Goal: Task Accomplishment & Management: Complete application form

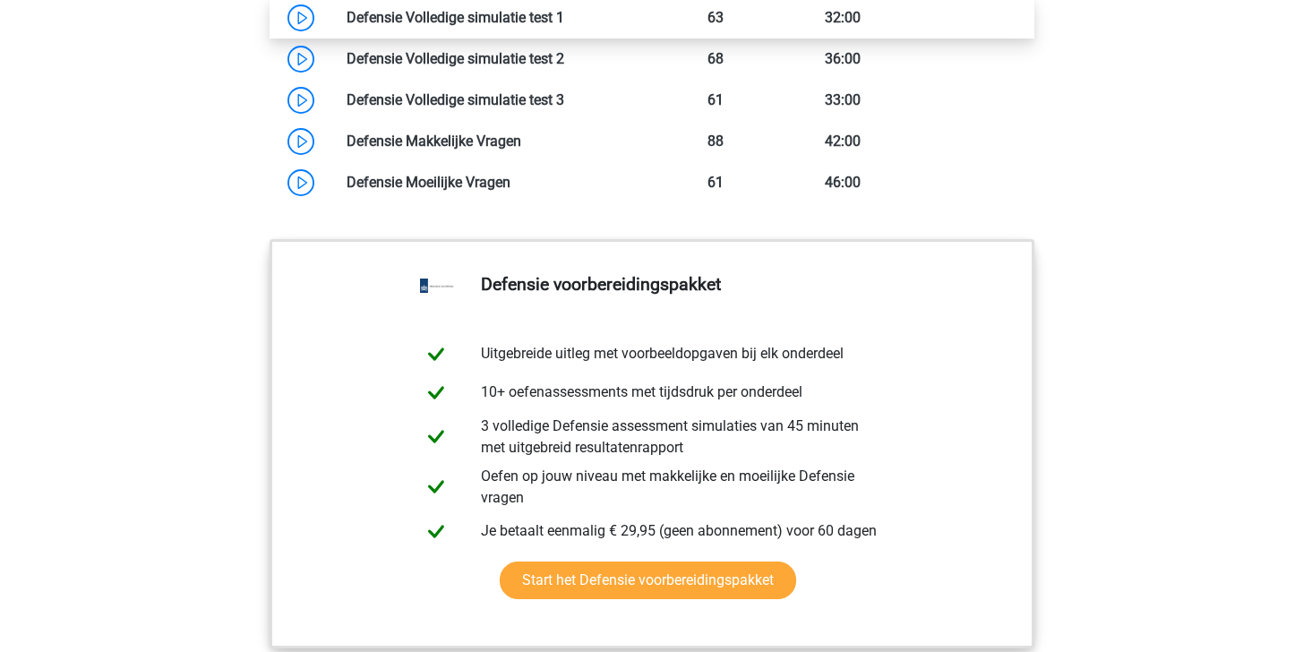
scroll to position [1577, 0]
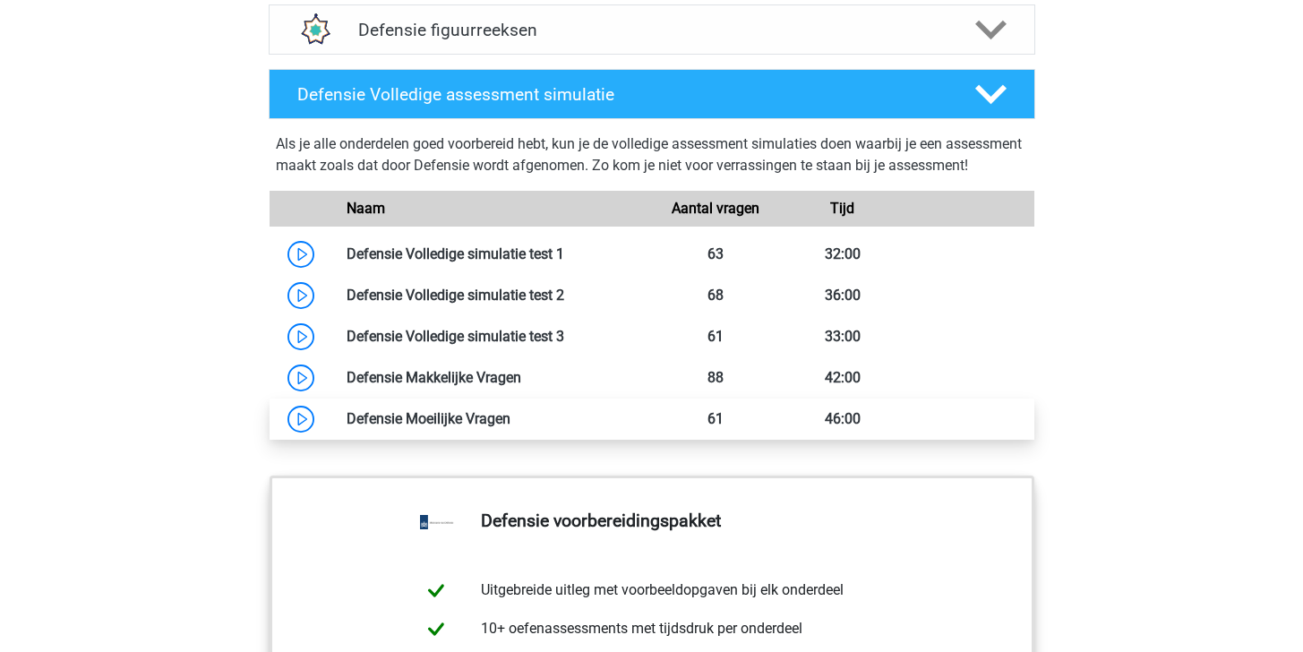
click at [511, 427] on link at bounding box center [511, 418] width 0 height 17
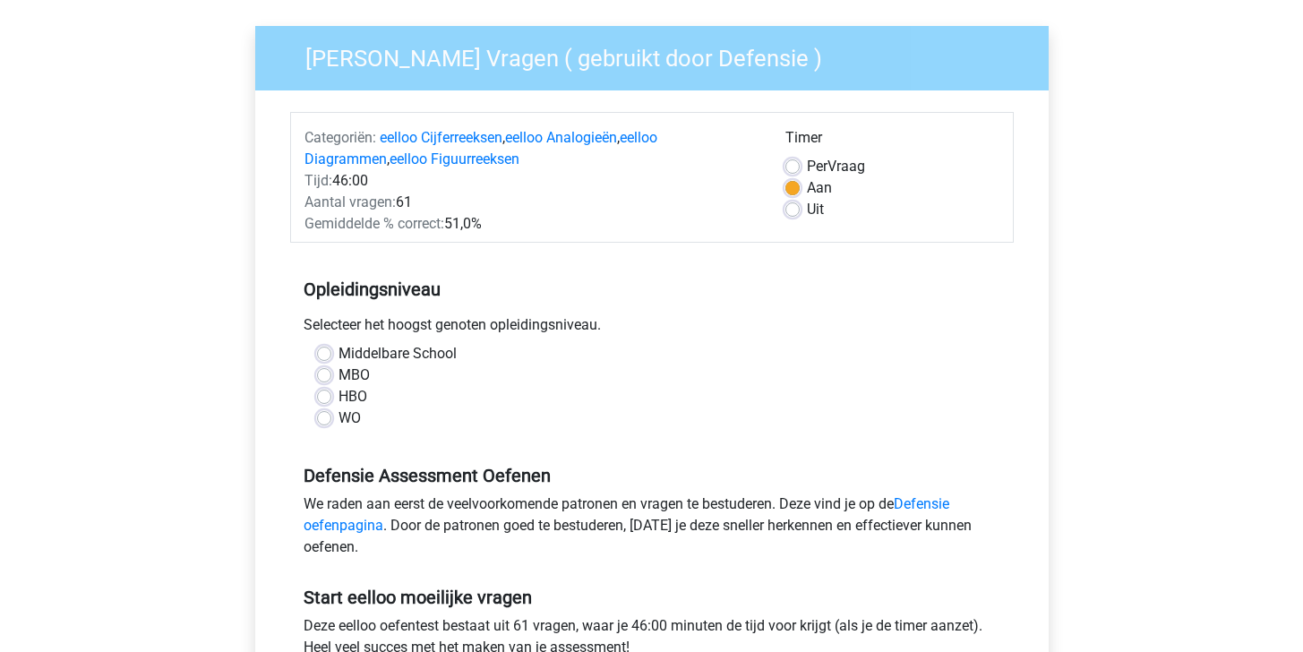
scroll to position [122, 0]
click at [346, 396] on label "HBO" at bounding box center [353, 395] width 29 height 21
click at [331, 396] on input "HBO" at bounding box center [324, 394] width 14 height 18
radio input "true"
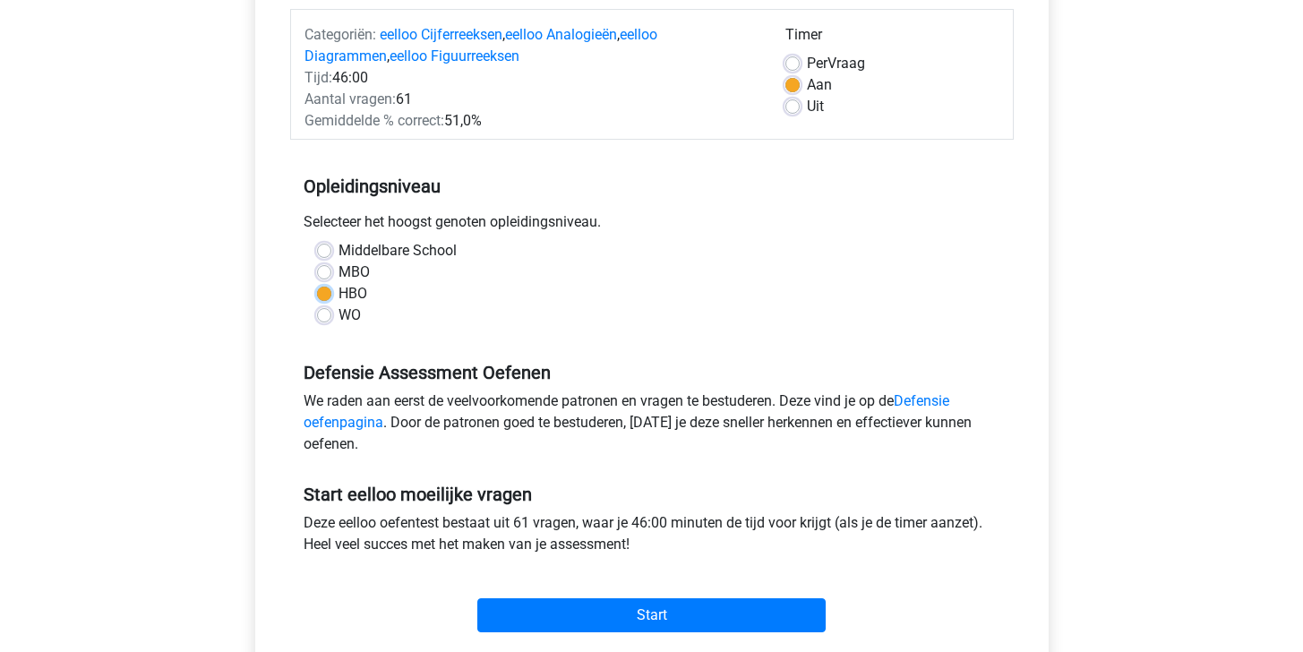
scroll to position [226, 0]
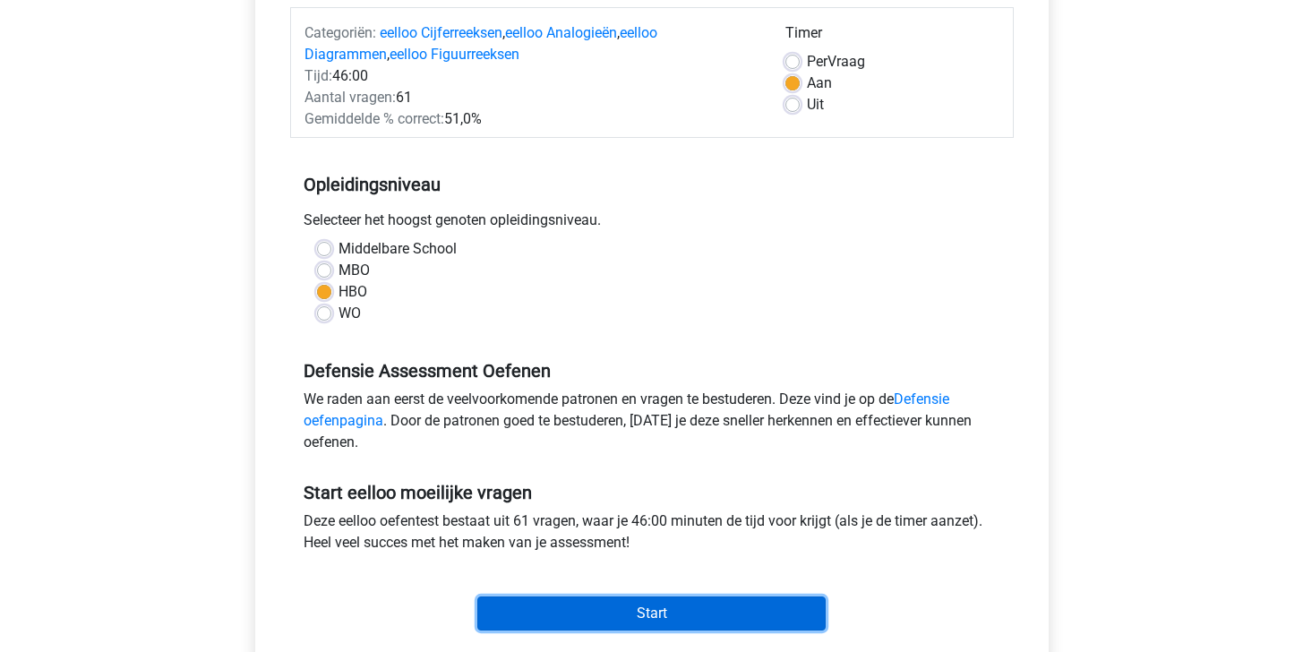
click at [642, 606] on input "Start" at bounding box center [651, 614] width 348 height 34
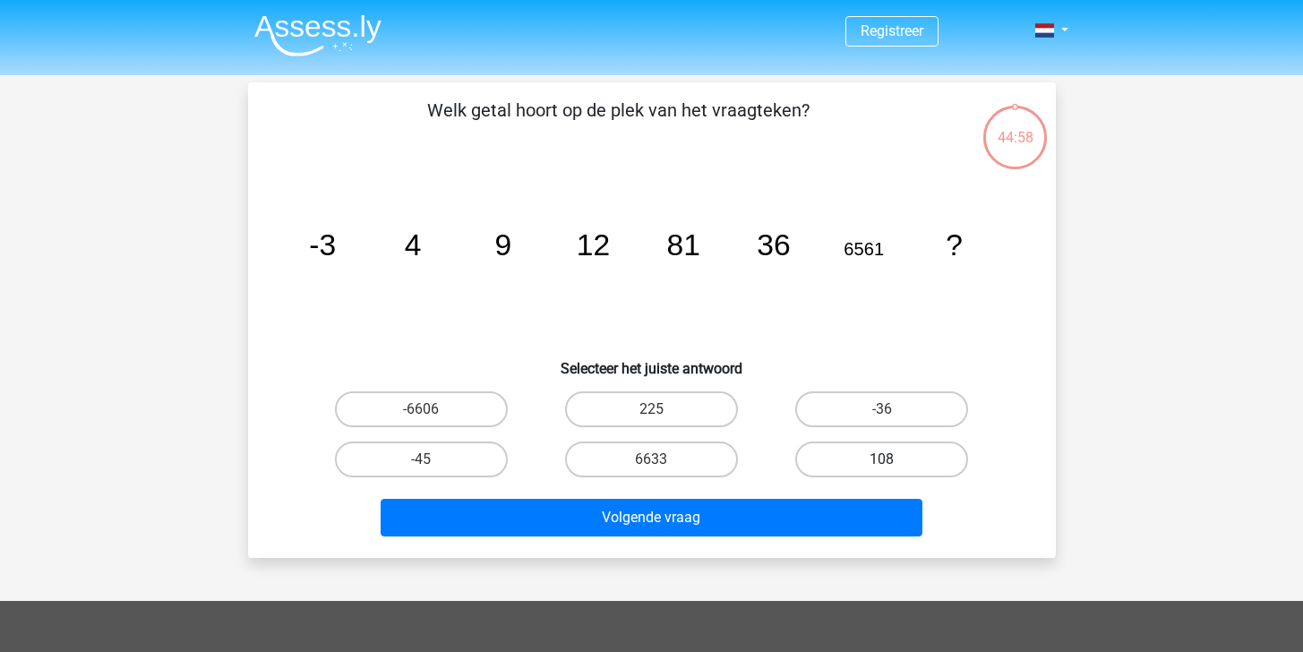
click at [860, 467] on label "108" at bounding box center [881, 460] width 173 height 36
click at [882, 467] on input "108" at bounding box center [888, 465] width 12 height 12
radio input "true"
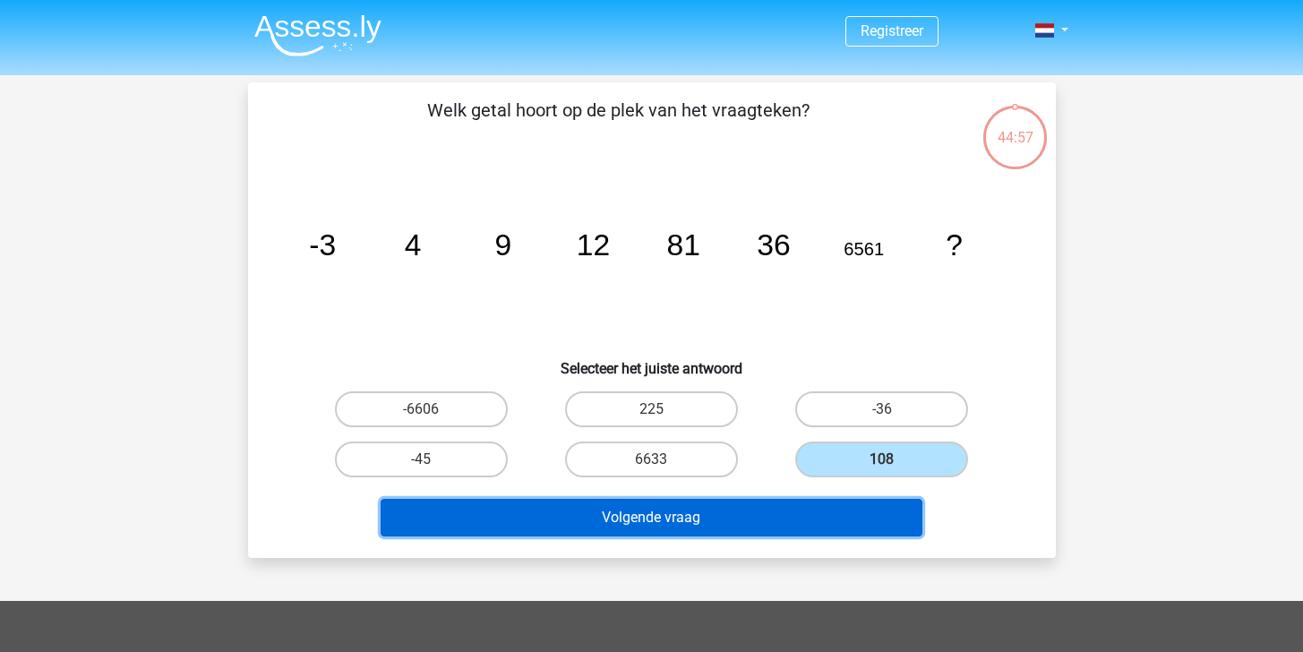
click at [781, 505] on button "Volgende vraag" at bounding box center [652, 518] width 542 height 38
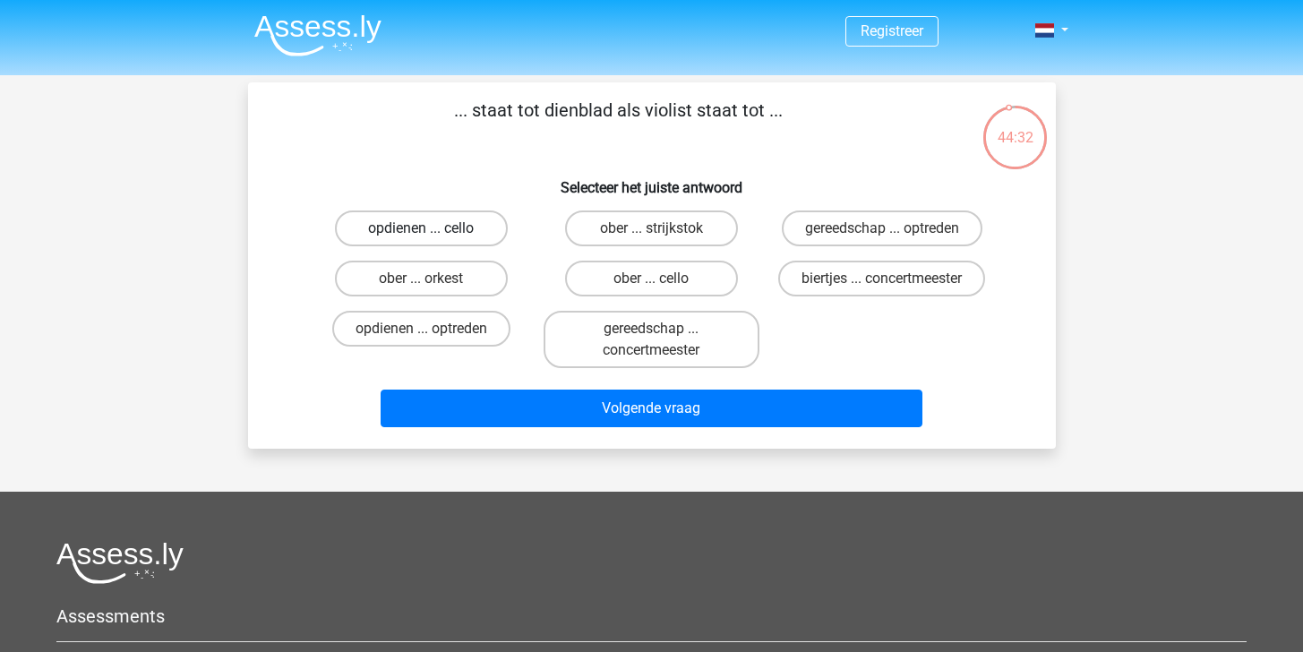
click at [471, 237] on label "opdienen ... cello" at bounding box center [421, 228] width 173 height 36
click at [433, 237] on input "opdienen ... cello" at bounding box center [427, 234] width 12 height 12
radio input "true"
click at [479, 339] on label "opdienen ... optreden" at bounding box center [421, 329] width 178 height 36
click at [433, 339] on input "opdienen ... optreden" at bounding box center [427, 335] width 12 height 12
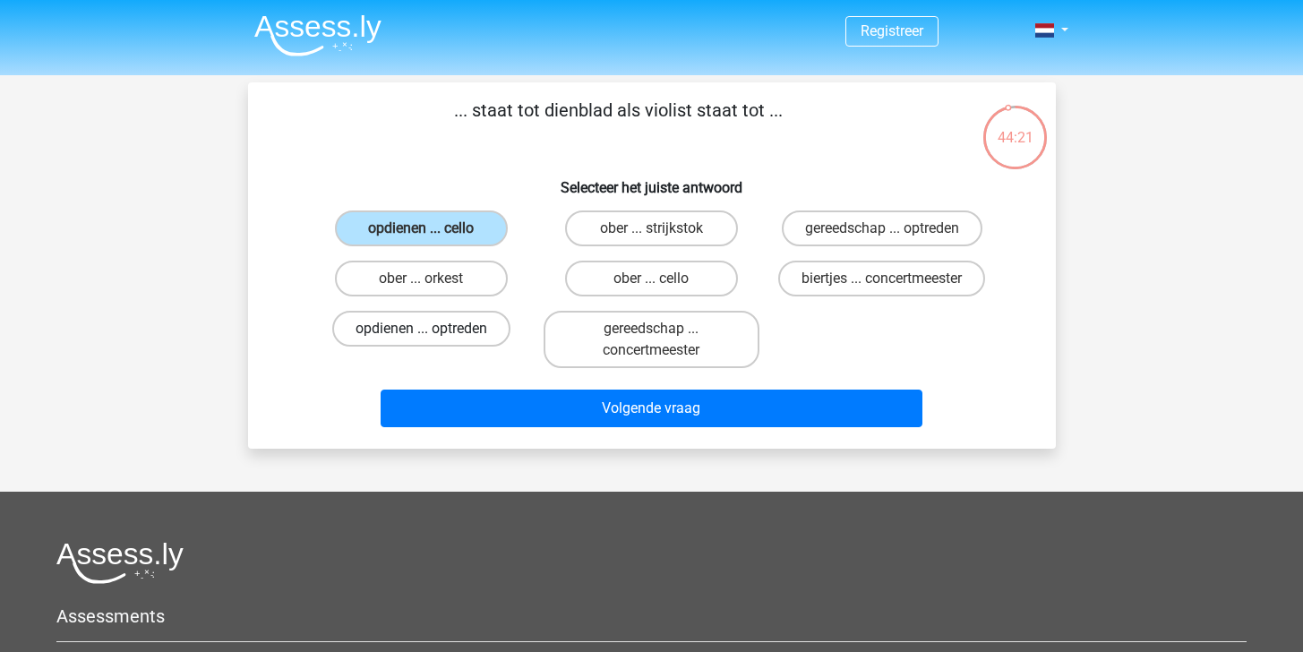
radio input "true"
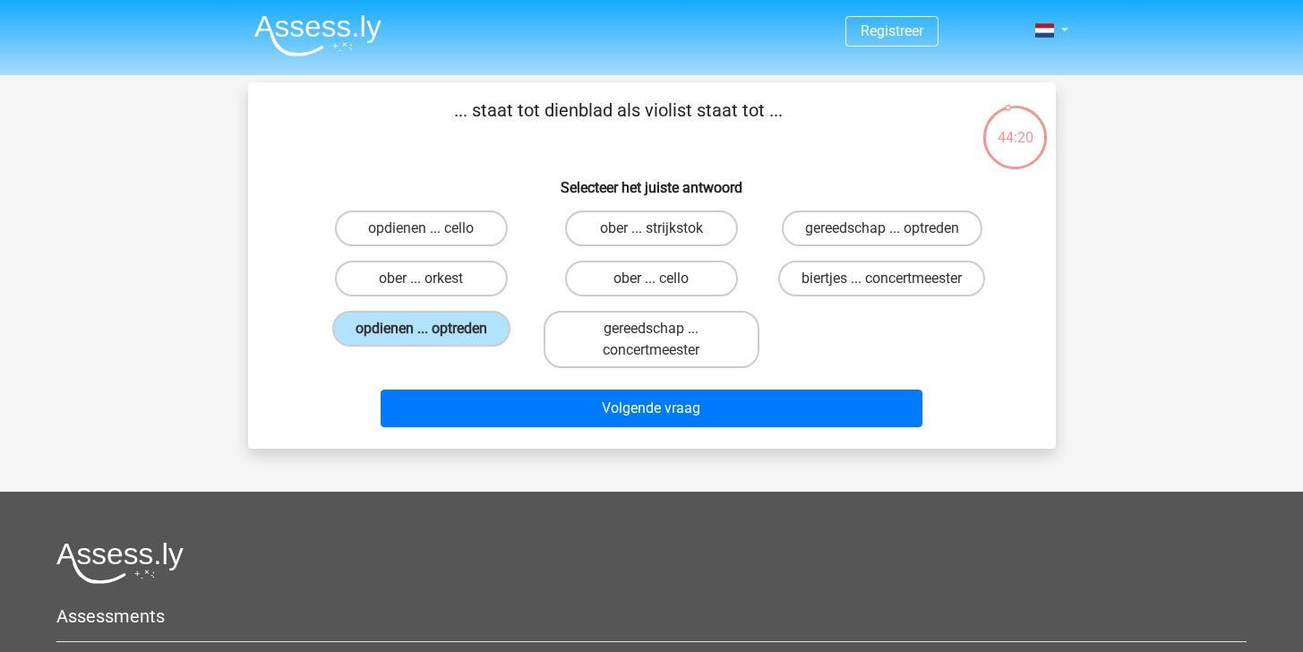
click at [575, 387] on div "Volgende vraag" at bounding box center [652, 404] width 751 height 59
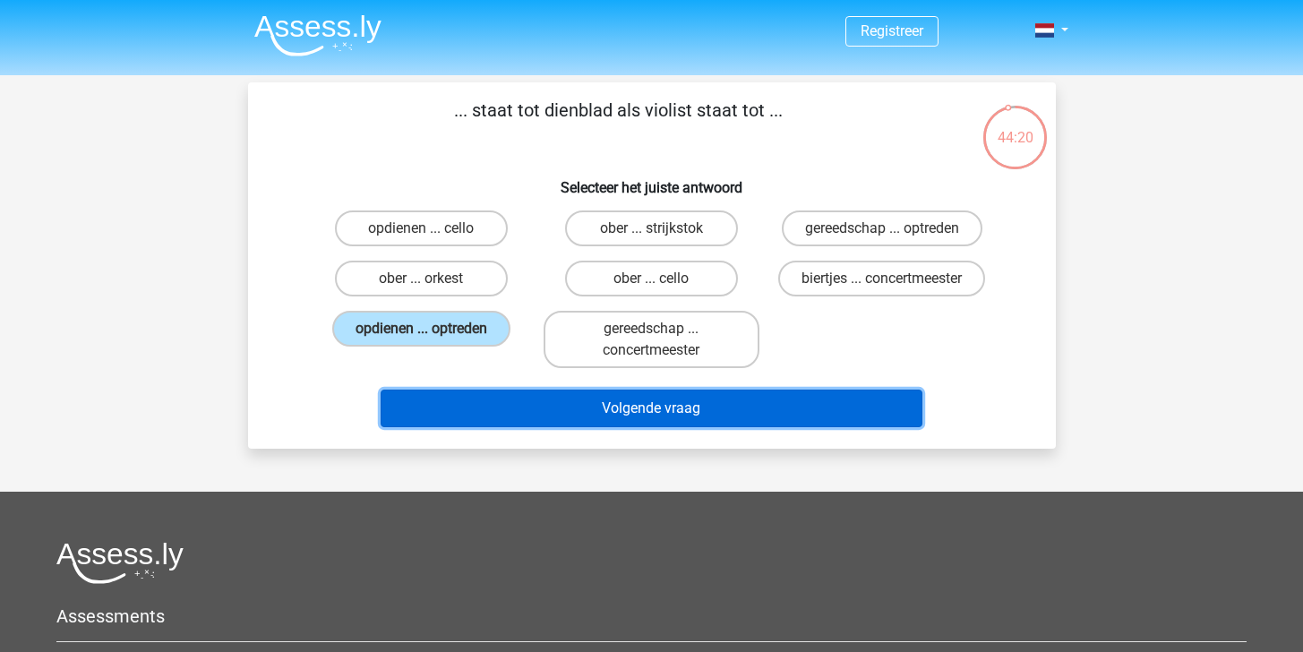
click at [575, 402] on button "Volgende vraag" at bounding box center [652, 409] width 542 height 38
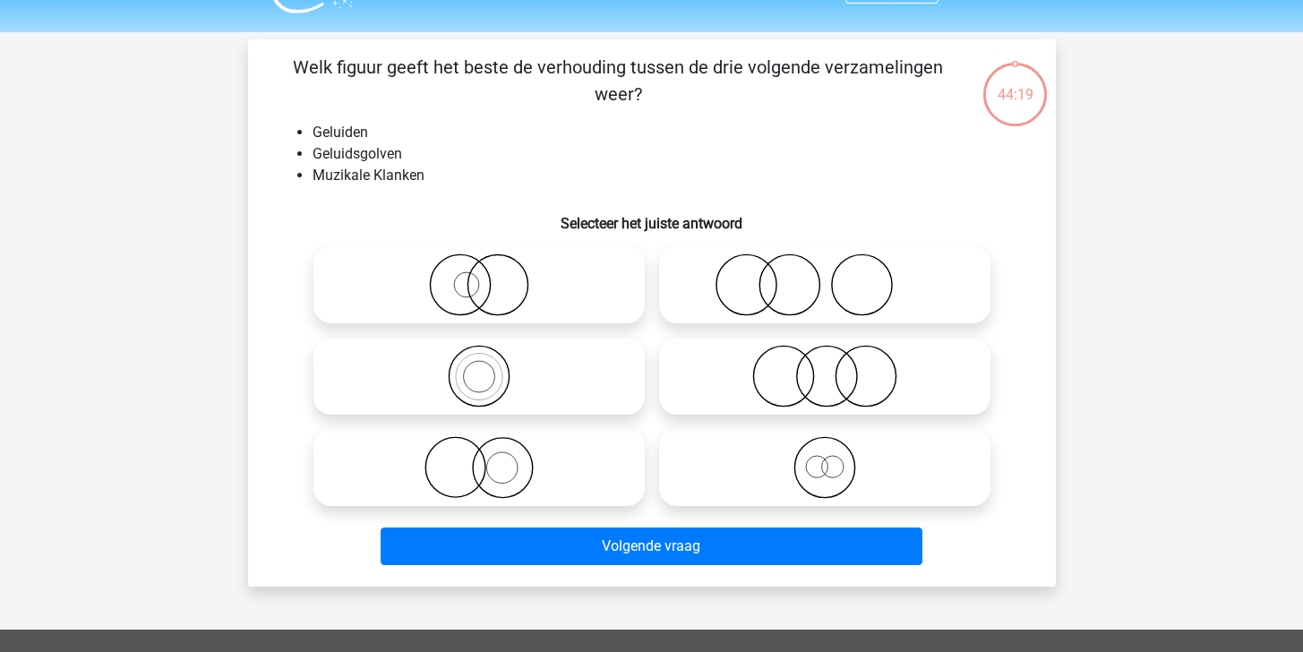
scroll to position [82, 0]
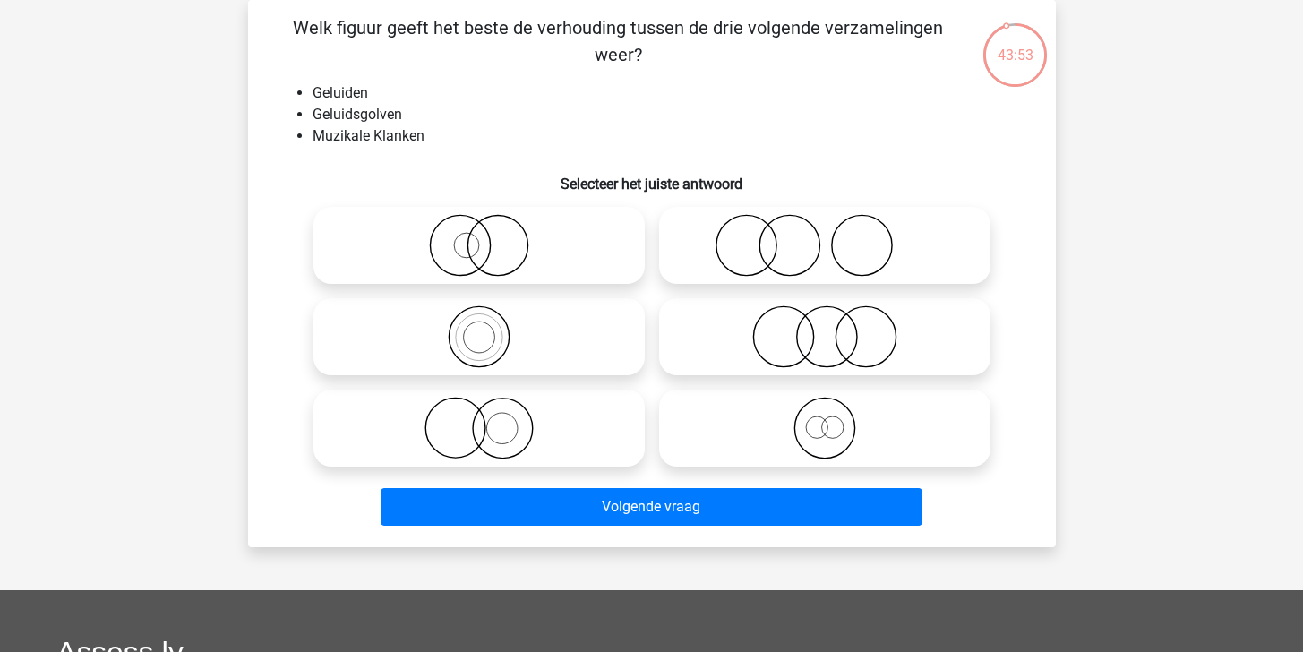
click at [578, 426] on icon at bounding box center [479, 428] width 317 height 63
click at [491, 419] on input "radio" at bounding box center [485, 414] width 12 height 12
radio input "true"
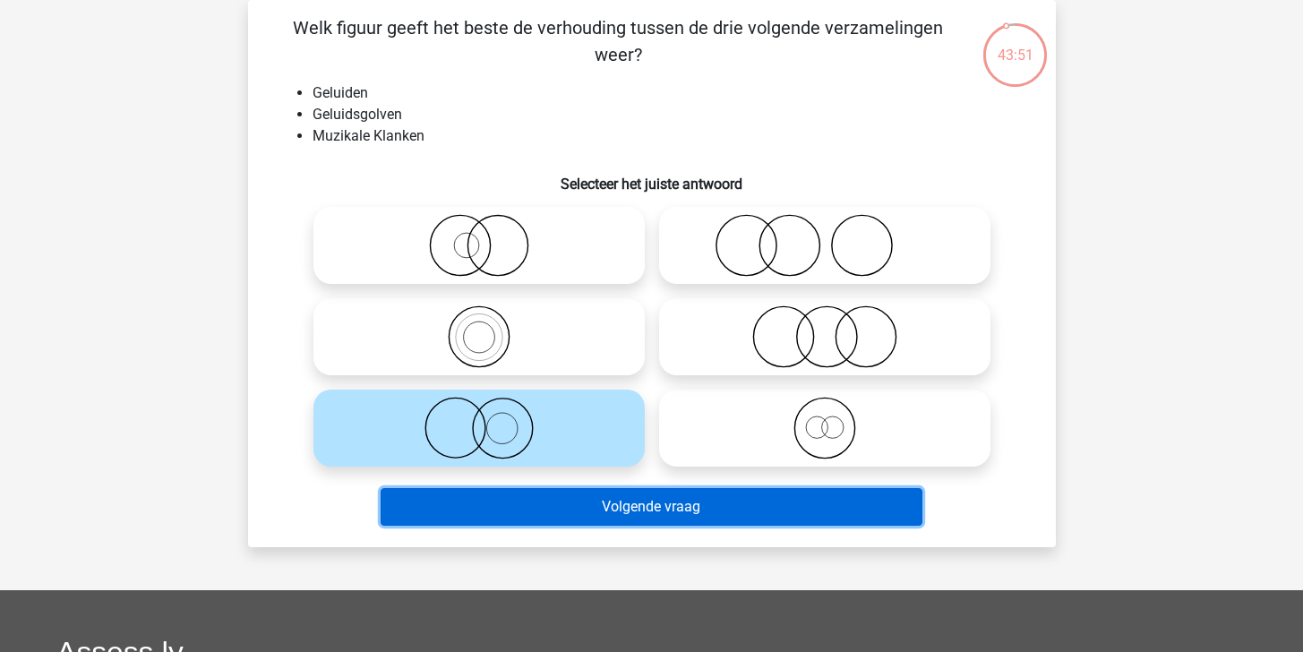
click at [678, 507] on button "Volgende vraag" at bounding box center [652, 507] width 542 height 38
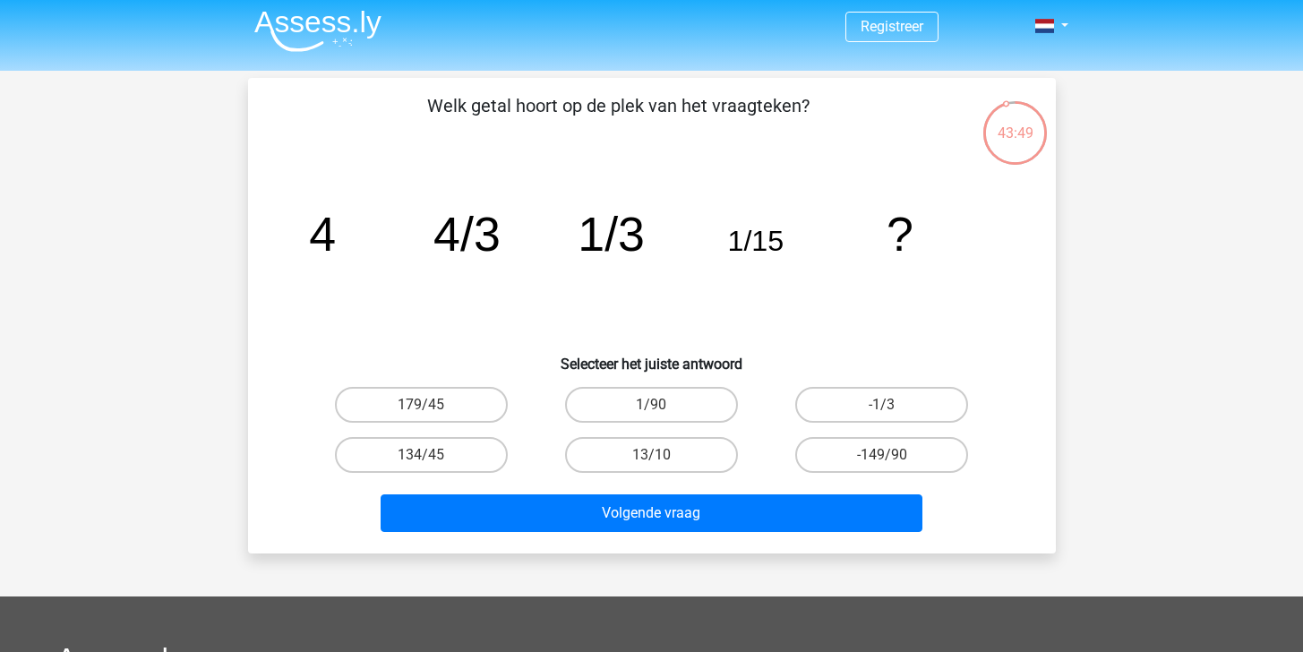
scroll to position [0, 0]
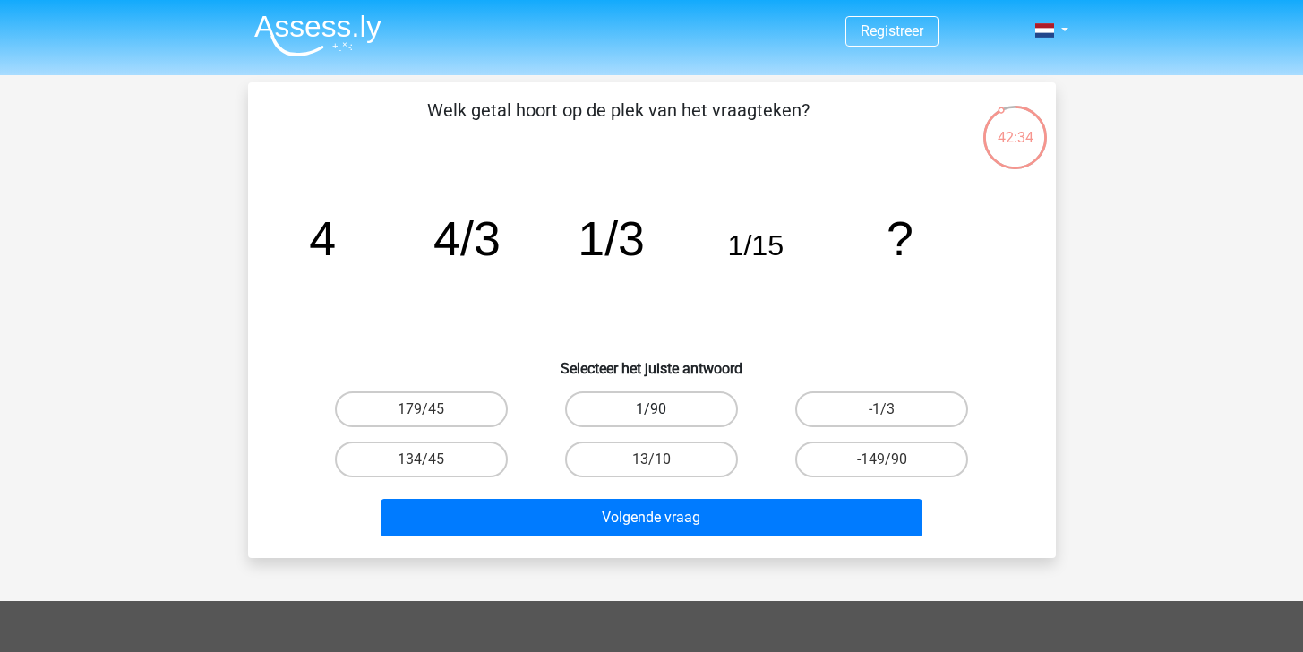
click at [688, 414] on label "1/90" at bounding box center [651, 409] width 173 height 36
click at [663, 414] on input "1/90" at bounding box center [657, 415] width 12 height 12
radio input "true"
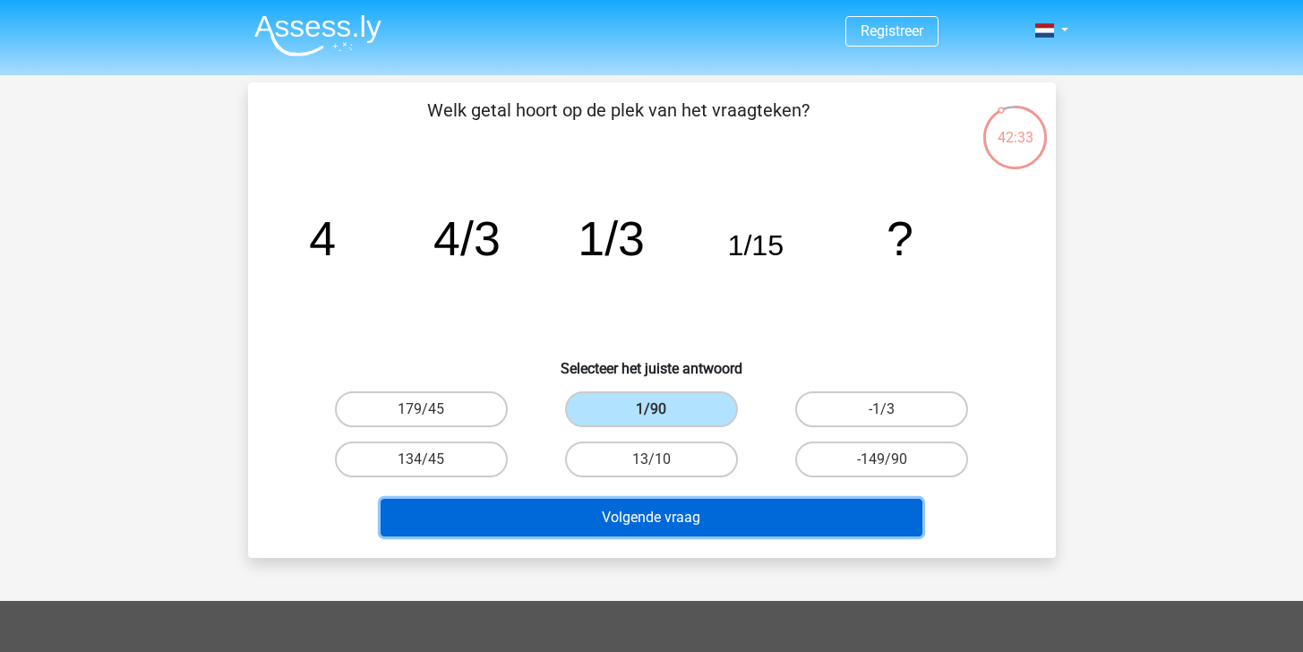
click at [779, 520] on button "Volgende vraag" at bounding box center [652, 518] width 542 height 38
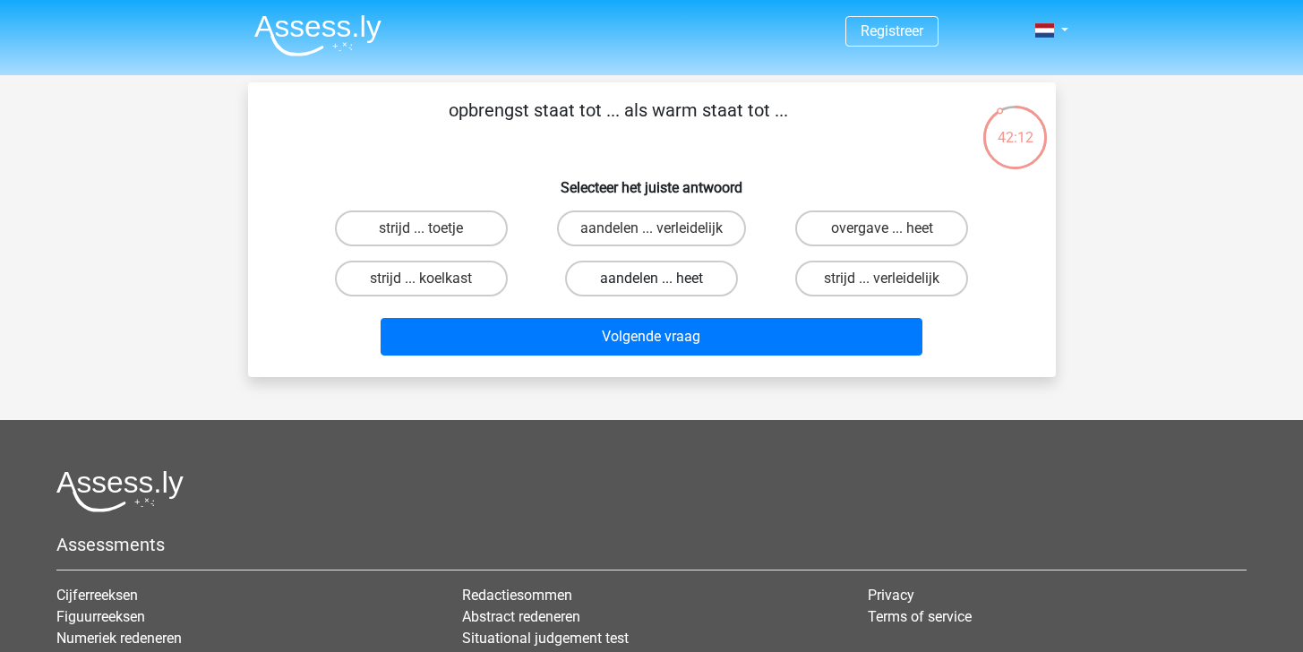
click at [640, 275] on label "aandelen ... heet" at bounding box center [651, 279] width 173 height 36
click at [651, 279] on input "aandelen ... heet" at bounding box center [657, 285] width 12 height 12
radio input "true"
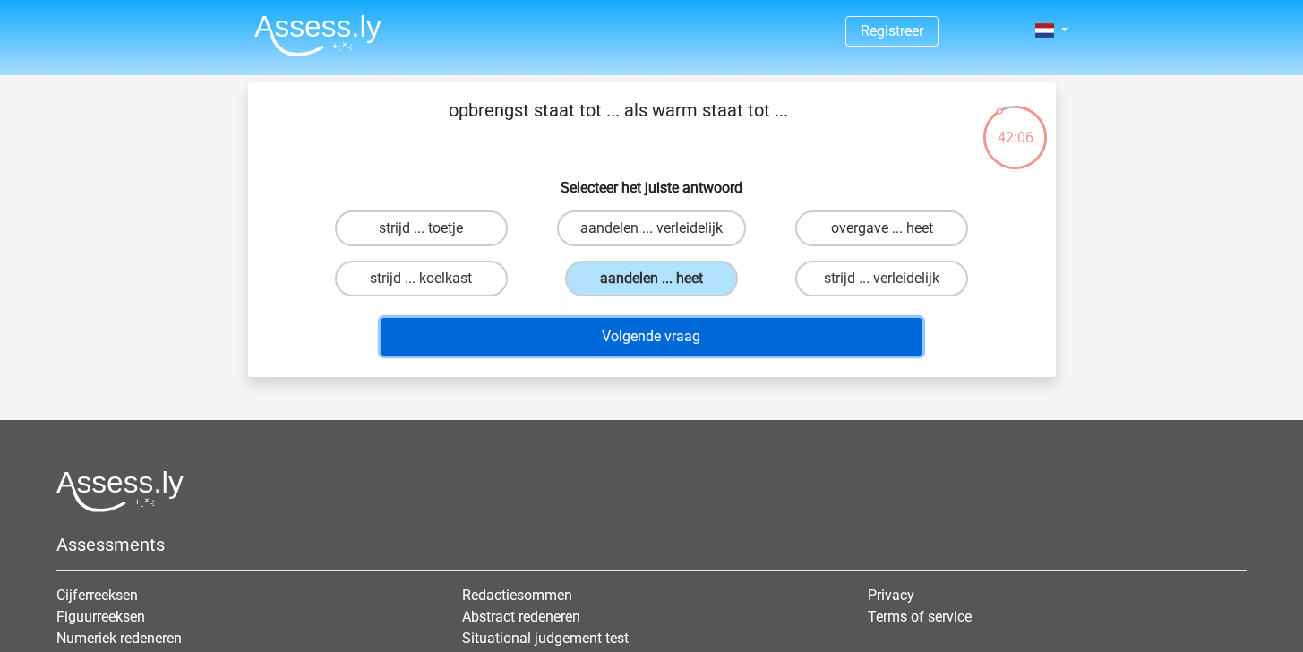
click at [674, 336] on button "Volgende vraag" at bounding box center [652, 337] width 542 height 38
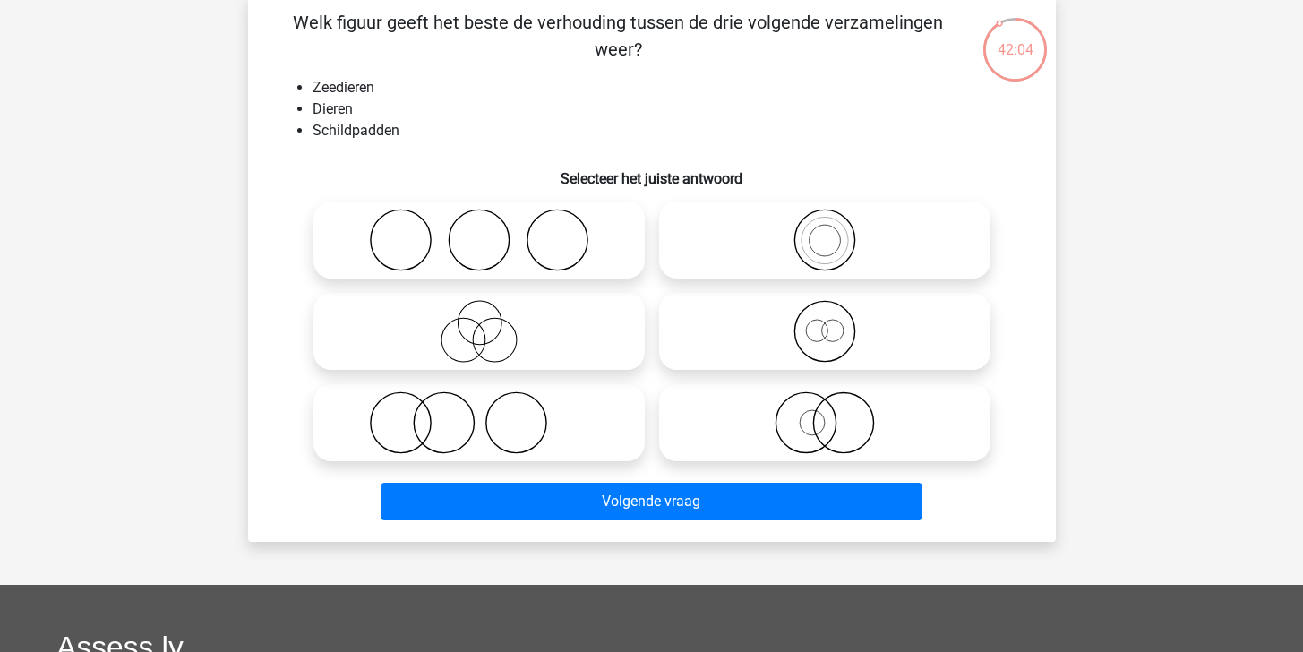
scroll to position [96, 0]
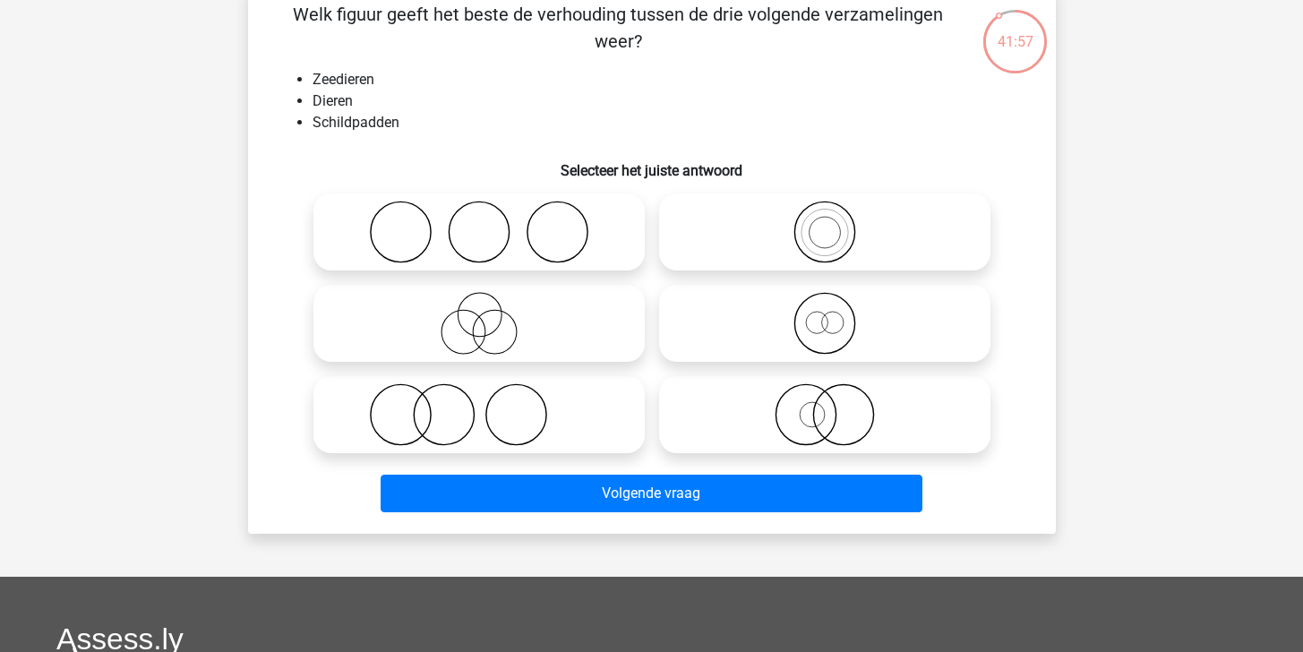
click at [751, 388] on icon at bounding box center [824, 414] width 317 height 63
click at [825, 394] on input "radio" at bounding box center [831, 400] width 12 height 12
radio input "true"
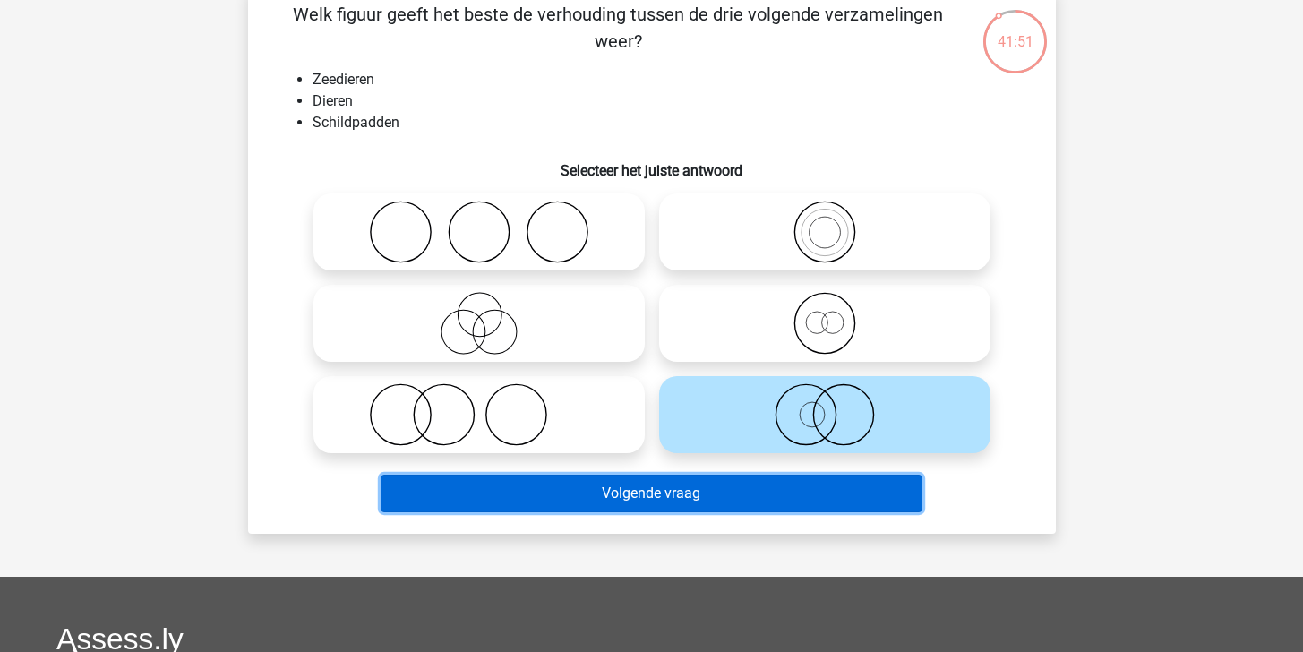
click at [753, 493] on button "Volgende vraag" at bounding box center [652, 494] width 542 height 38
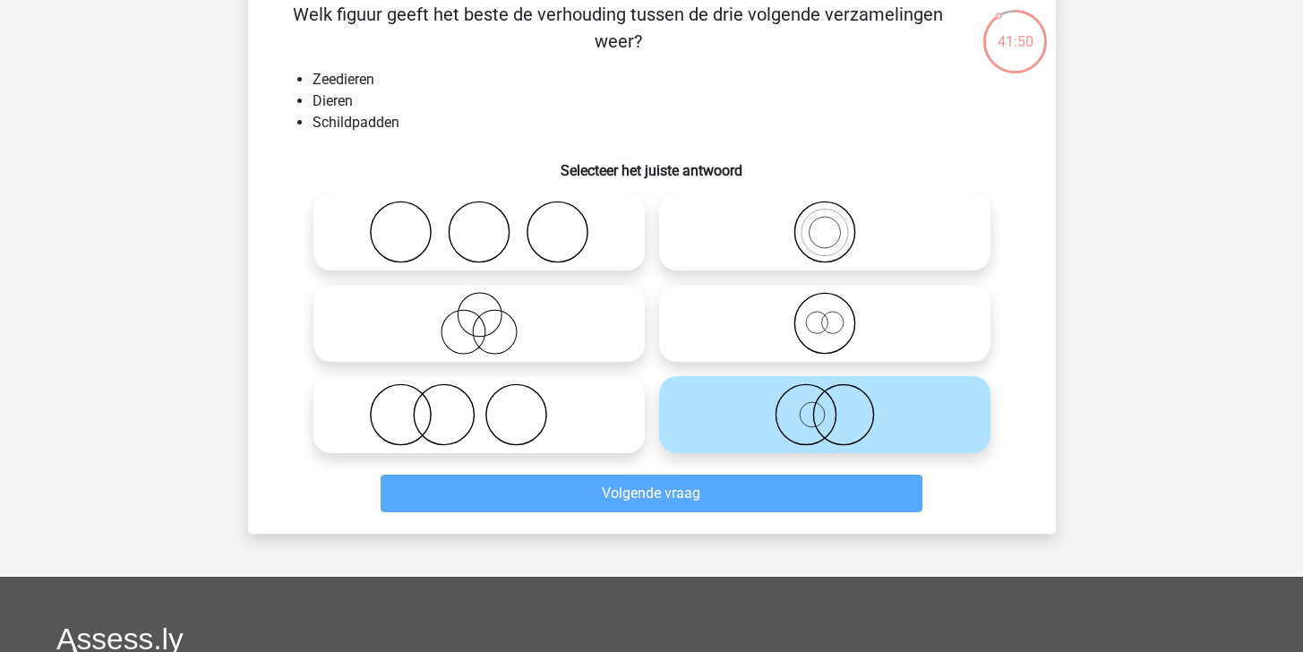
scroll to position [82, 0]
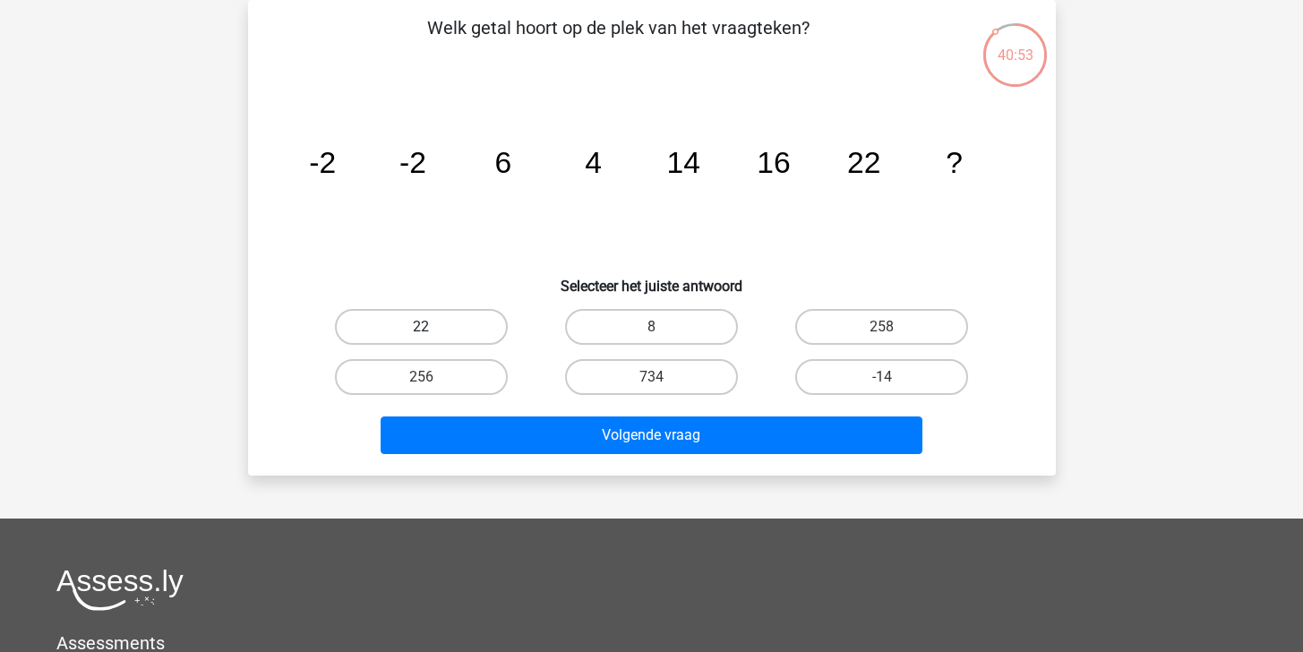
click at [490, 329] on label "22" at bounding box center [421, 327] width 173 height 36
click at [433, 329] on input "22" at bounding box center [427, 333] width 12 height 12
radio input "true"
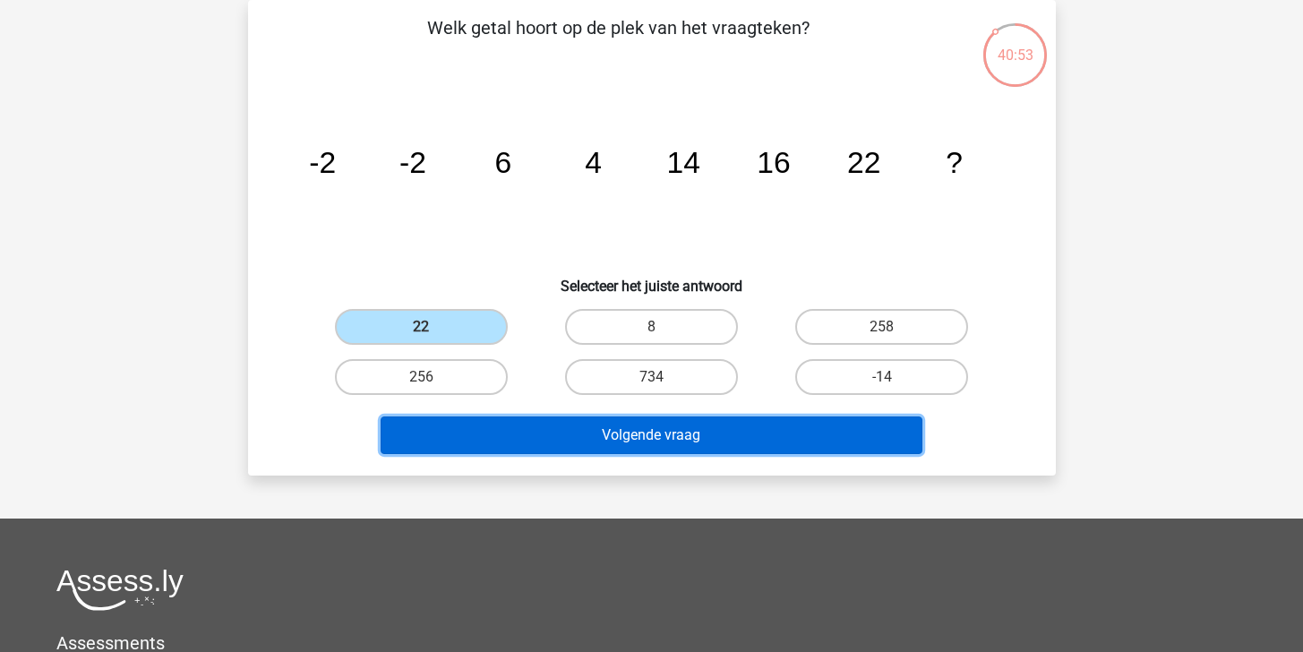
click at [625, 425] on button "Volgende vraag" at bounding box center [652, 436] width 542 height 38
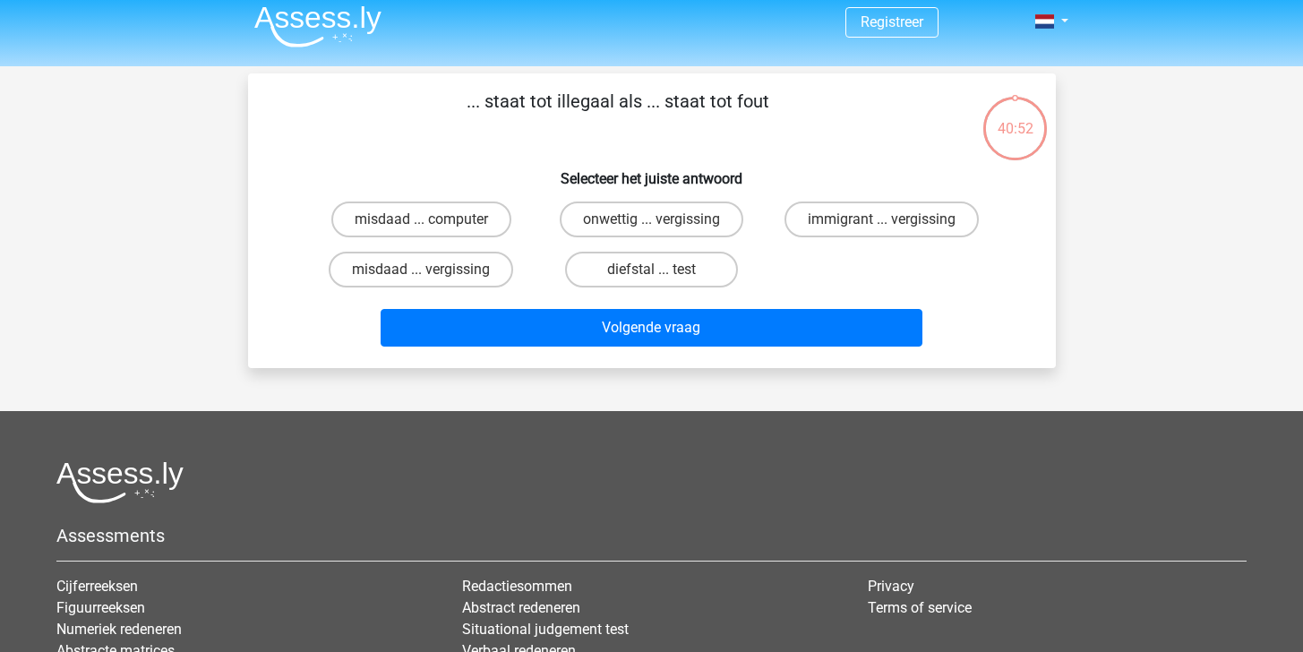
scroll to position [0, 0]
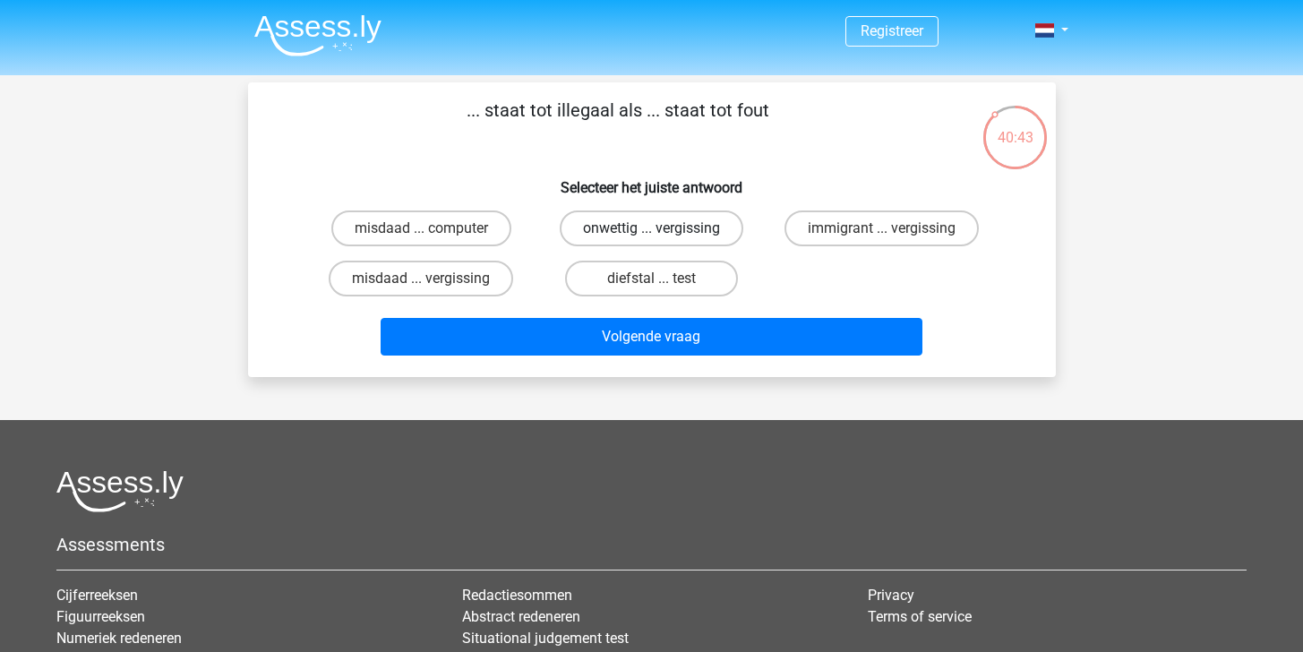
click at [666, 236] on label "onwettig ... vergissing" at bounding box center [652, 228] width 184 height 36
click at [663, 236] on input "onwettig ... vergissing" at bounding box center [657, 234] width 12 height 12
radio input "true"
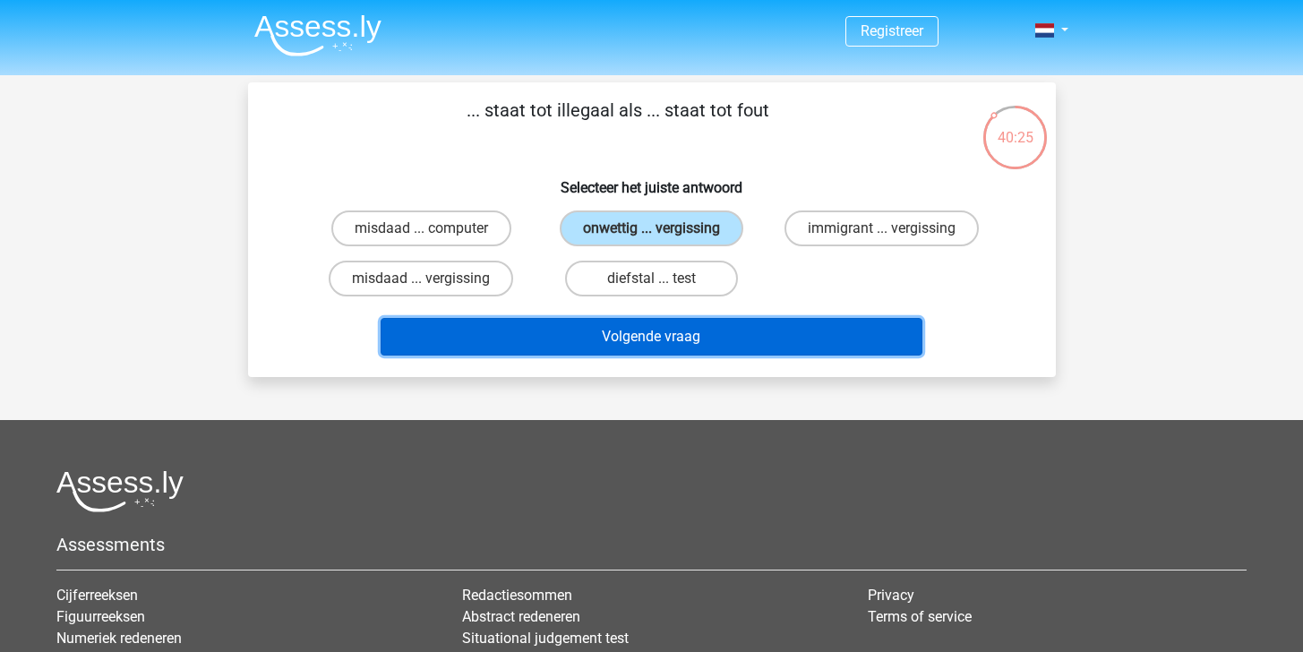
click at [638, 331] on button "Volgende vraag" at bounding box center [652, 337] width 542 height 38
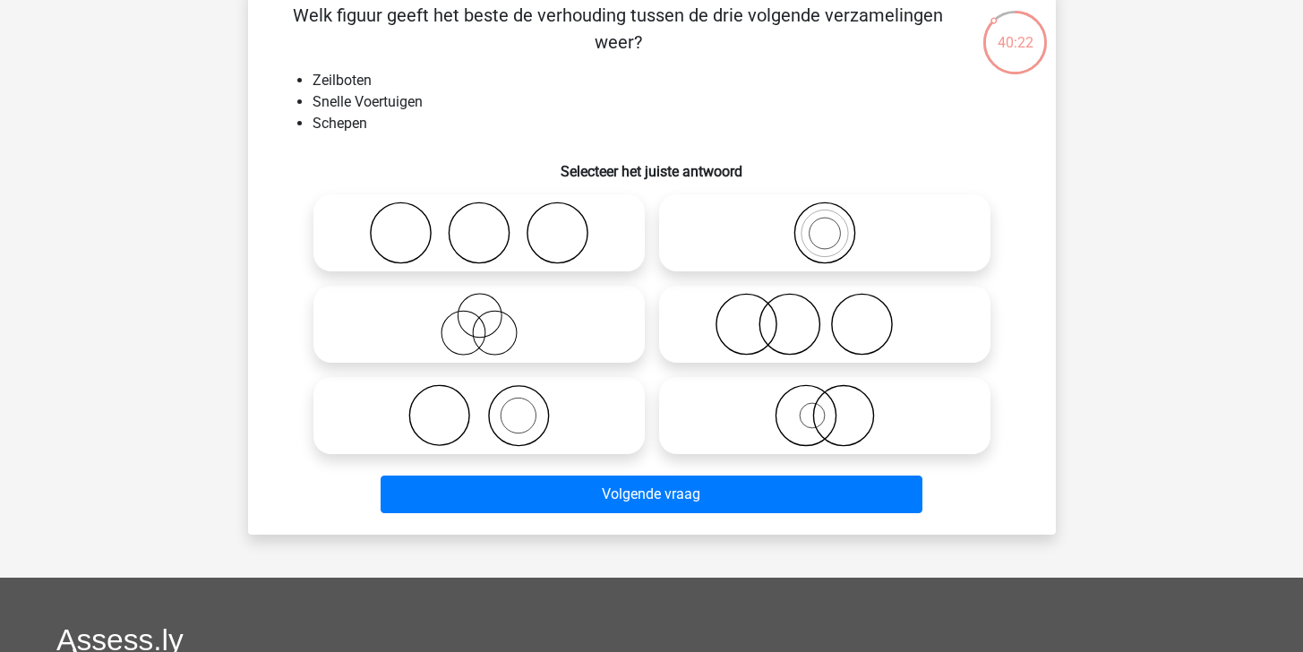
scroll to position [96, 0]
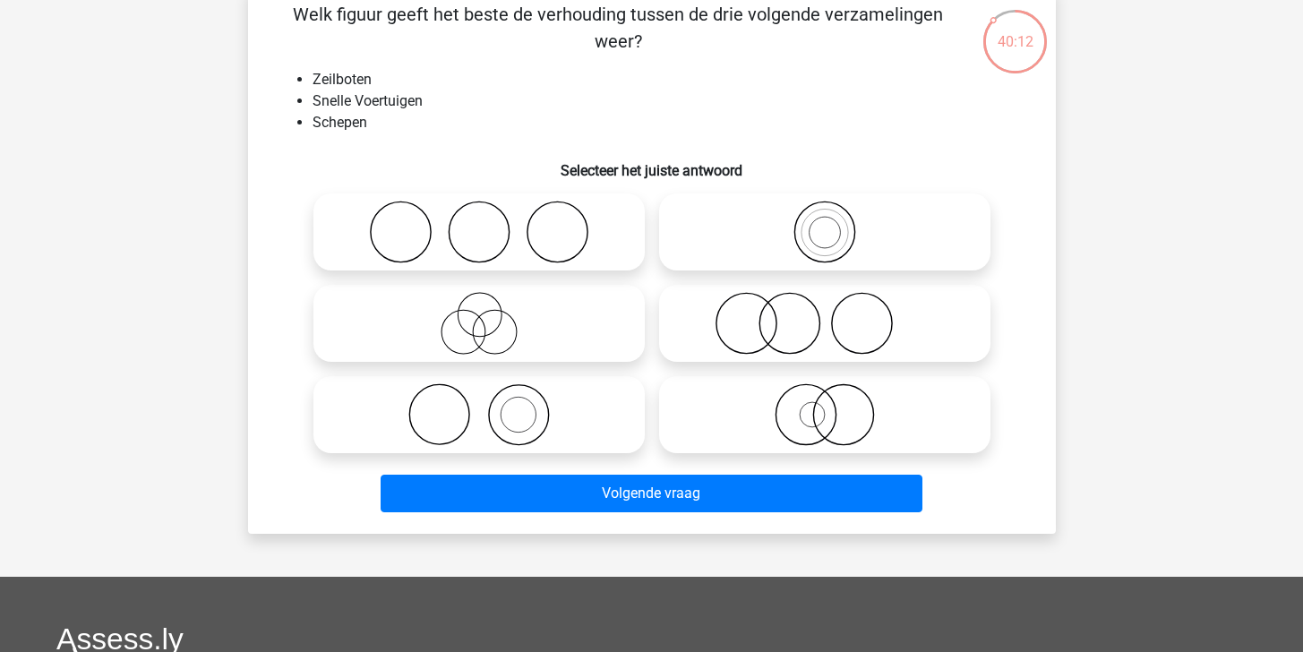
click at [779, 402] on icon at bounding box center [824, 414] width 317 height 63
click at [825, 402] on input "radio" at bounding box center [831, 400] width 12 height 12
radio input "true"
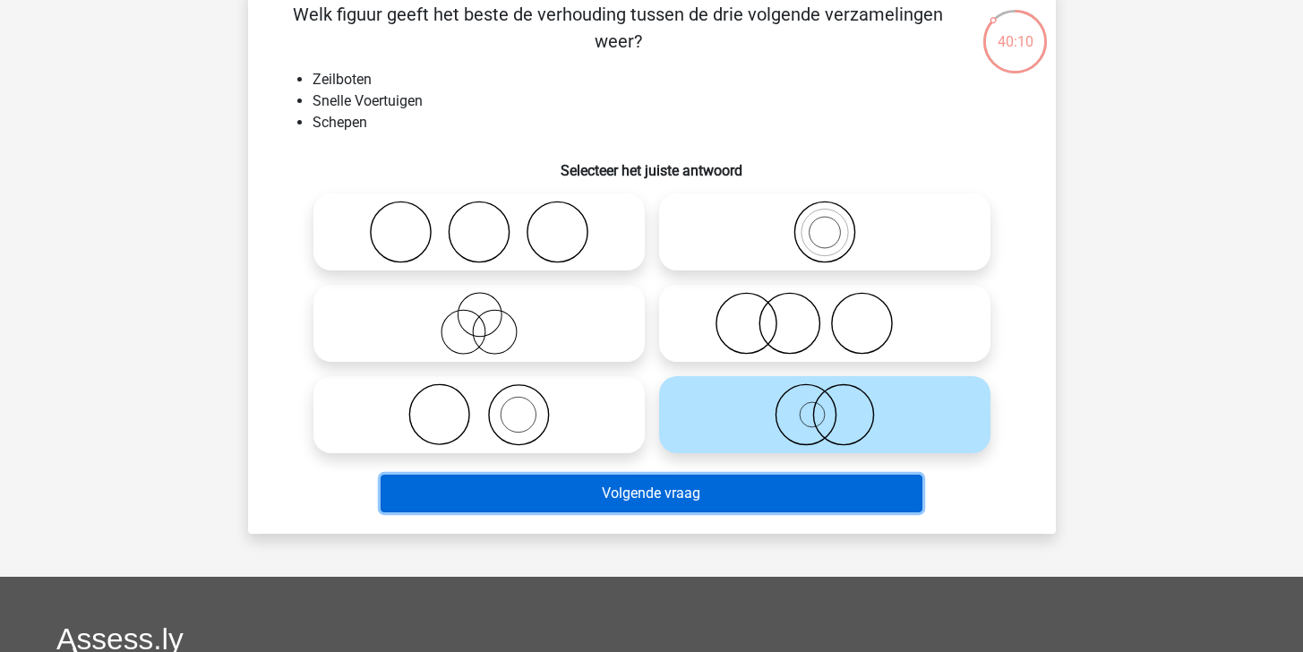
click at [783, 491] on button "Volgende vraag" at bounding box center [652, 494] width 542 height 38
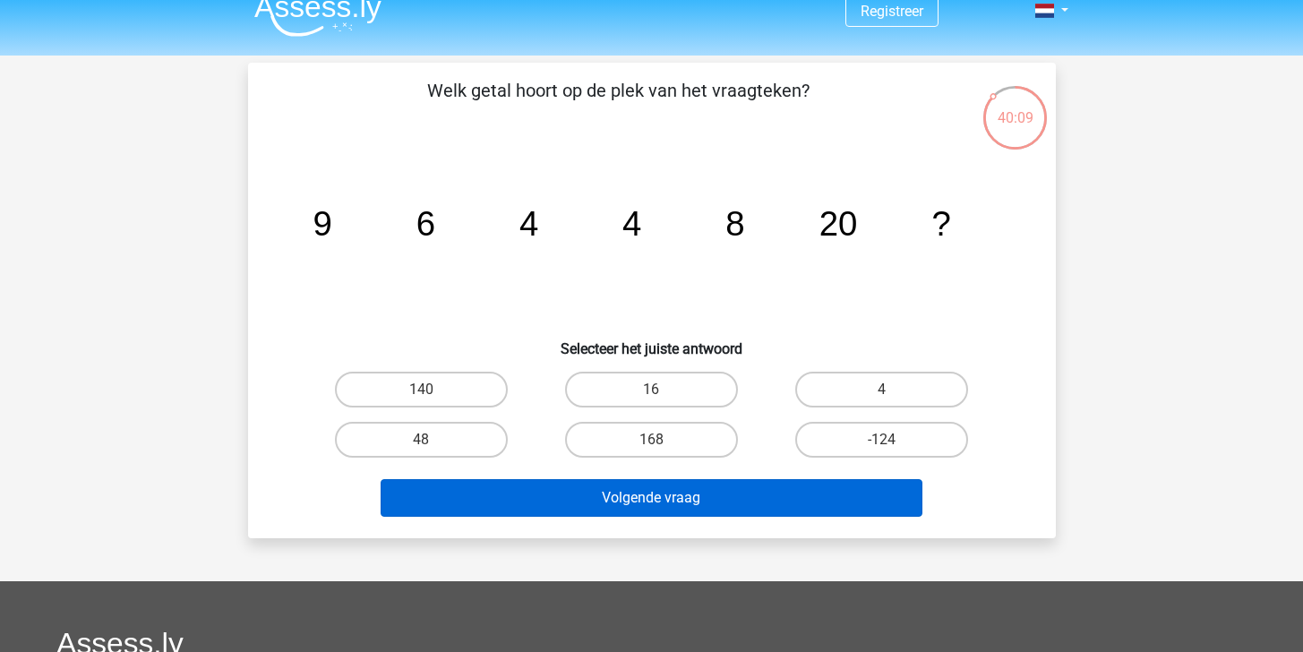
scroll to position [0, 0]
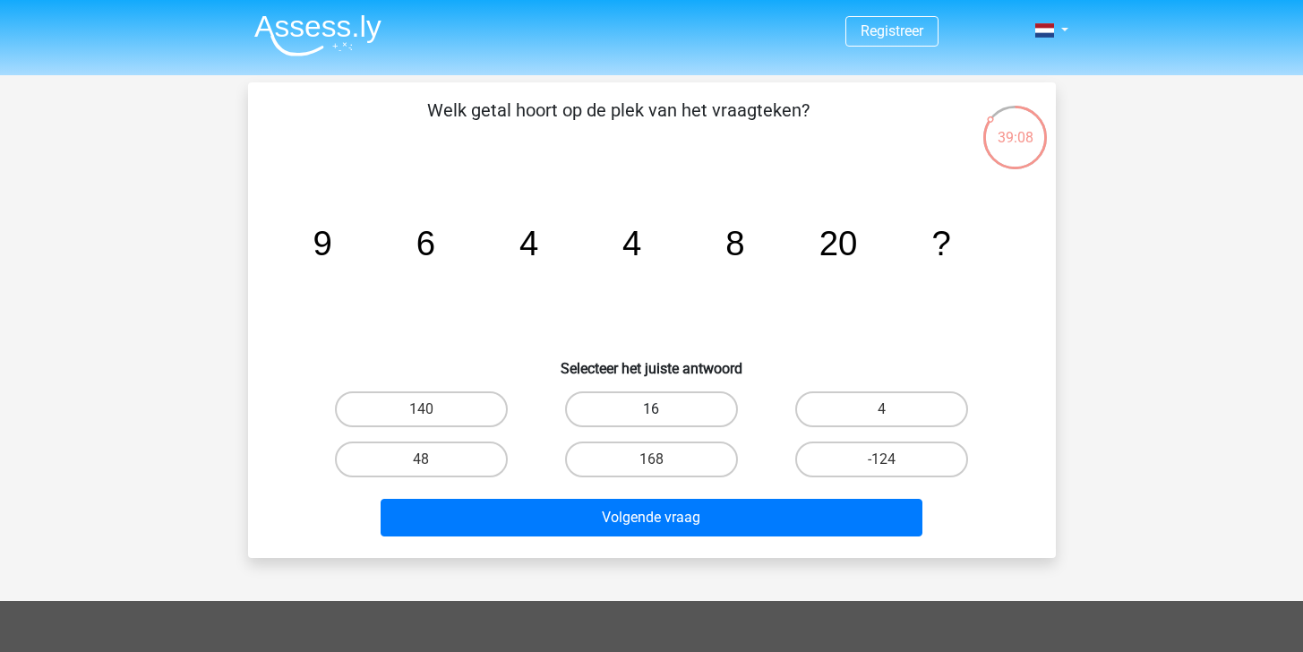
click at [674, 414] on label "16" at bounding box center [651, 409] width 173 height 36
click at [663, 414] on input "16" at bounding box center [657, 415] width 12 height 12
radio input "true"
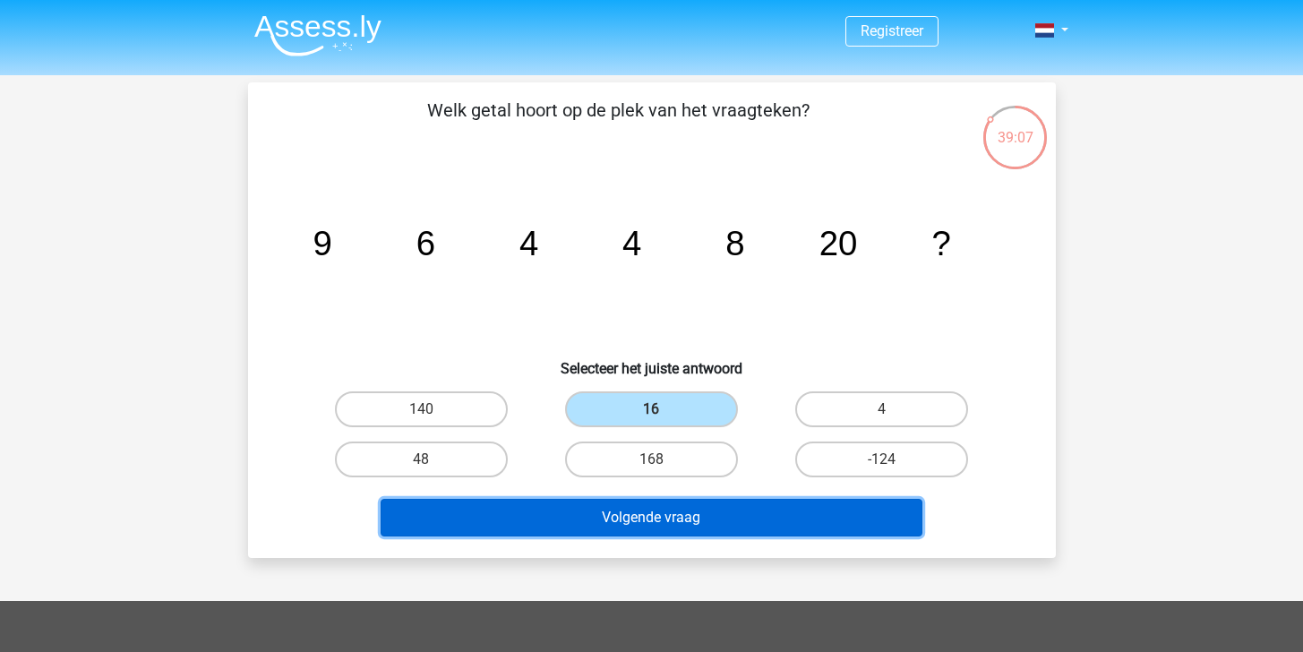
click at [711, 518] on button "Volgende vraag" at bounding box center [652, 518] width 542 height 38
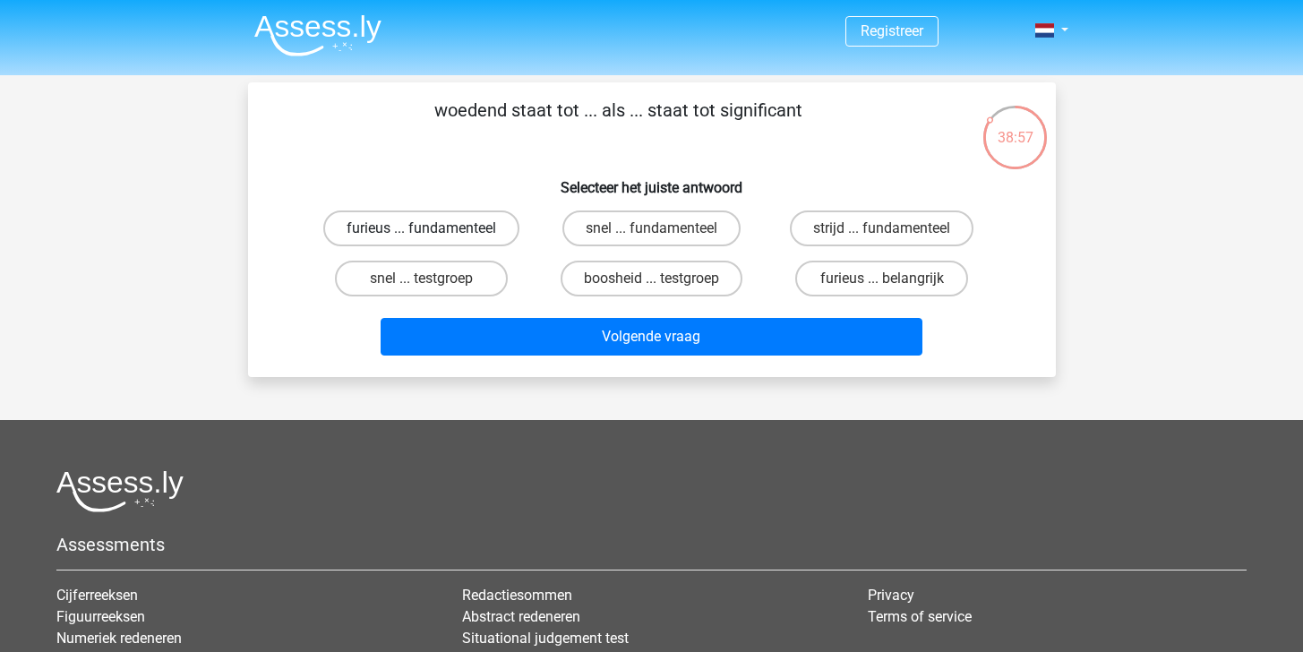
click at [496, 232] on label "furieus ... fundamenteel" at bounding box center [421, 228] width 196 height 36
click at [433, 232] on input "furieus ... fundamenteel" at bounding box center [427, 234] width 12 height 12
radio input "true"
click at [838, 281] on label "furieus ... belangrijk" at bounding box center [881, 279] width 173 height 36
click at [882, 281] on input "furieus ... belangrijk" at bounding box center [888, 285] width 12 height 12
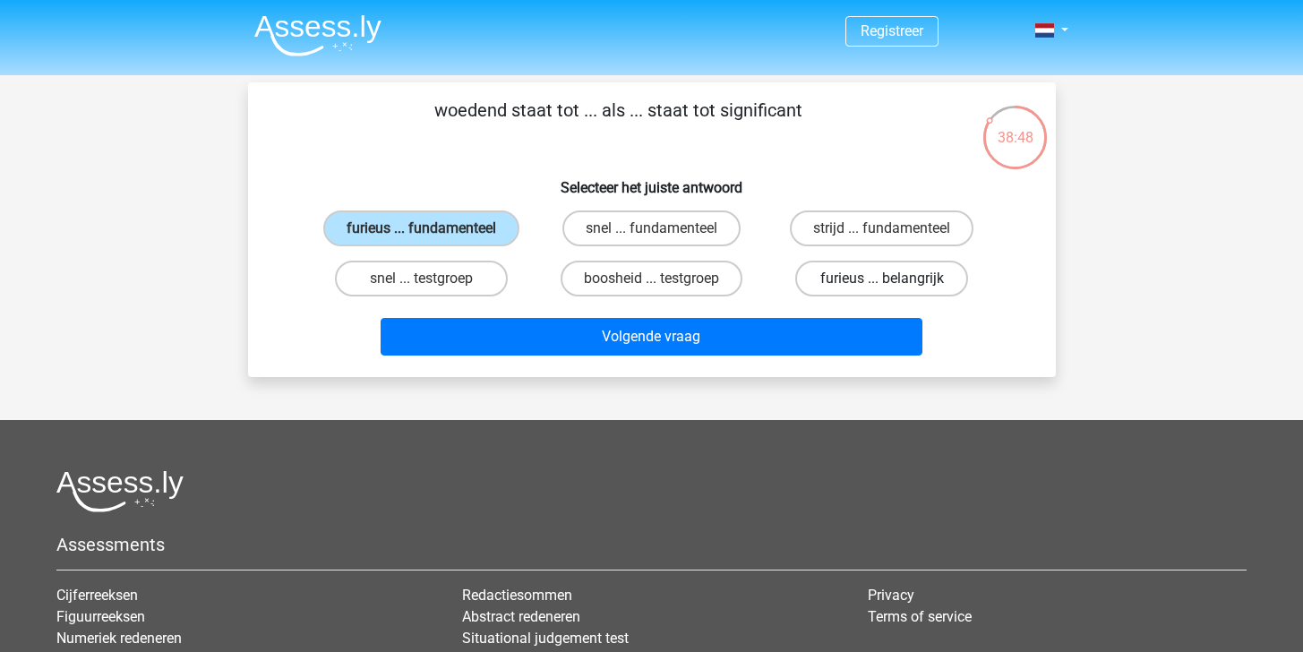
radio input "true"
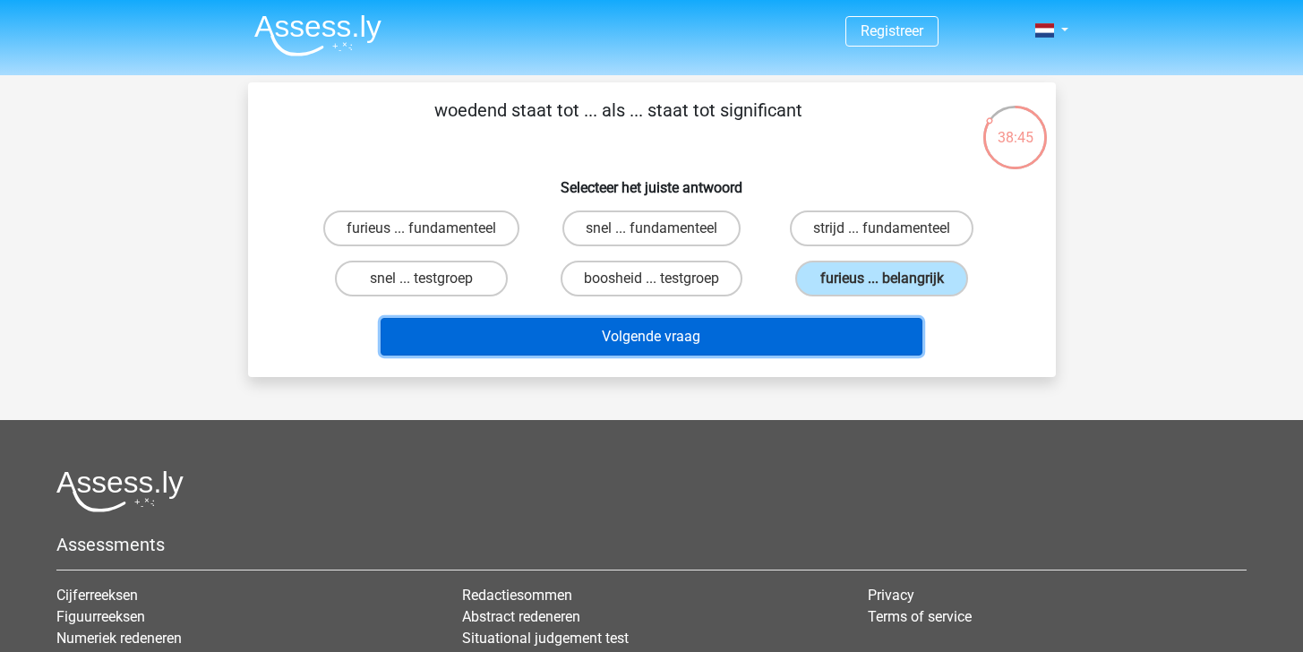
click at [760, 342] on button "Volgende vraag" at bounding box center [652, 337] width 542 height 38
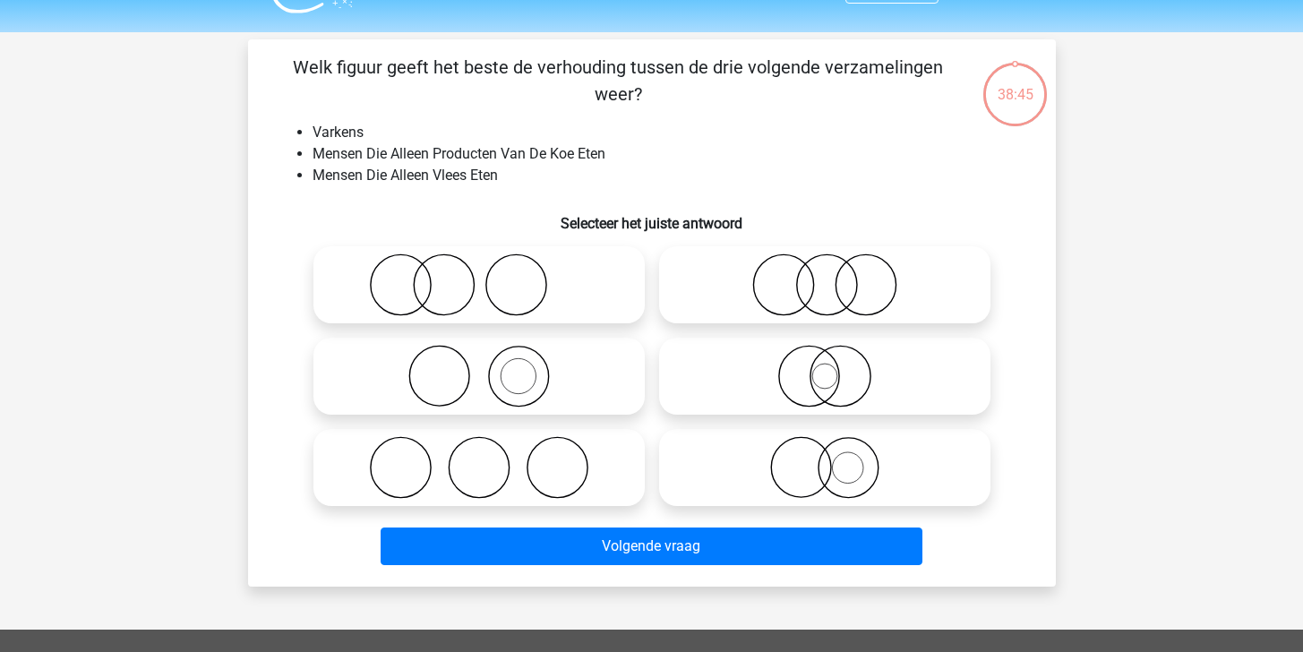
scroll to position [82, 0]
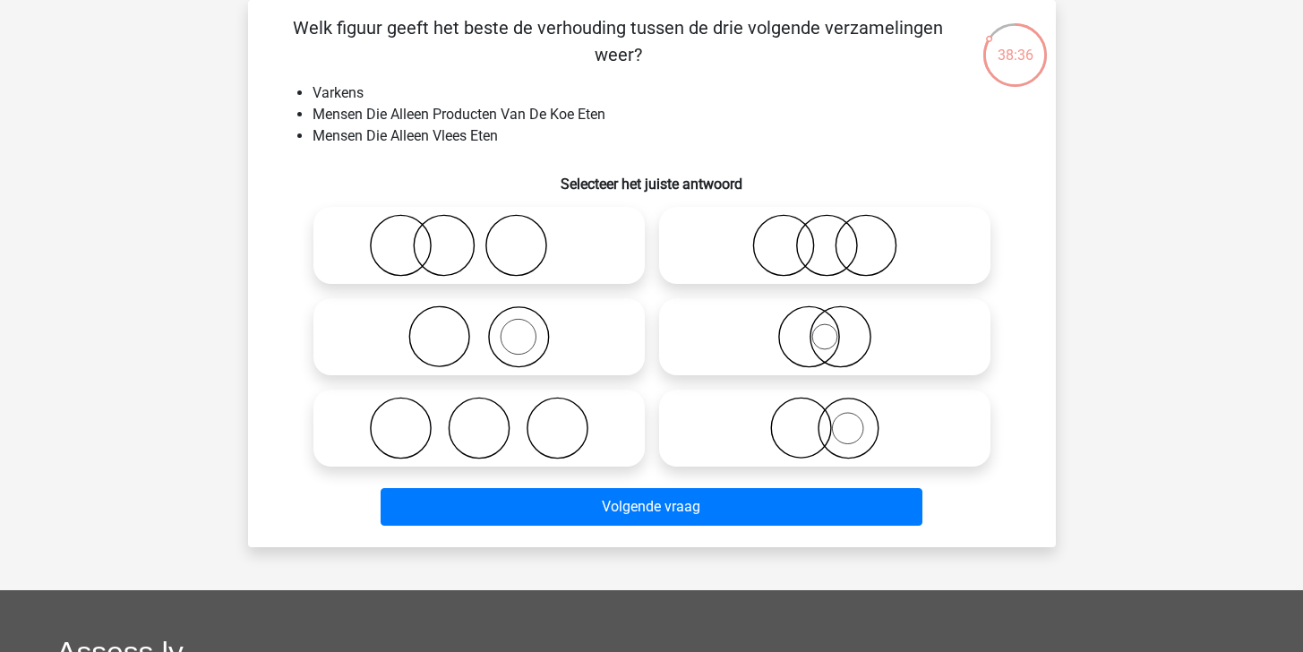
click at [563, 244] on icon at bounding box center [479, 245] width 317 height 63
click at [491, 236] on input "radio" at bounding box center [485, 231] width 12 height 12
radio input "true"
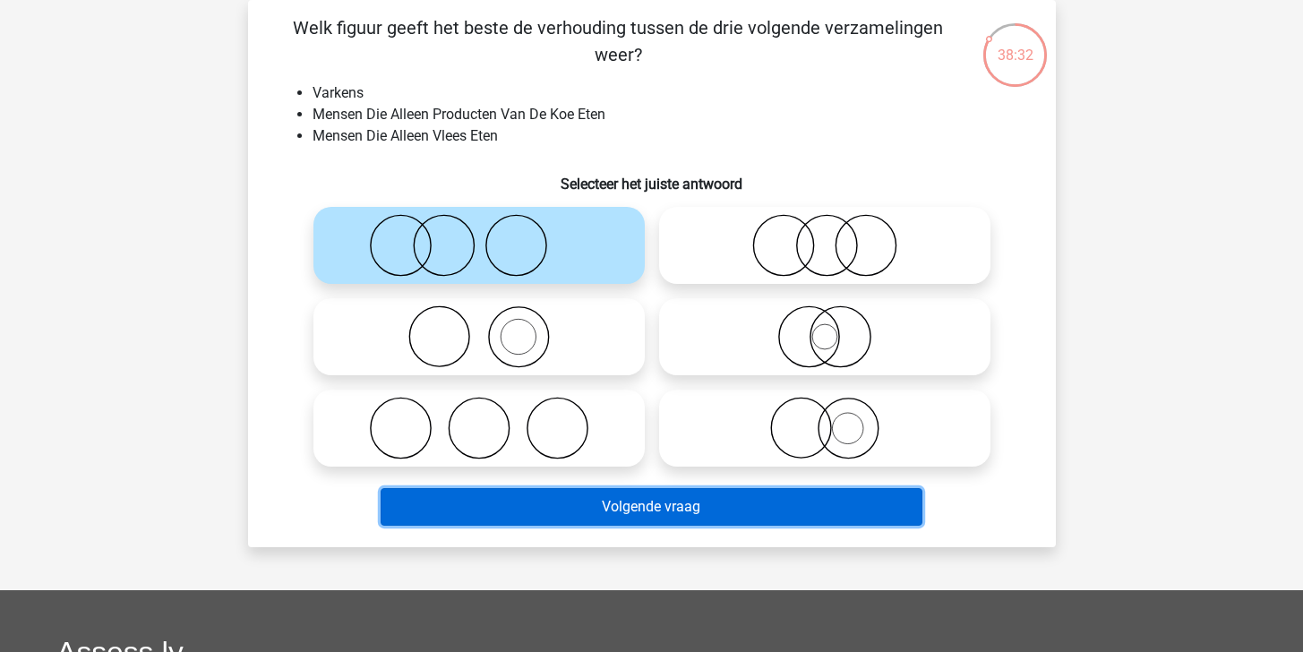
click at [706, 501] on button "Volgende vraag" at bounding box center [652, 507] width 542 height 38
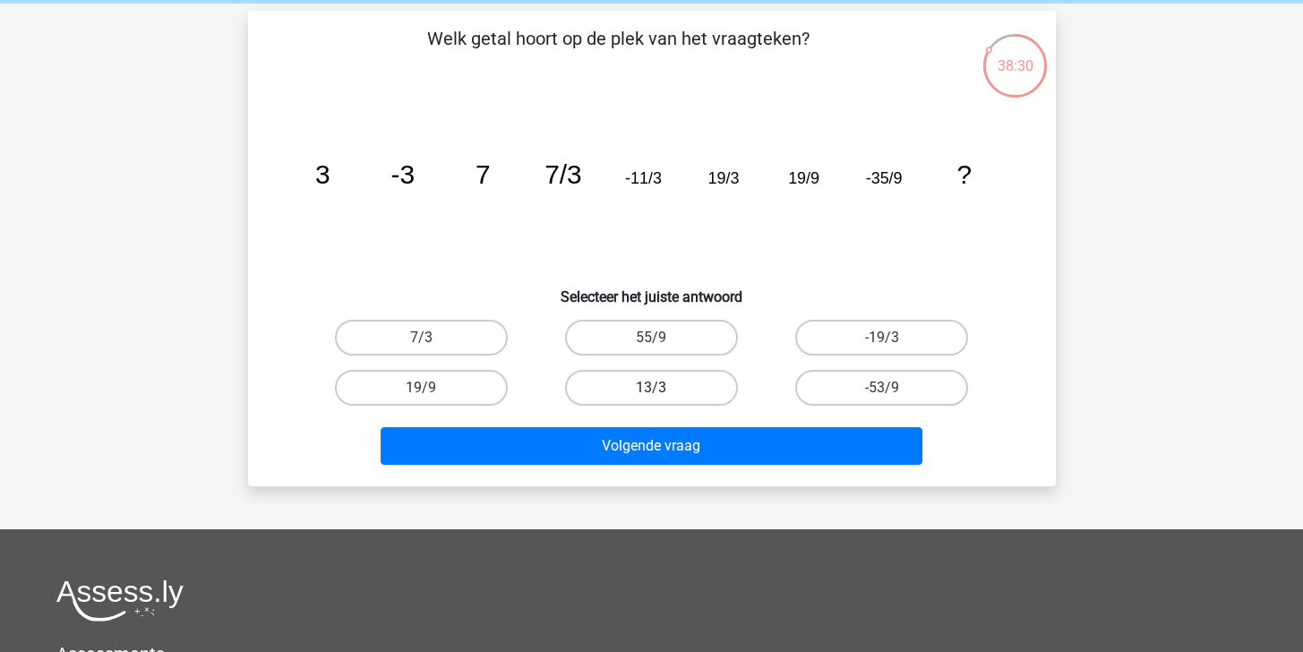
scroll to position [57, 0]
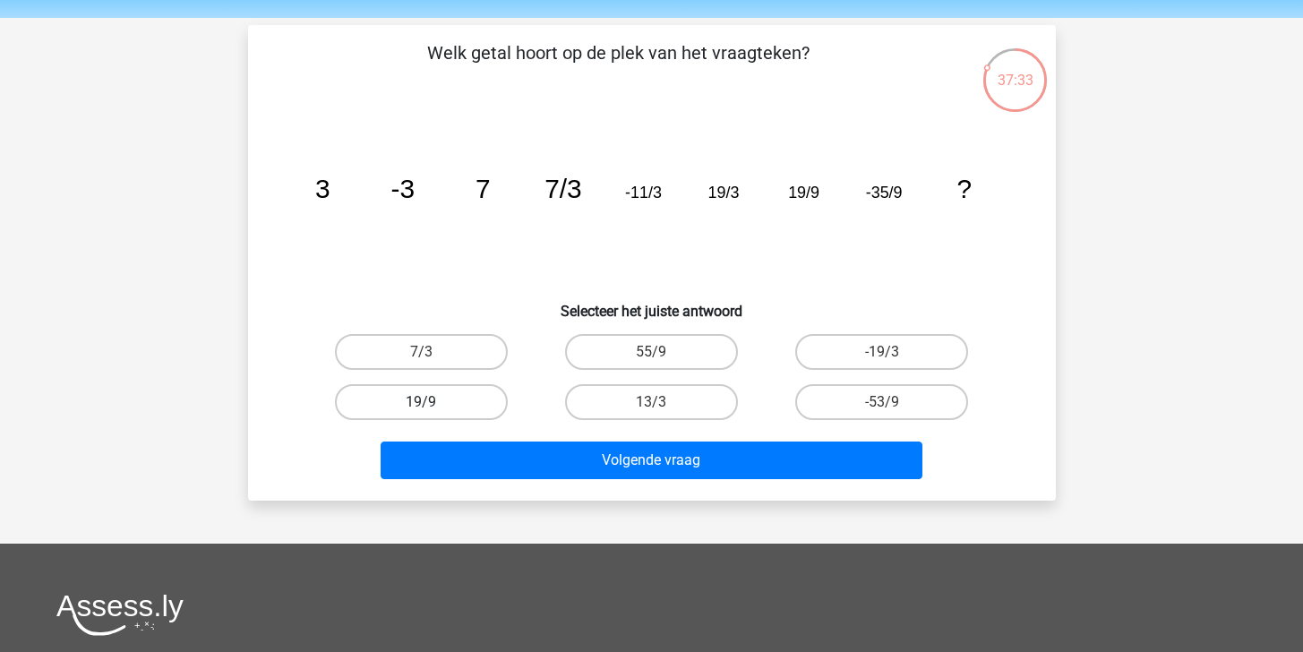
click at [439, 409] on label "19/9" at bounding box center [421, 402] width 173 height 36
click at [433, 409] on input "19/9" at bounding box center [427, 408] width 12 height 12
radio input "true"
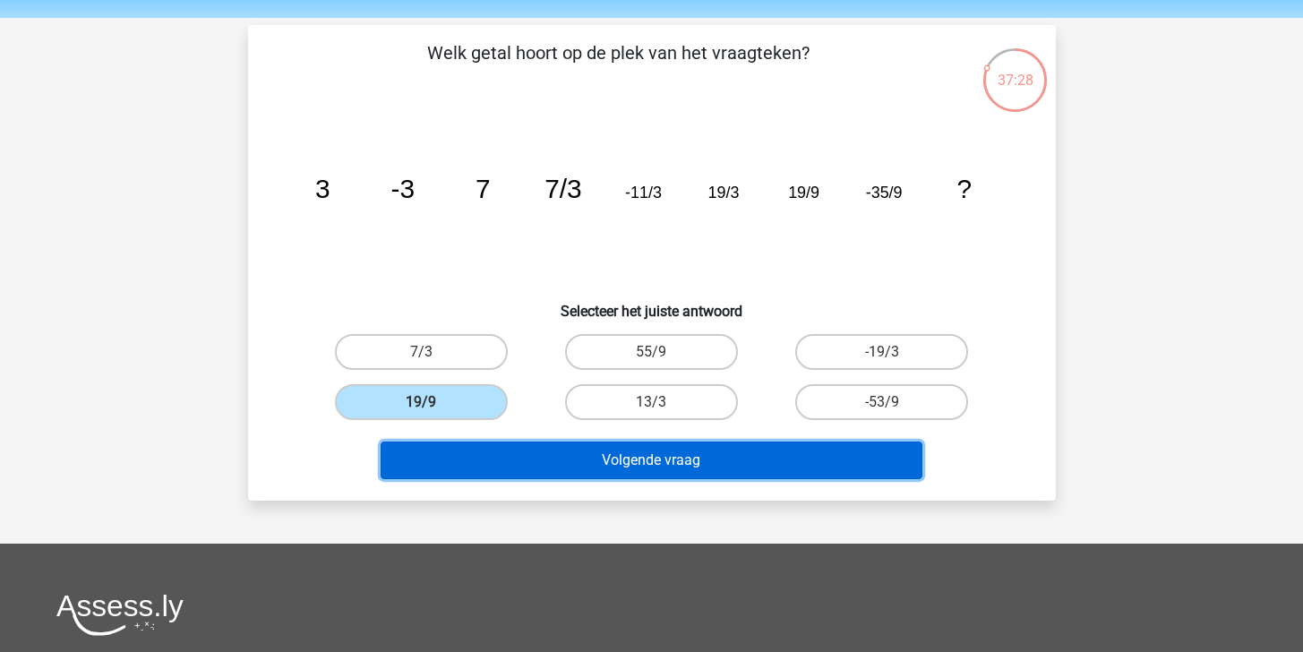
click at [623, 460] on button "Volgende vraag" at bounding box center [652, 461] width 542 height 38
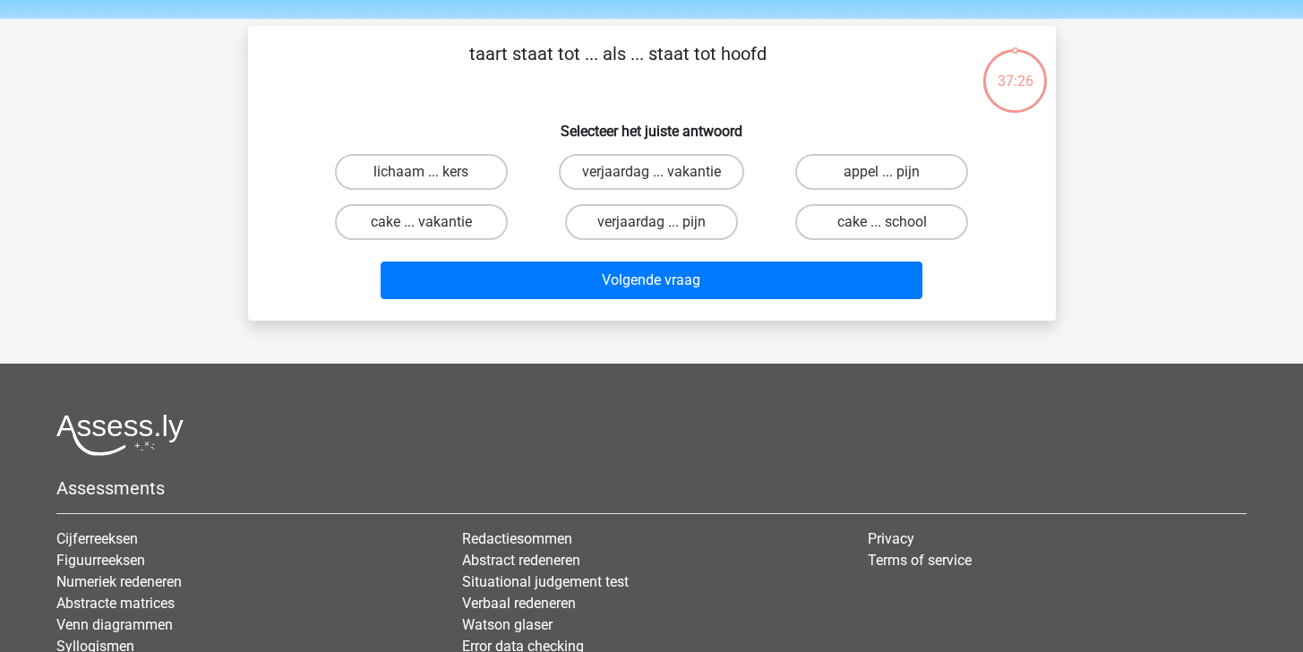
scroll to position [0, 0]
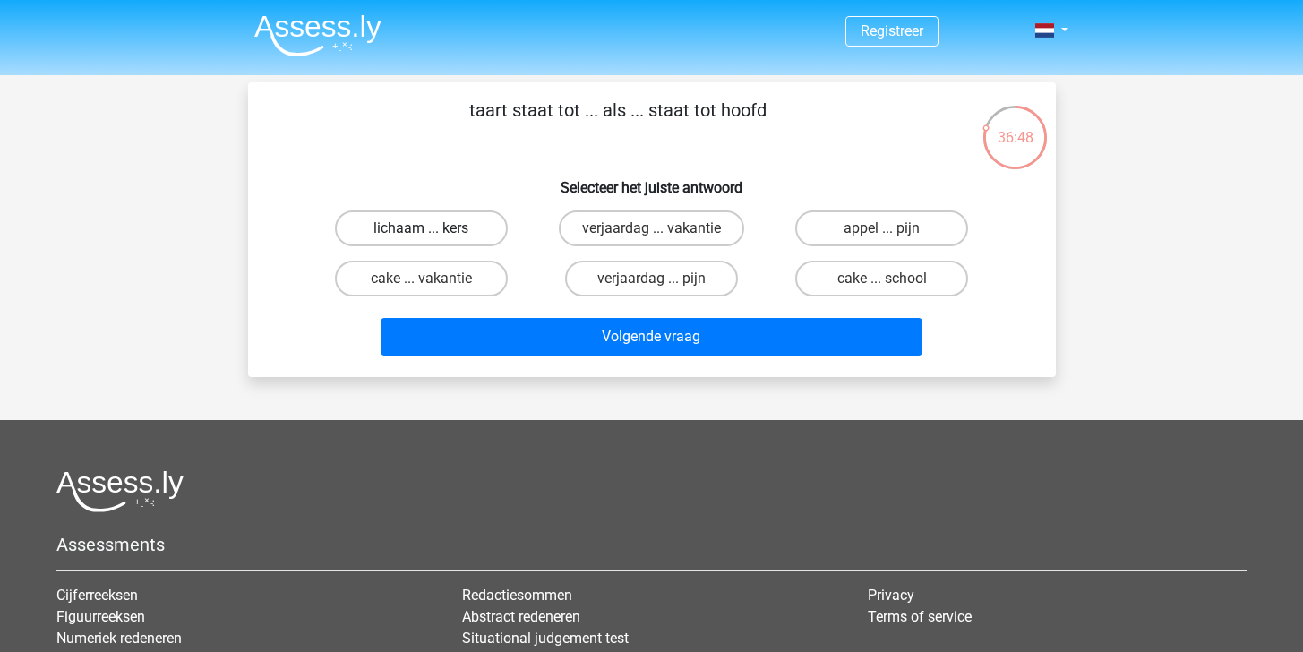
click at [503, 228] on label "lichaam ... kers" at bounding box center [421, 228] width 173 height 36
click at [433, 228] on input "lichaam ... kers" at bounding box center [427, 234] width 12 height 12
radio input "true"
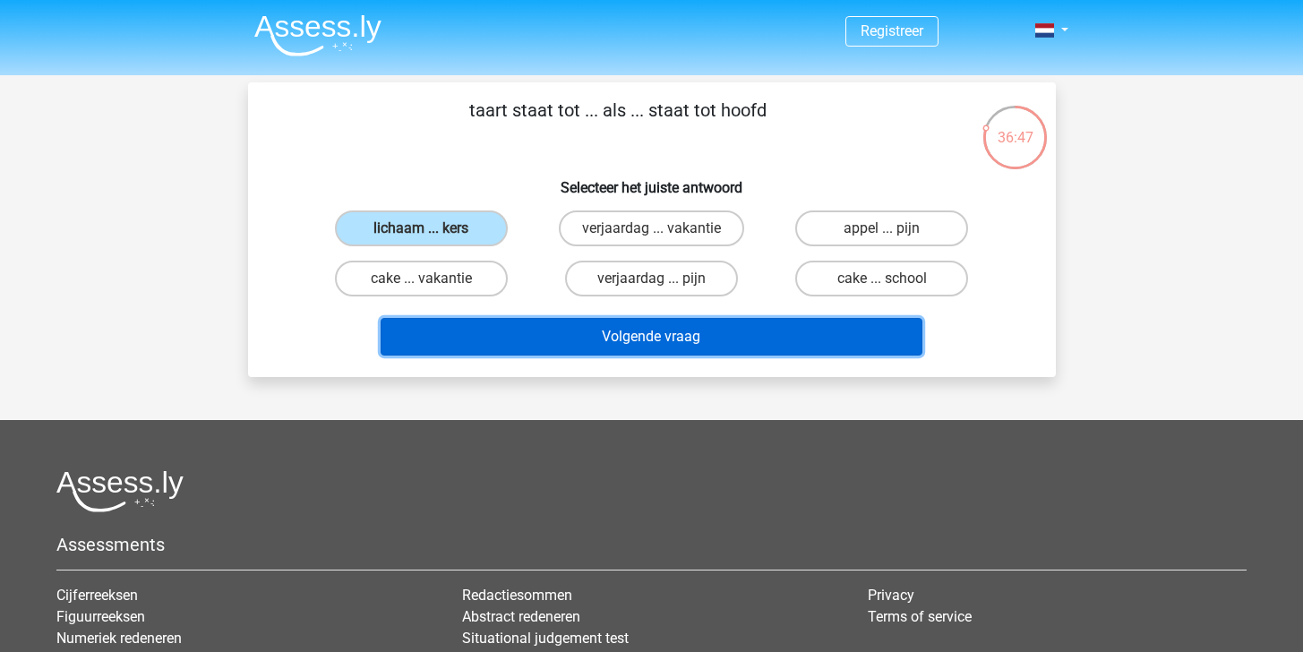
click at [643, 337] on button "Volgende vraag" at bounding box center [652, 337] width 542 height 38
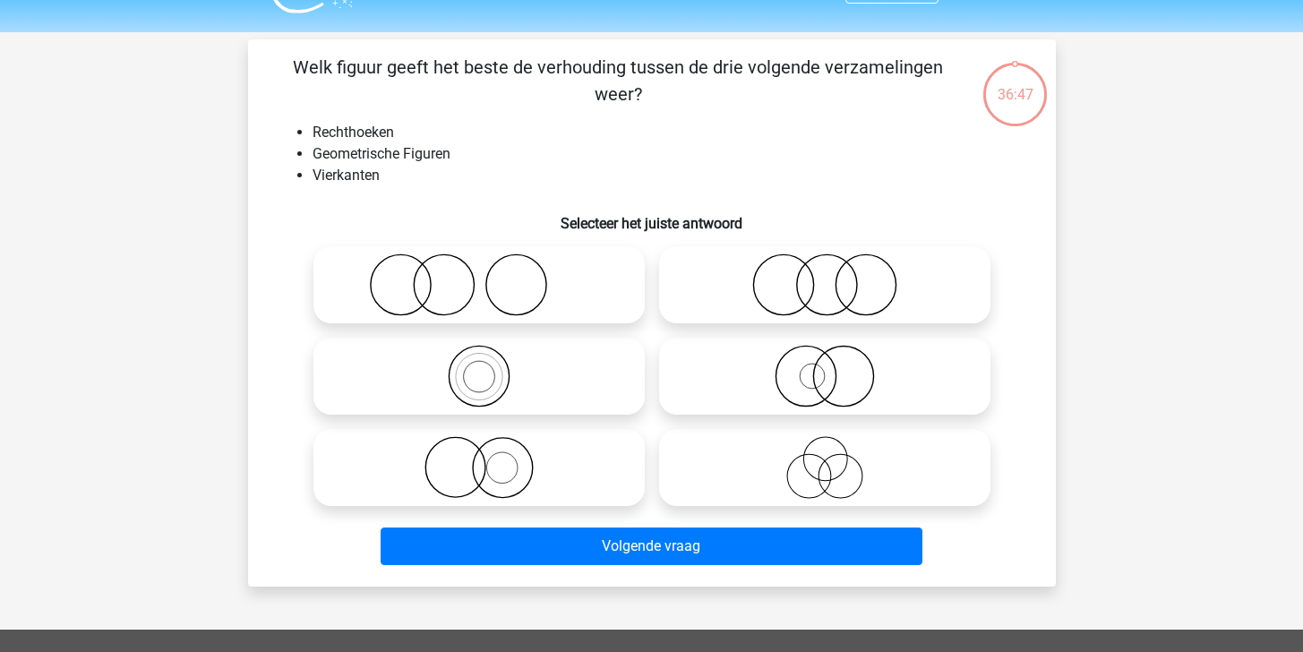
scroll to position [82, 0]
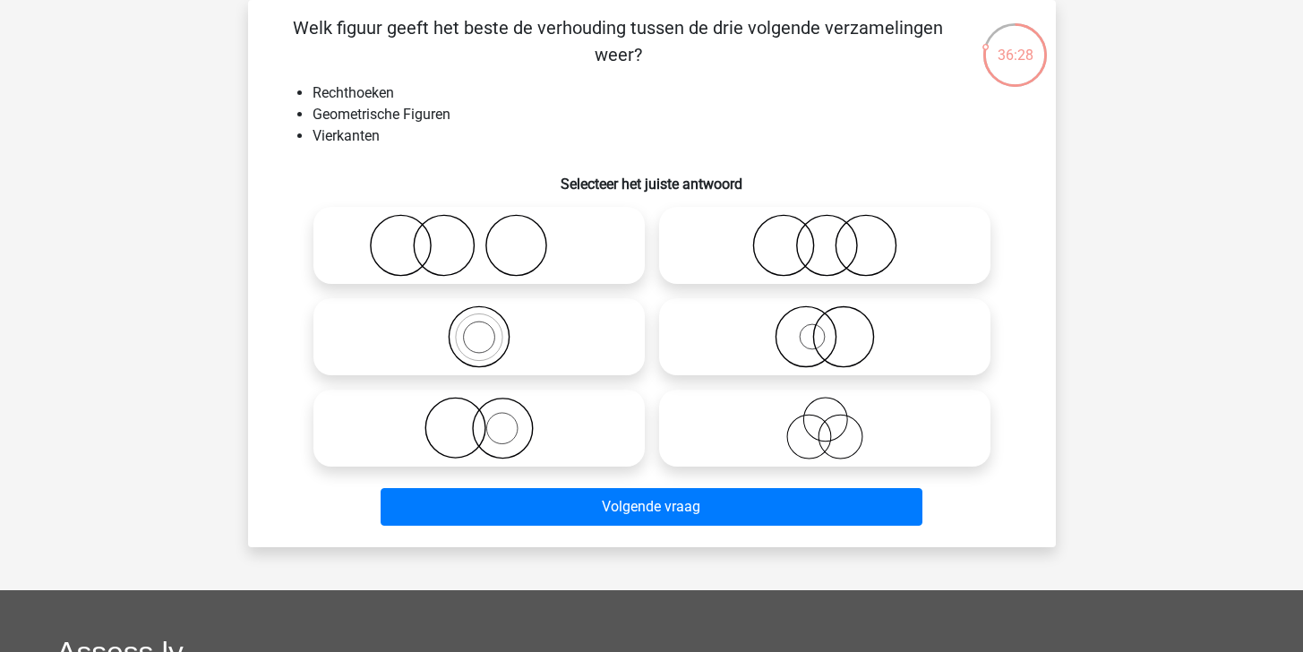
click at [542, 322] on icon at bounding box center [479, 336] width 317 height 63
click at [491, 322] on input "radio" at bounding box center [485, 322] width 12 height 12
radio input "true"
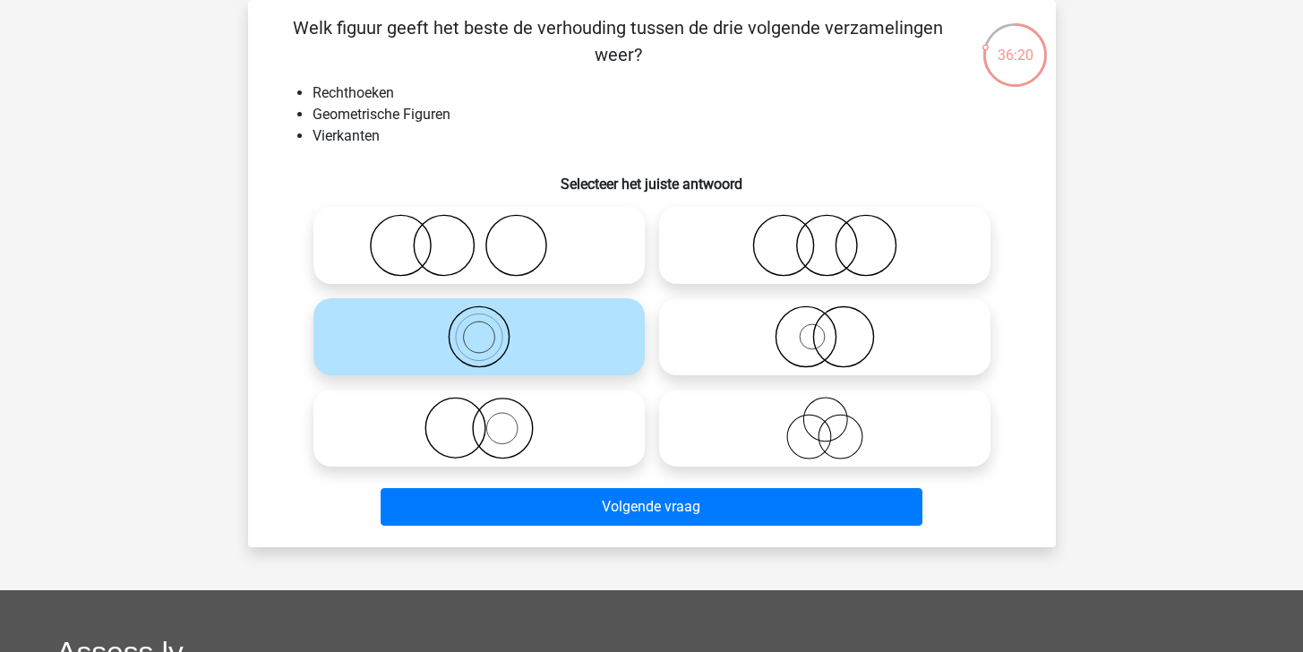
click at [776, 247] on icon at bounding box center [824, 245] width 317 height 63
click at [825, 236] on input "radio" at bounding box center [831, 231] width 12 height 12
radio input "true"
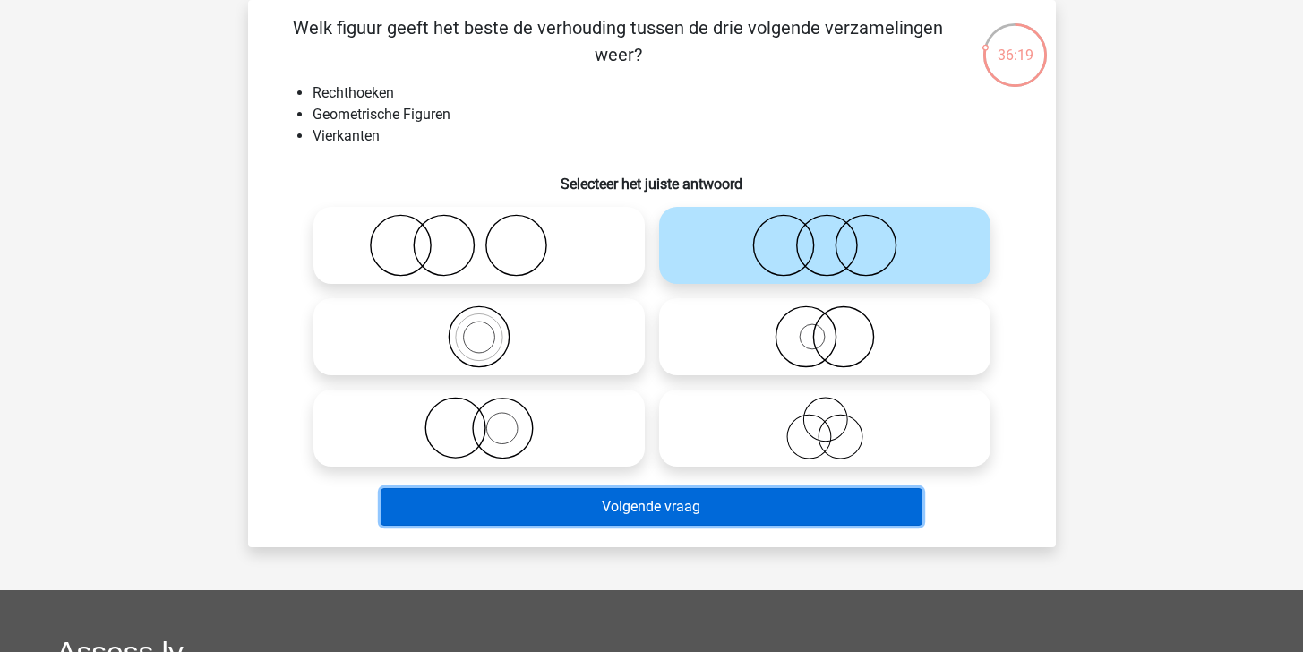
click at [722, 509] on button "Volgende vraag" at bounding box center [652, 507] width 542 height 38
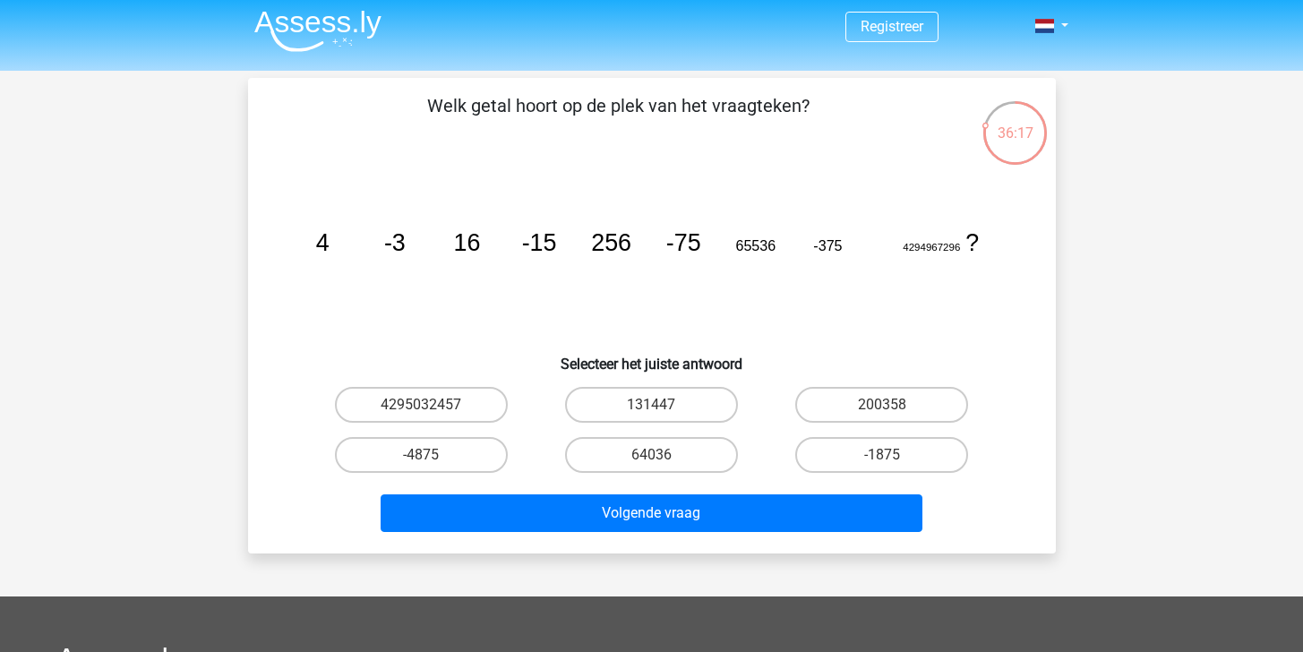
scroll to position [0, 0]
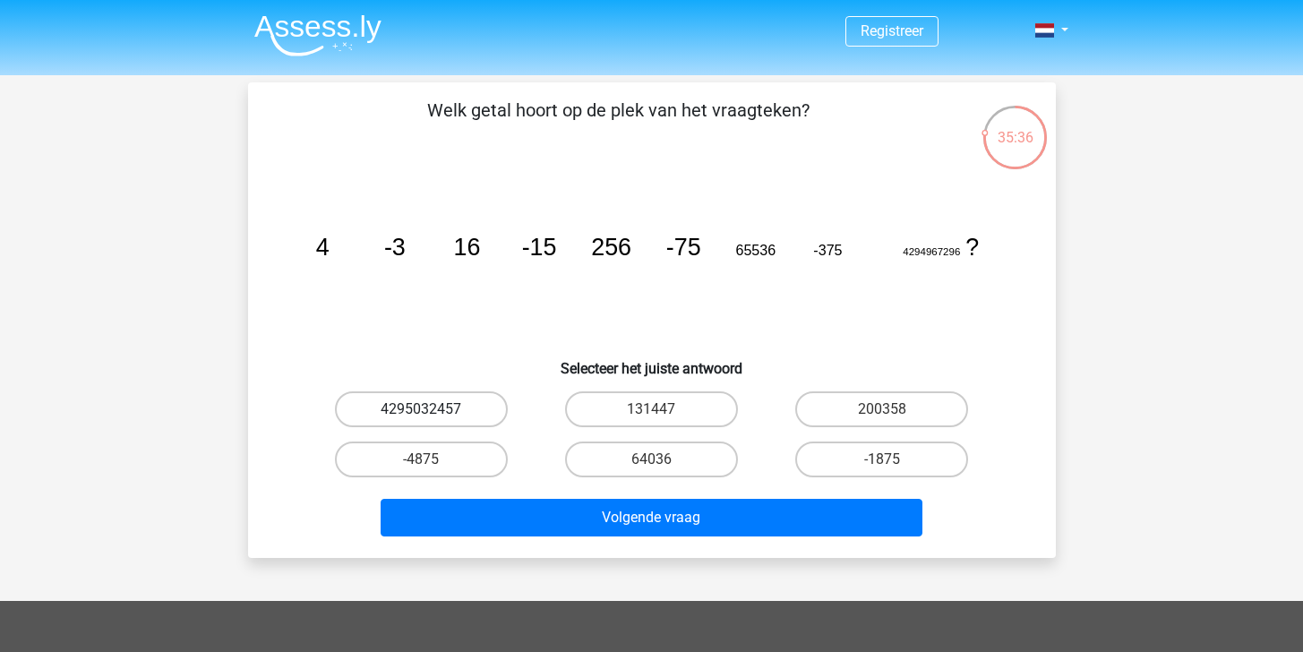
click at [472, 391] on div "4295032457" at bounding box center [421, 409] width 230 height 50
click at [466, 408] on label "4295032457" at bounding box center [421, 409] width 173 height 36
click at [433, 409] on input "4295032457" at bounding box center [427, 415] width 12 height 12
radio input "true"
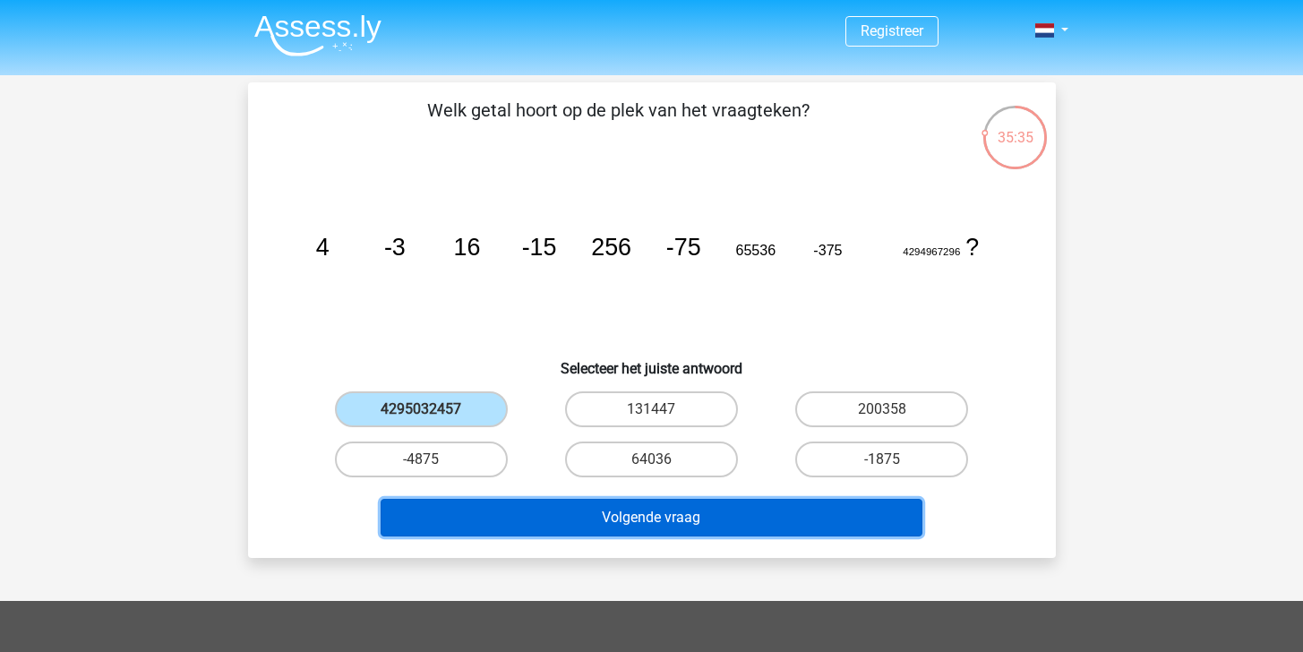
click at [588, 513] on button "Volgende vraag" at bounding box center [652, 518] width 542 height 38
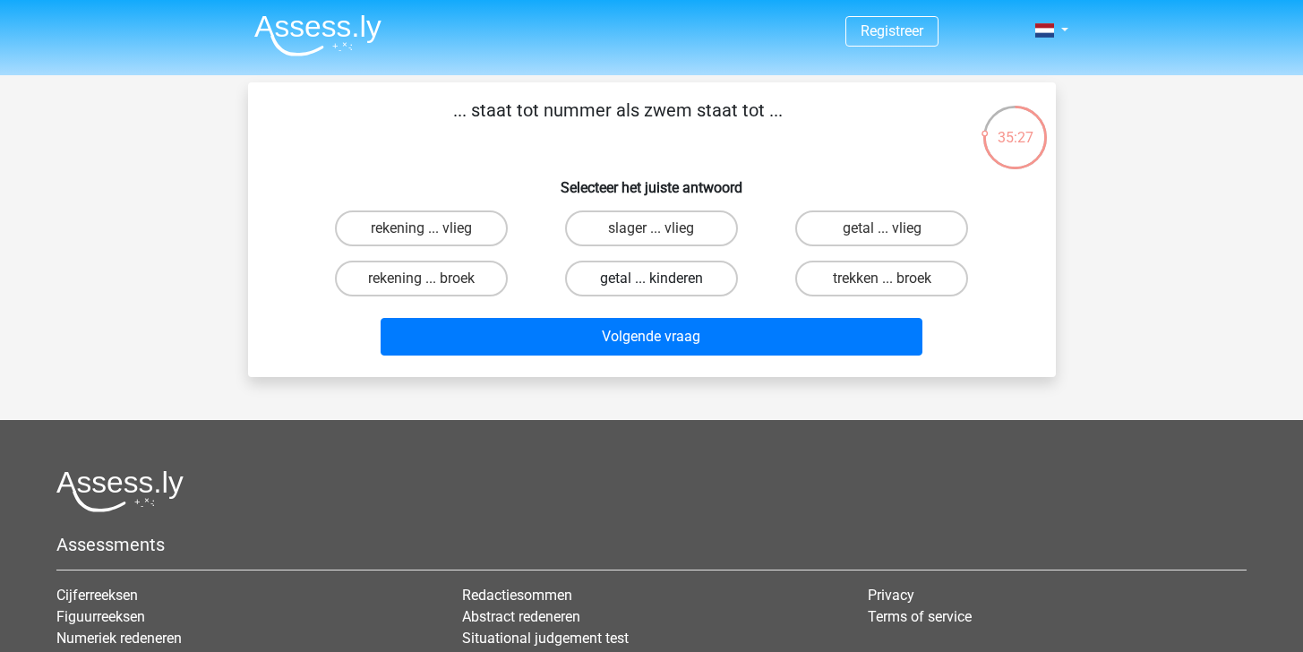
click at [633, 272] on label "getal ... kinderen" at bounding box center [651, 279] width 173 height 36
click at [651, 279] on input "getal ... kinderen" at bounding box center [657, 285] width 12 height 12
radio input "true"
click at [844, 228] on label "getal ... vlieg" at bounding box center [881, 228] width 173 height 36
click at [882, 228] on input "getal ... vlieg" at bounding box center [888, 234] width 12 height 12
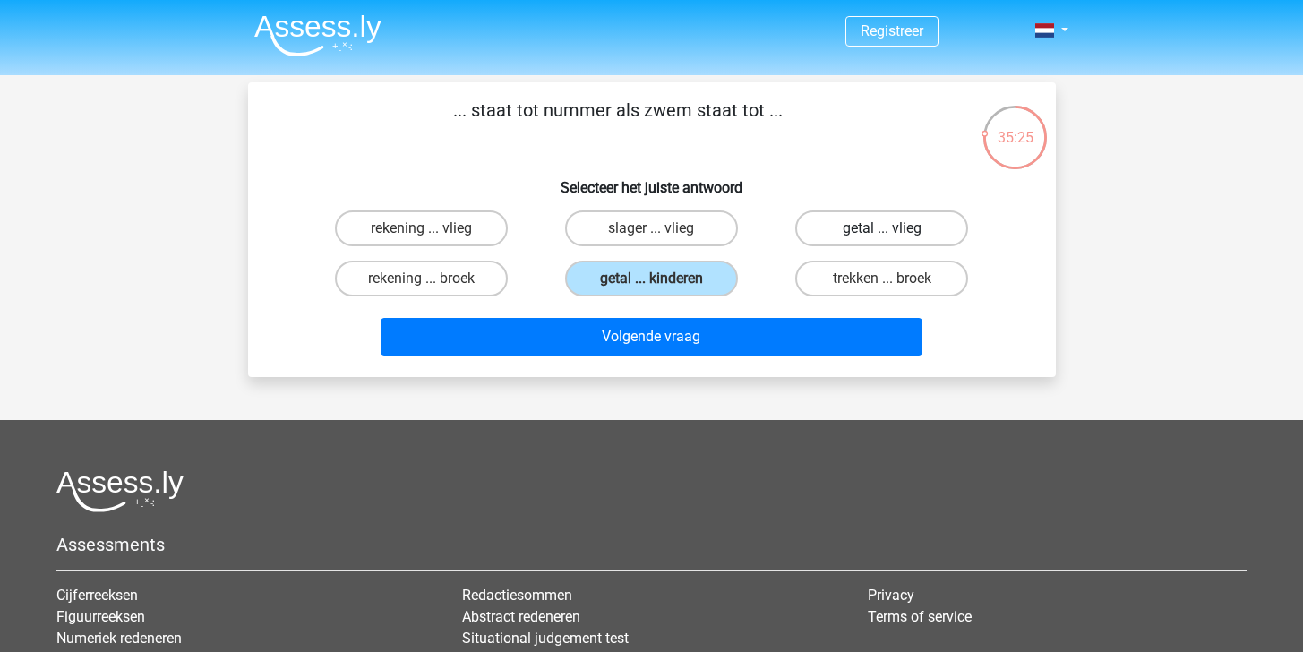
radio input "true"
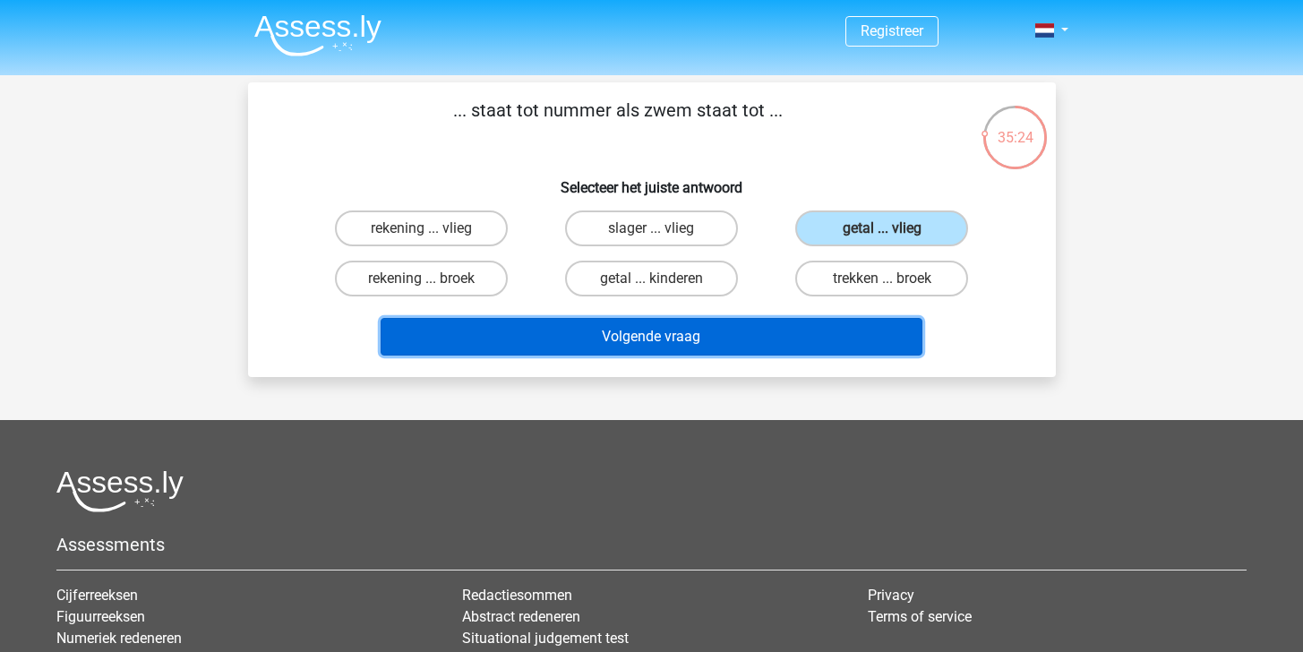
click at [715, 333] on button "Volgende vraag" at bounding box center [652, 337] width 542 height 38
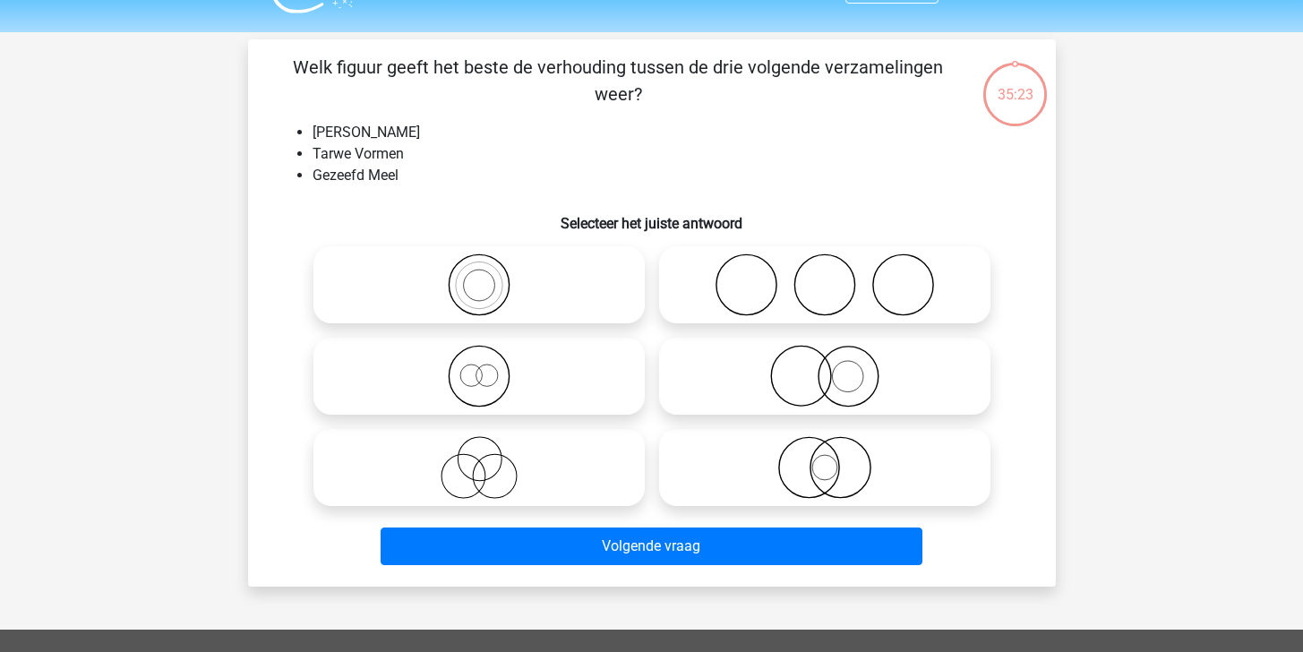
scroll to position [82, 0]
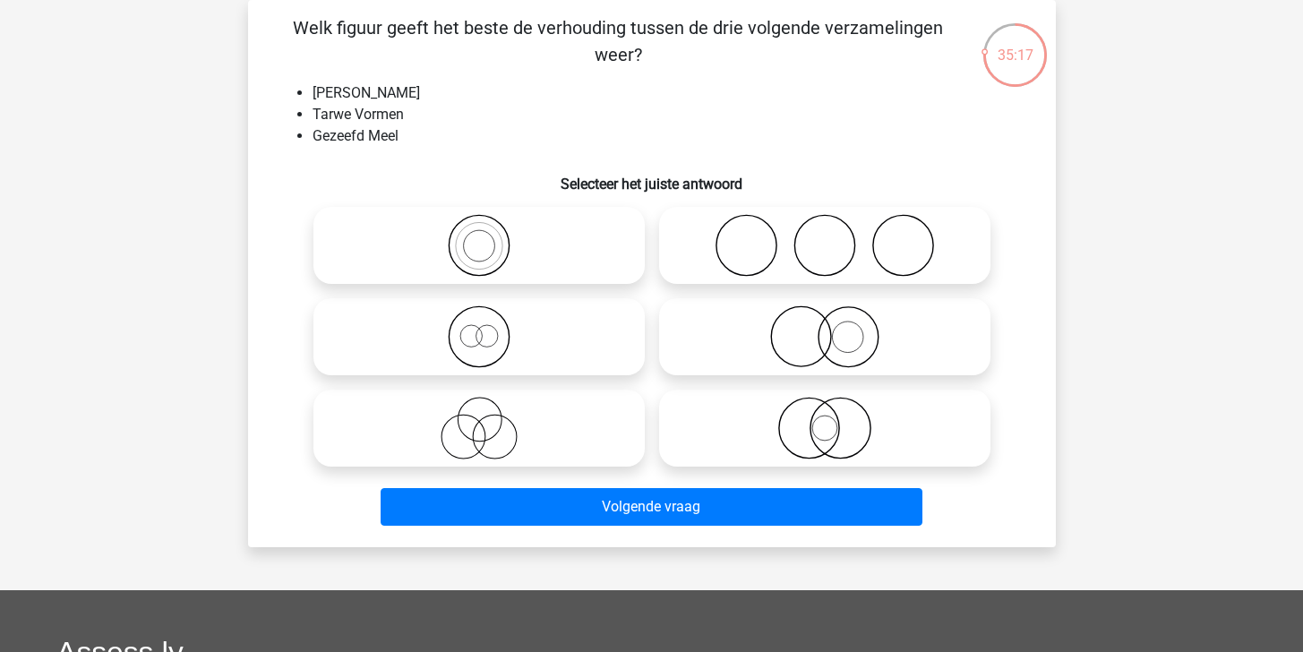
click at [558, 343] on icon at bounding box center [479, 336] width 317 height 63
click at [491, 328] on input "radio" at bounding box center [485, 322] width 12 height 12
radio input "true"
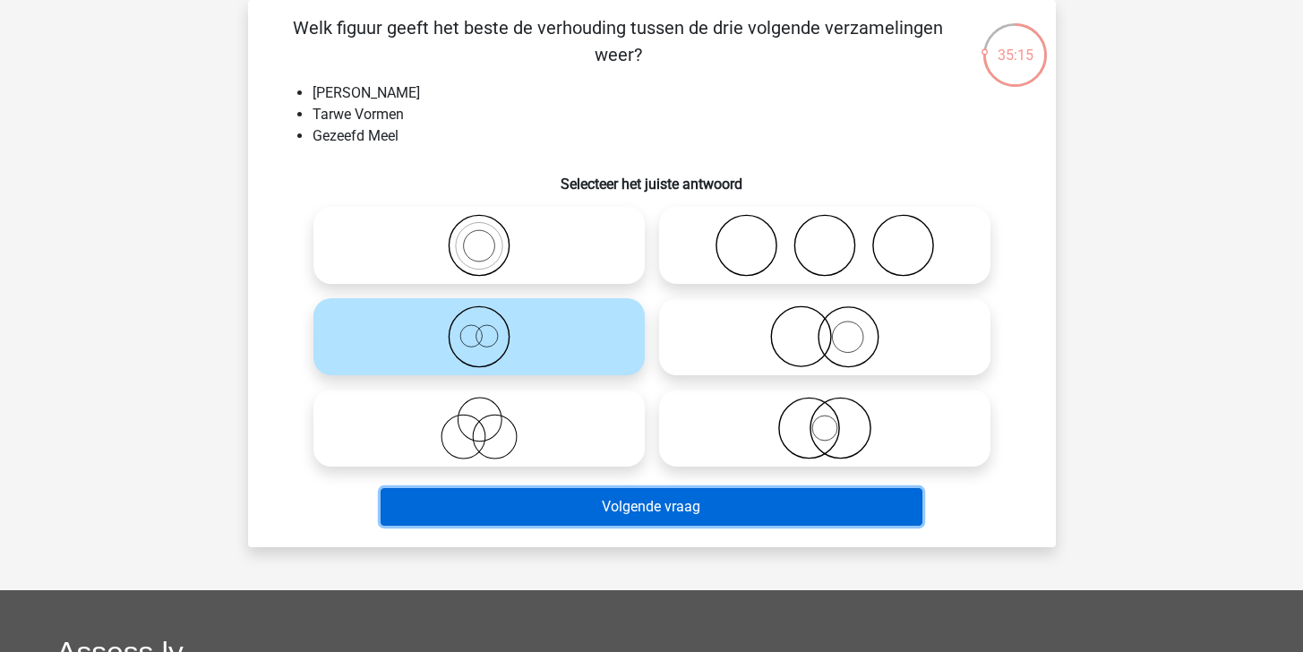
click at [655, 511] on button "Volgende vraag" at bounding box center [652, 507] width 542 height 38
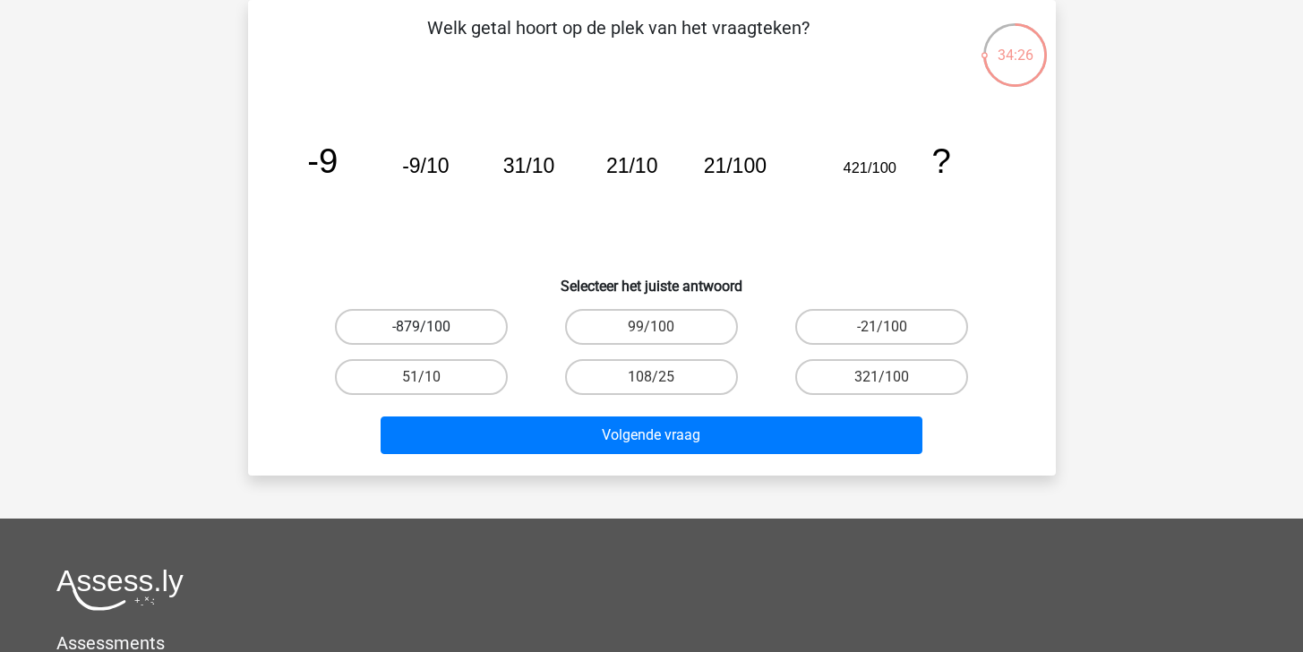
click at [468, 329] on label "-879/100" at bounding box center [421, 327] width 173 height 36
click at [433, 329] on input "-879/100" at bounding box center [427, 333] width 12 height 12
radio input "true"
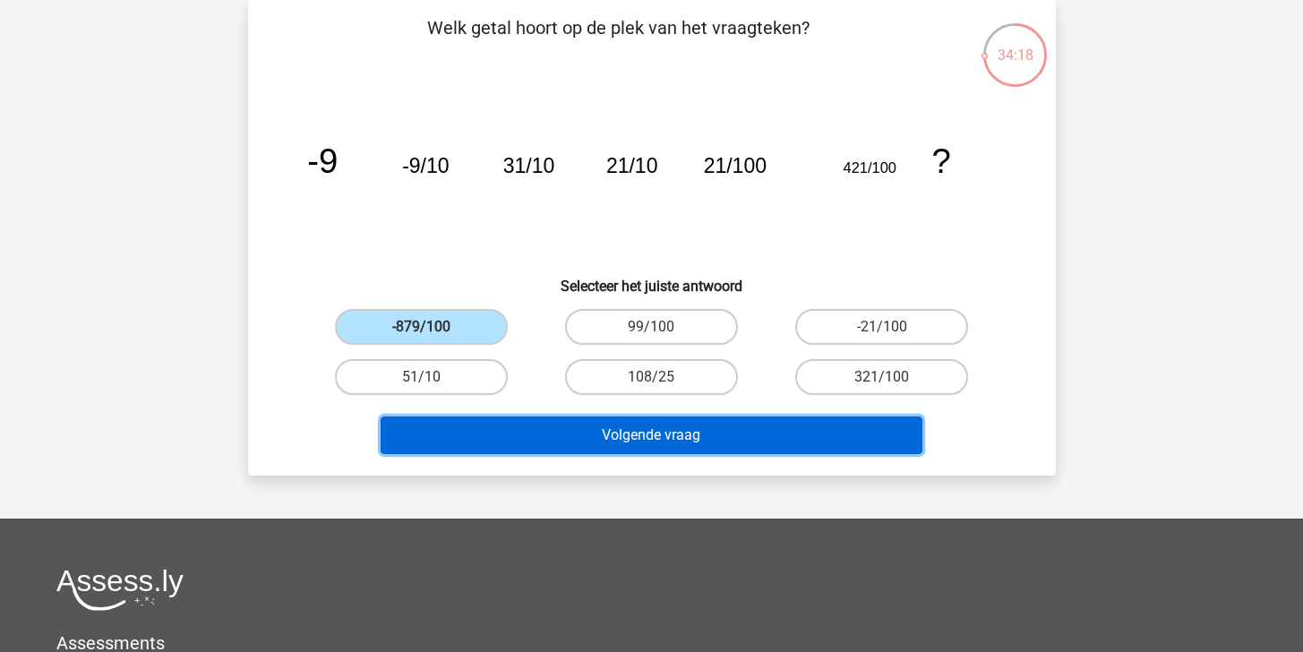
click at [674, 433] on button "Volgende vraag" at bounding box center [652, 436] width 542 height 38
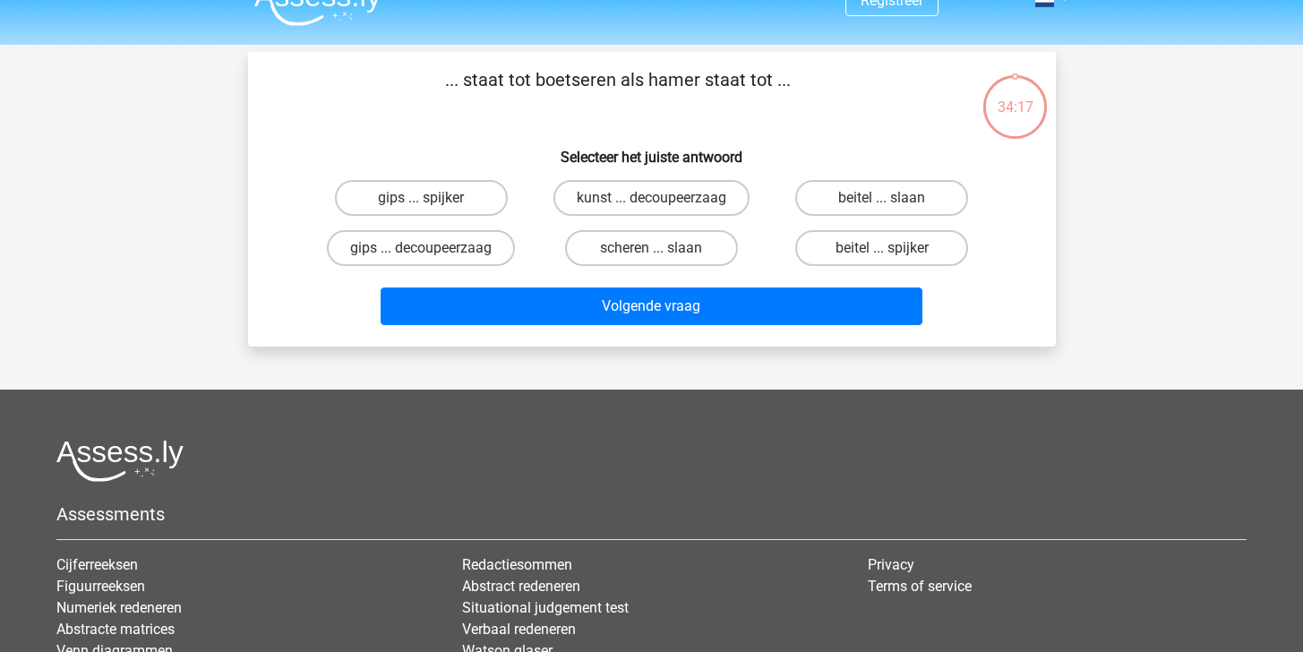
scroll to position [0, 0]
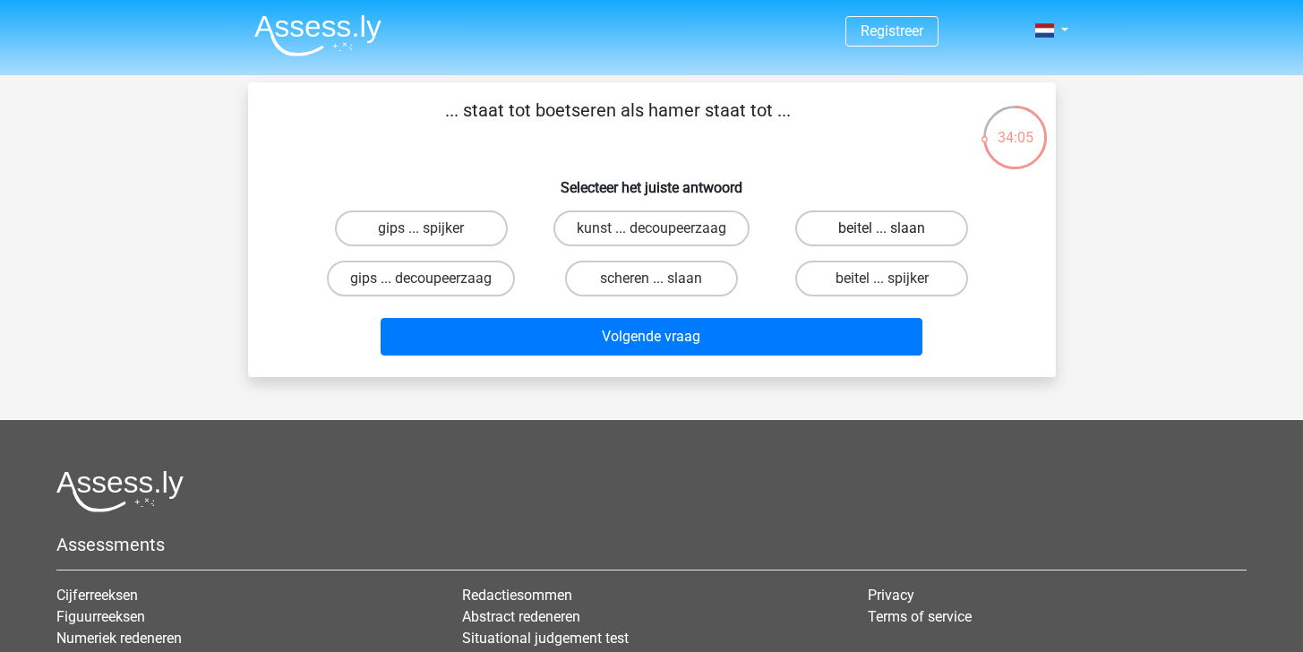
click at [956, 239] on label "beitel ... slaan" at bounding box center [881, 228] width 173 height 36
click at [894, 239] on input "beitel ... slaan" at bounding box center [888, 234] width 12 height 12
radio input "true"
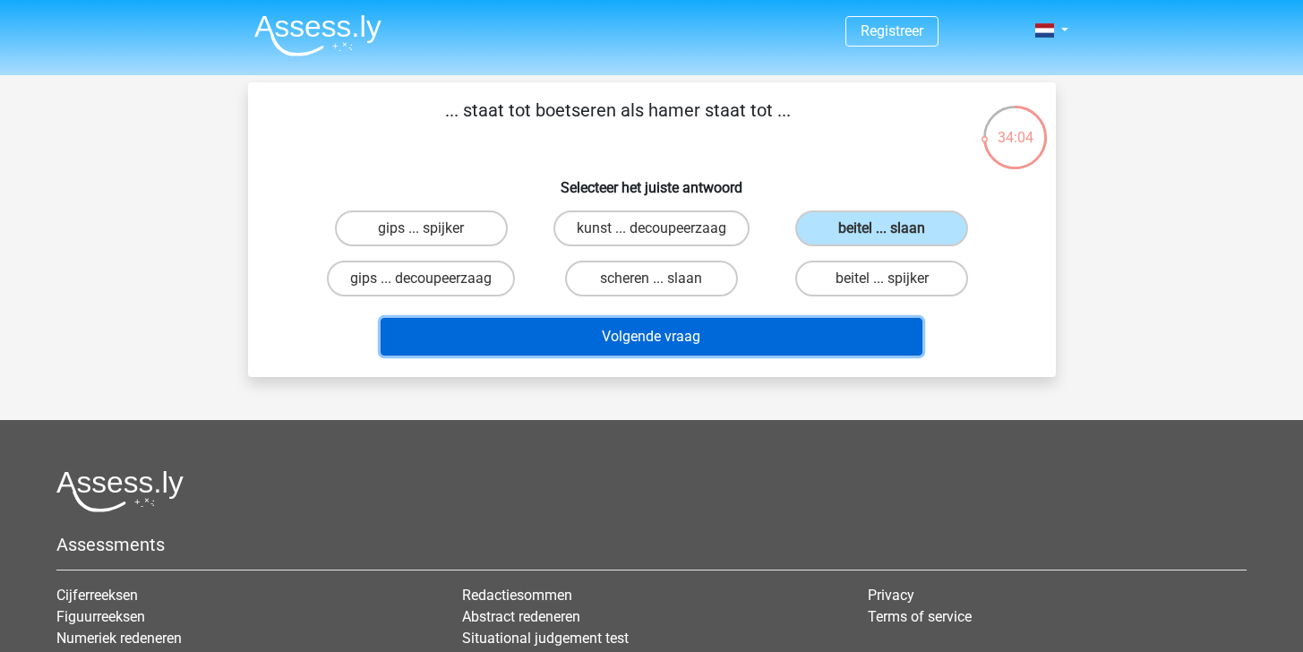
click at [842, 332] on button "Volgende vraag" at bounding box center [652, 337] width 542 height 38
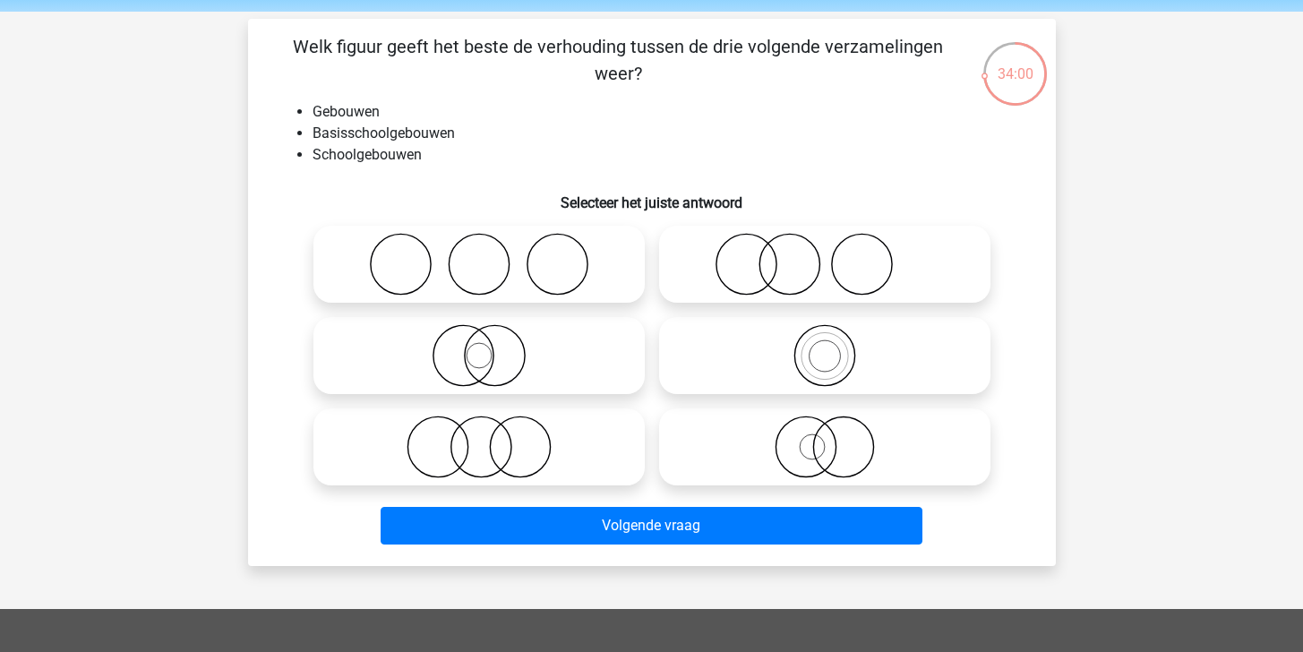
scroll to position [65, 0]
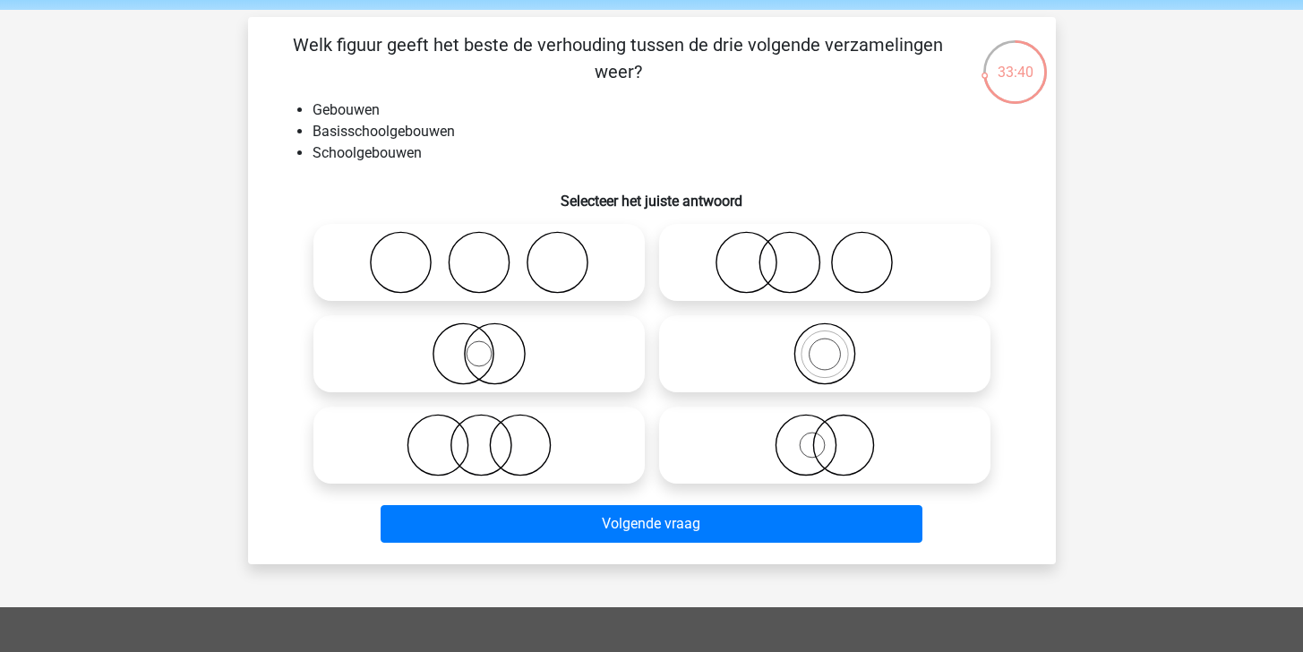
click at [811, 363] on circle at bounding box center [824, 354] width 31 height 31
click at [825, 345] on input "radio" at bounding box center [831, 339] width 12 height 12
radio input "true"
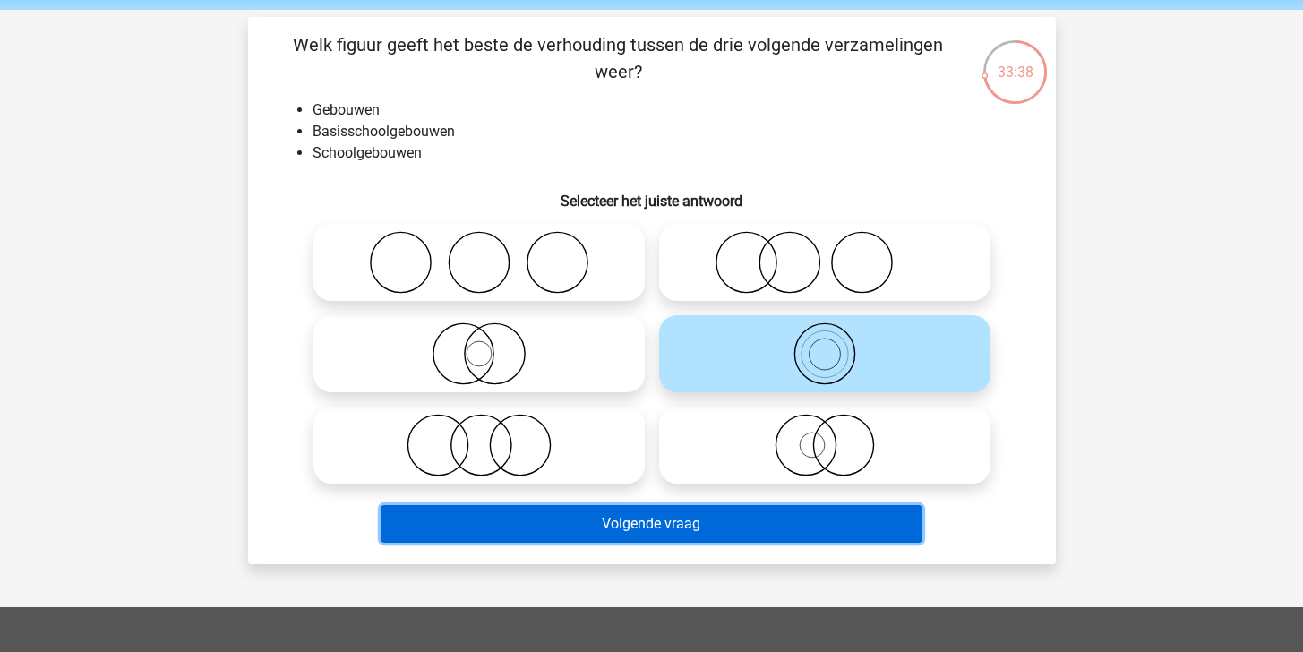
click at [746, 520] on button "Volgende vraag" at bounding box center [652, 524] width 542 height 38
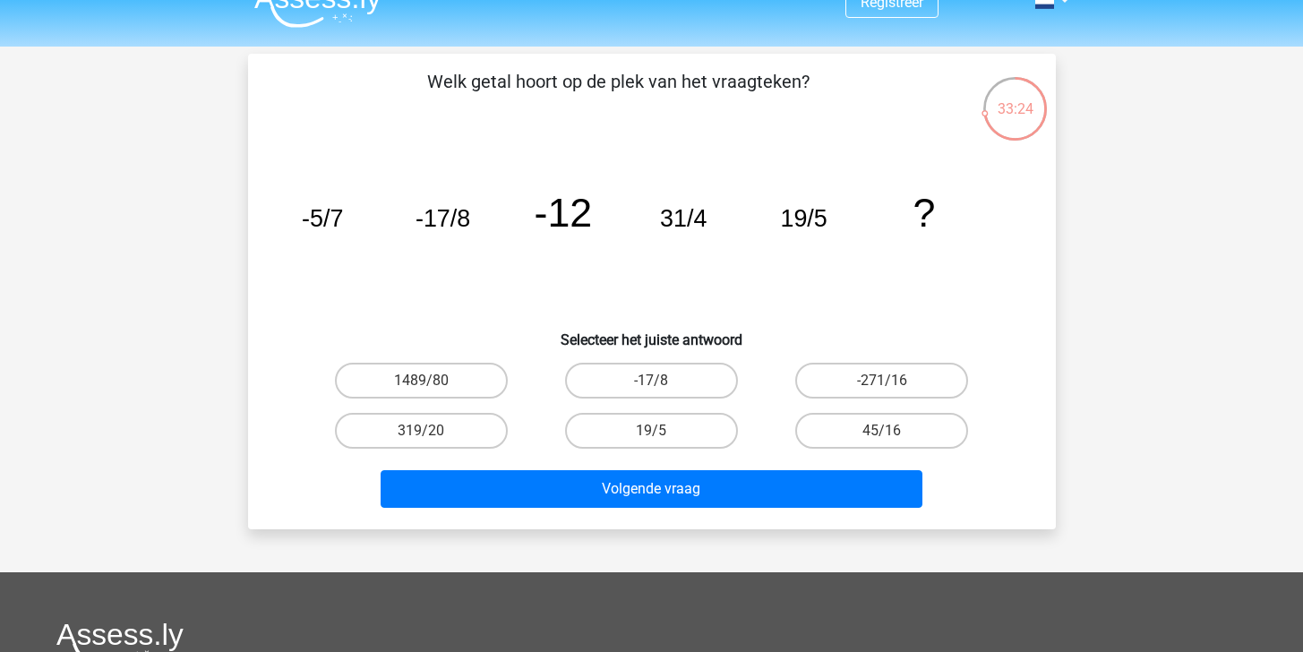
scroll to position [30, 0]
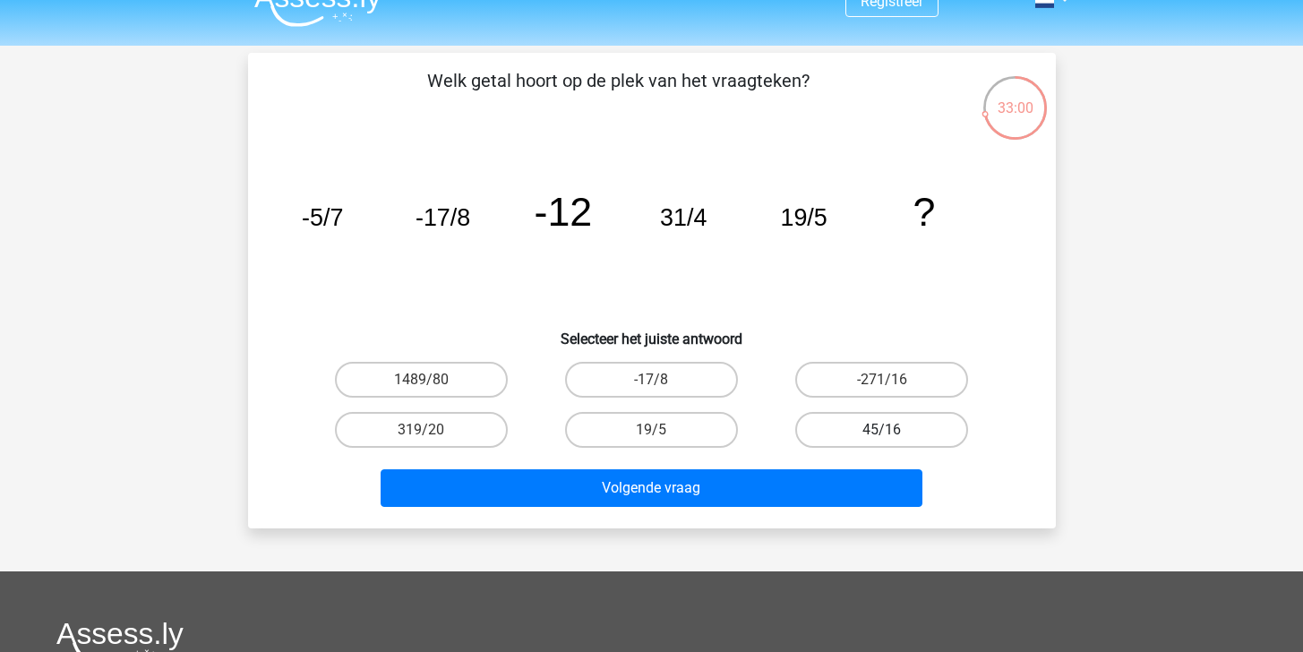
click at [845, 427] on label "45/16" at bounding box center [881, 430] width 173 height 36
click at [882, 430] on input "45/16" at bounding box center [888, 436] width 12 height 12
radio input "true"
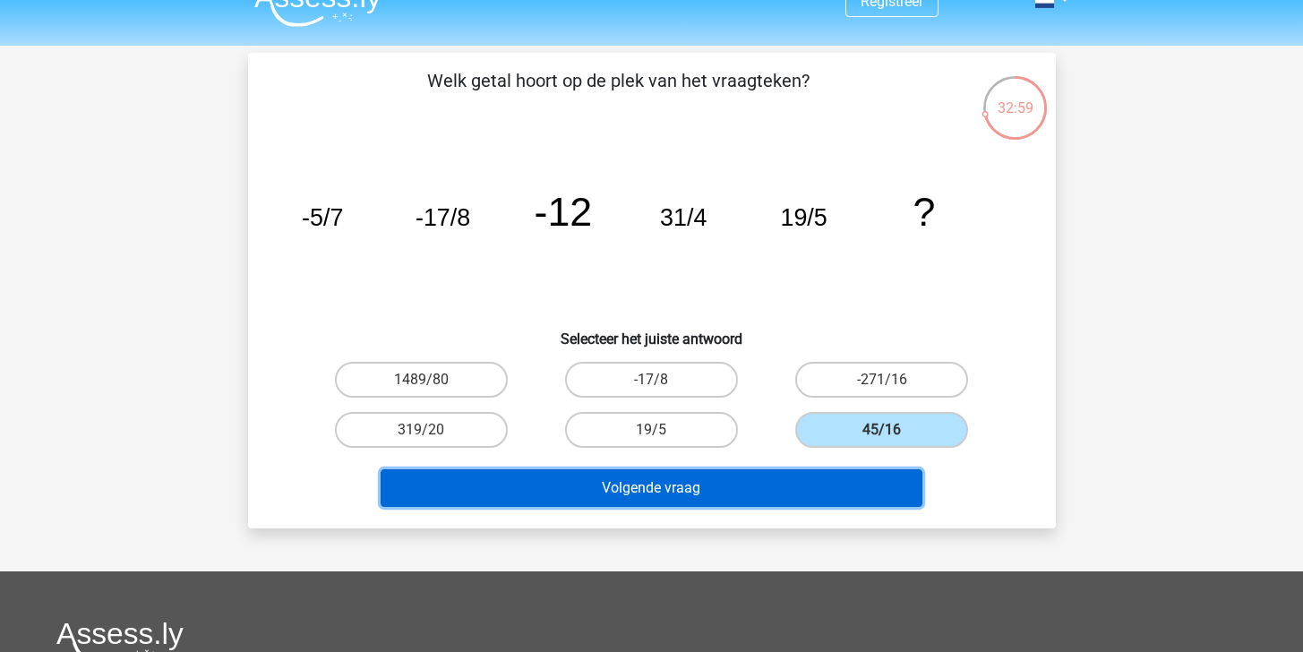
click at [782, 479] on button "Volgende vraag" at bounding box center [652, 488] width 542 height 38
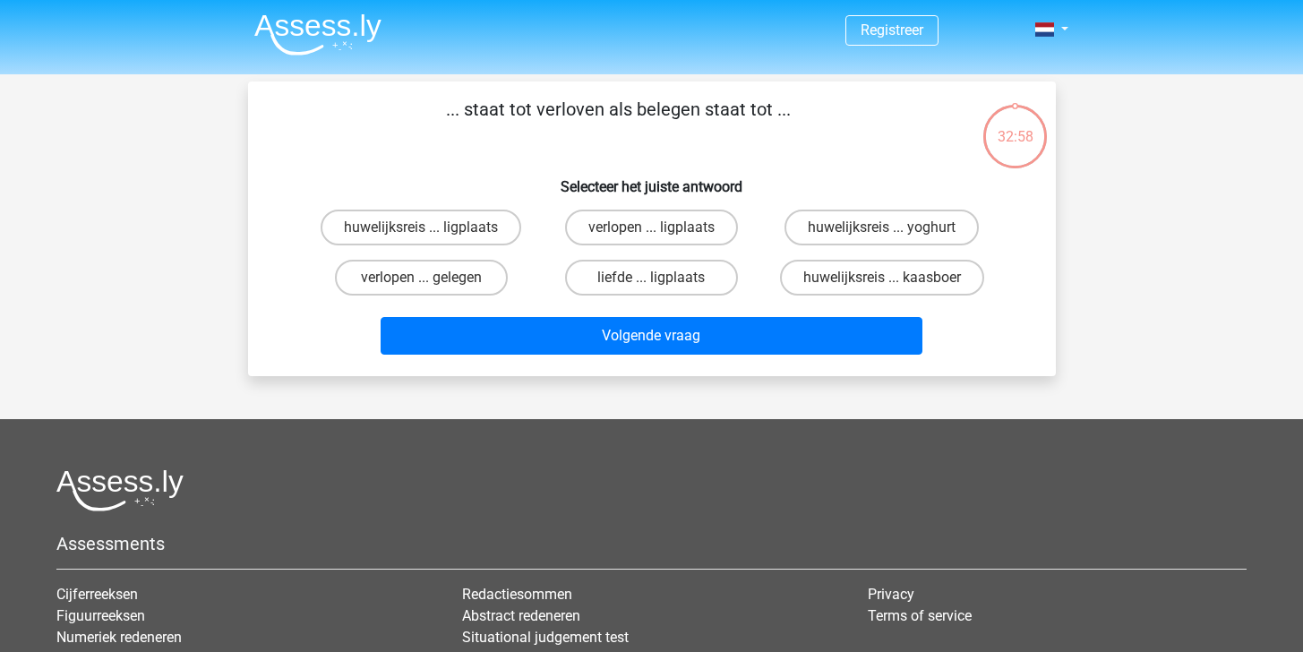
scroll to position [0, 0]
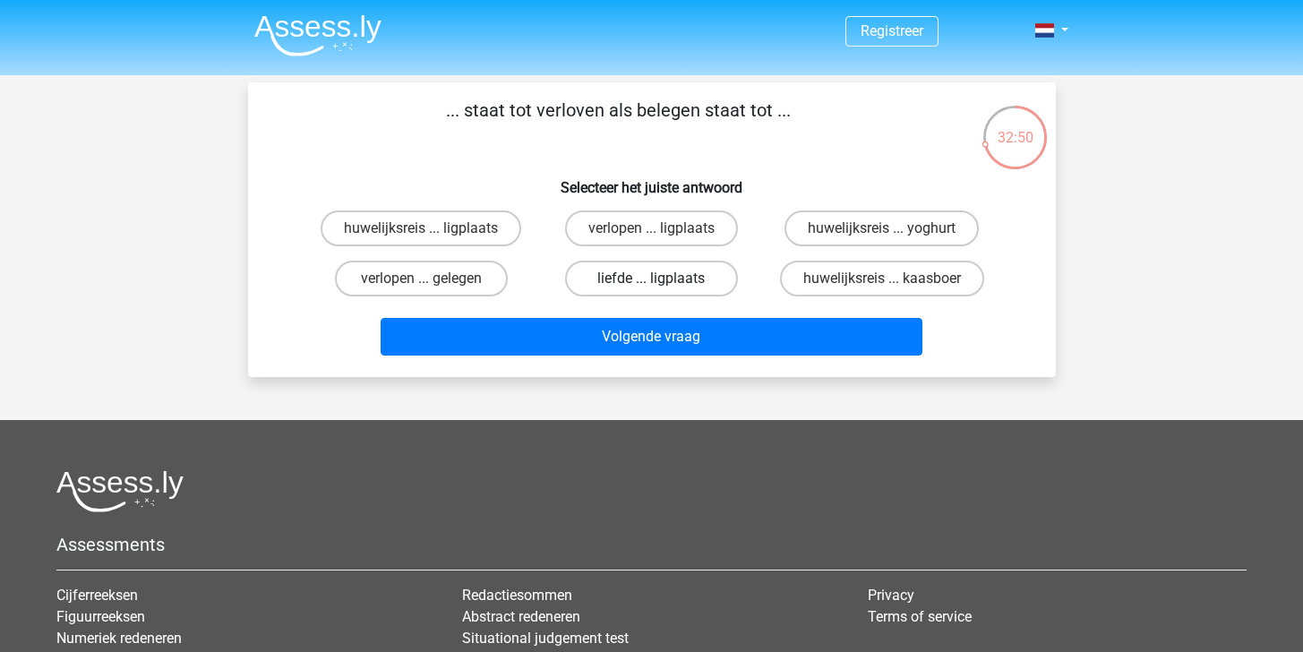
click at [671, 290] on label "liefde ... ligplaats" at bounding box center [651, 279] width 173 height 36
click at [663, 290] on input "liefde ... ligplaats" at bounding box center [657, 285] width 12 height 12
radio input "true"
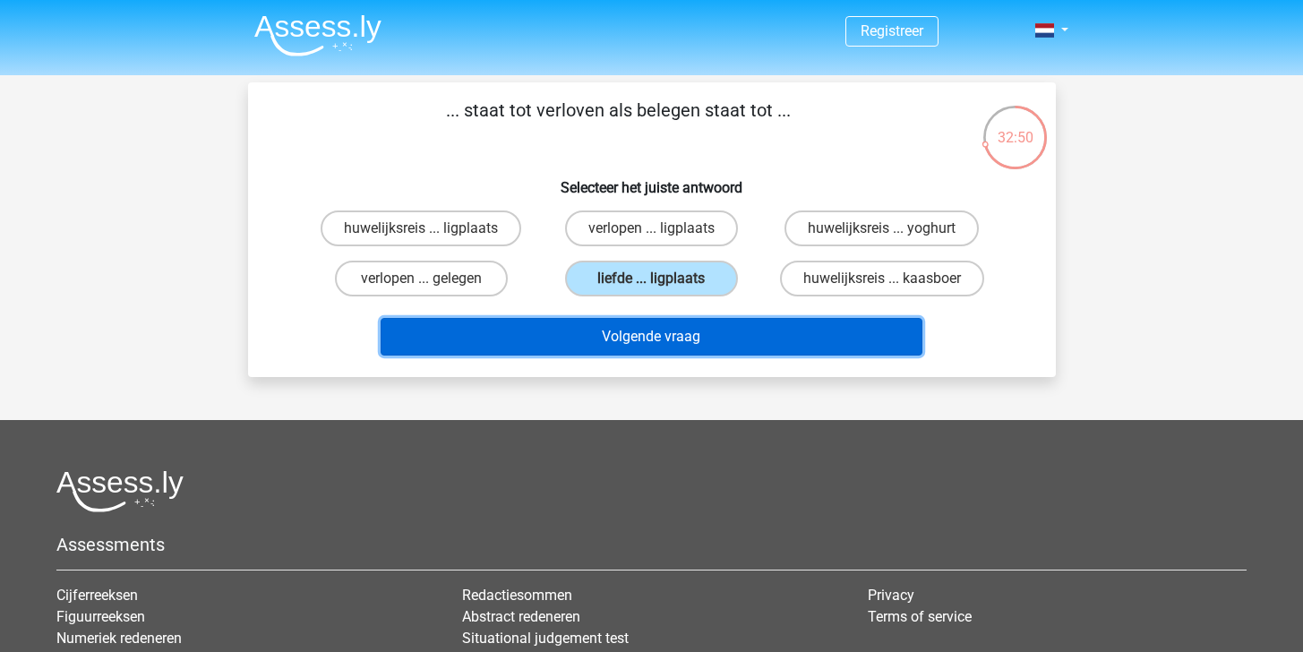
click at [683, 340] on button "Volgende vraag" at bounding box center [652, 337] width 542 height 38
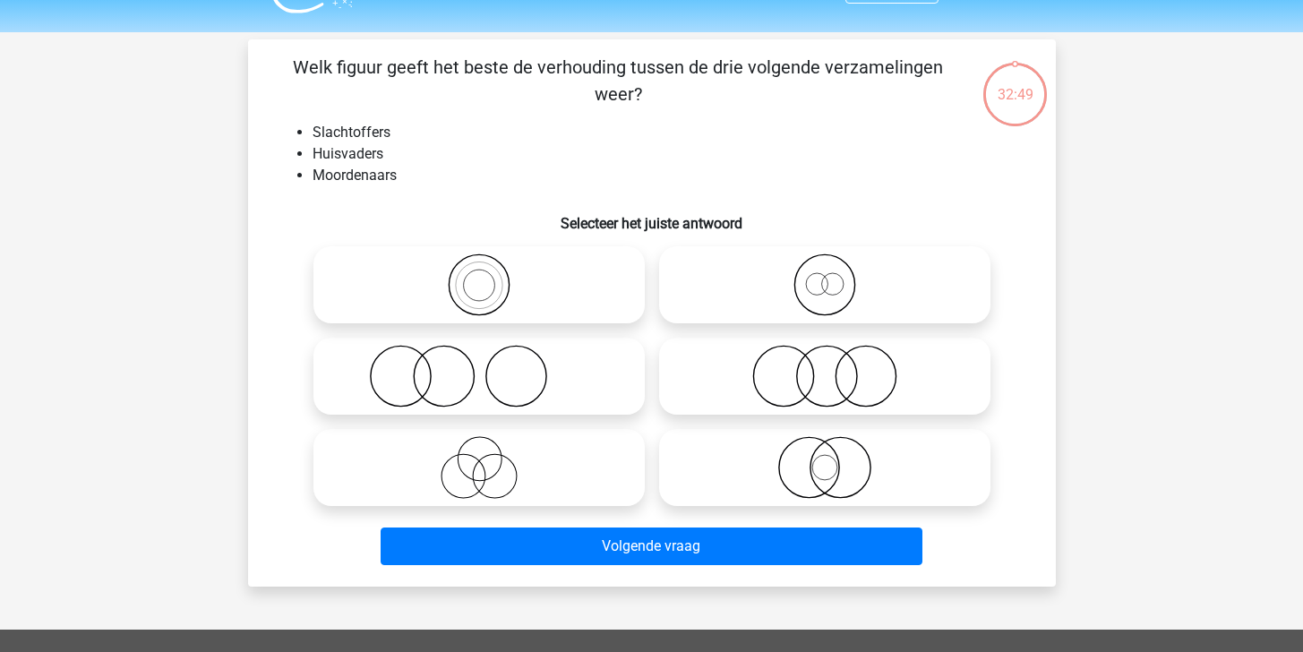
scroll to position [82, 0]
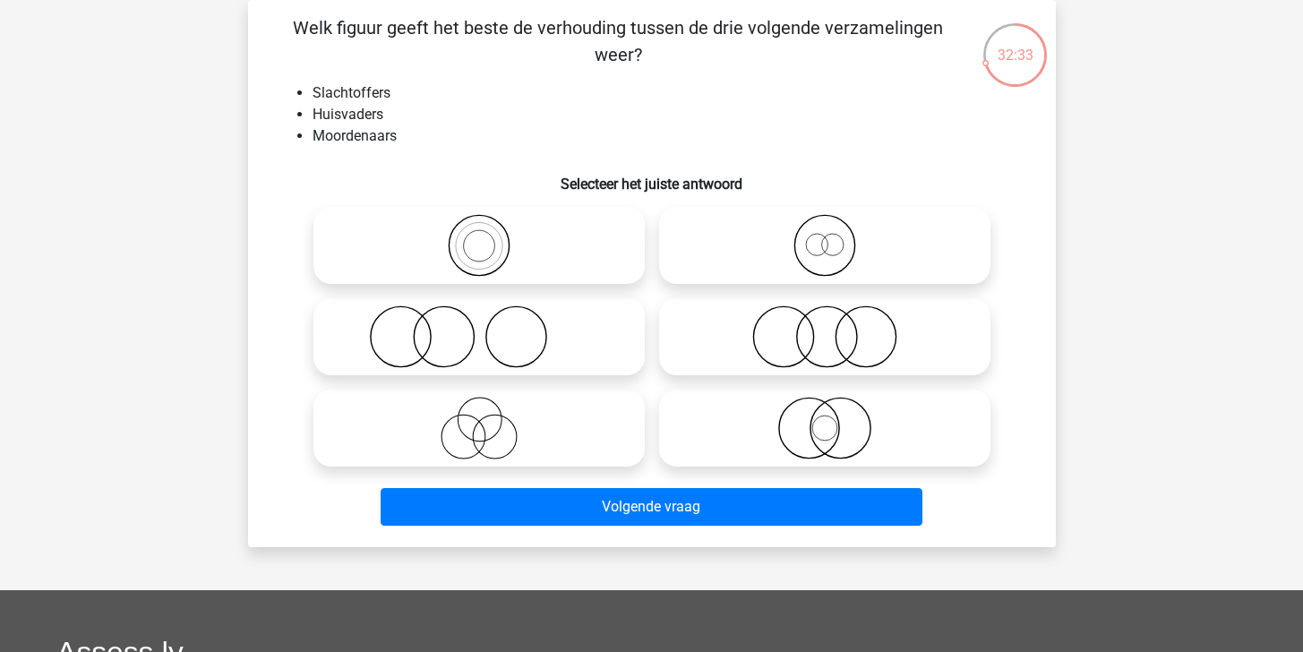
click at [537, 409] on icon at bounding box center [479, 428] width 317 height 63
click at [491, 409] on input "radio" at bounding box center [485, 414] width 12 height 12
radio input "true"
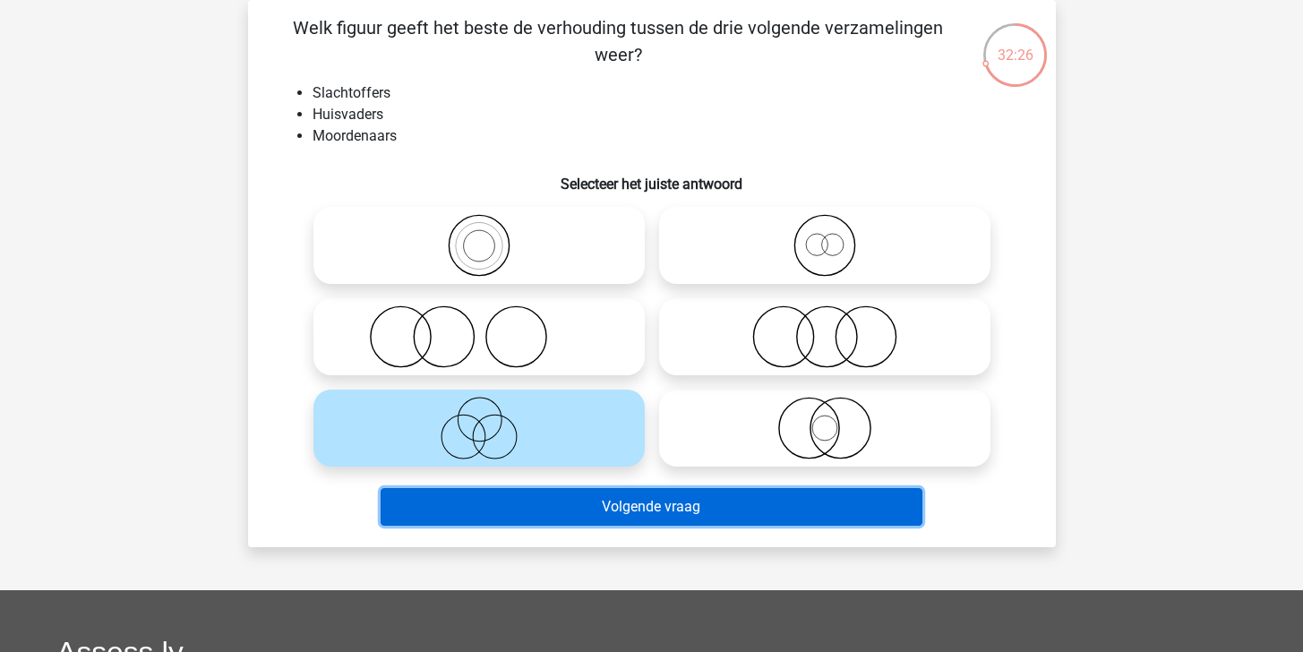
click at [710, 511] on button "Volgende vraag" at bounding box center [652, 507] width 542 height 38
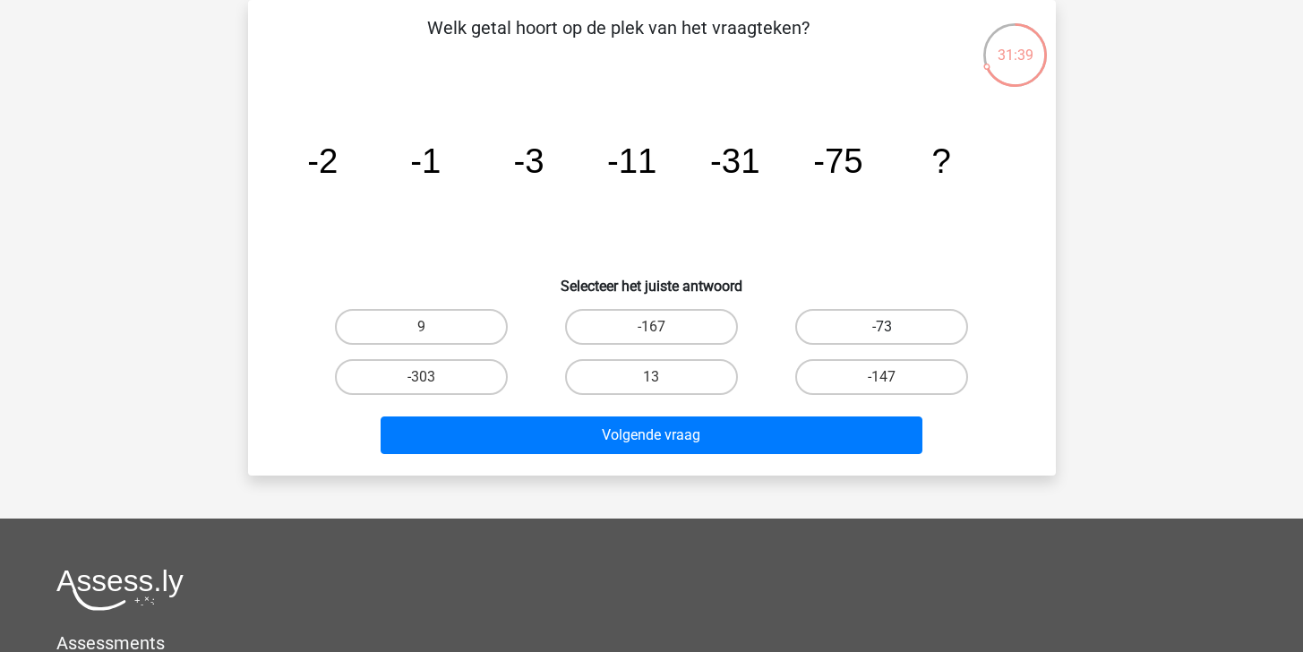
click at [862, 325] on label "-73" at bounding box center [881, 327] width 173 height 36
click at [882, 327] on input "-73" at bounding box center [888, 333] width 12 height 12
radio input "true"
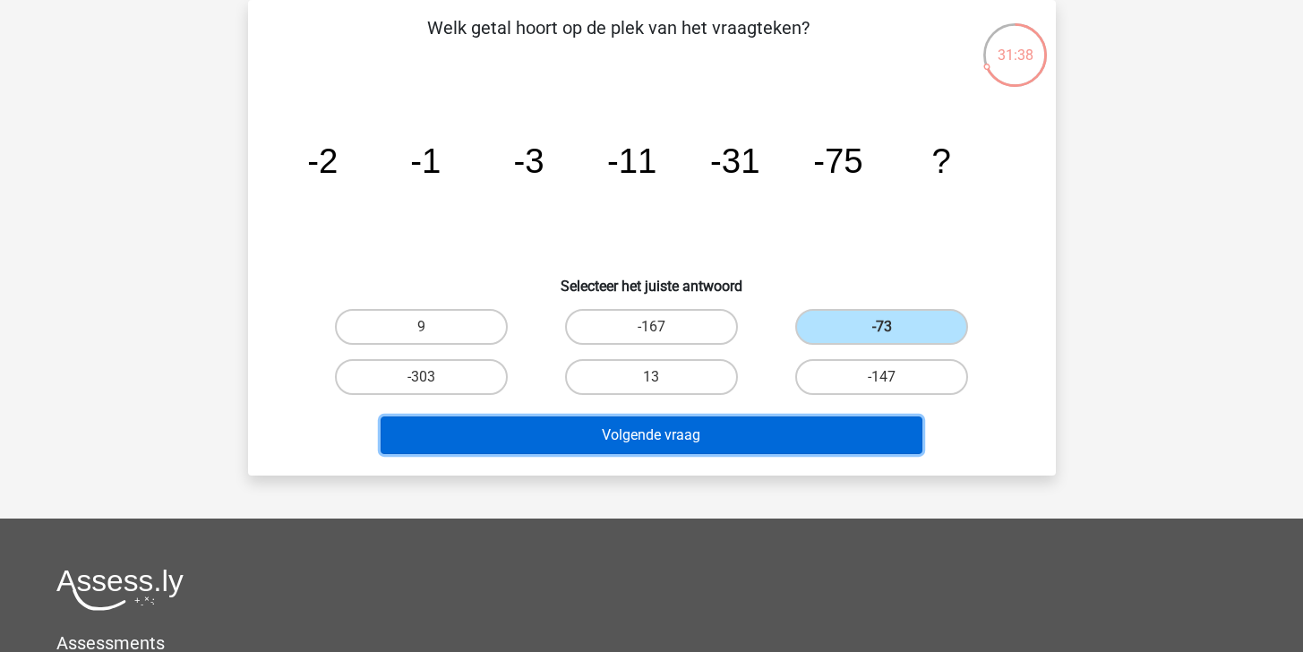
click at [801, 440] on button "Volgende vraag" at bounding box center [652, 436] width 542 height 38
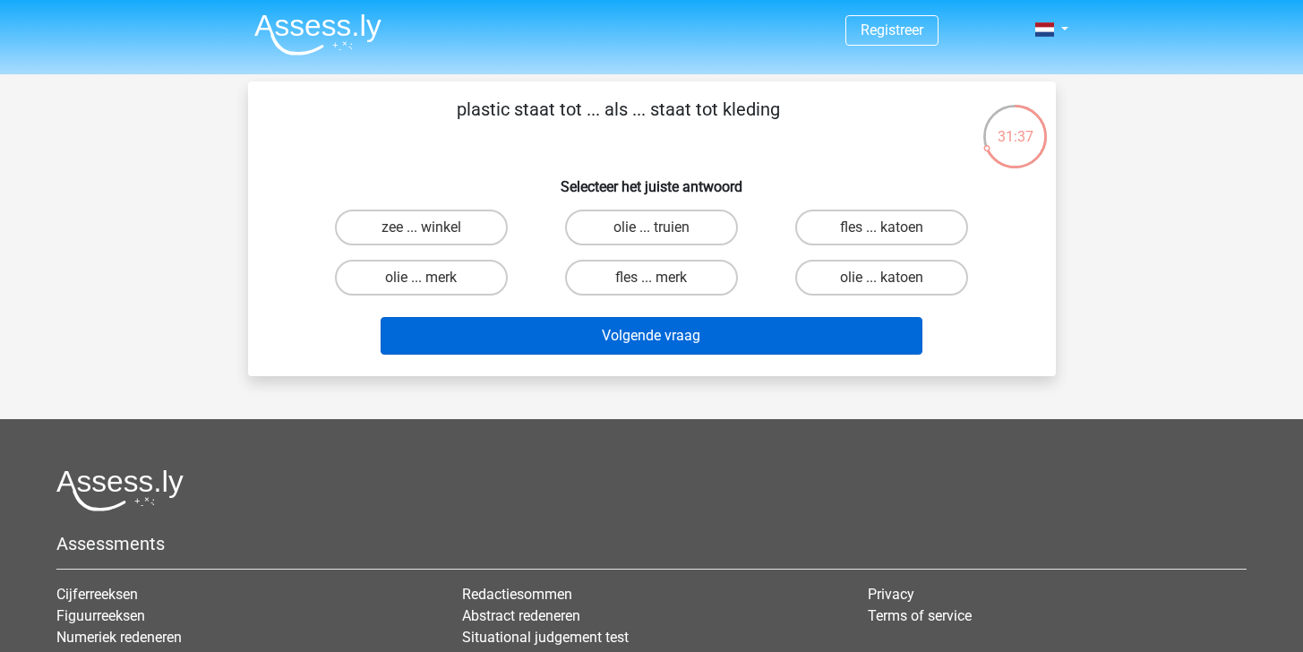
scroll to position [0, 0]
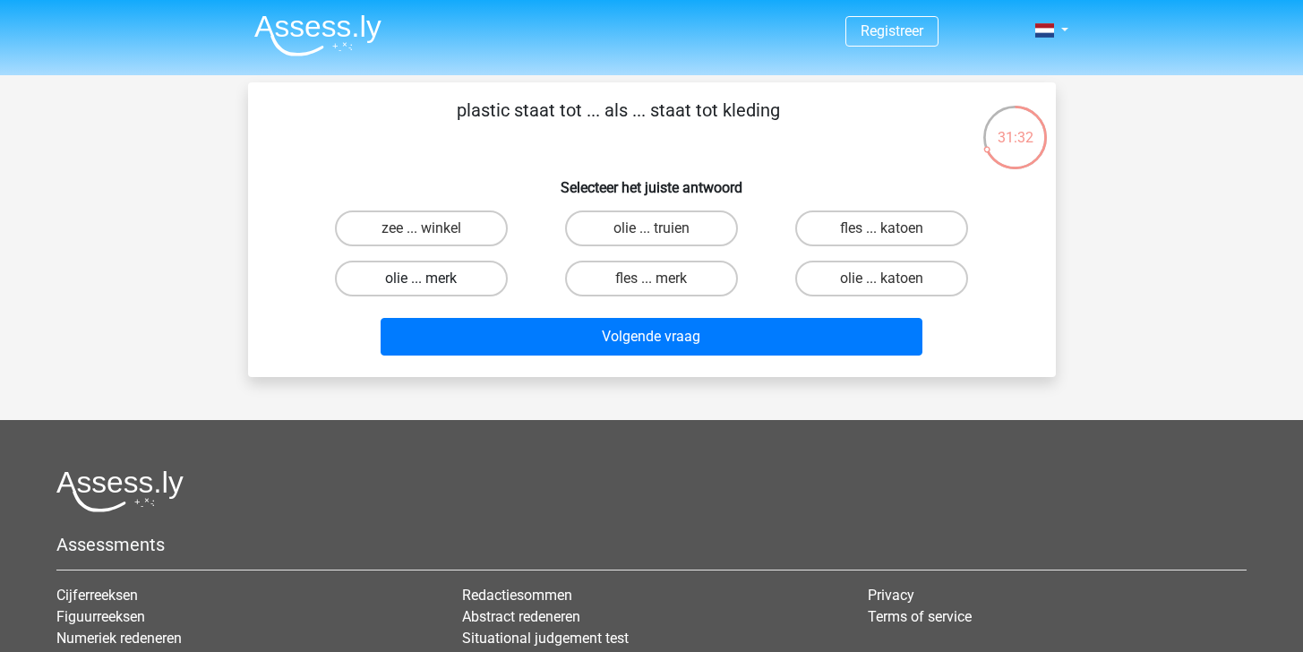
click at [468, 281] on label "olie ... merk" at bounding box center [421, 279] width 173 height 36
click at [433, 281] on input "olie ... merk" at bounding box center [427, 285] width 12 height 12
radio input "true"
click at [651, 225] on label "olie ... truien" at bounding box center [651, 228] width 173 height 36
click at [651, 228] on input "olie ... truien" at bounding box center [657, 234] width 12 height 12
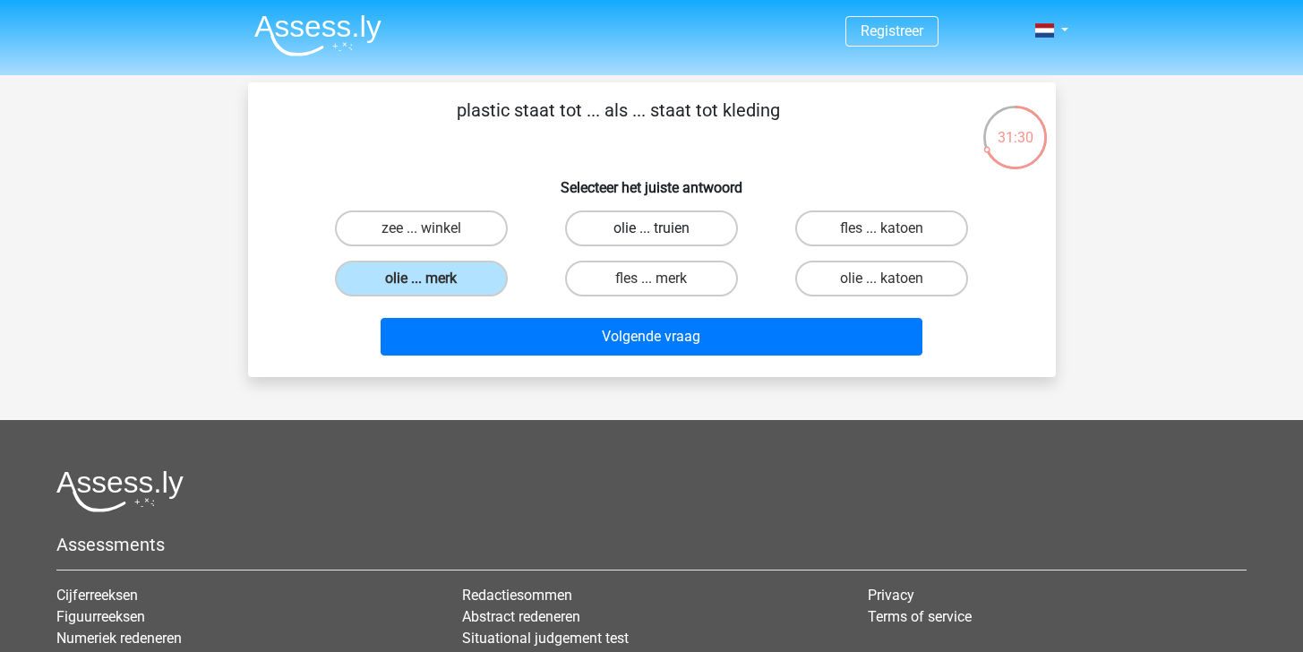
radio input "true"
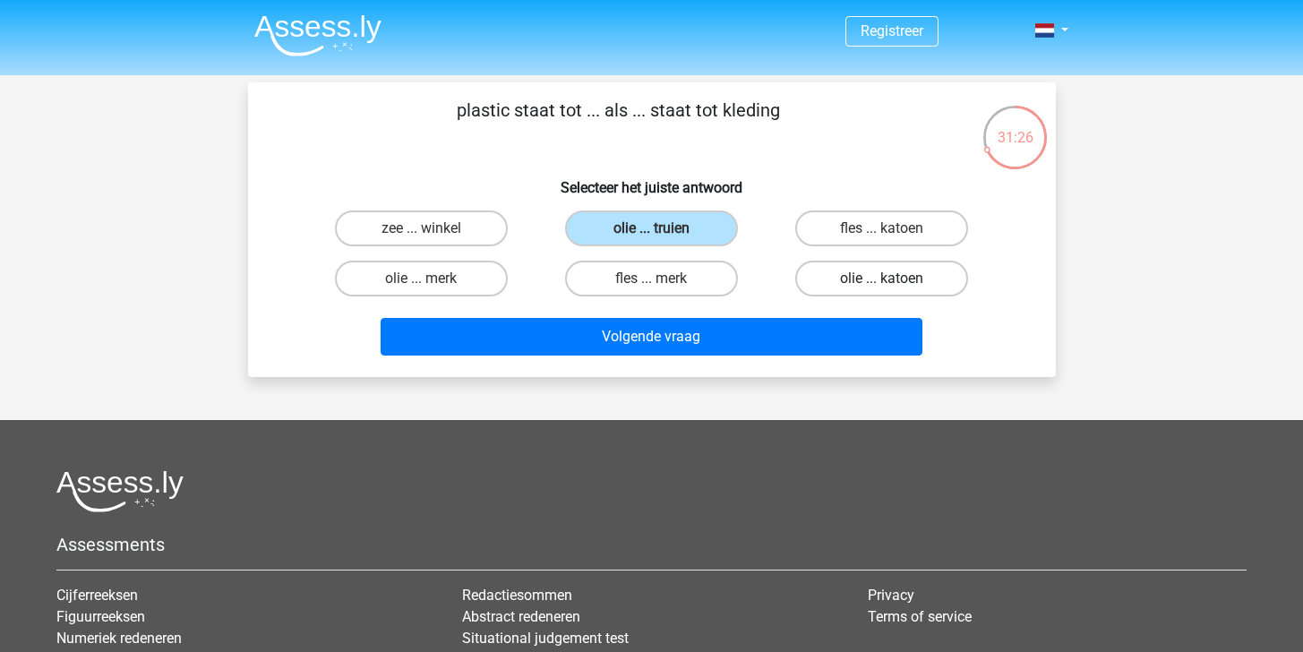
click at [855, 277] on label "olie ... katoen" at bounding box center [881, 279] width 173 height 36
click at [882, 279] on input "olie ... katoen" at bounding box center [888, 285] width 12 height 12
radio input "true"
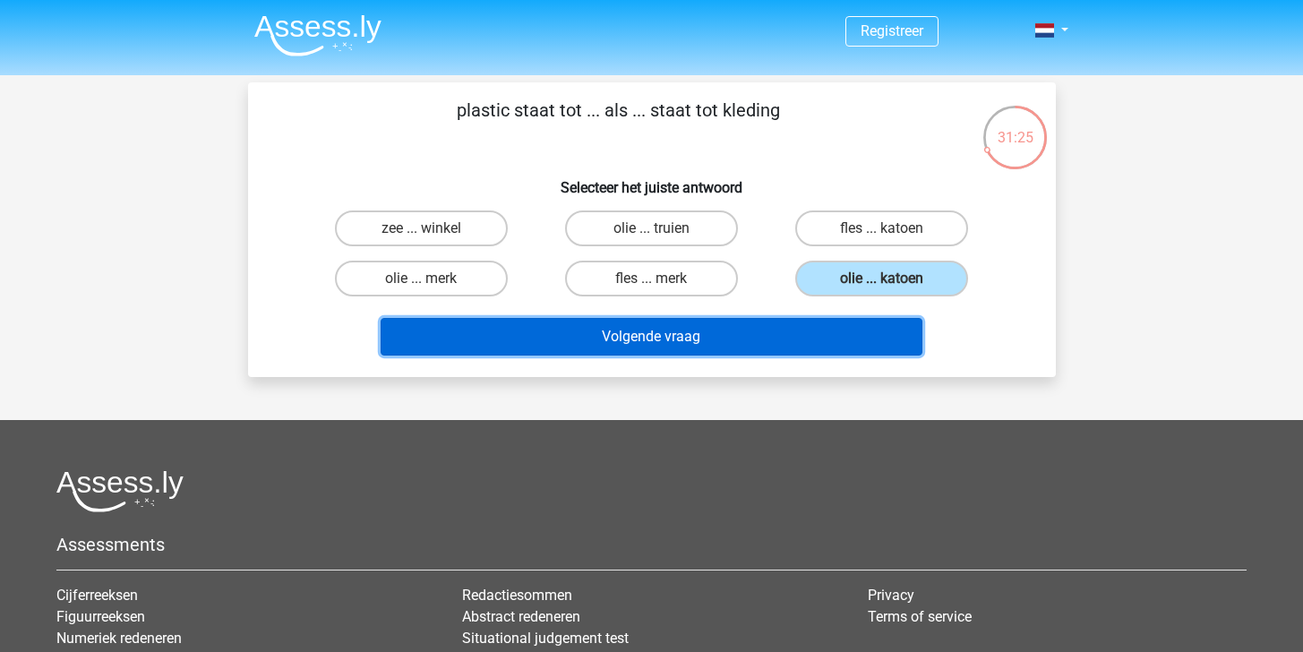
click at [828, 334] on button "Volgende vraag" at bounding box center [652, 337] width 542 height 38
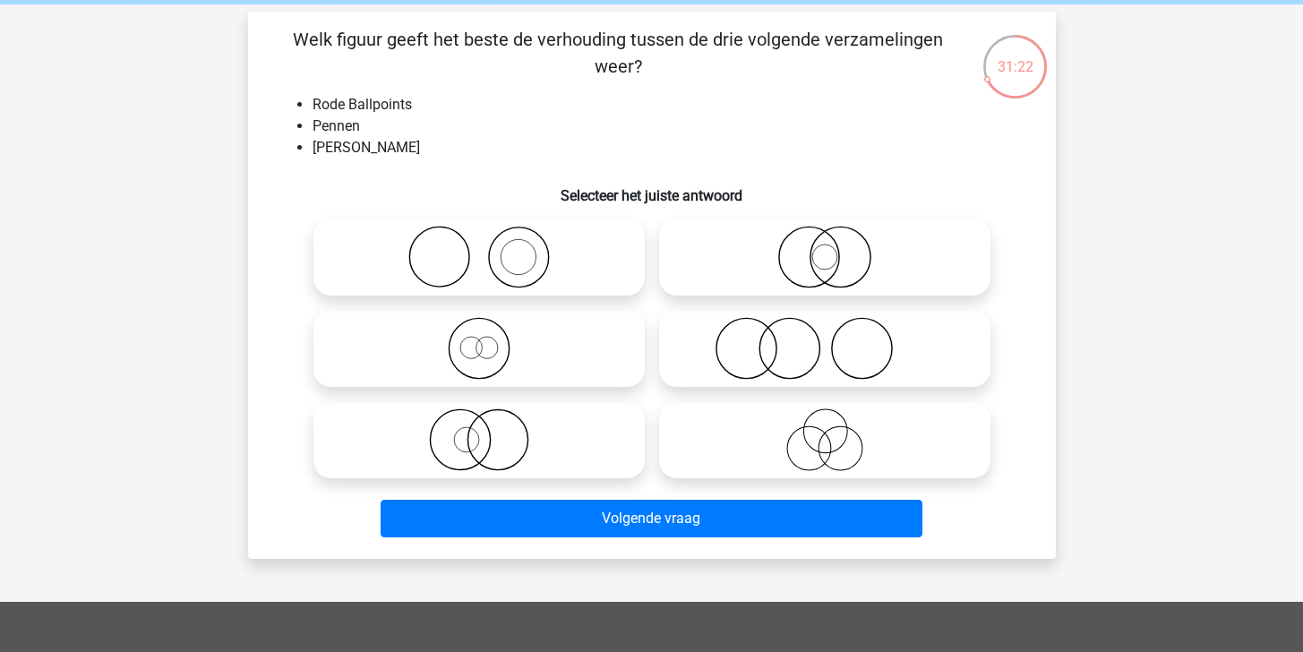
scroll to position [55, 0]
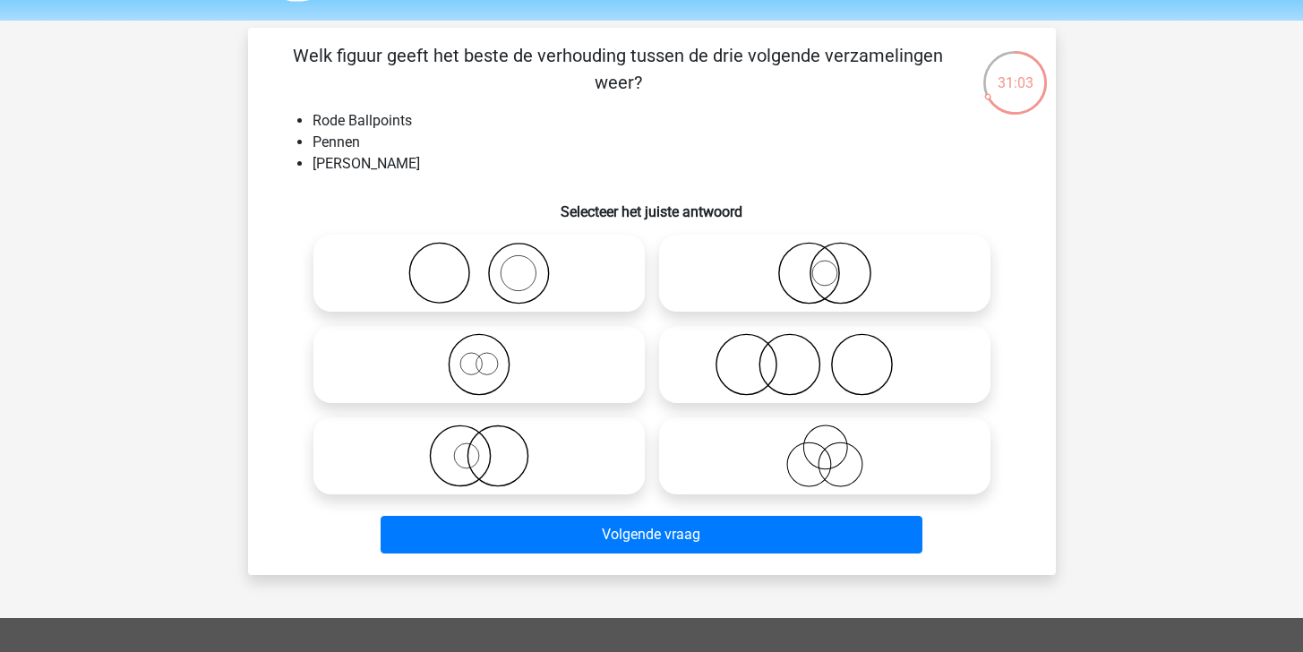
click at [631, 368] on icon at bounding box center [479, 364] width 317 height 63
click at [491, 356] on input "radio" at bounding box center [485, 350] width 12 height 12
radio input "true"
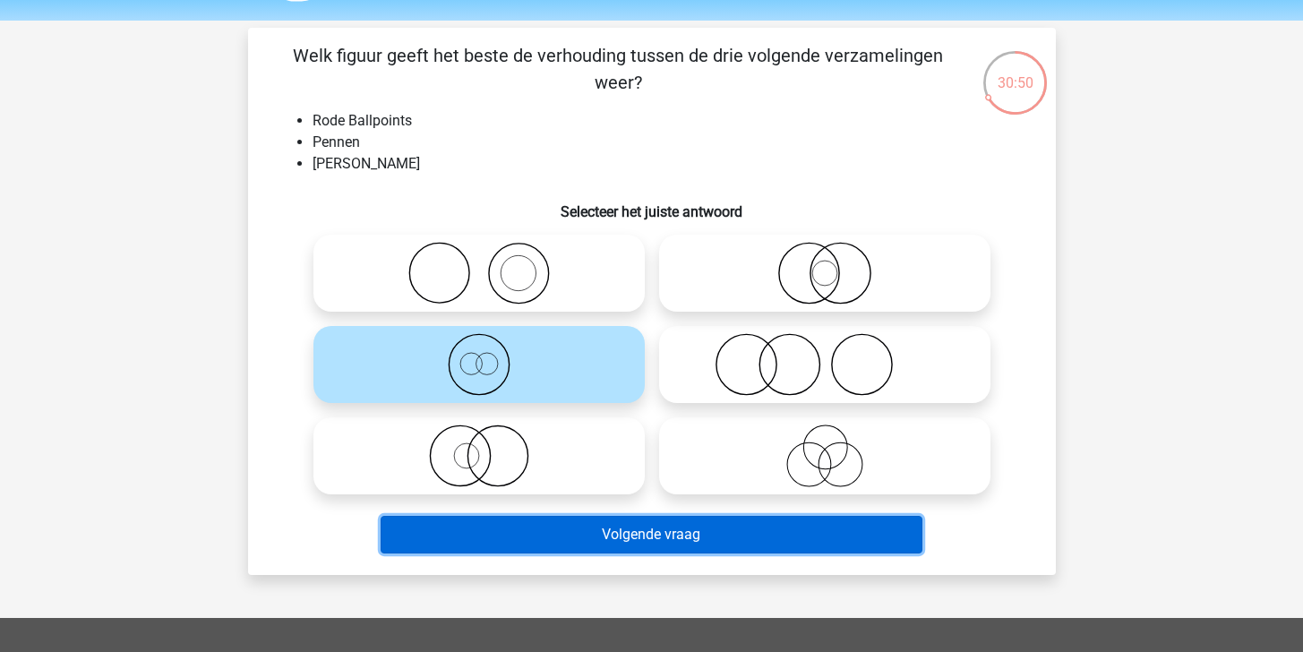
click at [634, 534] on button "Volgende vraag" at bounding box center [652, 535] width 542 height 38
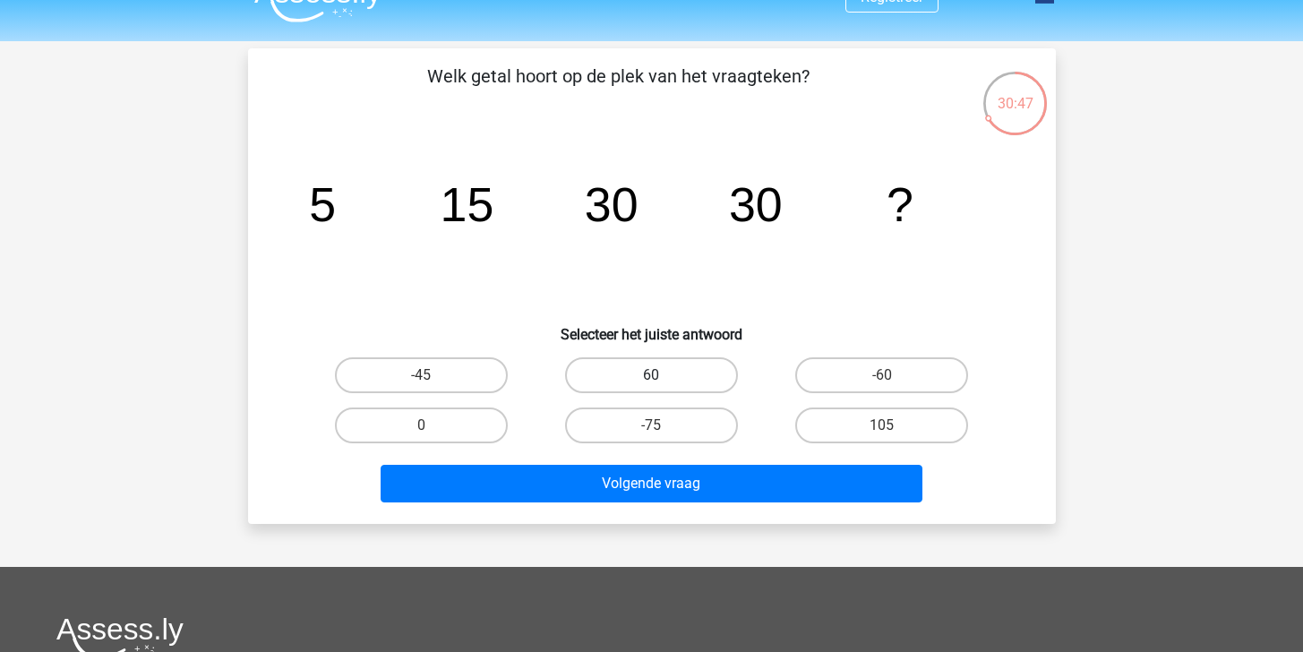
scroll to position [37, 0]
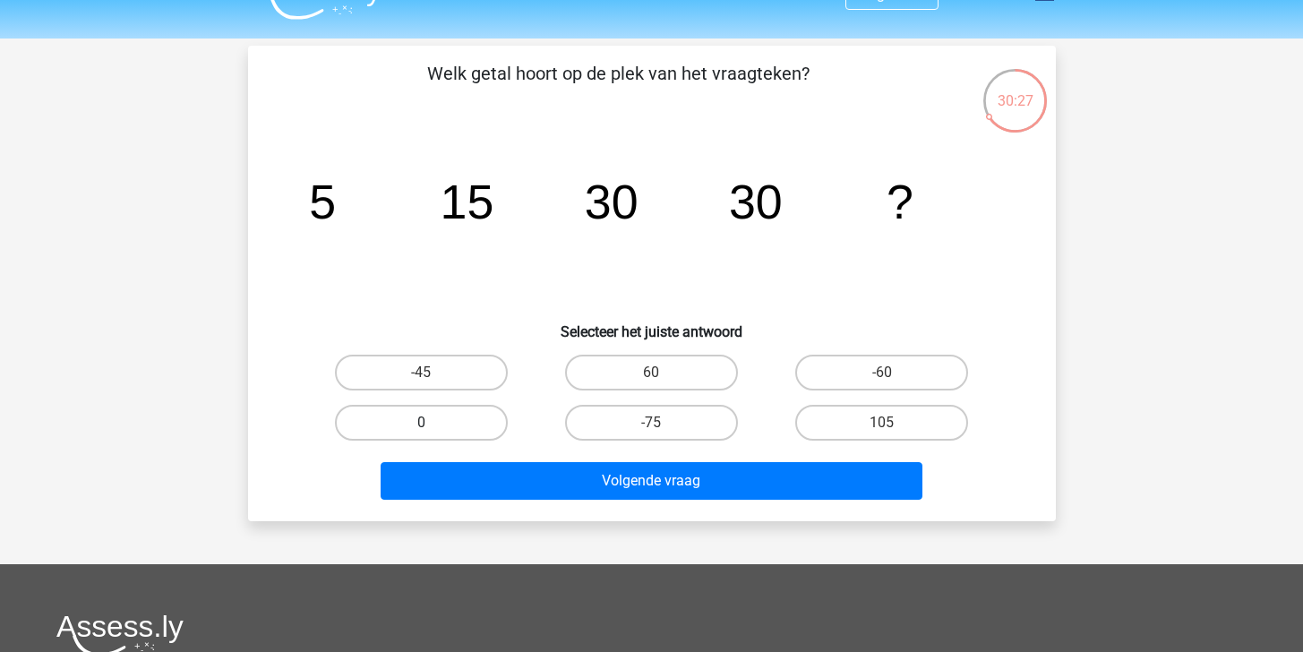
click at [456, 418] on label "0" at bounding box center [421, 423] width 173 height 36
click at [433, 423] on input "0" at bounding box center [427, 429] width 12 height 12
radio input "true"
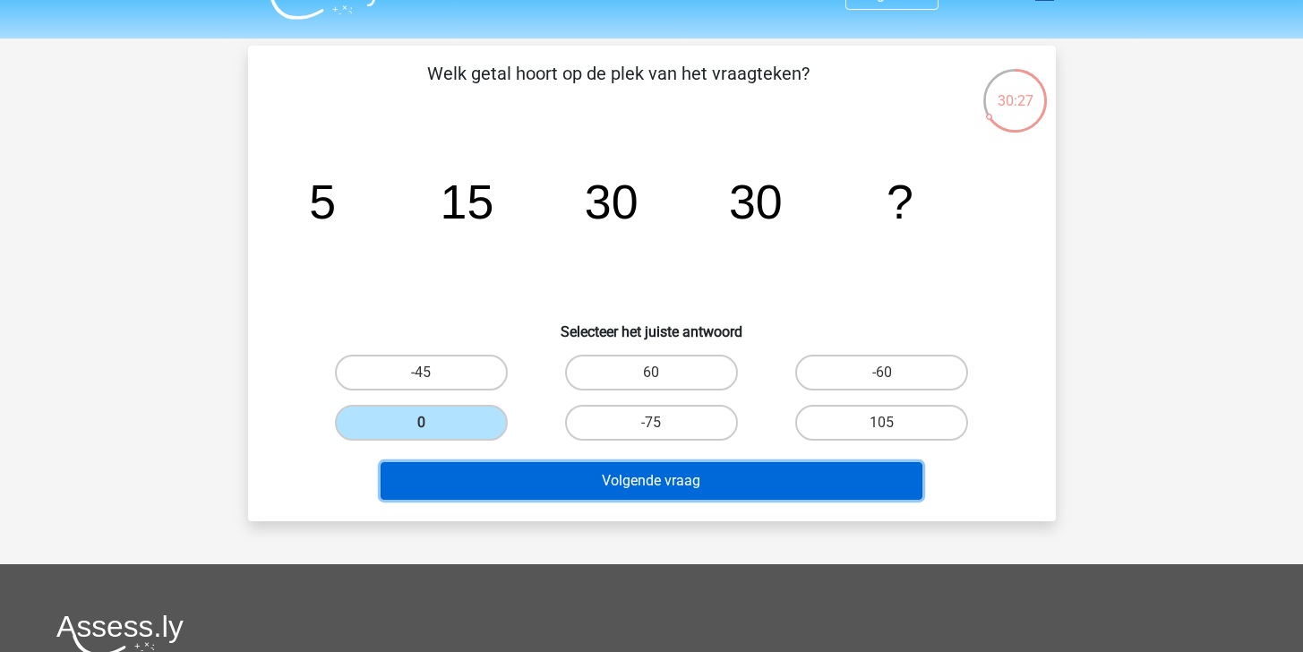
click at [489, 475] on button "Volgende vraag" at bounding box center [652, 481] width 542 height 38
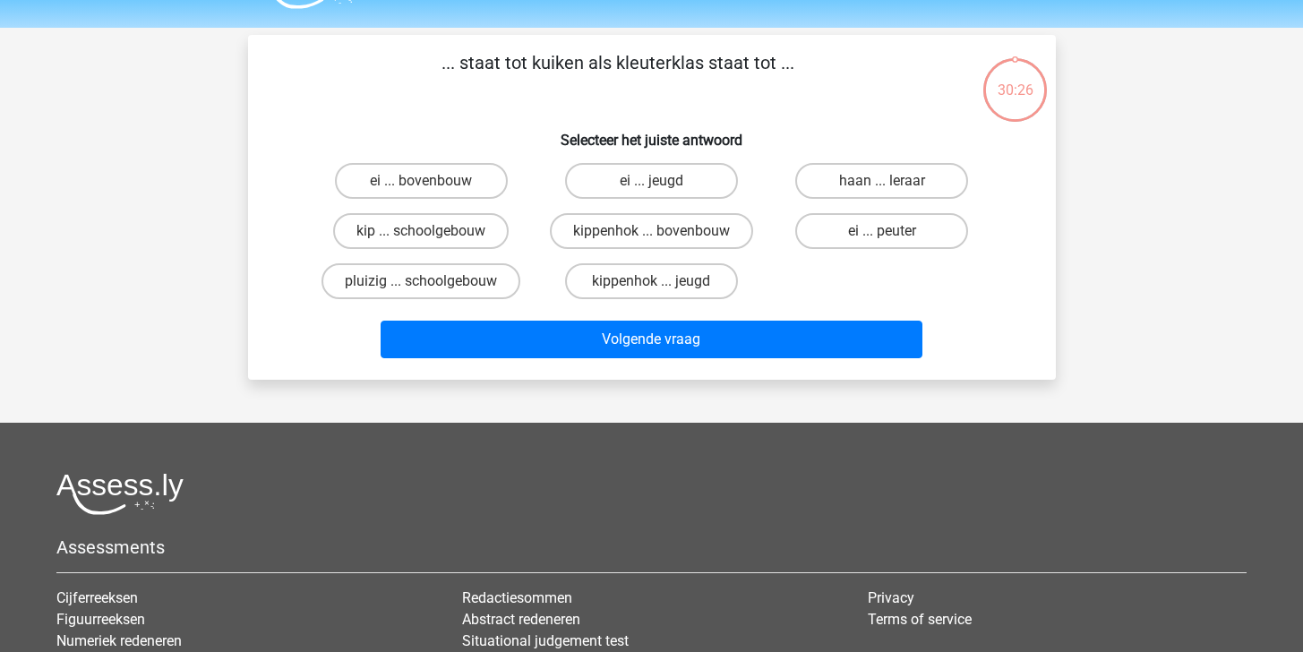
scroll to position [0, 0]
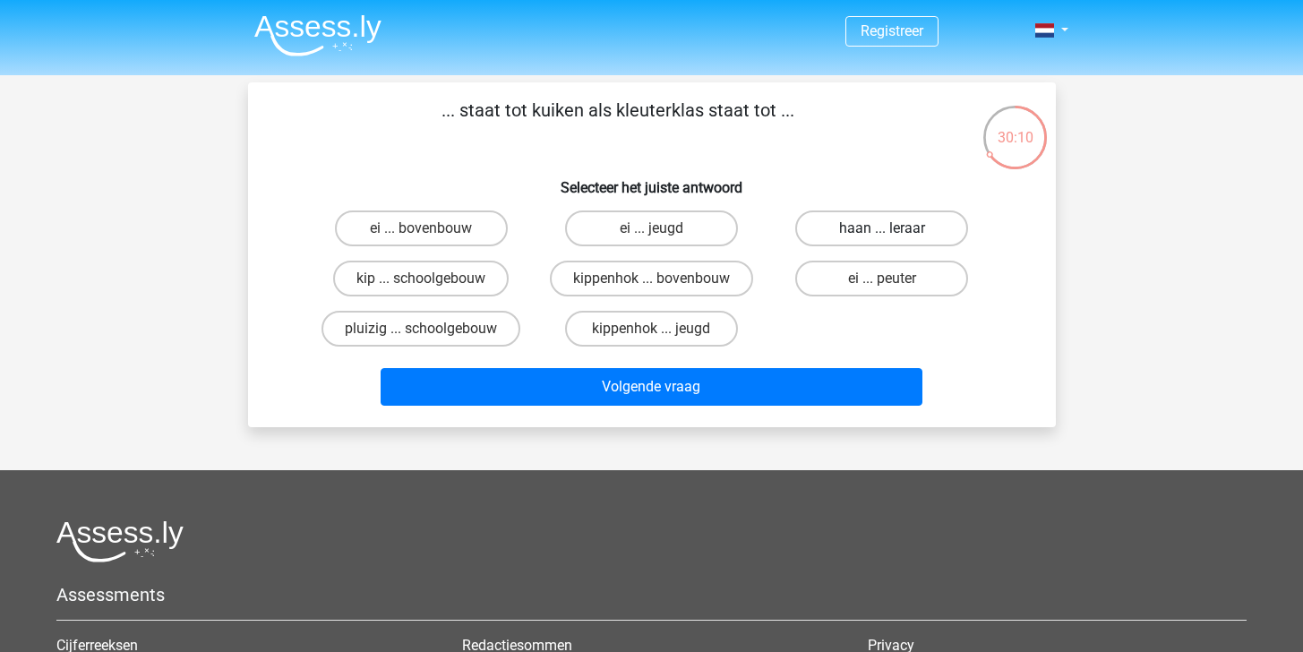
click at [936, 233] on label "haan ... leraar" at bounding box center [881, 228] width 173 height 36
click at [894, 233] on input "haan ... leraar" at bounding box center [888, 234] width 12 height 12
radio input "true"
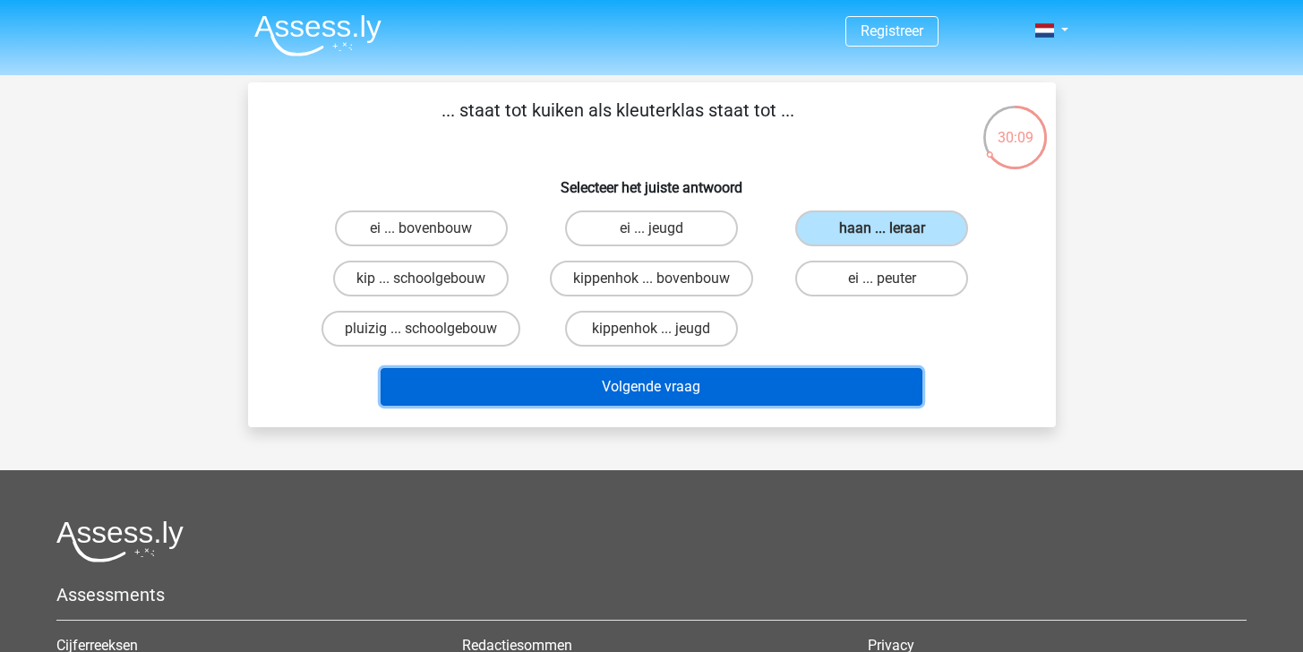
click at [821, 383] on button "Volgende vraag" at bounding box center [652, 387] width 542 height 38
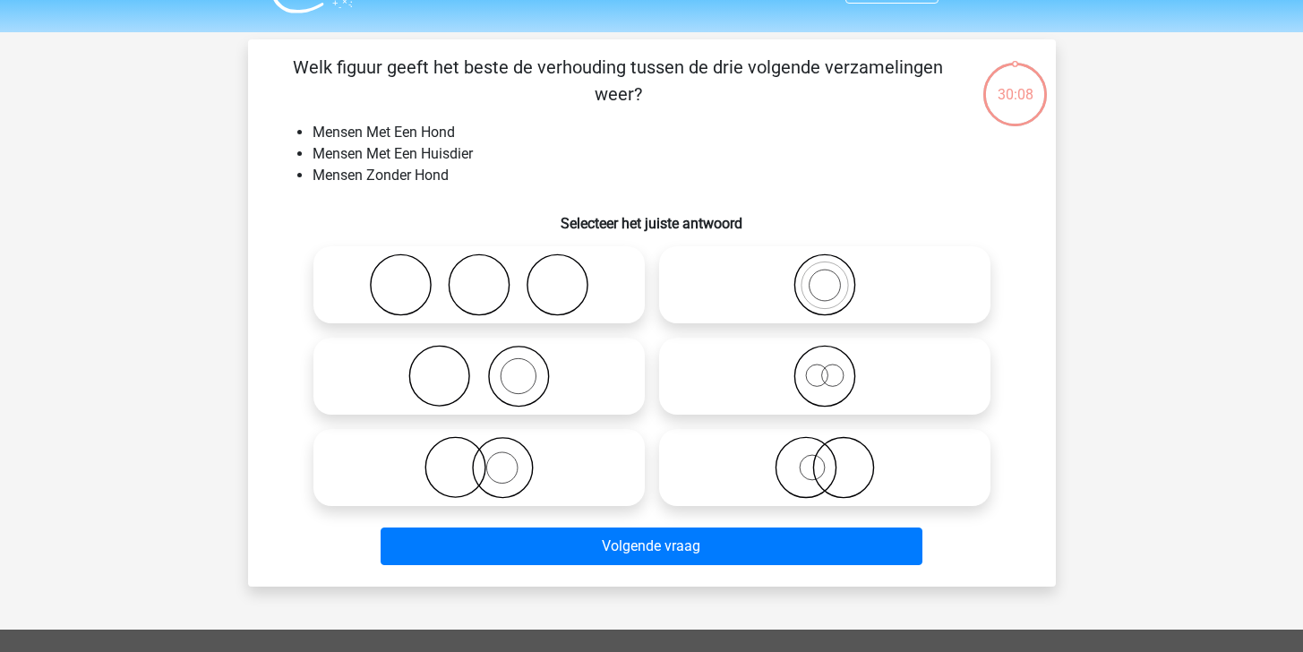
scroll to position [82, 0]
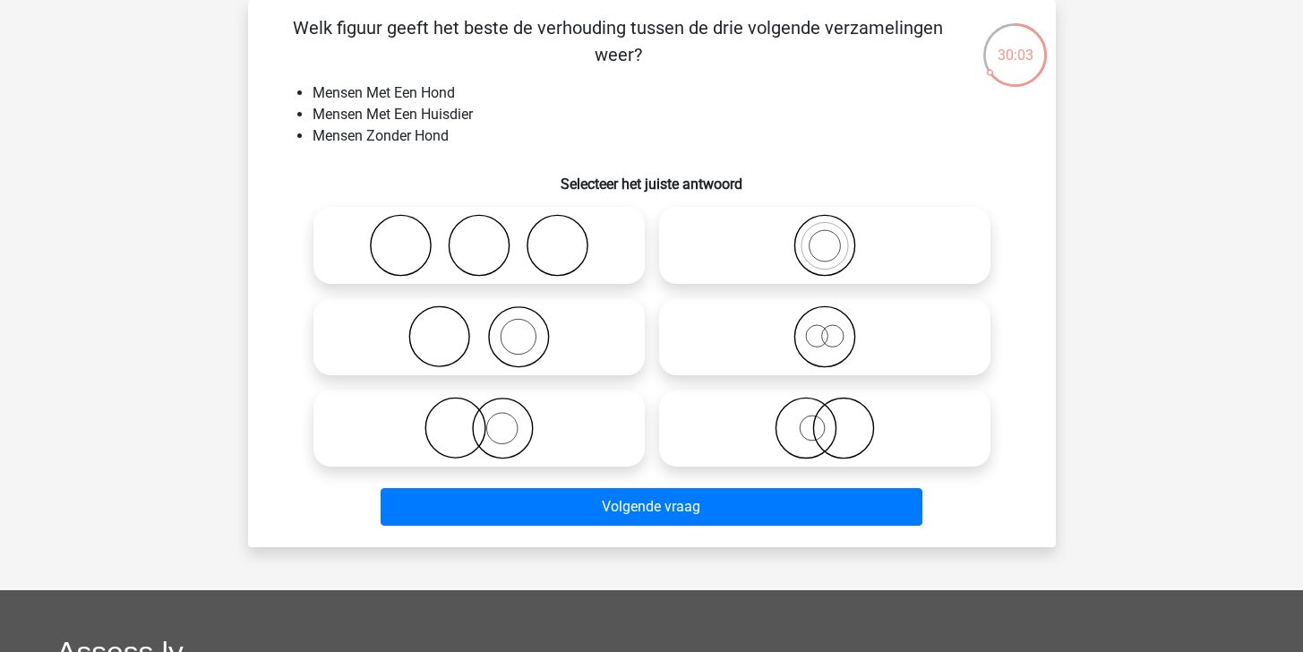
click at [544, 349] on icon at bounding box center [479, 336] width 317 height 63
click at [491, 328] on input "radio" at bounding box center [485, 322] width 12 height 12
radio input "true"
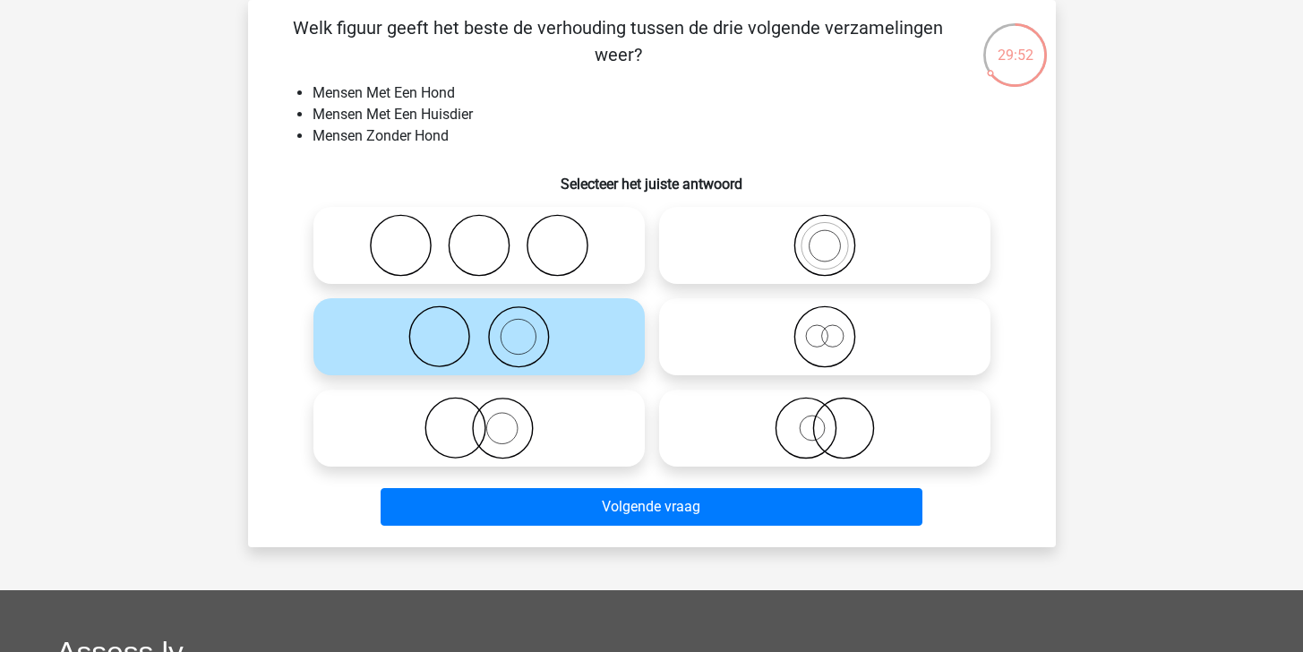
click at [533, 351] on icon at bounding box center [479, 336] width 317 height 63
click at [491, 328] on input "radio" at bounding box center [485, 322] width 12 height 12
click at [502, 424] on icon at bounding box center [479, 428] width 317 height 63
click at [491, 419] on input "radio" at bounding box center [485, 414] width 12 height 12
radio input "true"
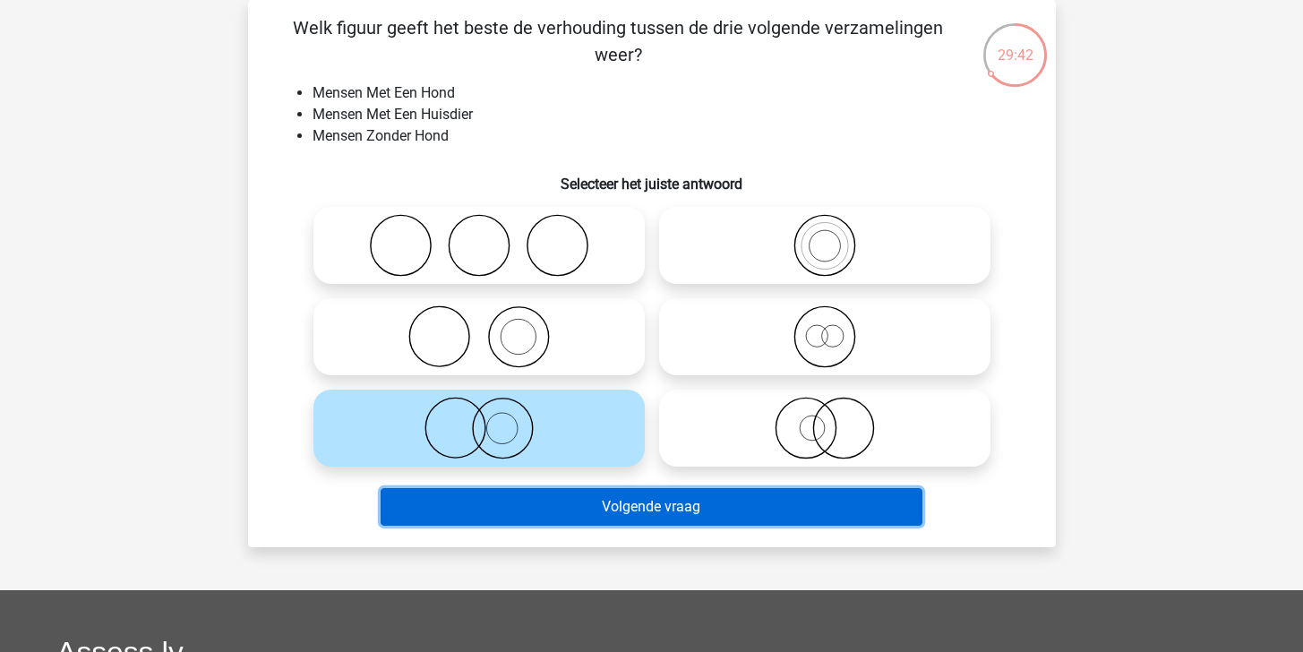
click at [640, 501] on button "Volgende vraag" at bounding box center [652, 507] width 542 height 38
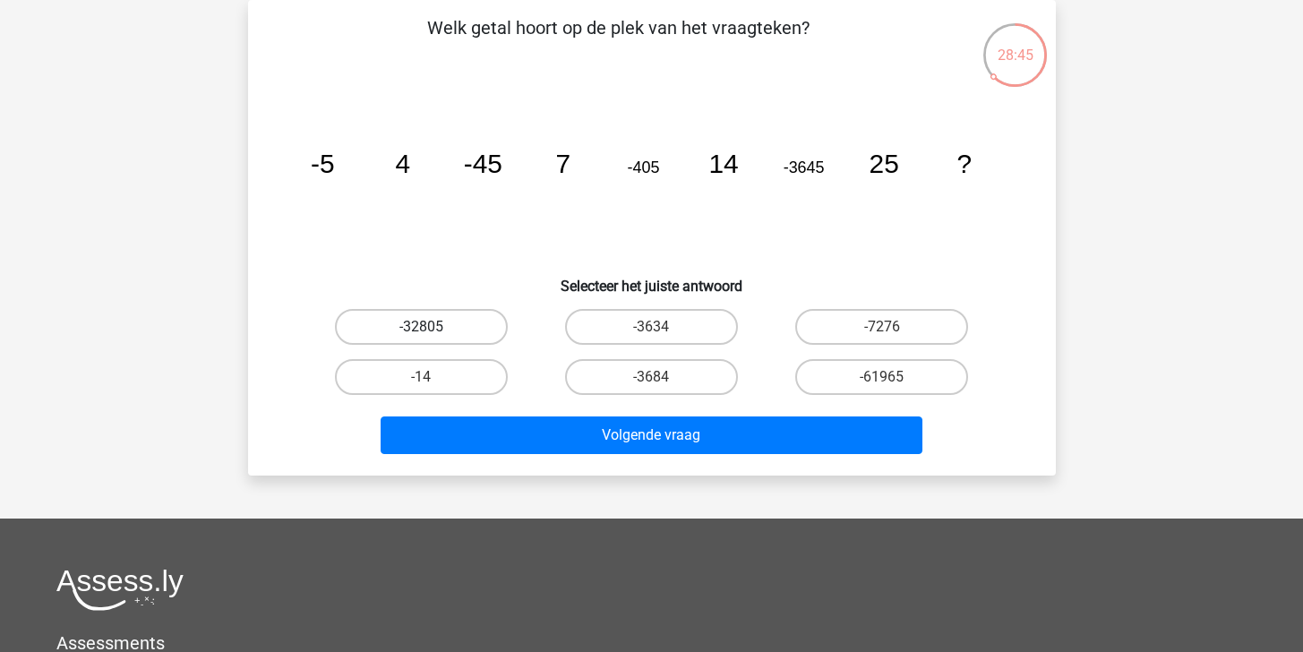
click at [459, 330] on label "-32805" at bounding box center [421, 327] width 173 height 36
click at [433, 330] on input "-32805" at bounding box center [427, 333] width 12 height 12
radio input "true"
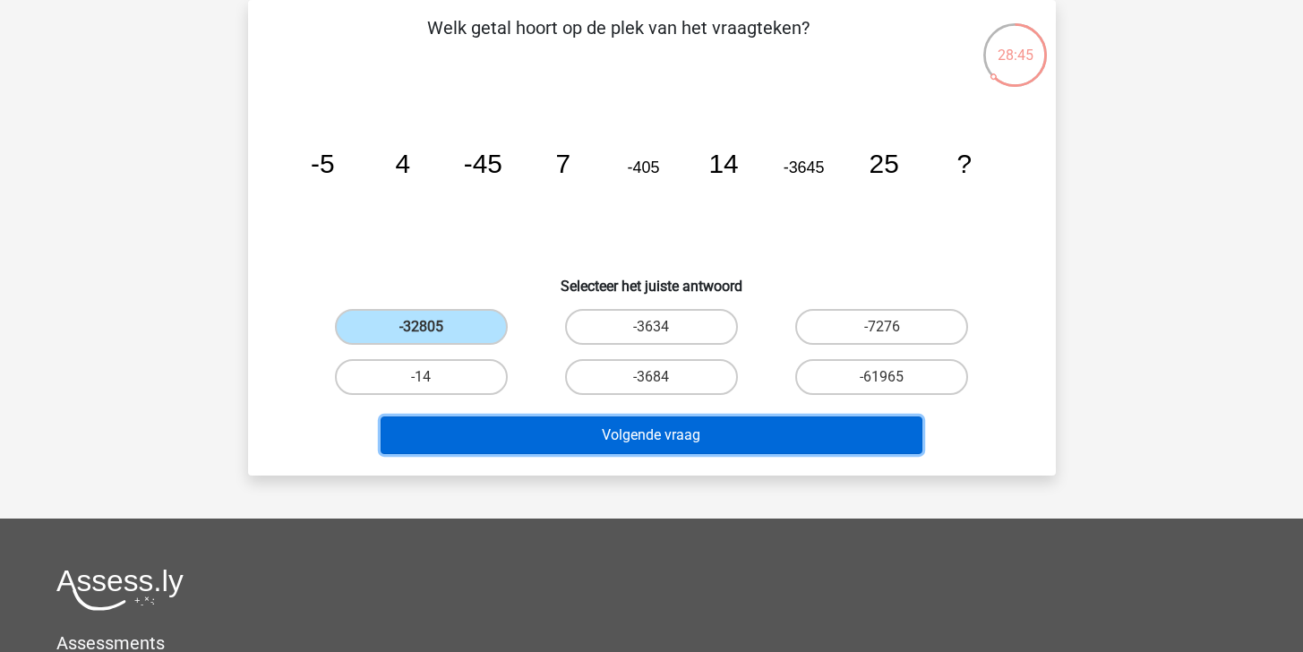
click at [606, 425] on button "Volgende vraag" at bounding box center [652, 436] width 542 height 38
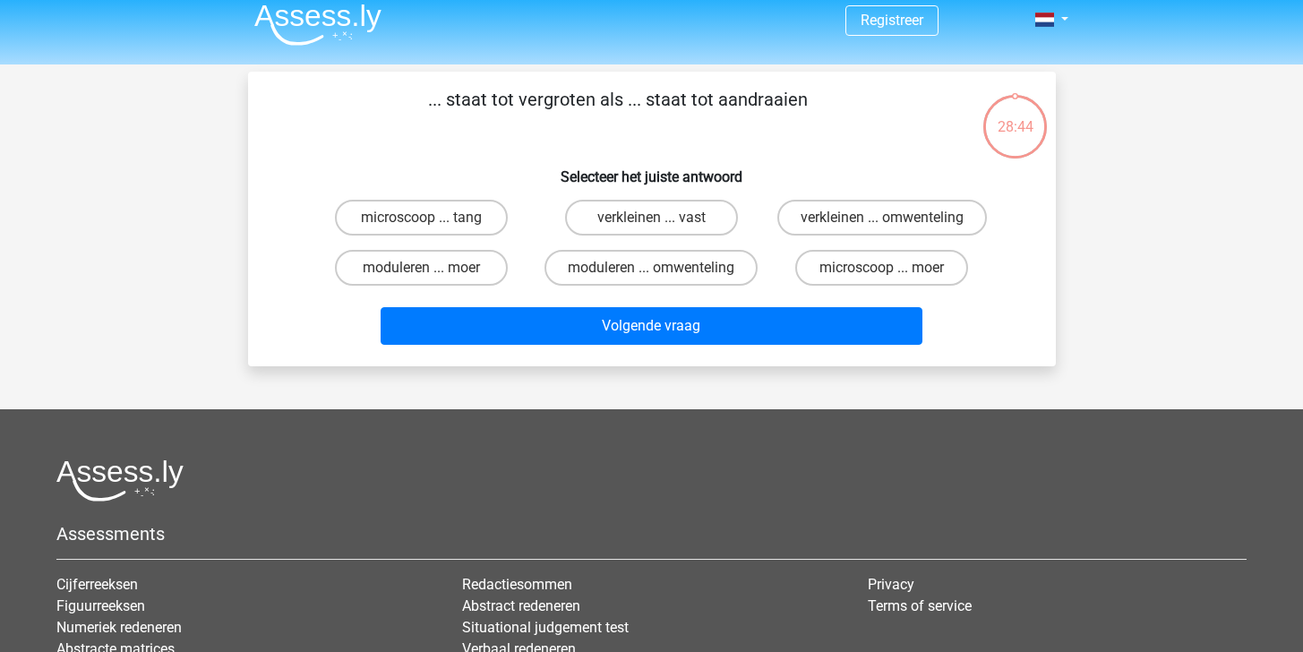
scroll to position [0, 0]
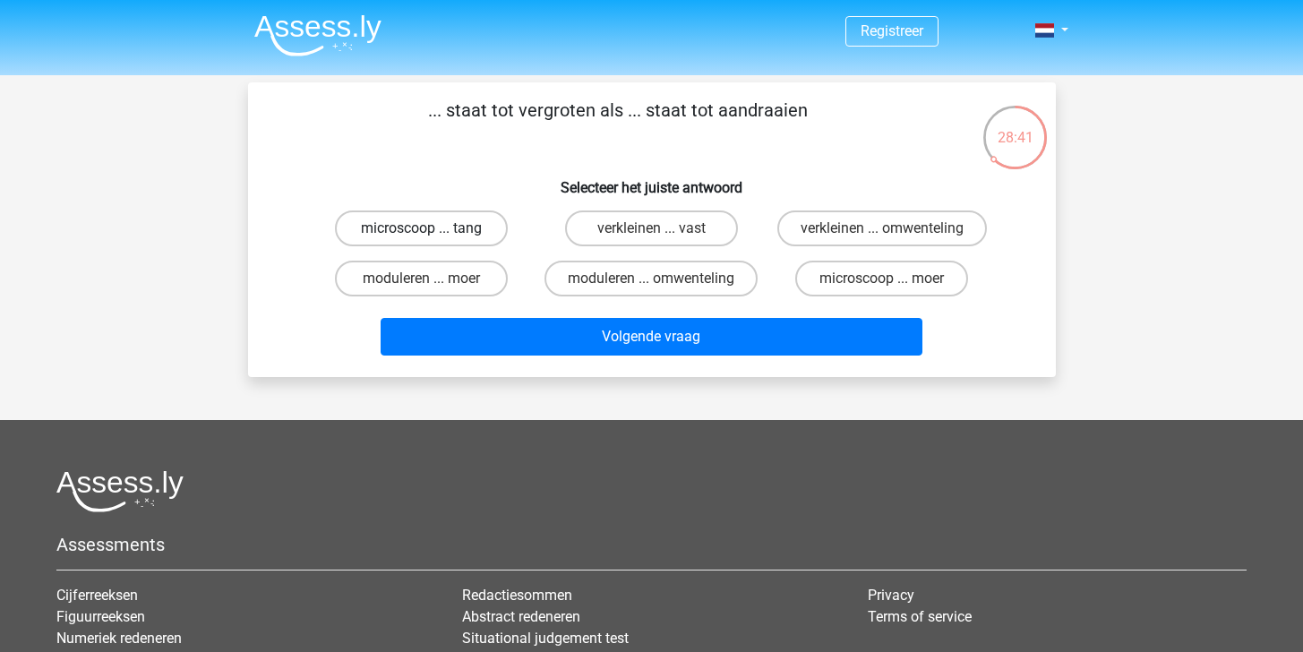
click at [457, 223] on label "microscoop ... tang" at bounding box center [421, 228] width 173 height 36
click at [433, 228] on input "microscoop ... tang" at bounding box center [427, 234] width 12 height 12
radio input "true"
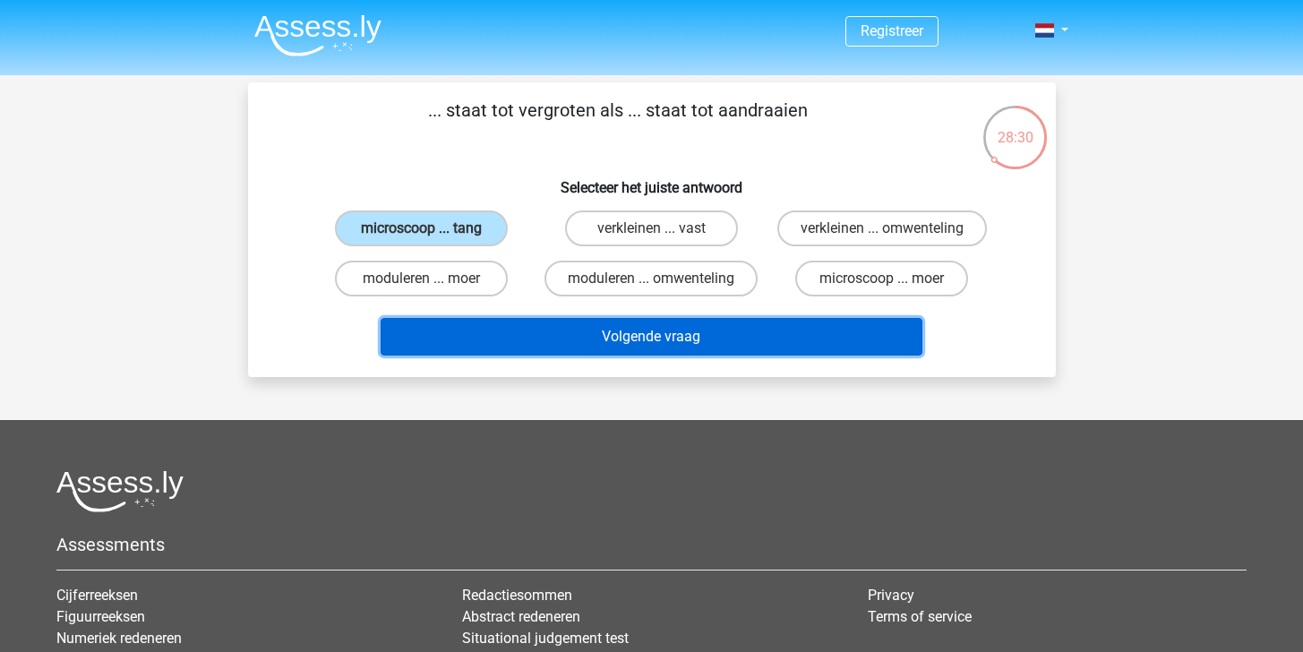
click at [628, 334] on button "Volgende vraag" at bounding box center [652, 337] width 542 height 38
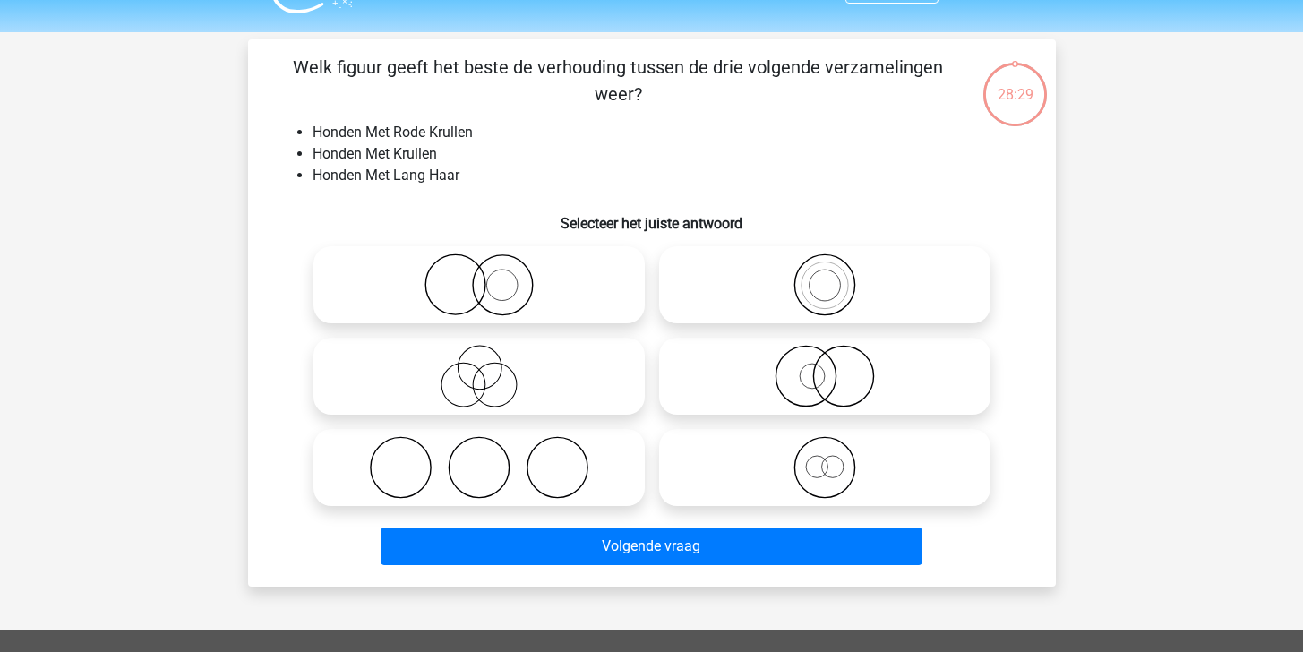
scroll to position [82, 0]
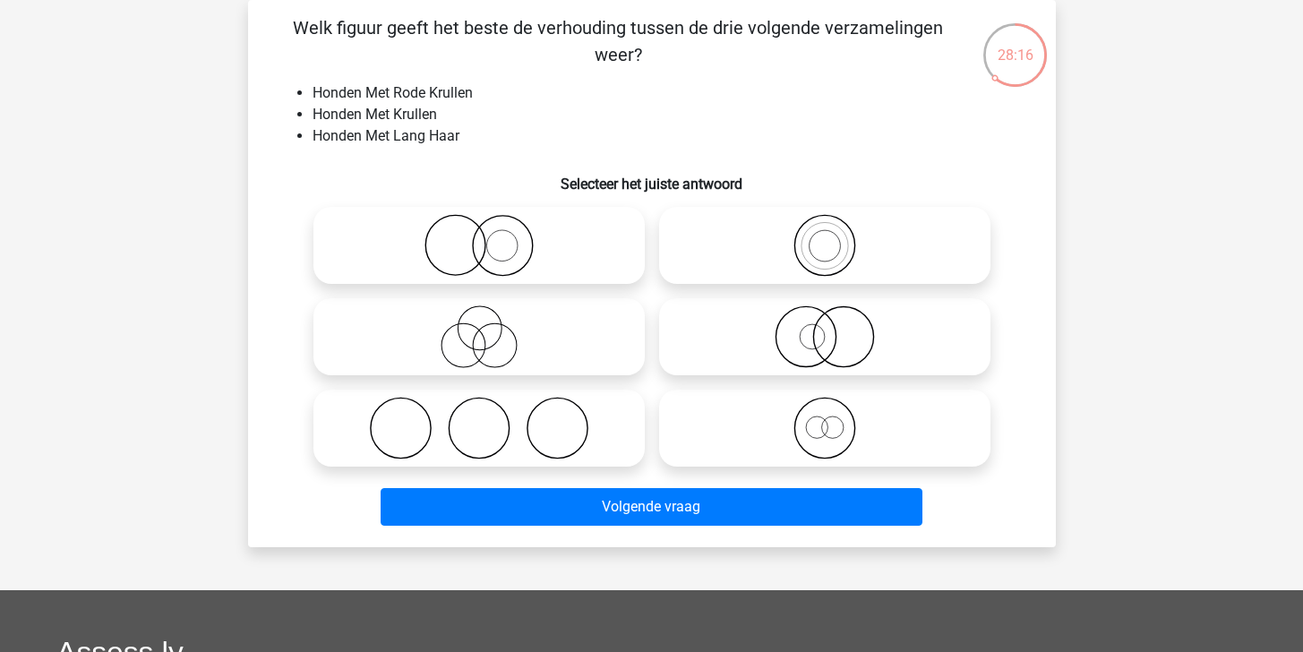
click at [819, 360] on icon at bounding box center [824, 336] width 317 height 63
click at [825, 328] on input "radio" at bounding box center [831, 322] width 12 height 12
radio input "true"
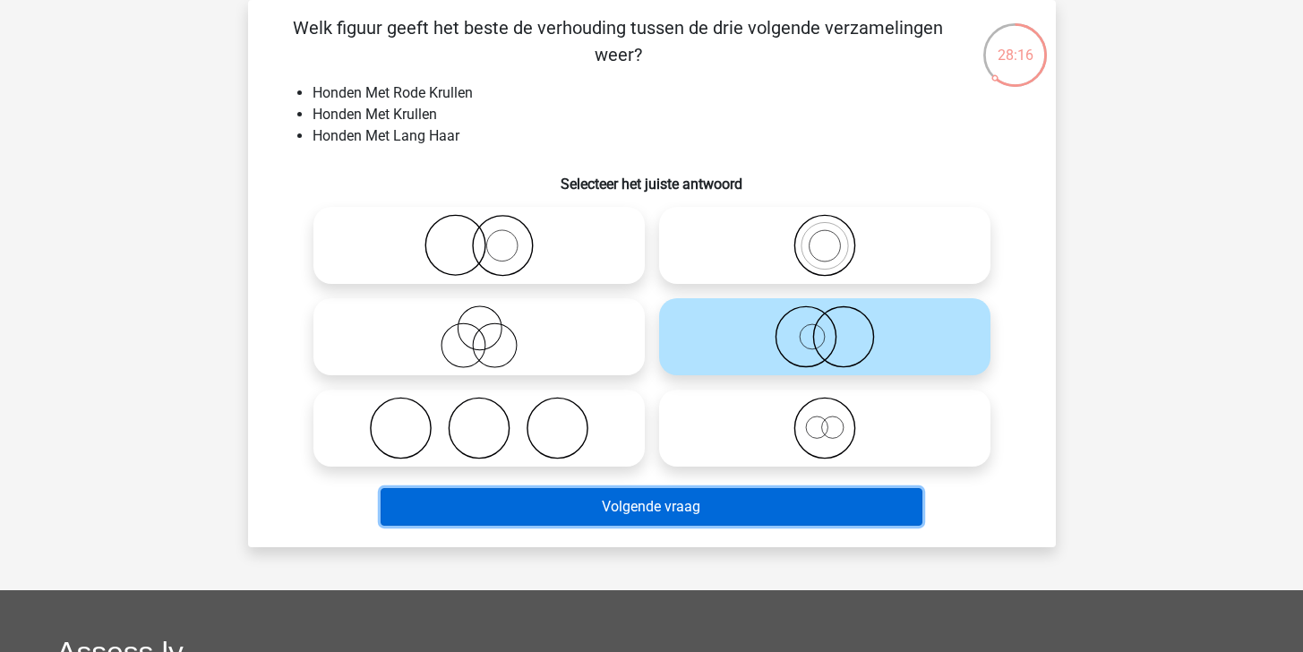
click at [842, 502] on button "Volgende vraag" at bounding box center [652, 507] width 542 height 38
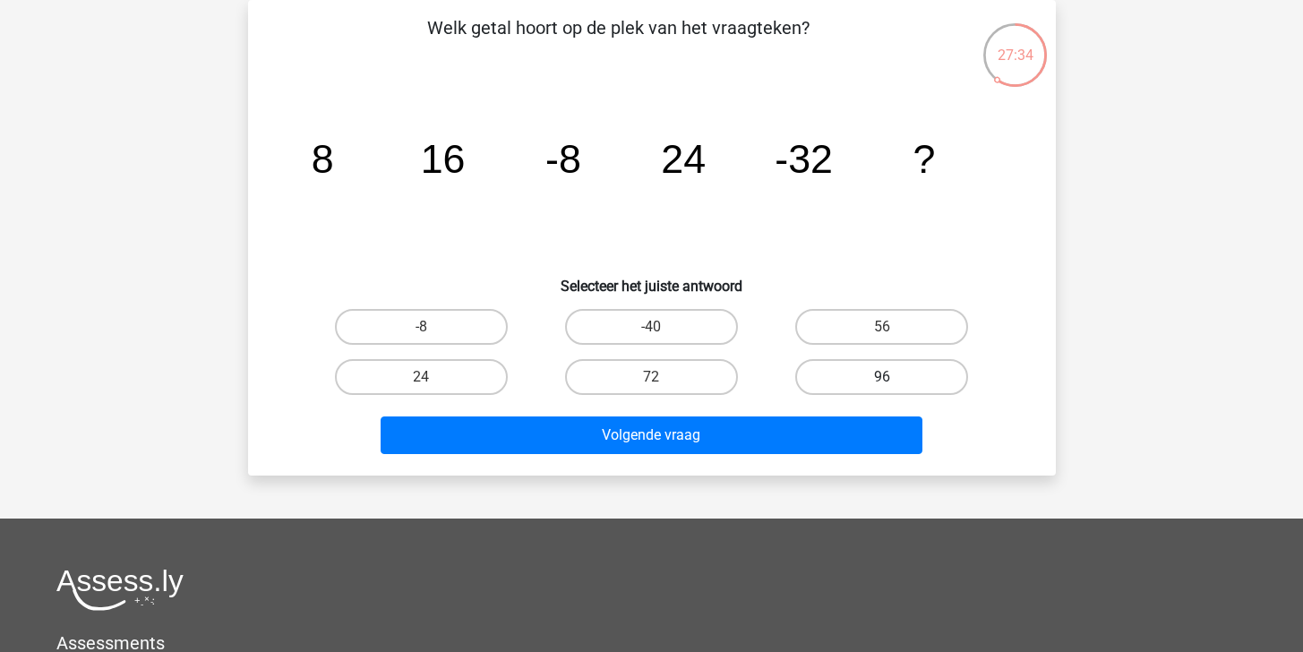
click at [820, 374] on label "96" at bounding box center [881, 377] width 173 height 36
click at [882, 377] on input "96" at bounding box center [888, 383] width 12 height 12
radio input "true"
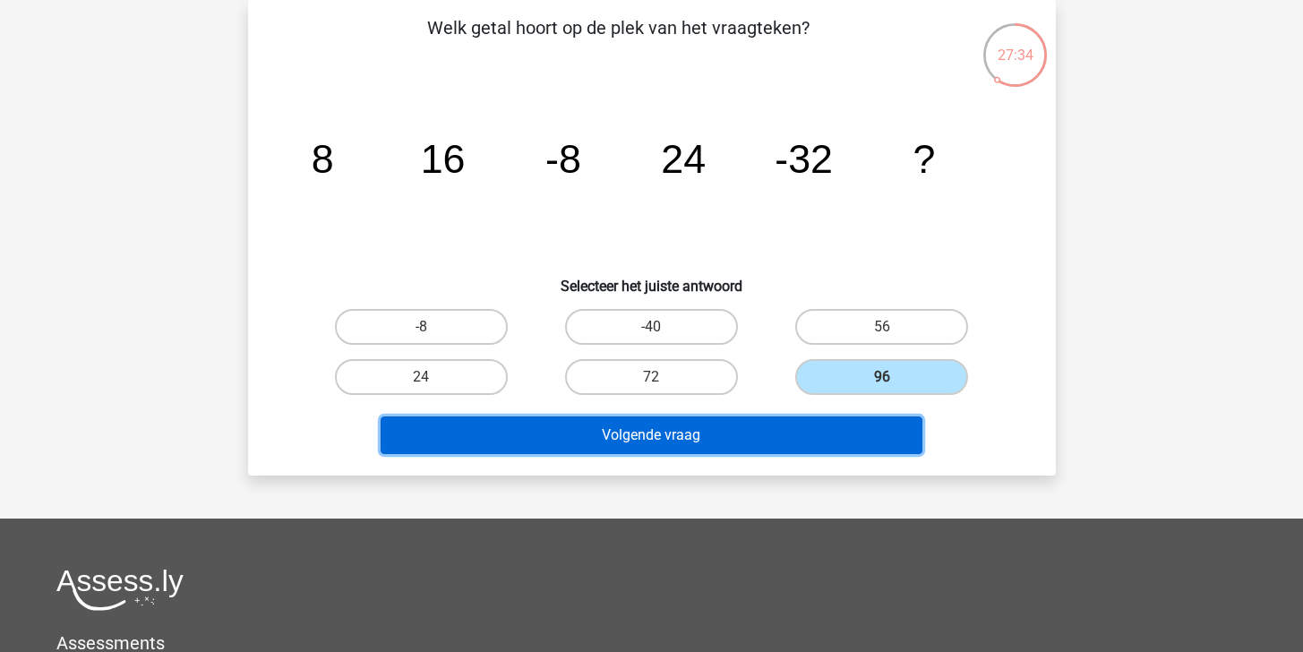
click at [780, 429] on button "Volgende vraag" at bounding box center [652, 436] width 542 height 38
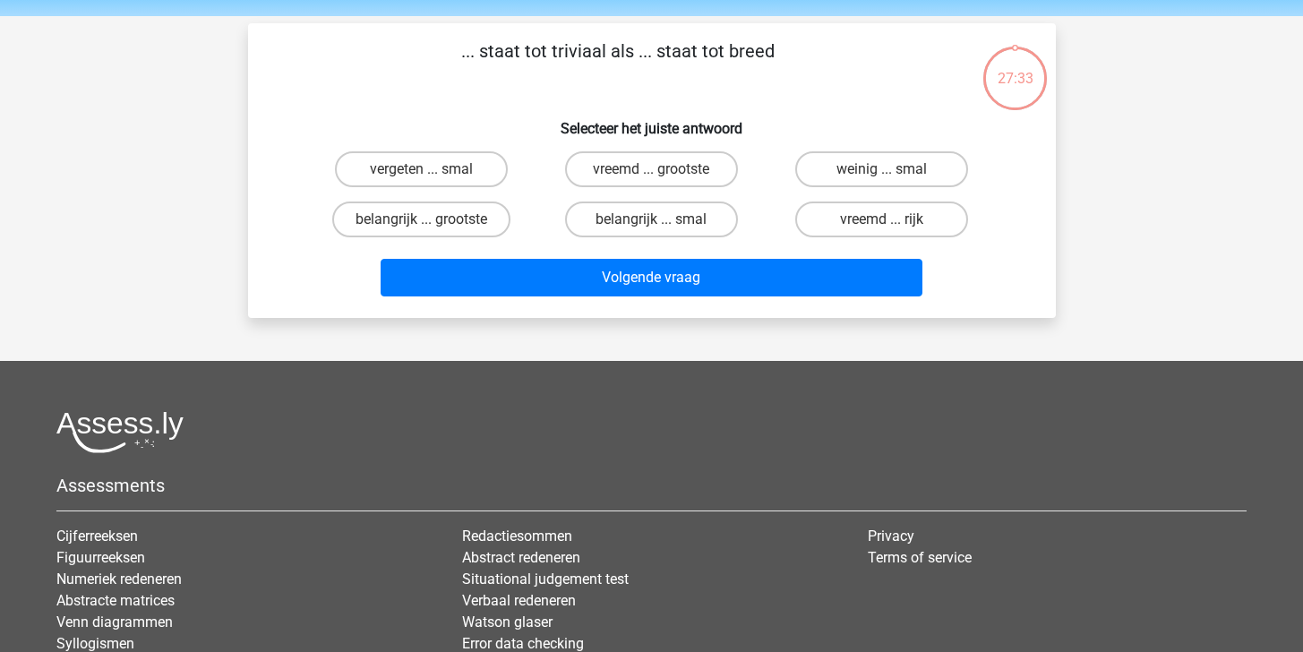
scroll to position [0, 0]
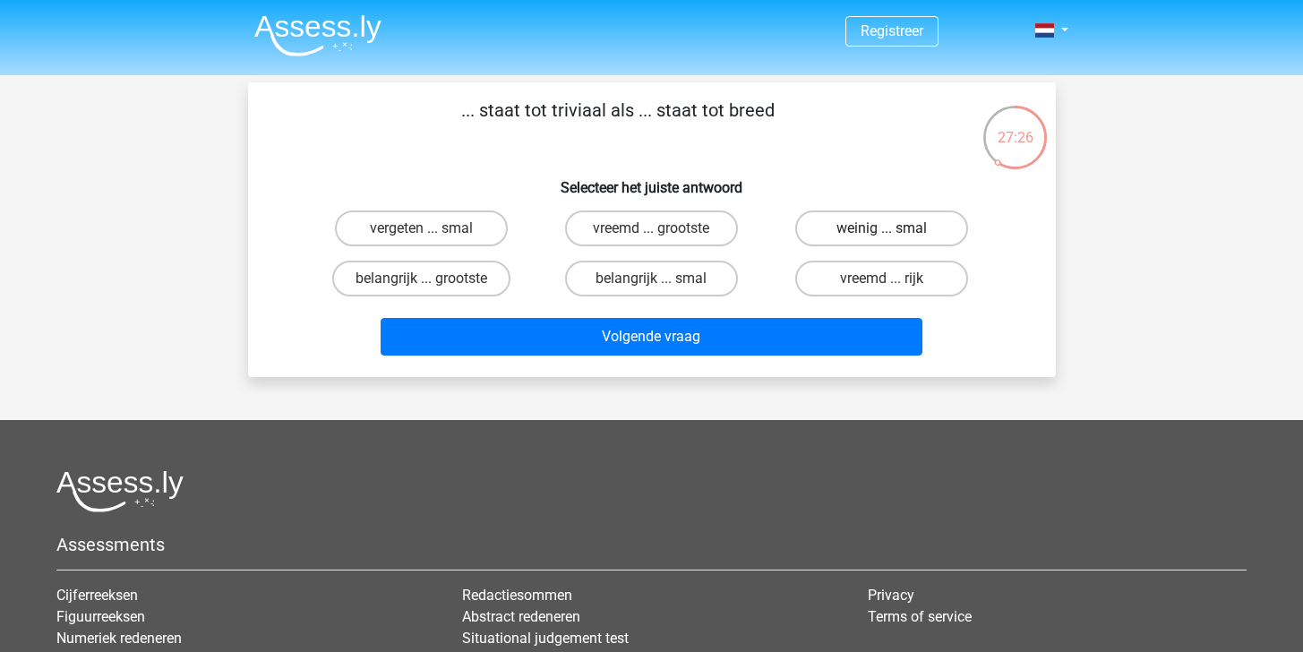
click at [873, 225] on label "weinig ... smal" at bounding box center [881, 228] width 173 height 36
click at [882, 228] on input "weinig ... smal" at bounding box center [888, 234] width 12 height 12
radio input "true"
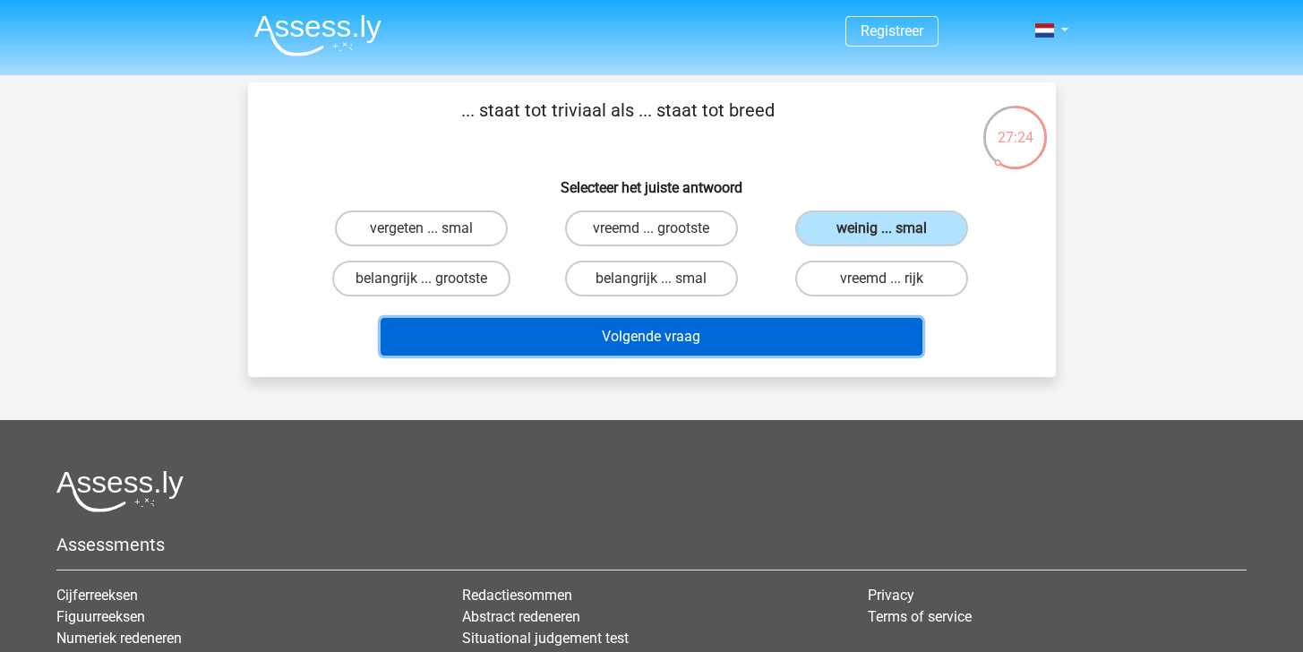
click at [853, 320] on button "Volgende vraag" at bounding box center [652, 337] width 542 height 38
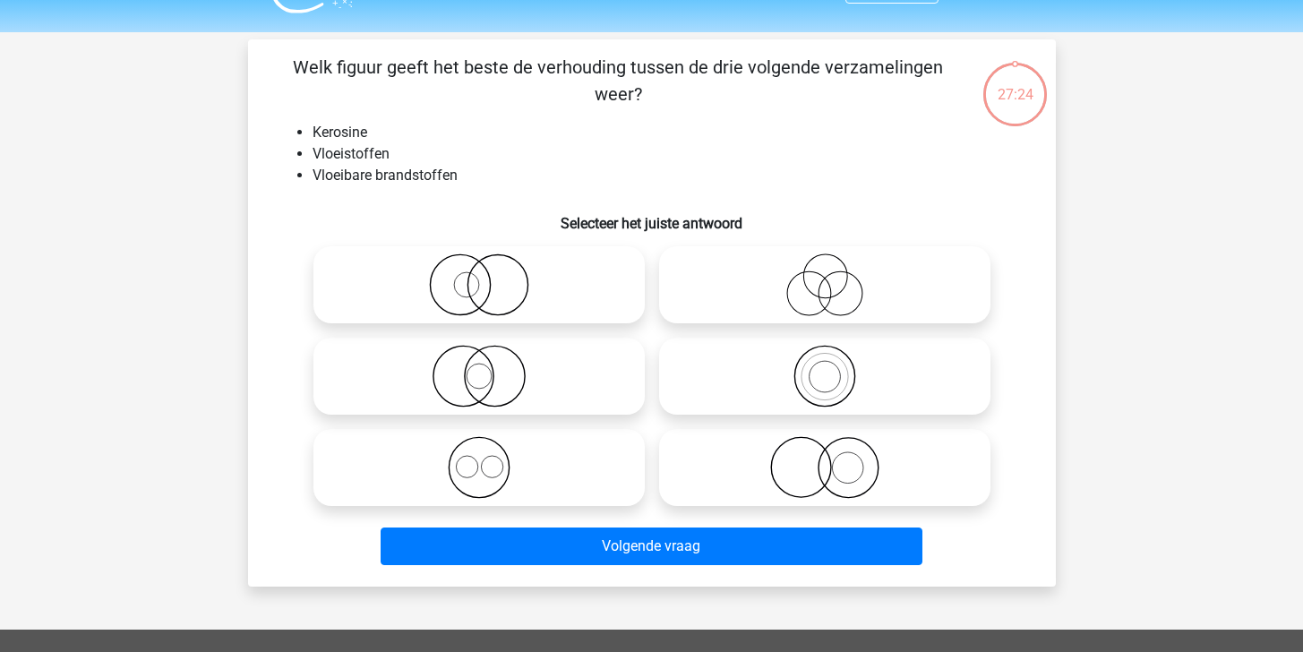
scroll to position [82, 0]
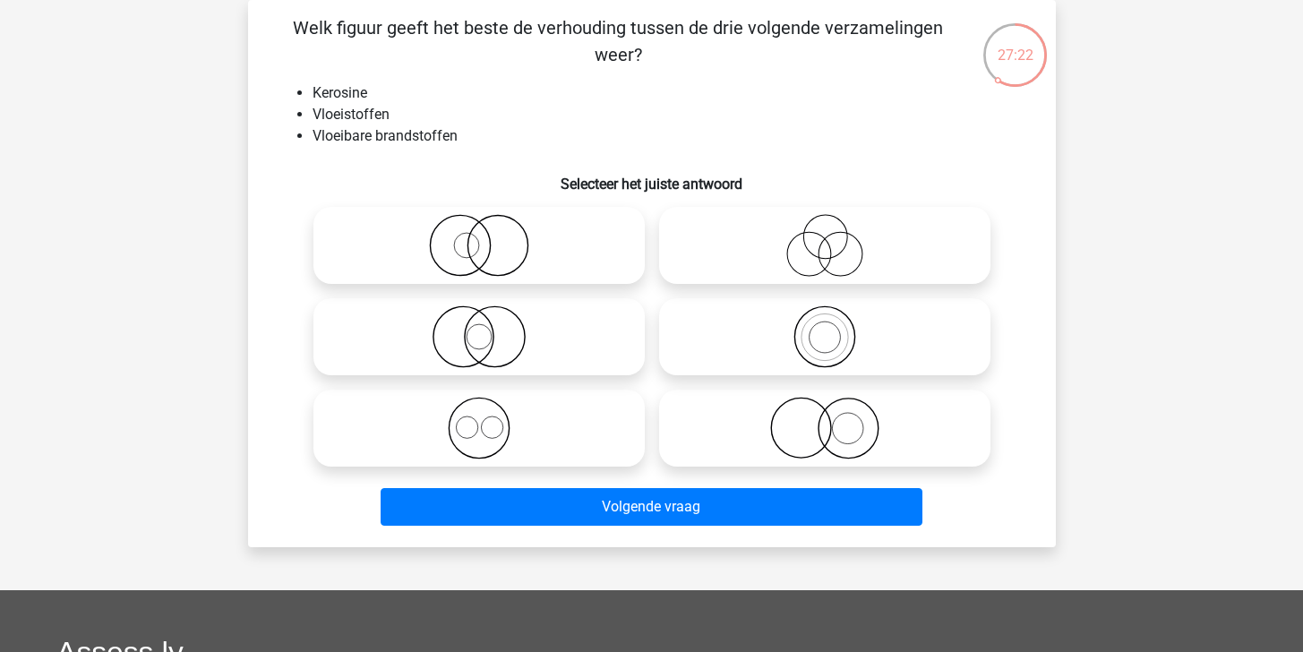
click at [812, 332] on icon at bounding box center [824, 336] width 317 height 63
click at [825, 328] on input "radio" at bounding box center [831, 322] width 12 height 12
radio input "true"
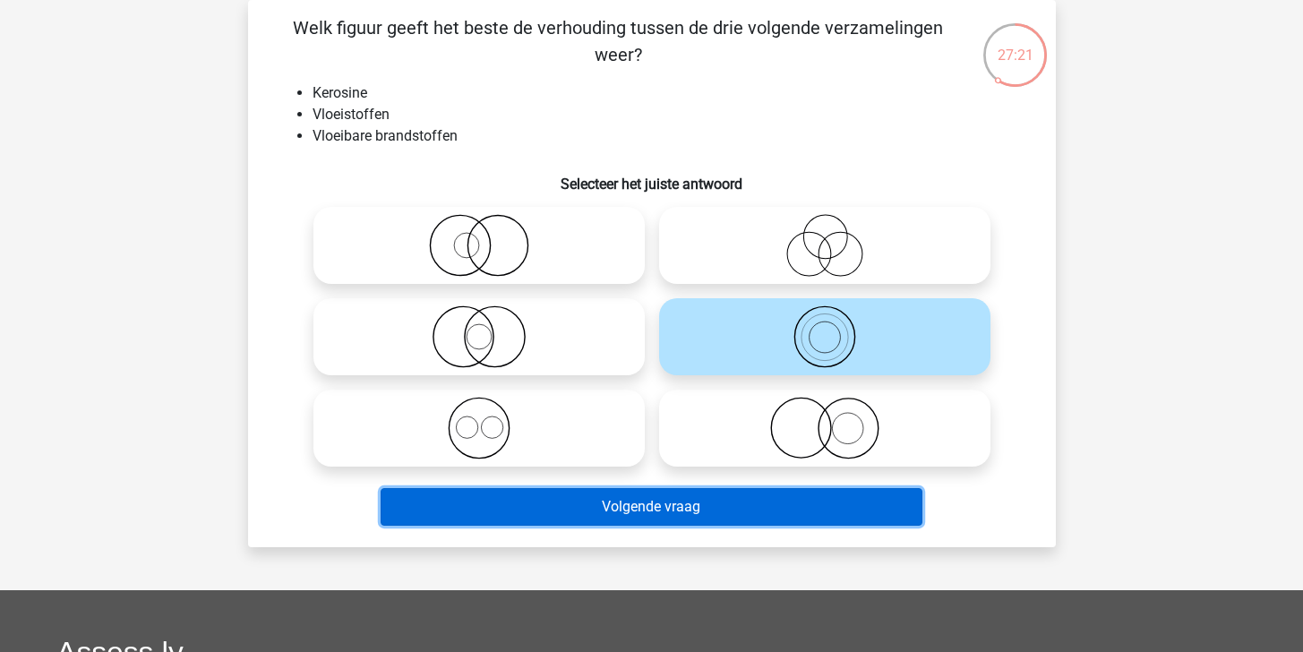
click at [782, 494] on button "Volgende vraag" at bounding box center [652, 507] width 542 height 38
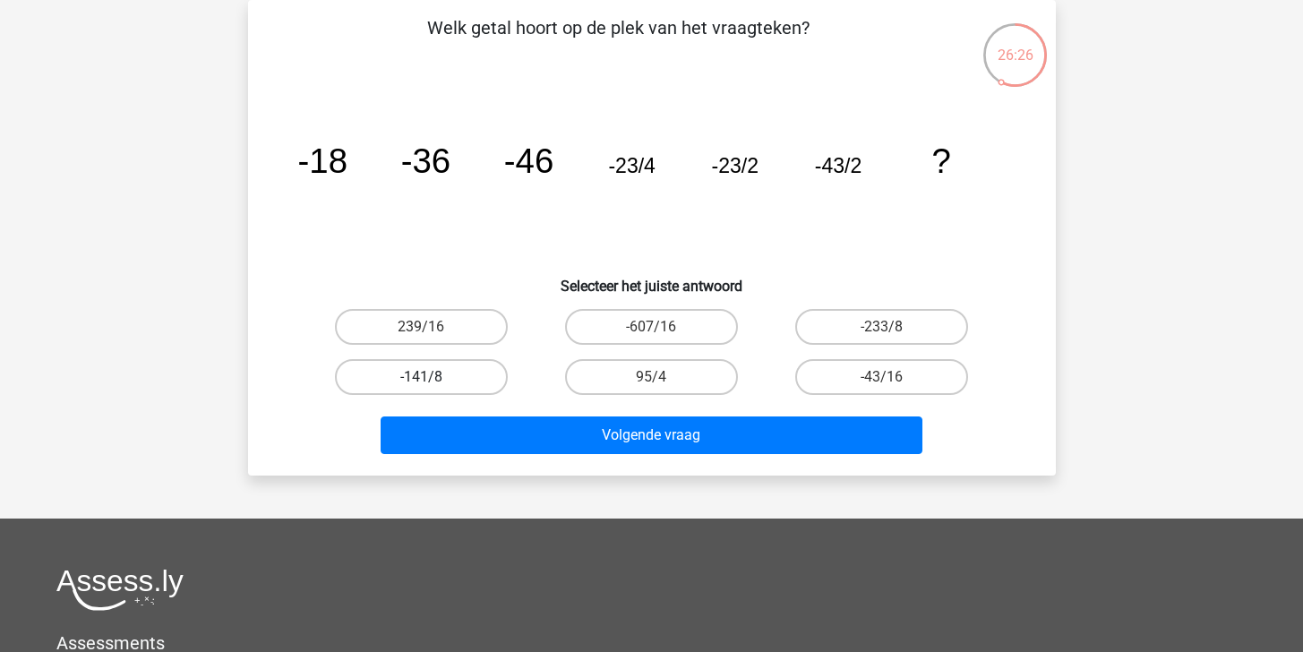
click at [465, 370] on label "-141/8" at bounding box center [421, 377] width 173 height 36
click at [433, 377] on input "-141/8" at bounding box center [427, 383] width 12 height 12
radio input "true"
click at [698, 383] on label "95/4" at bounding box center [651, 377] width 173 height 36
click at [663, 383] on input "95/4" at bounding box center [657, 383] width 12 height 12
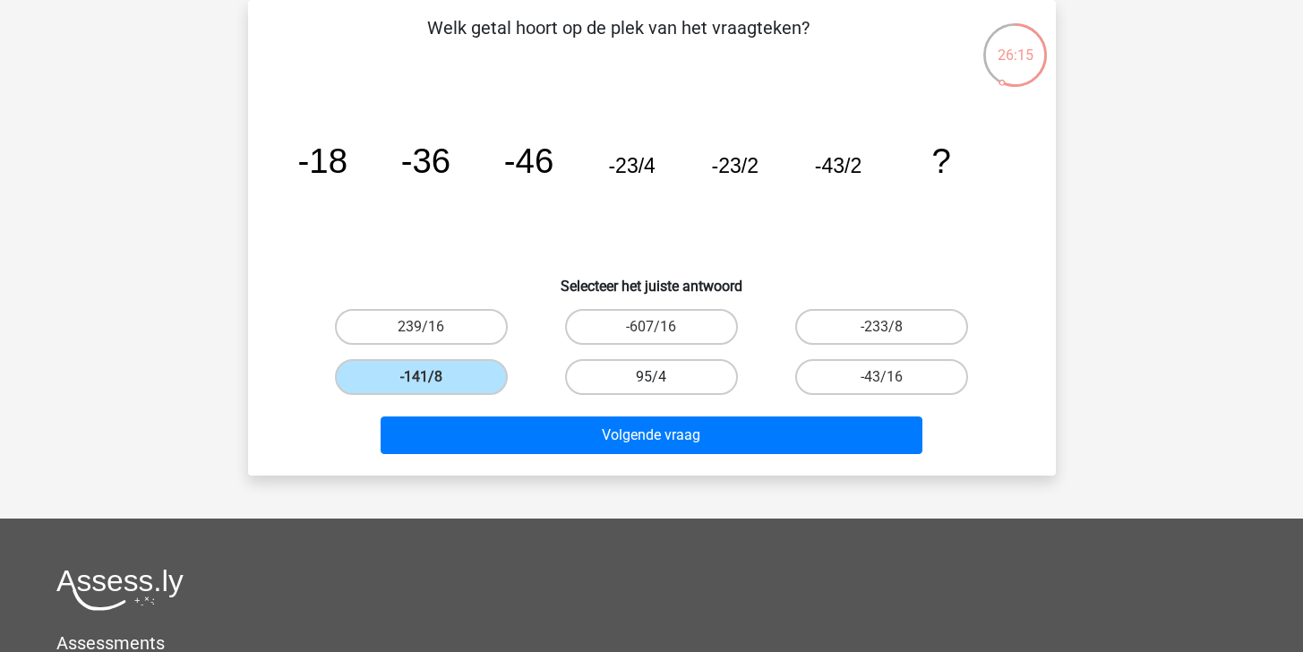
radio input "true"
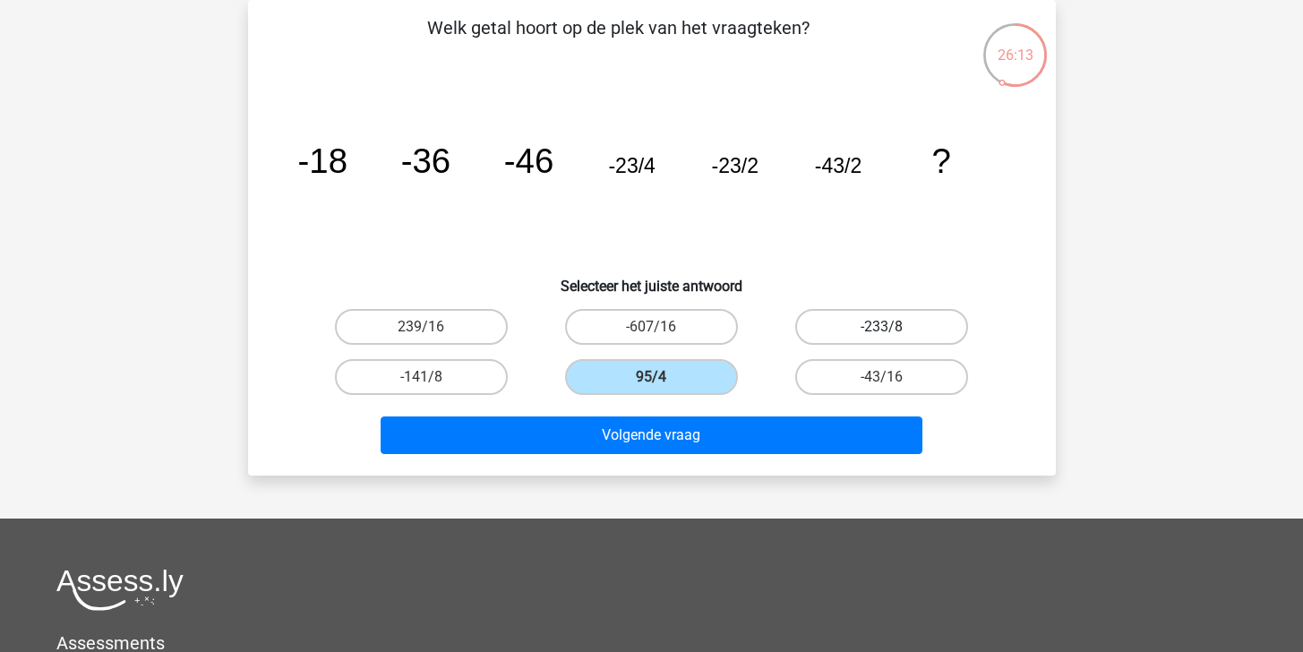
click at [843, 334] on label "-233/8" at bounding box center [881, 327] width 173 height 36
click at [882, 334] on input "-233/8" at bounding box center [888, 333] width 12 height 12
radio input "true"
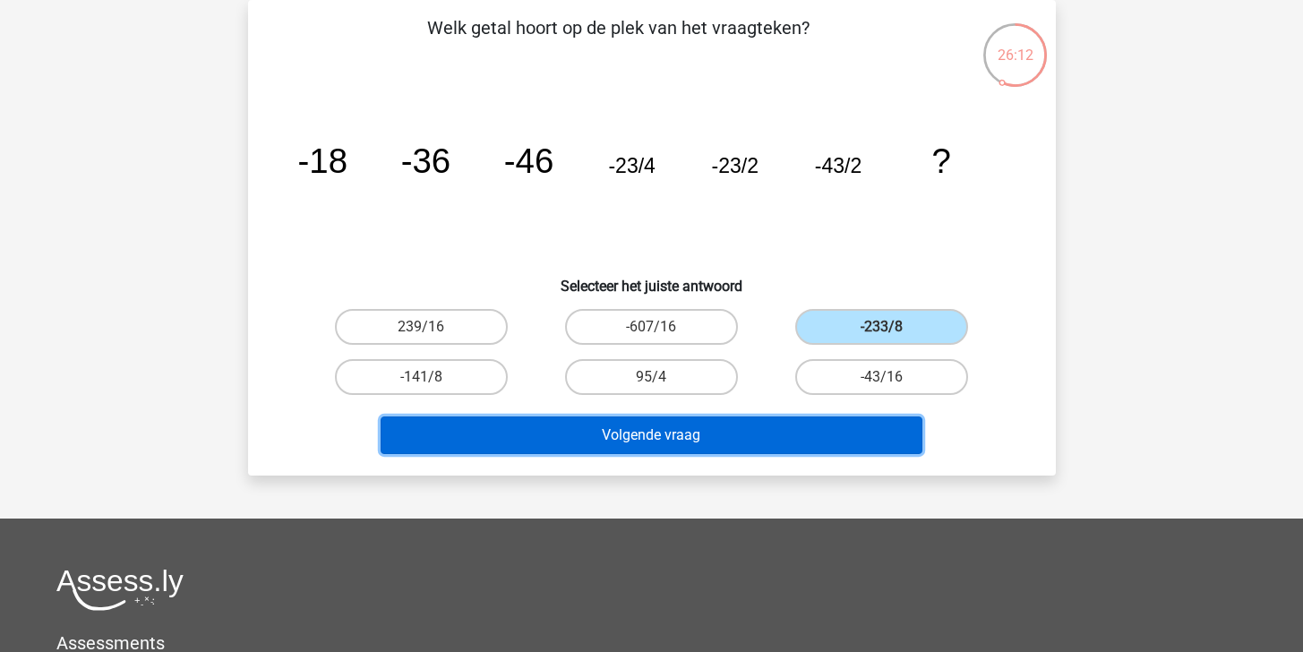
click at [752, 429] on button "Volgende vraag" at bounding box center [652, 436] width 542 height 38
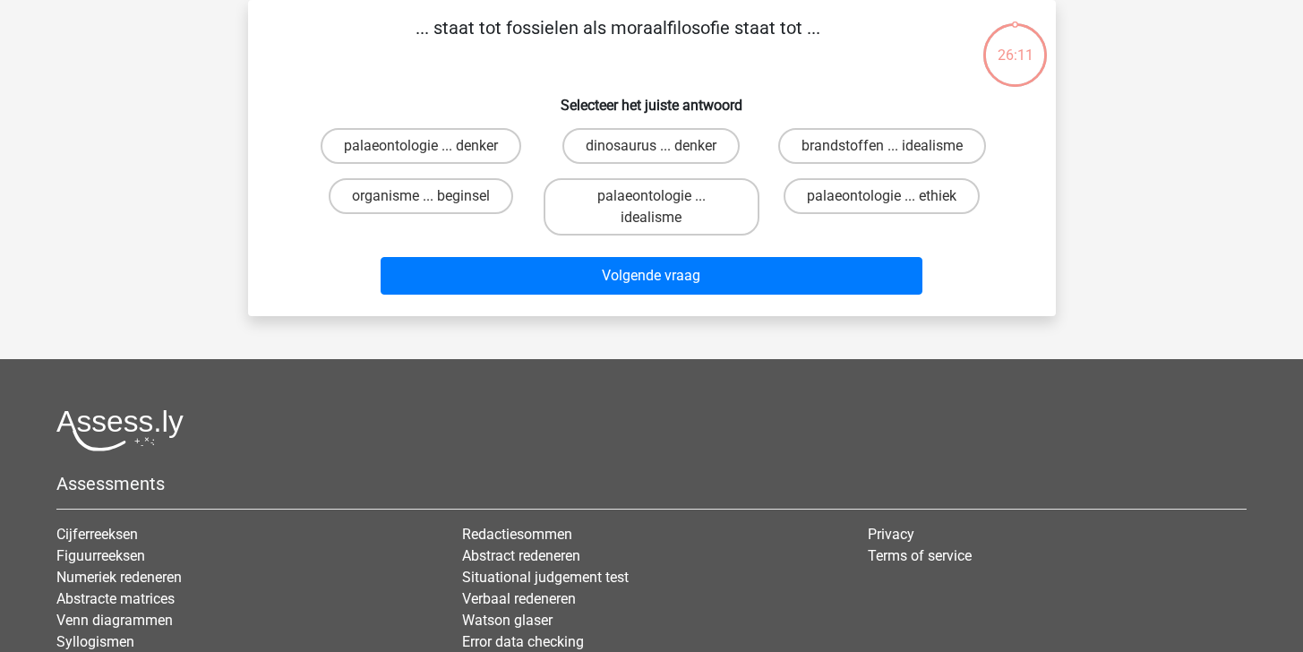
scroll to position [0, 0]
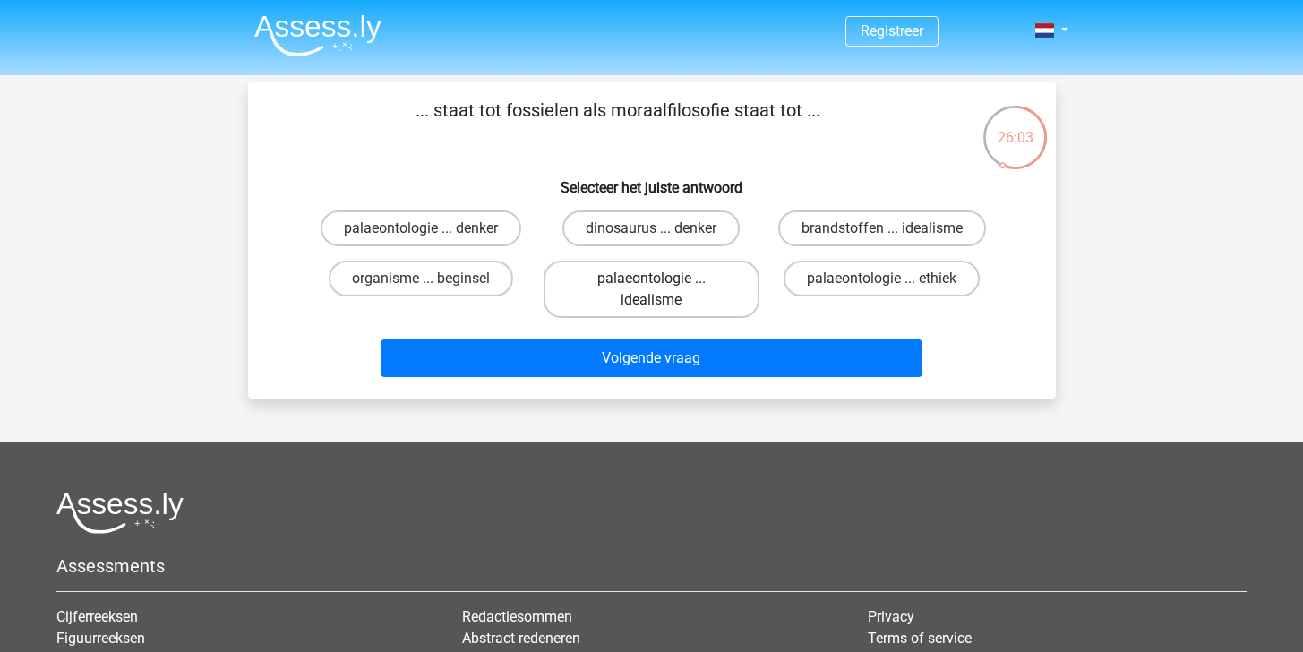
click at [719, 304] on label "palaeontologie ... idealisme" at bounding box center [652, 289] width 216 height 57
click at [663, 290] on input "palaeontologie ... idealisme" at bounding box center [657, 285] width 12 height 12
radio input "true"
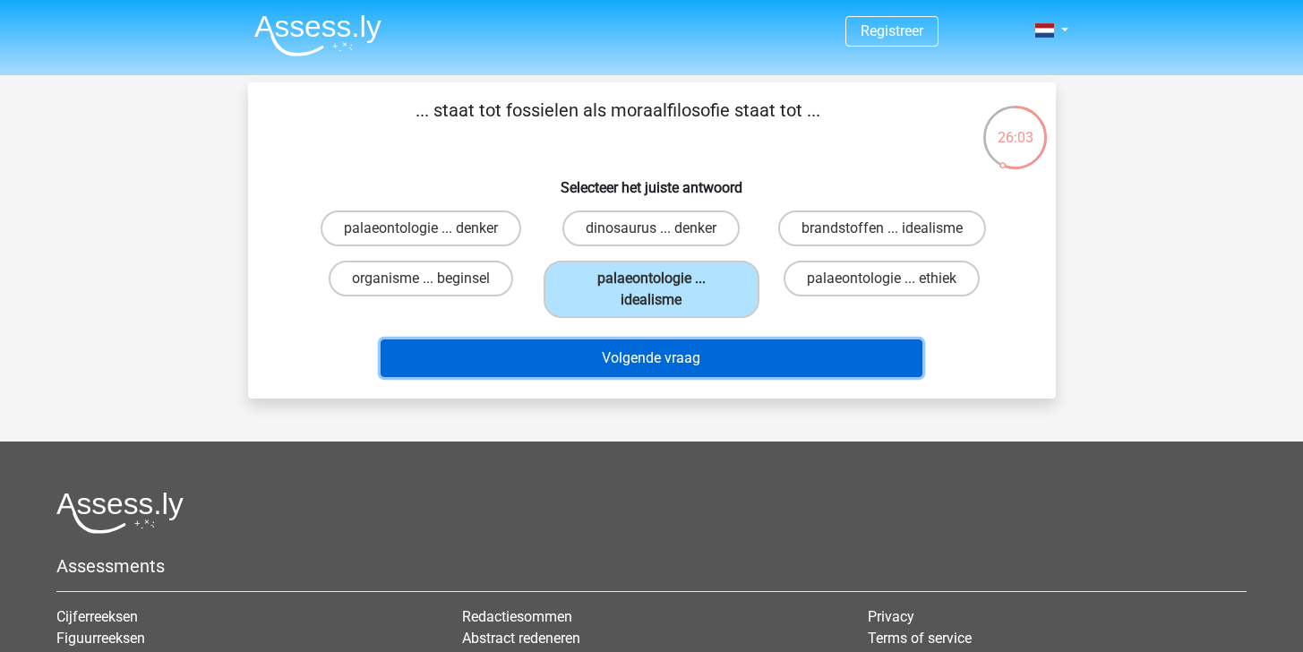
click at [717, 358] on button "Volgende vraag" at bounding box center [652, 358] width 542 height 38
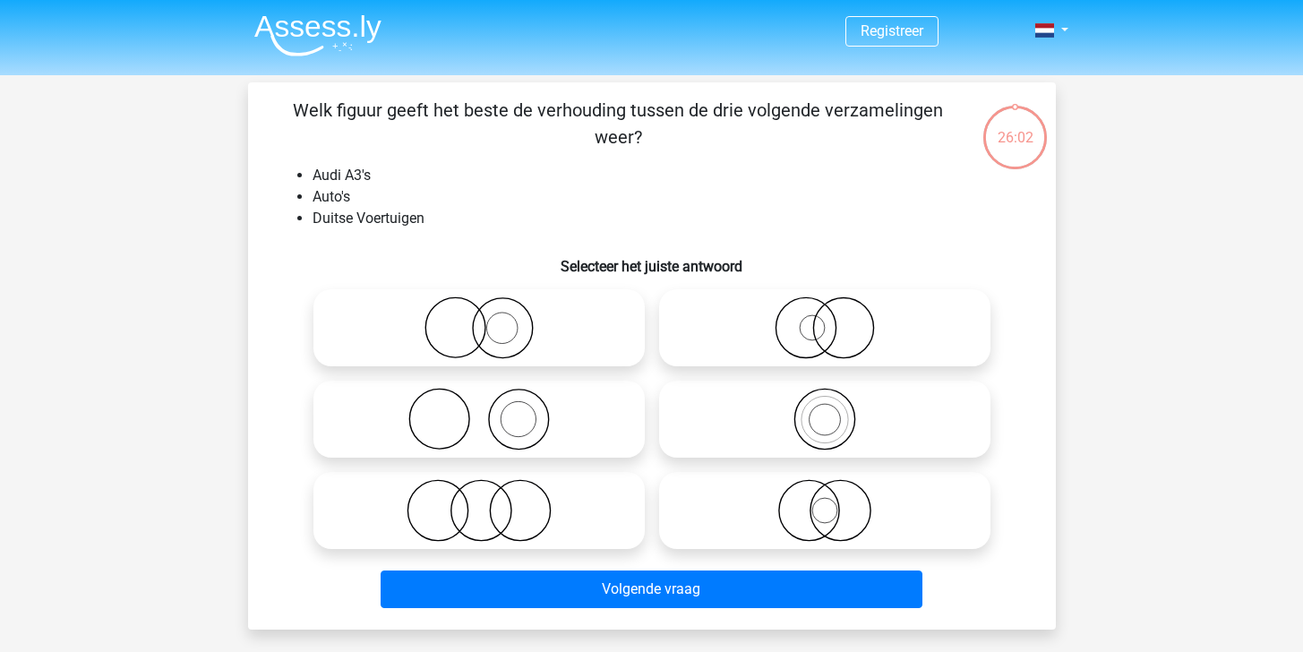
scroll to position [82, 0]
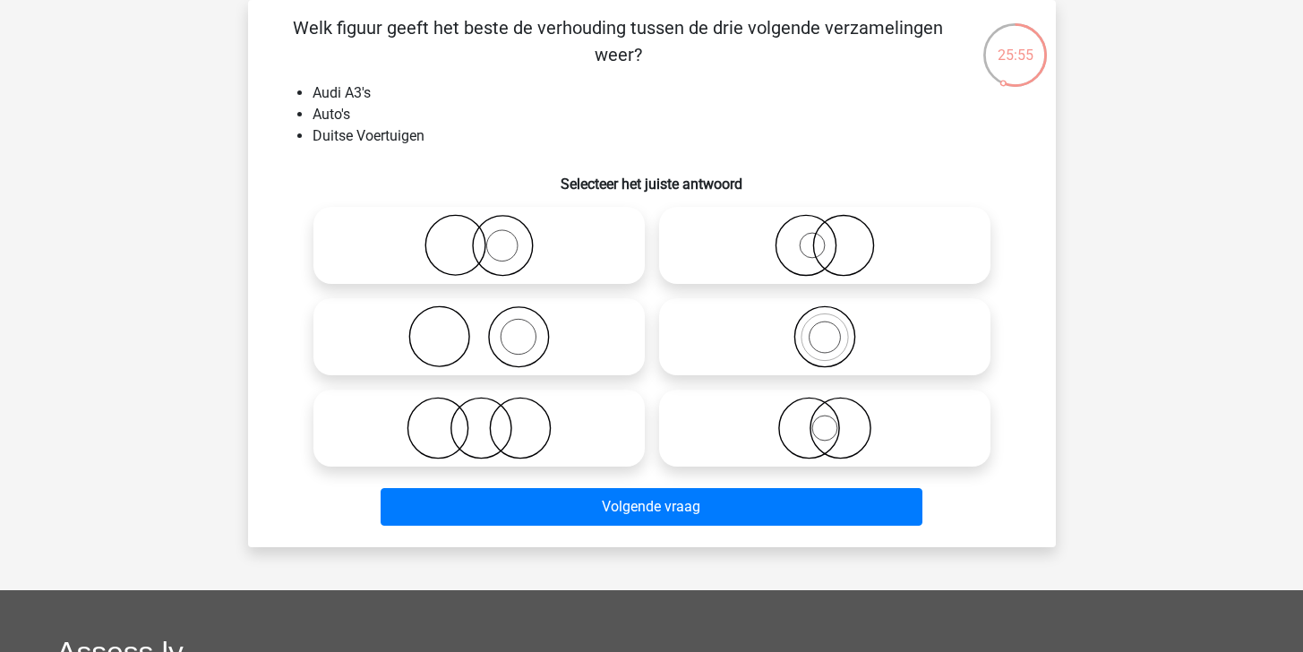
click at [748, 333] on icon at bounding box center [824, 336] width 317 height 63
click at [825, 328] on input "radio" at bounding box center [831, 322] width 12 height 12
radio input "true"
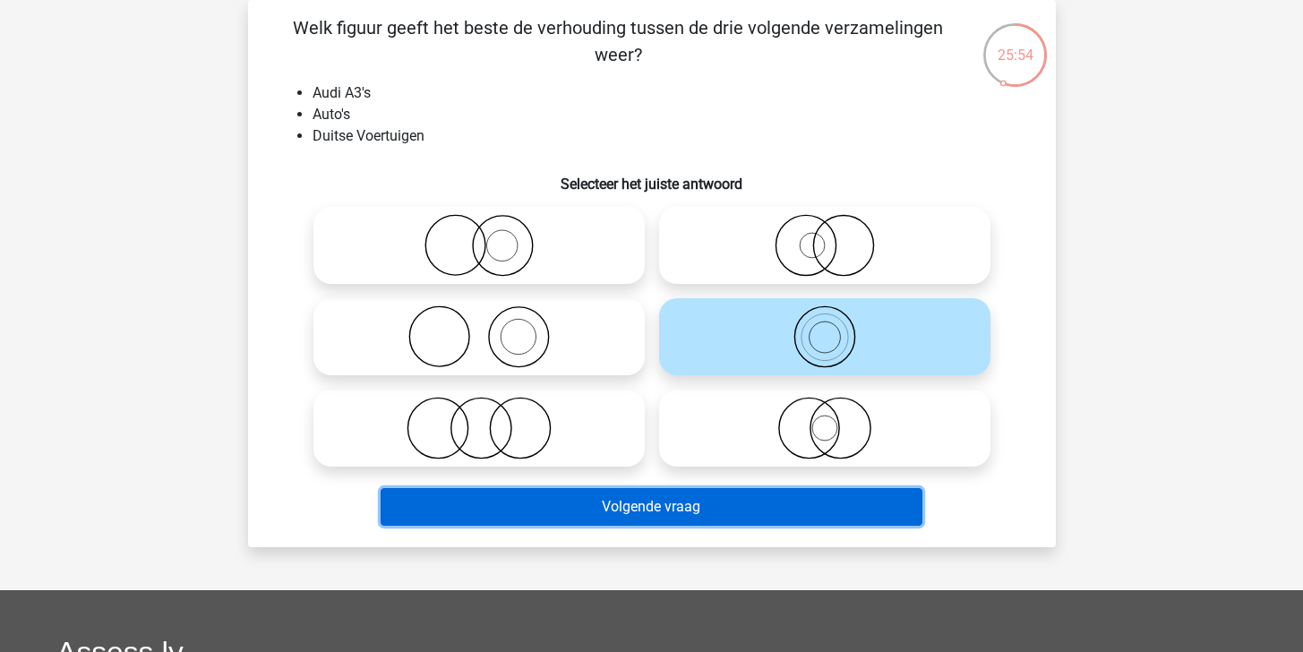
click at [717, 506] on button "Volgende vraag" at bounding box center [652, 507] width 542 height 38
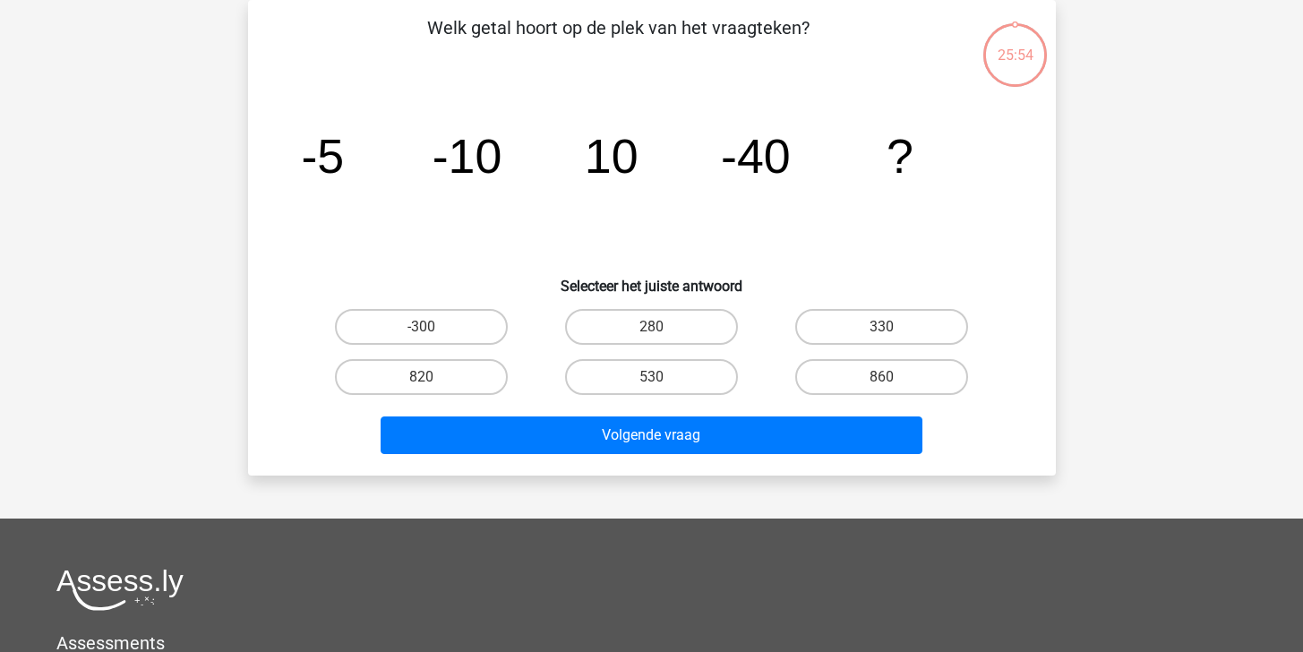
scroll to position [0, 0]
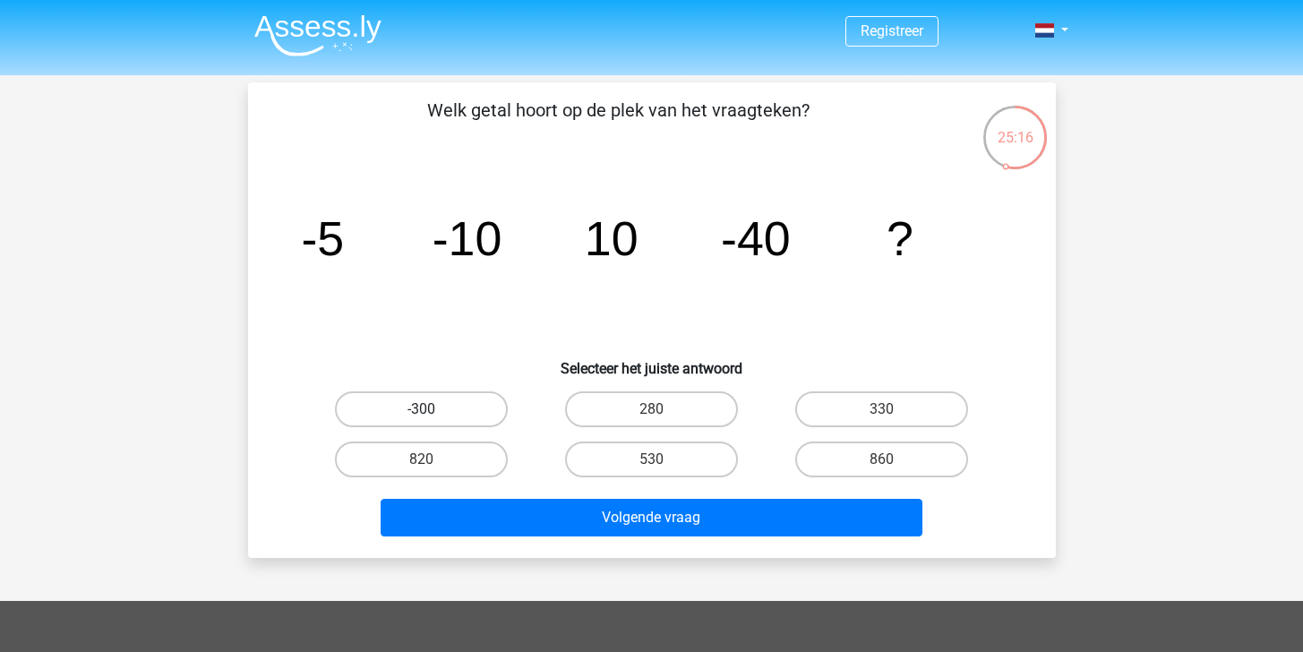
click at [476, 410] on label "-300" at bounding box center [421, 409] width 173 height 36
click at [433, 410] on input "-300" at bounding box center [427, 415] width 12 height 12
radio input "true"
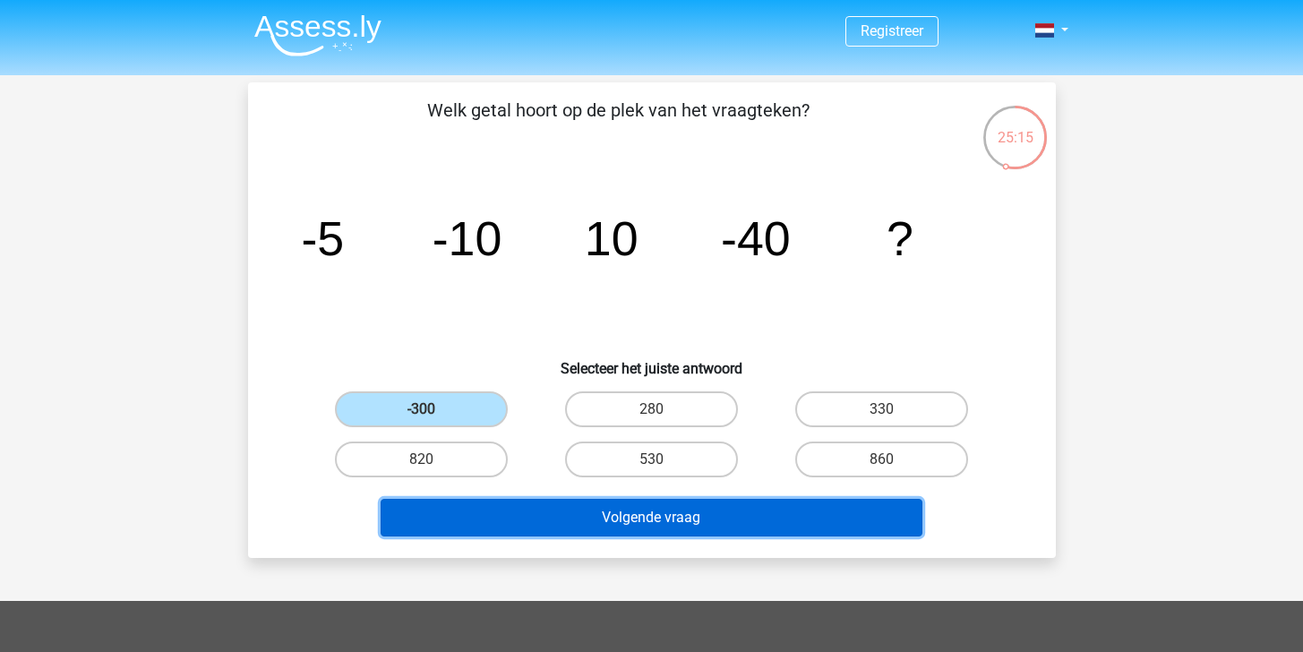
click at [659, 528] on button "Volgende vraag" at bounding box center [652, 518] width 542 height 38
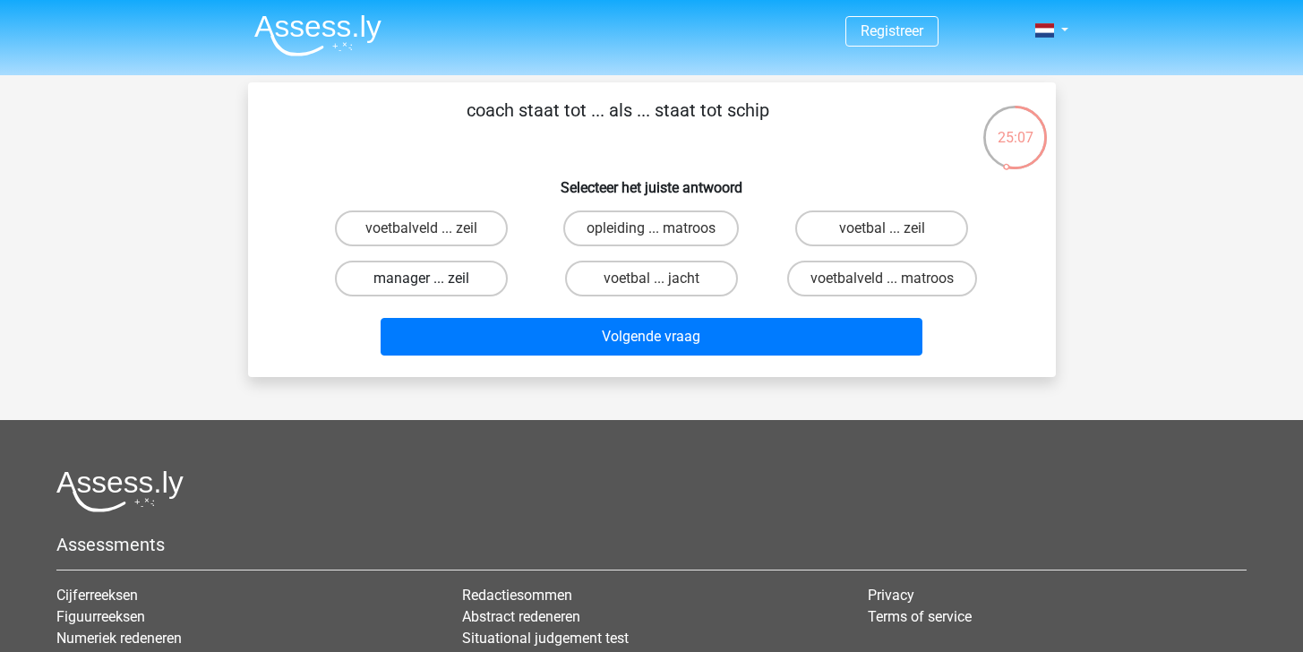
click at [442, 279] on label "manager ... zeil" at bounding box center [421, 279] width 173 height 36
click at [433, 279] on input "manager ... zeil" at bounding box center [427, 285] width 12 height 12
radio input "true"
click at [838, 241] on label "voetbal ... zeil" at bounding box center [881, 228] width 173 height 36
click at [882, 240] on input "voetbal ... zeil" at bounding box center [888, 234] width 12 height 12
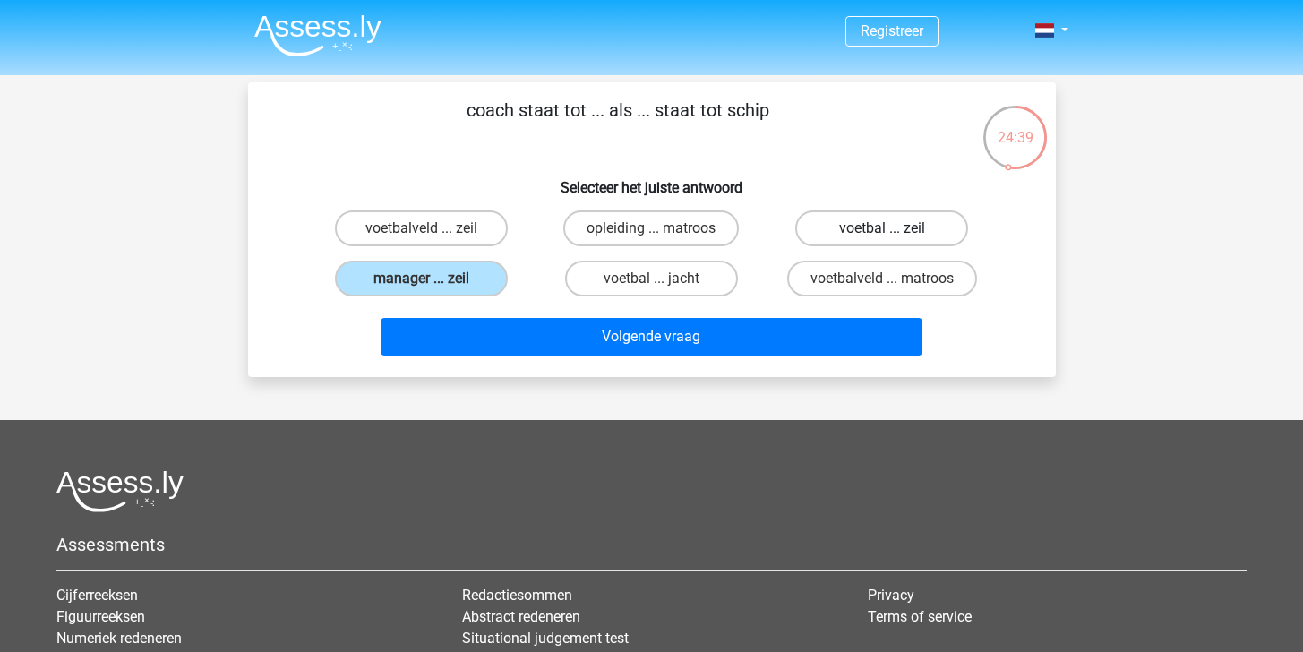
radio input "true"
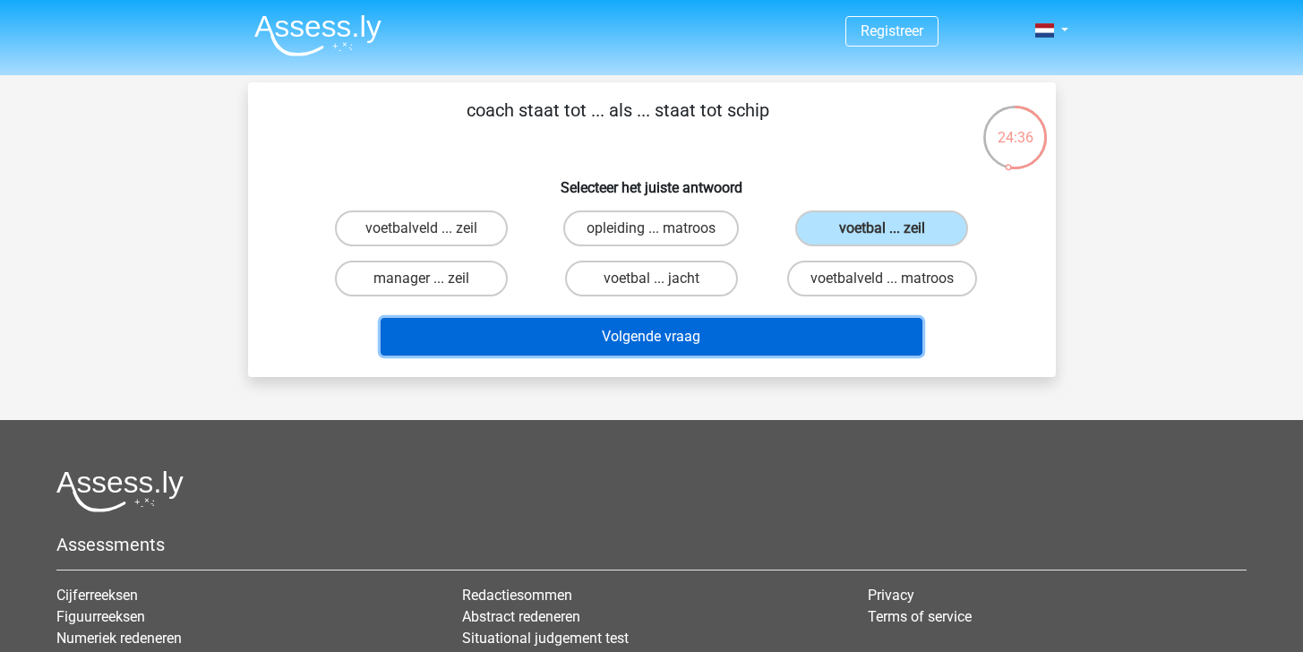
click at [783, 322] on button "Volgende vraag" at bounding box center [652, 337] width 542 height 38
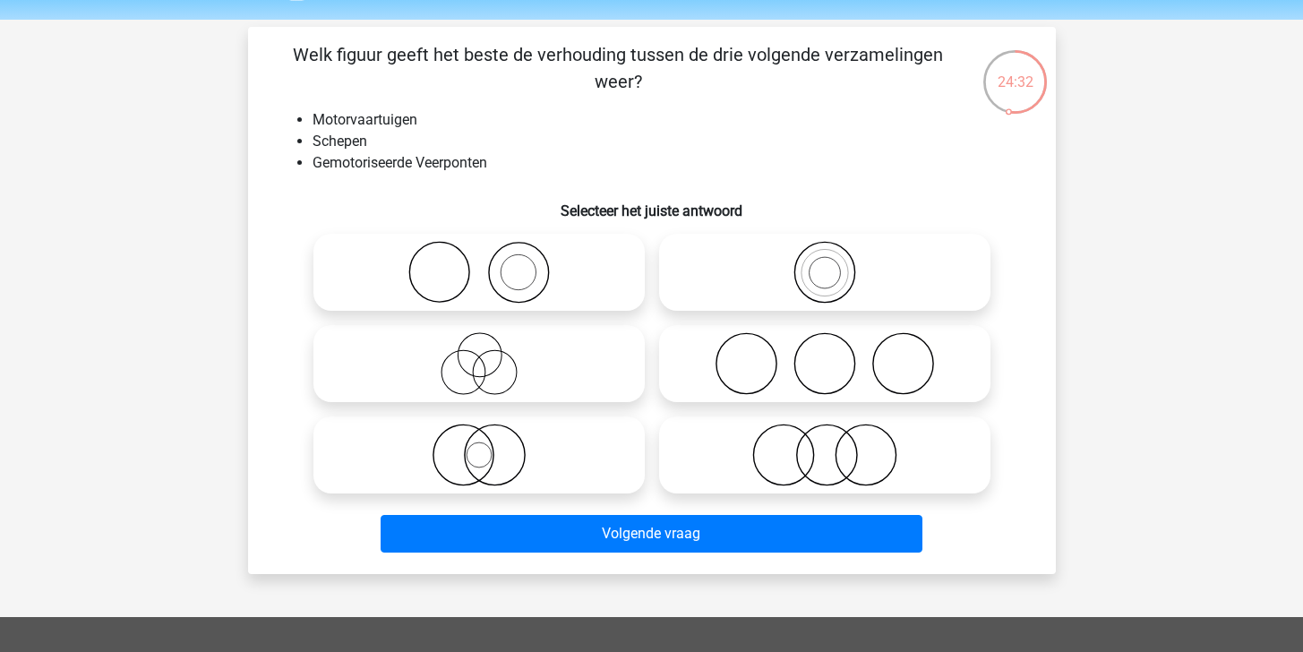
scroll to position [50, 0]
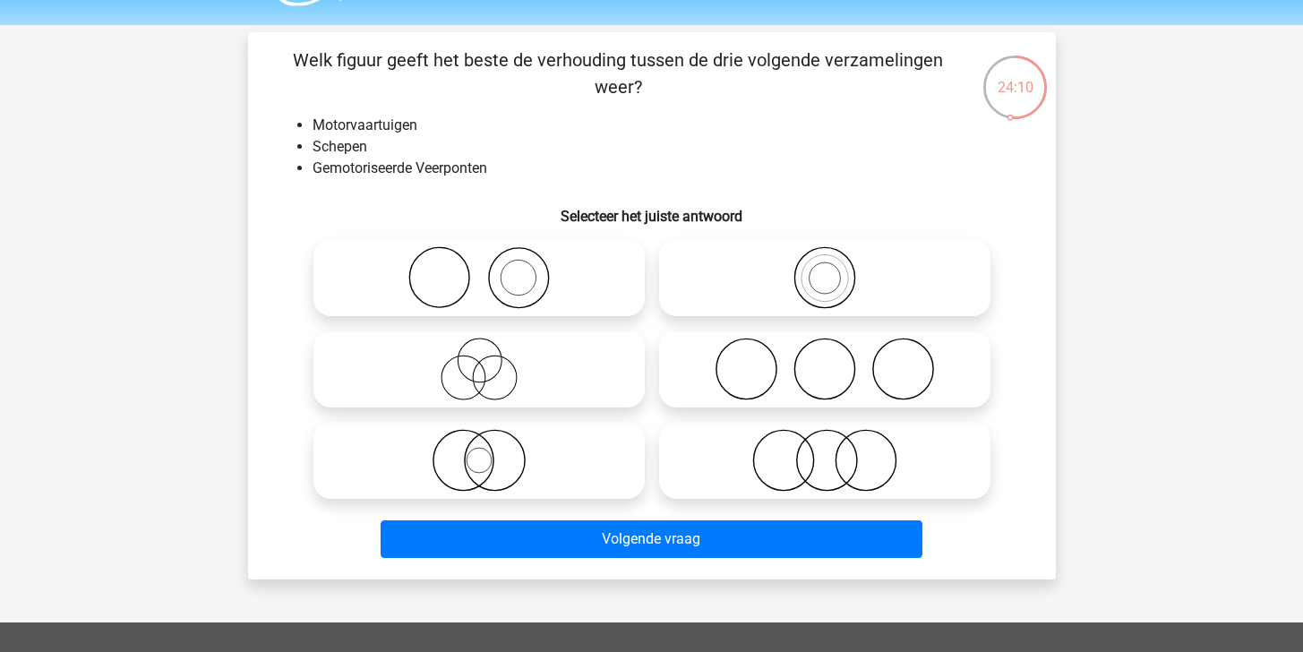
click at [579, 289] on icon at bounding box center [479, 277] width 317 height 63
click at [491, 269] on input "radio" at bounding box center [485, 263] width 12 height 12
radio input "true"
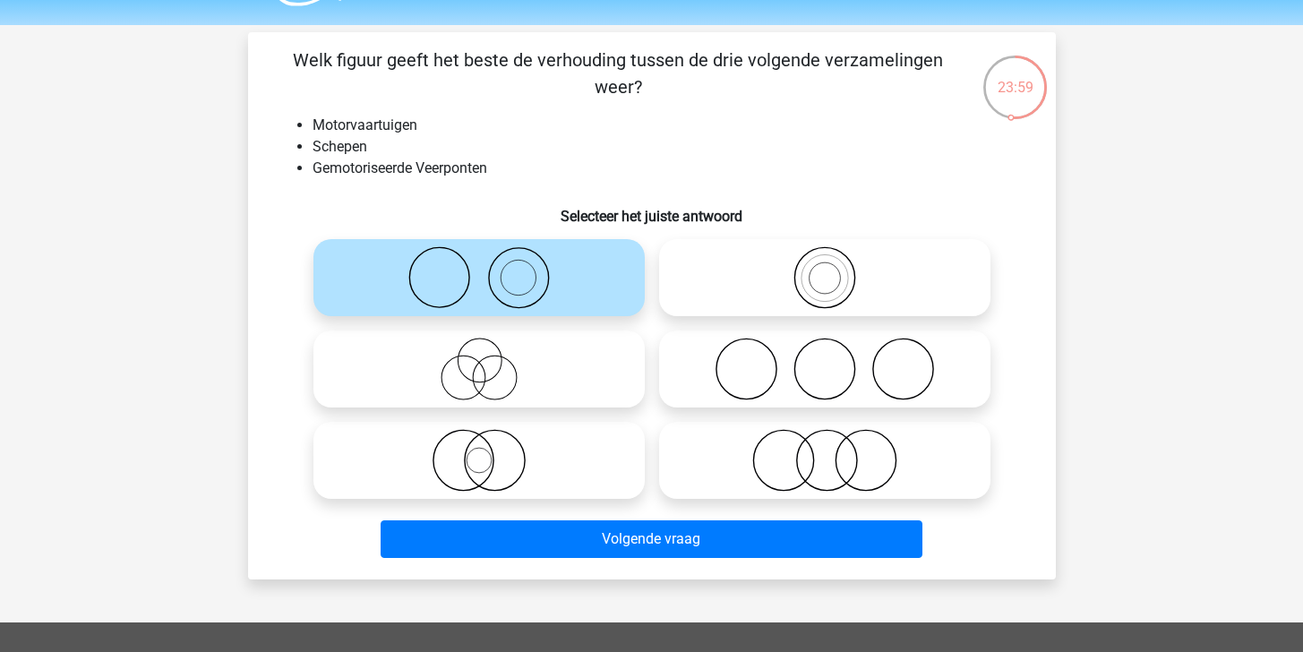
click at [758, 438] on icon at bounding box center [824, 460] width 317 height 63
click at [825, 440] on input "radio" at bounding box center [831, 446] width 12 height 12
radio input "true"
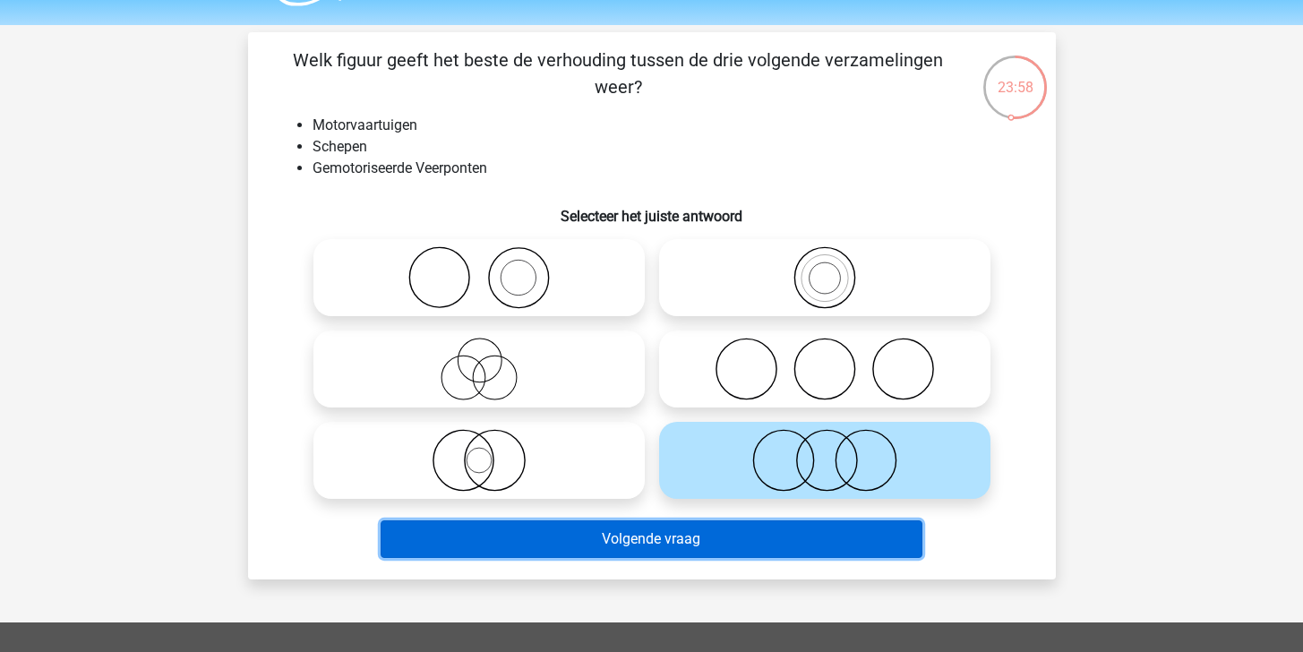
click at [801, 532] on button "Volgende vraag" at bounding box center [652, 539] width 542 height 38
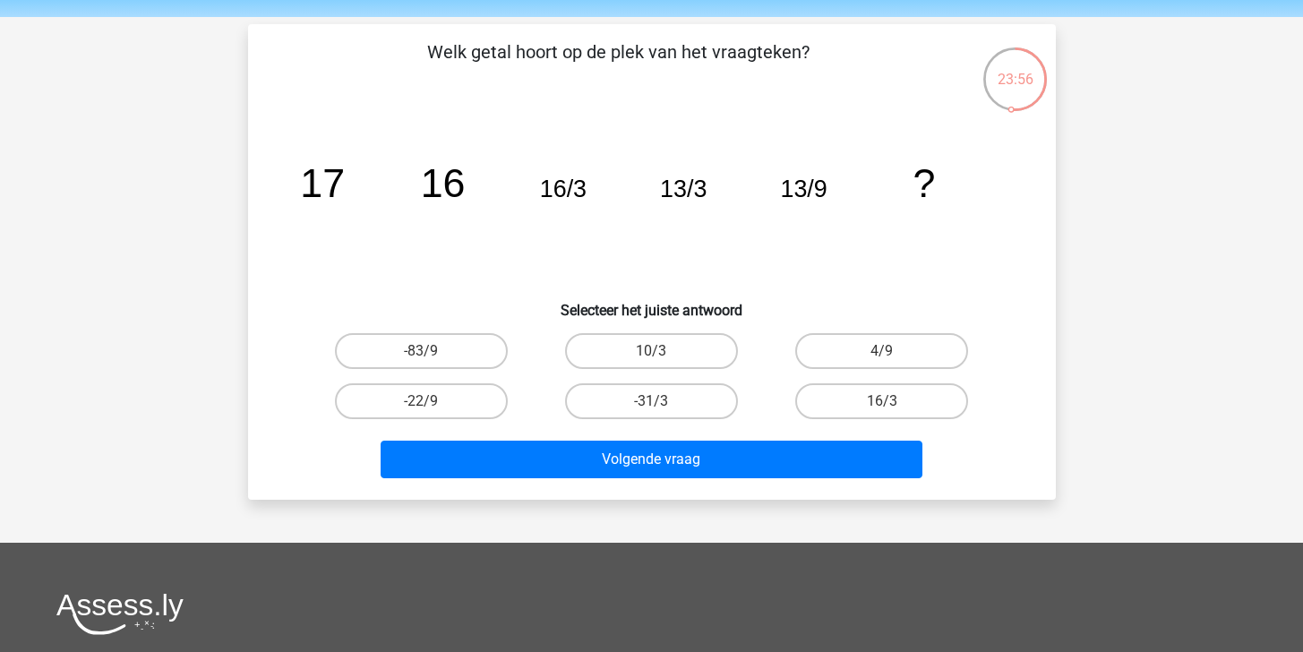
scroll to position [58, 0]
click at [846, 329] on div "4/9" at bounding box center [882, 351] width 230 height 50
click at [842, 339] on label "4/9" at bounding box center [881, 351] width 173 height 36
click at [882, 351] on input "4/9" at bounding box center [888, 357] width 12 height 12
radio input "true"
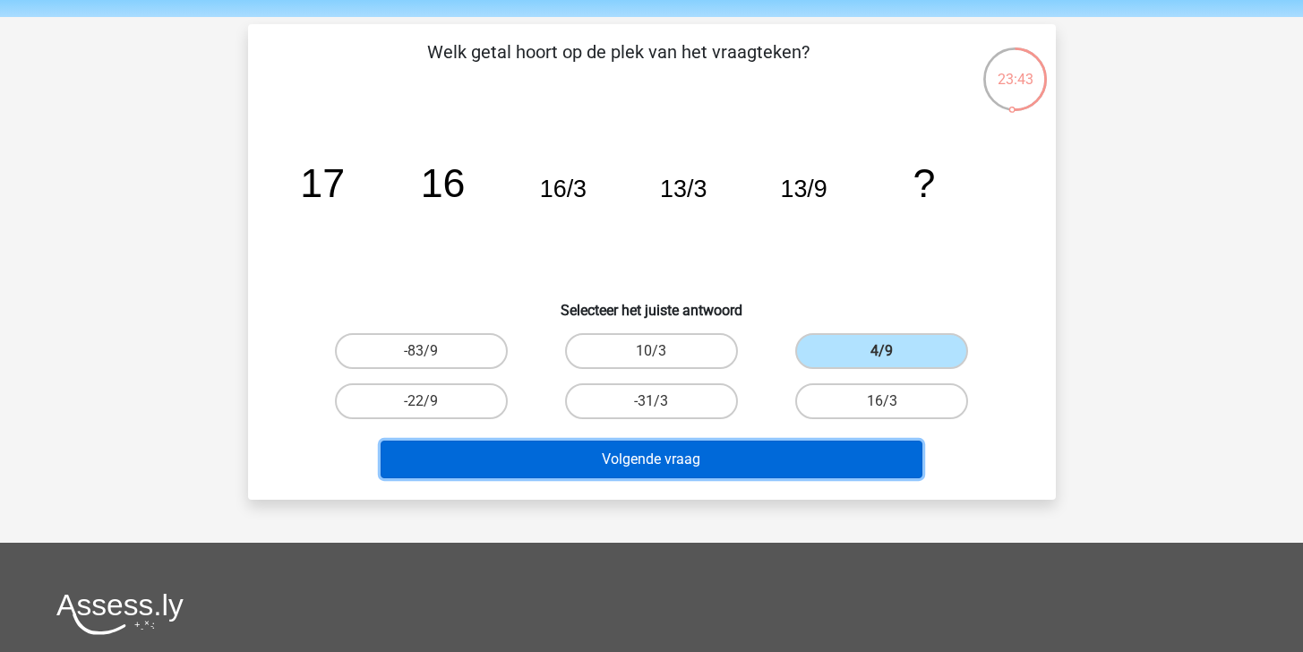
click at [778, 454] on button "Volgende vraag" at bounding box center [652, 460] width 542 height 38
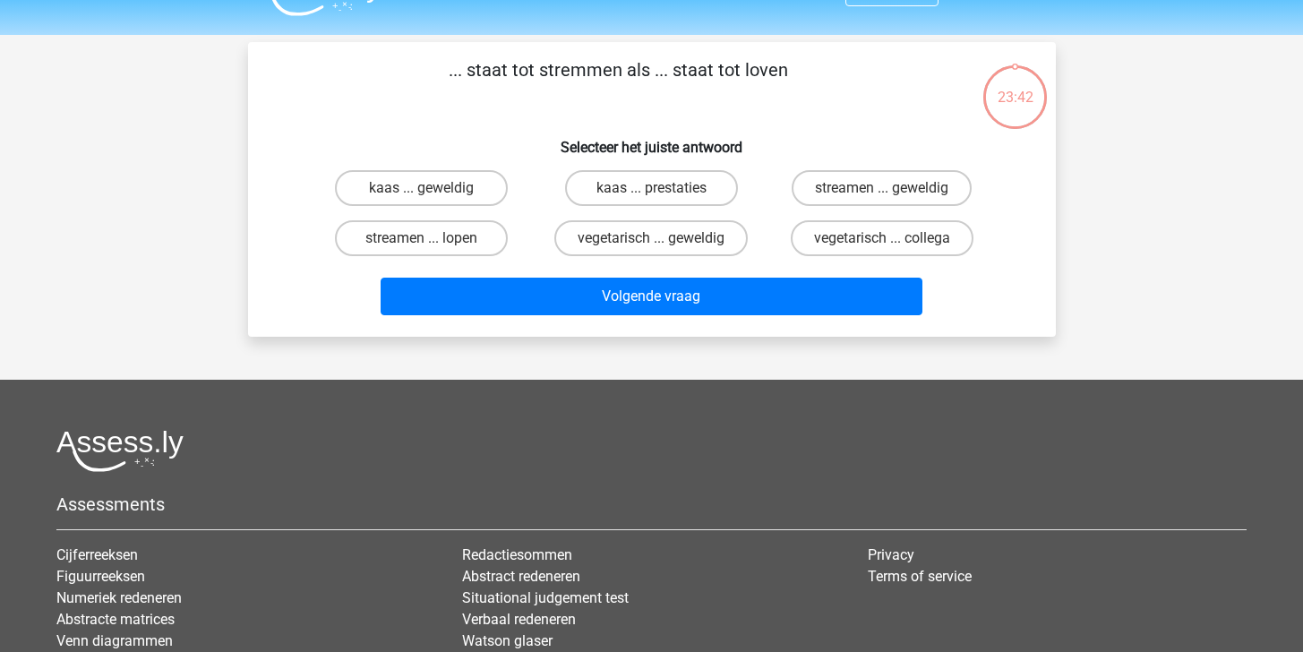
scroll to position [0, 0]
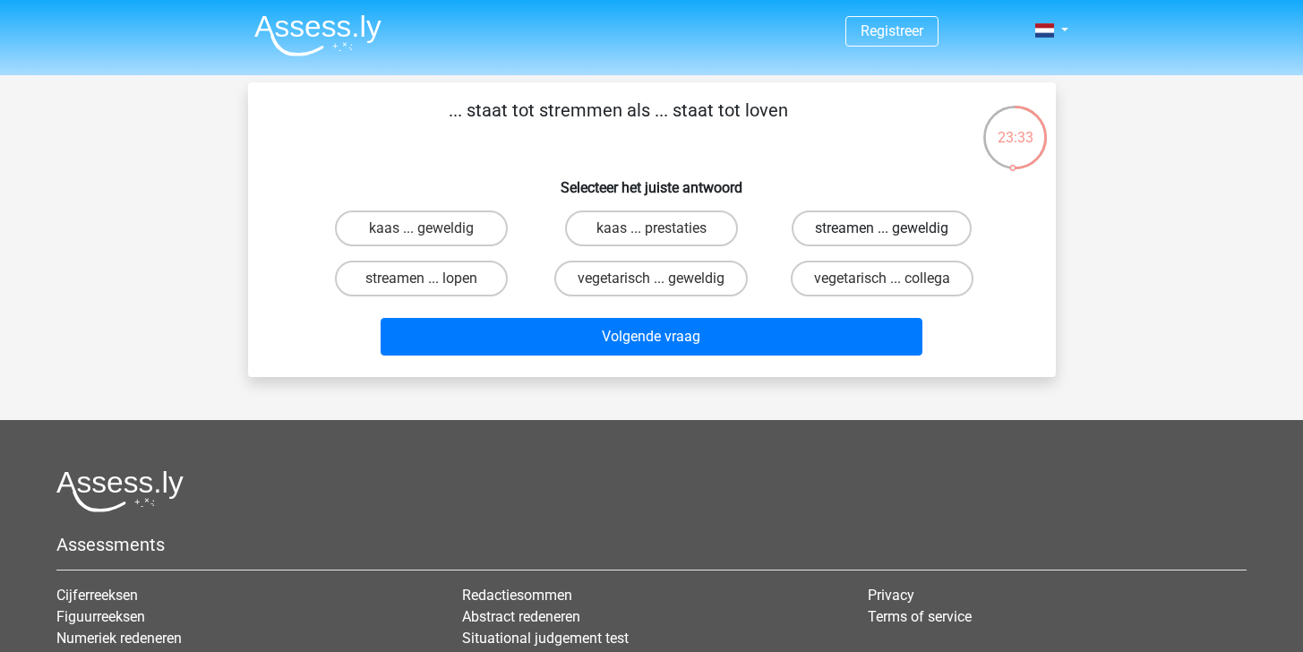
click at [863, 227] on label "streamen ... geweldig" at bounding box center [882, 228] width 180 height 36
click at [882, 228] on input "streamen ... geweldig" at bounding box center [888, 234] width 12 height 12
radio input "true"
click at [716, 282] on label "vegetarisch ... geweldig" at bounding box center [650, 279] width 193 height 36
click at [663, 282] on input "vegetarisch ... geweldig" at bounding box center [657, 285] width 12 height 12
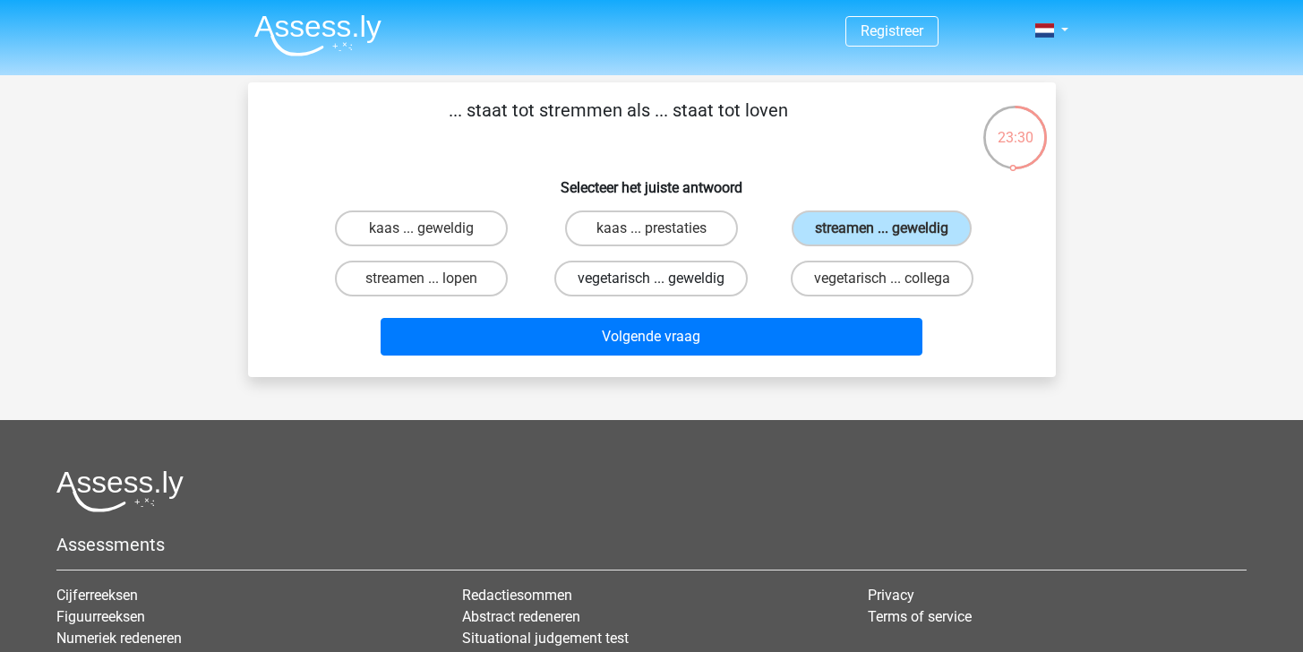
radio input "true"
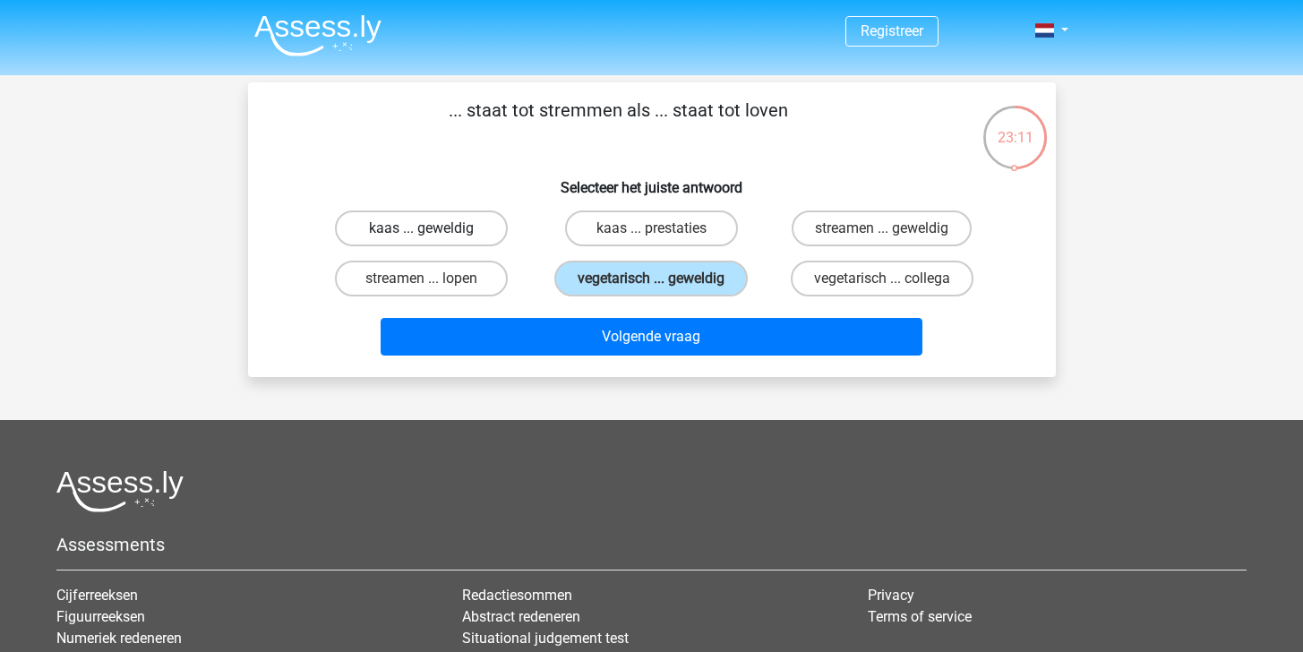
click at [479, 229] on label "kaas ... geweldig" at bounding box center [421, 228] width 173 height 36
click at [433, 229] on input "kaas ... geweldig" at bounding box center [427, 234] width 12 height 12
radio input "true"
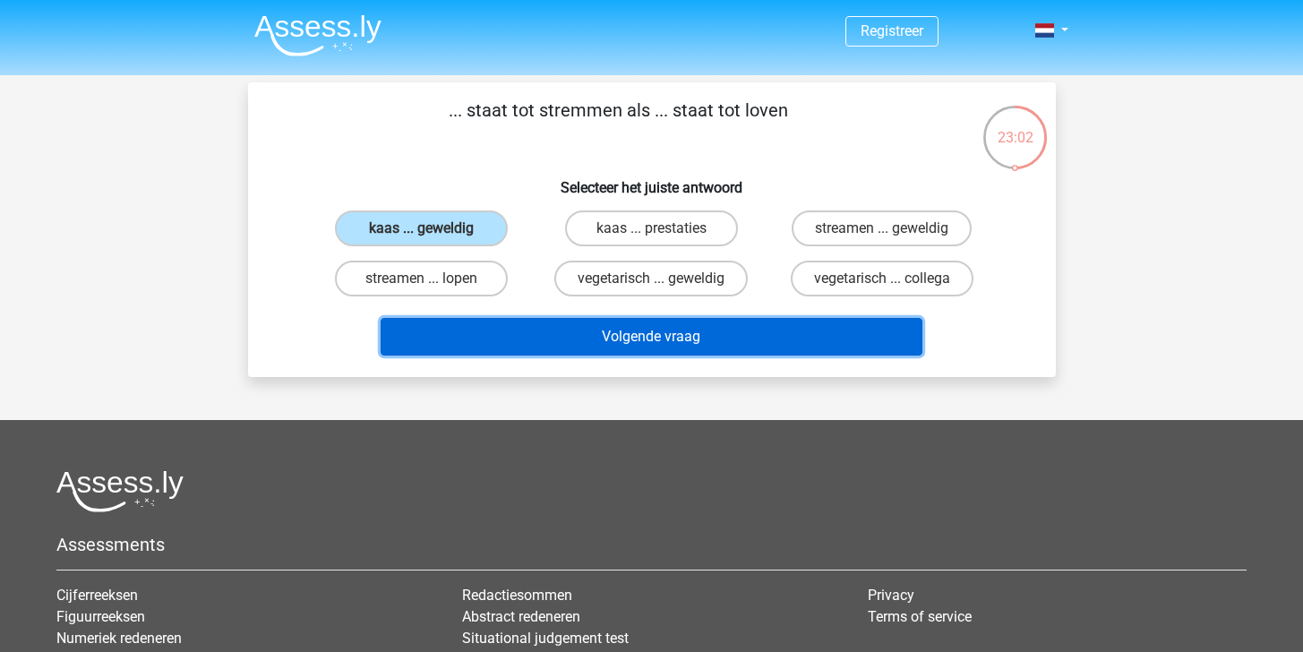
click at [588, 337] on button "Volgende vraag" at bounding box center [652, 337] width 542 height 38
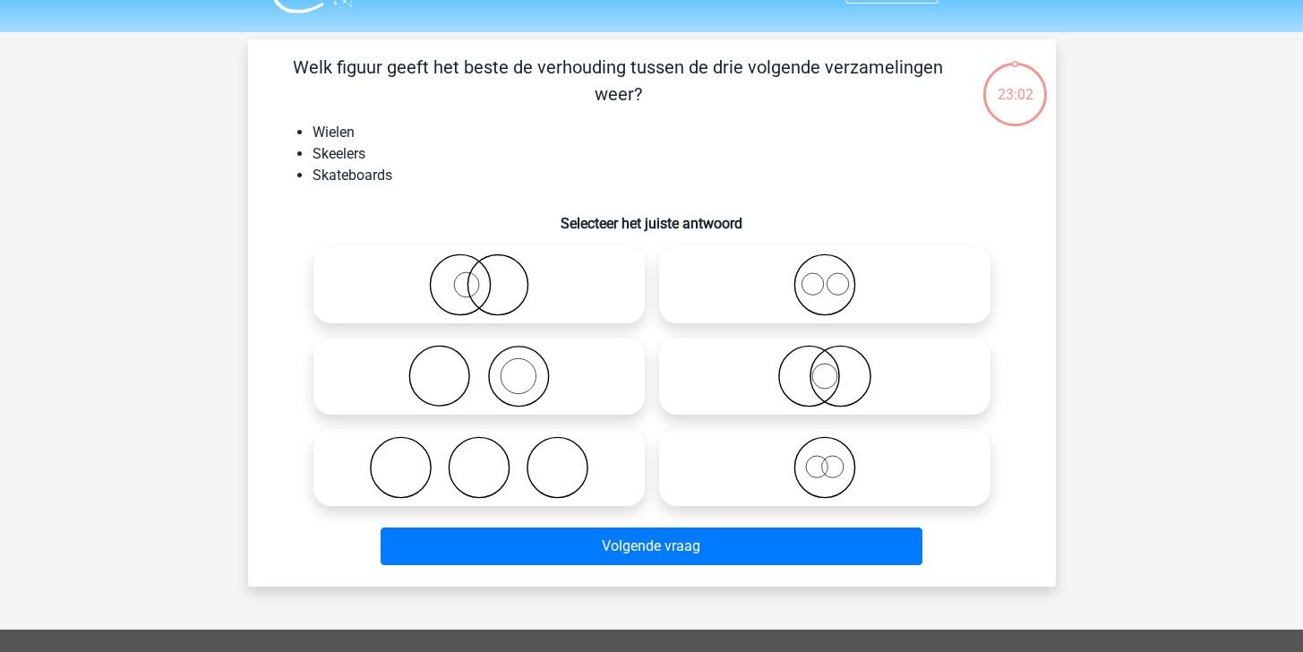
scroll to position [82, 0]
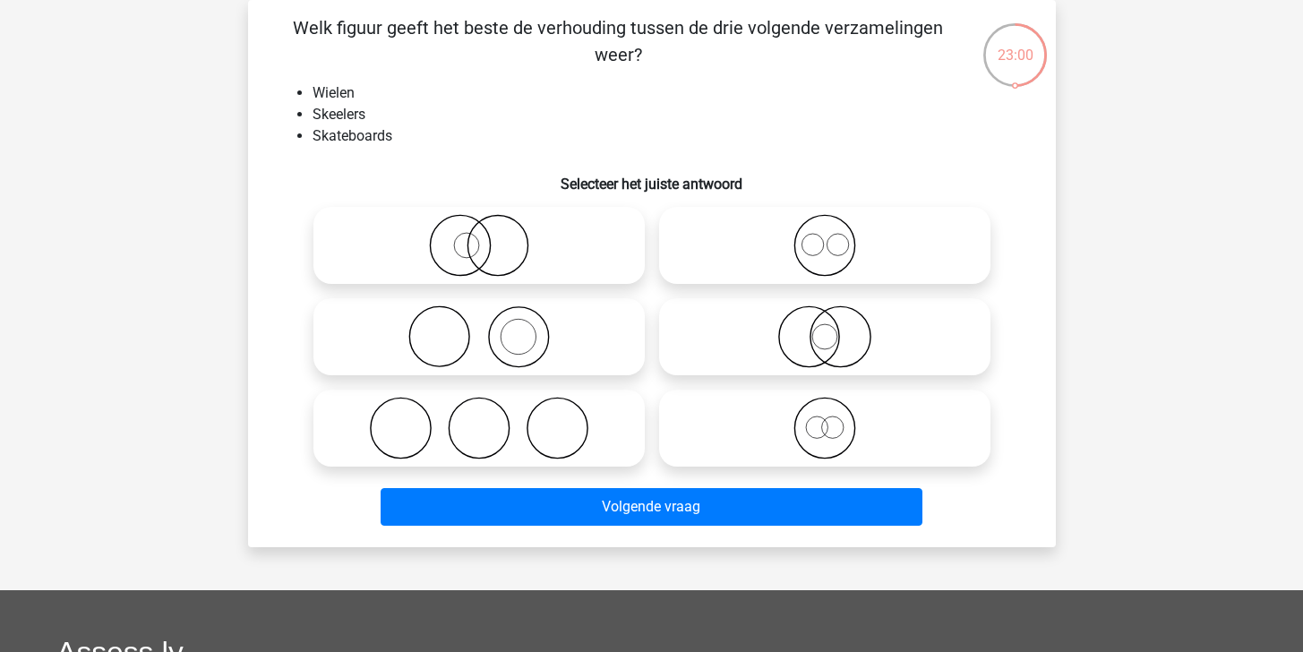
click at [557, 410] on icon at bounding box center [479, 428] width 317 height 63
click at [491, 410] on input "radio" at bounding box center [485, 414] width 12 height 12
radio input "true"
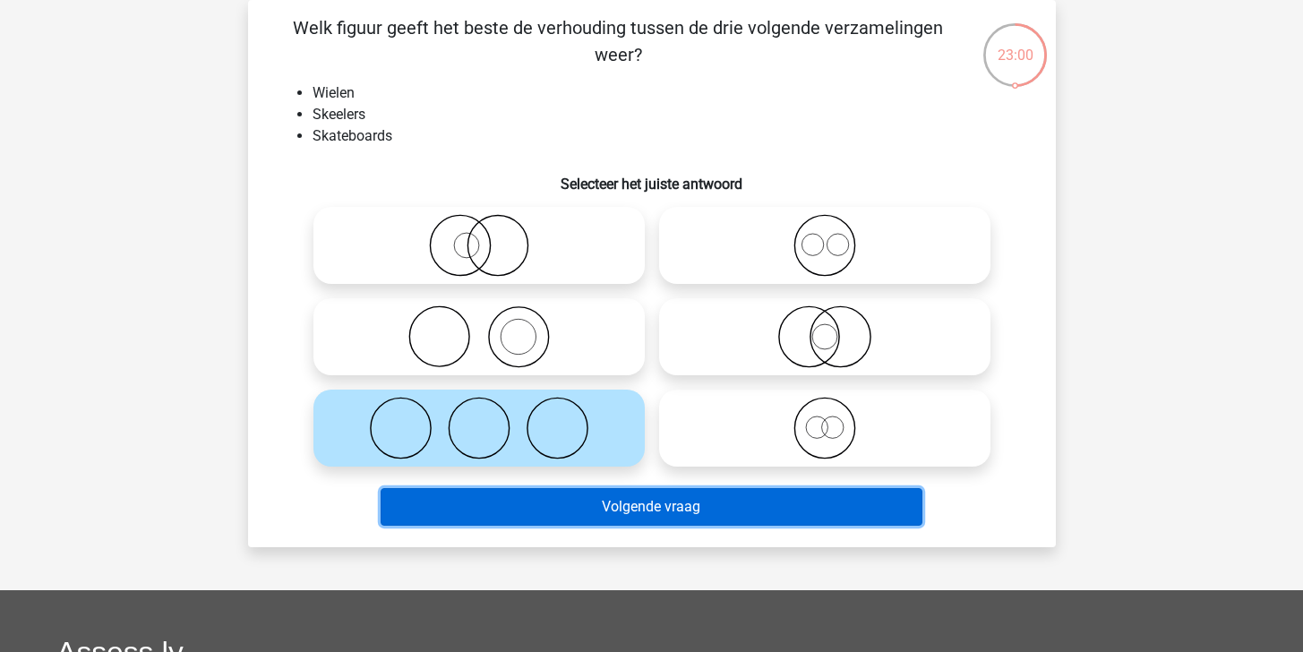
click at [605, 494] on button "Volgende vraag" at bounding box center [652, 507] width 542 height 38
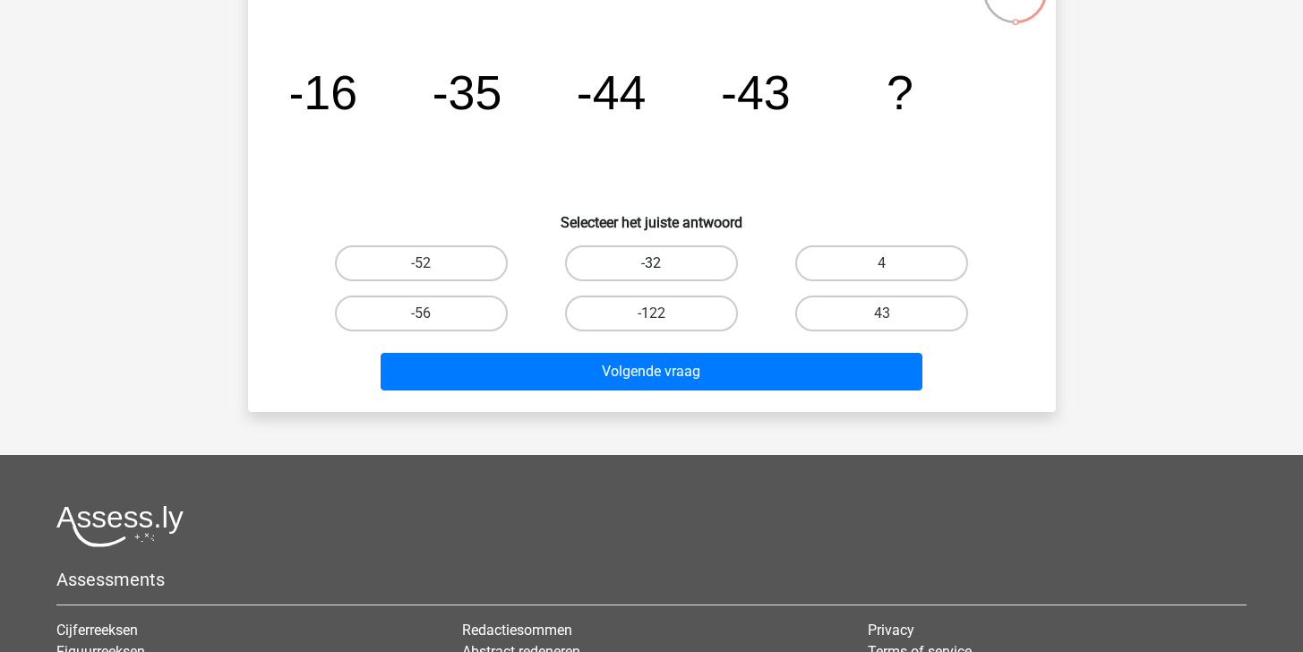
scroll to position [148, 0]
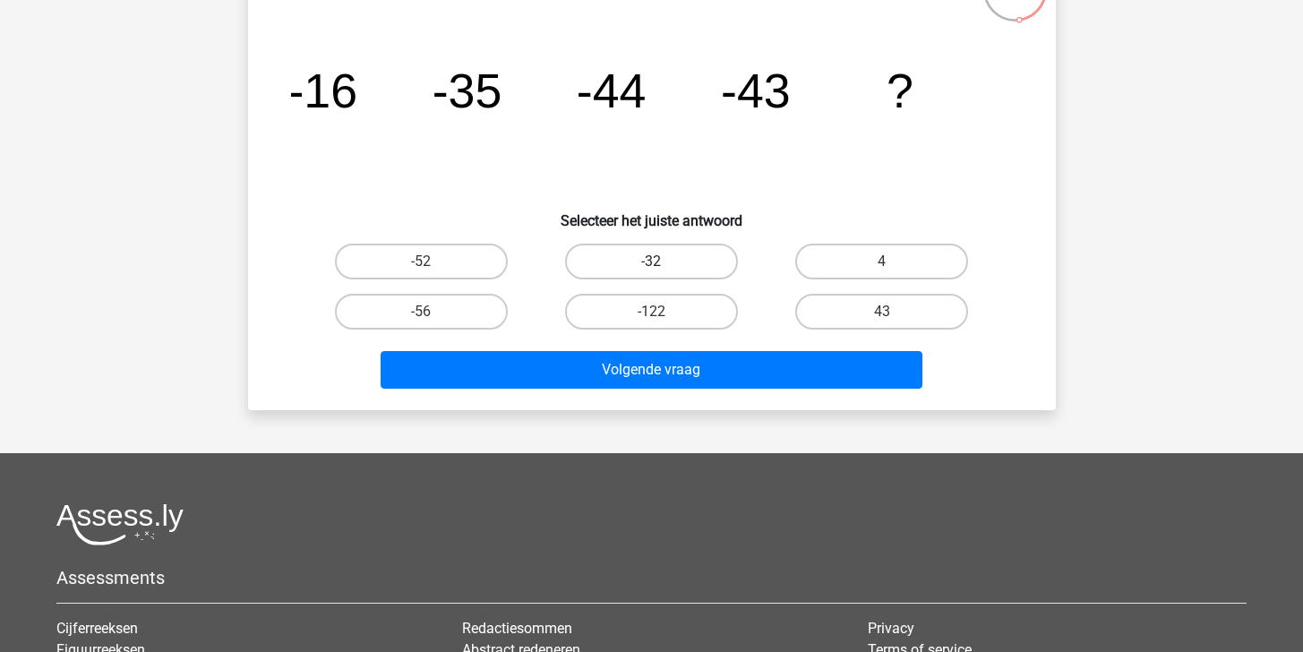
click at [681, 273] on label "-32" at bounding box center [651, 262] width 173 height 36
click at [663, 273] on input "-32" at bounding box center [657, 268] width 12 height 12
radio input "true"
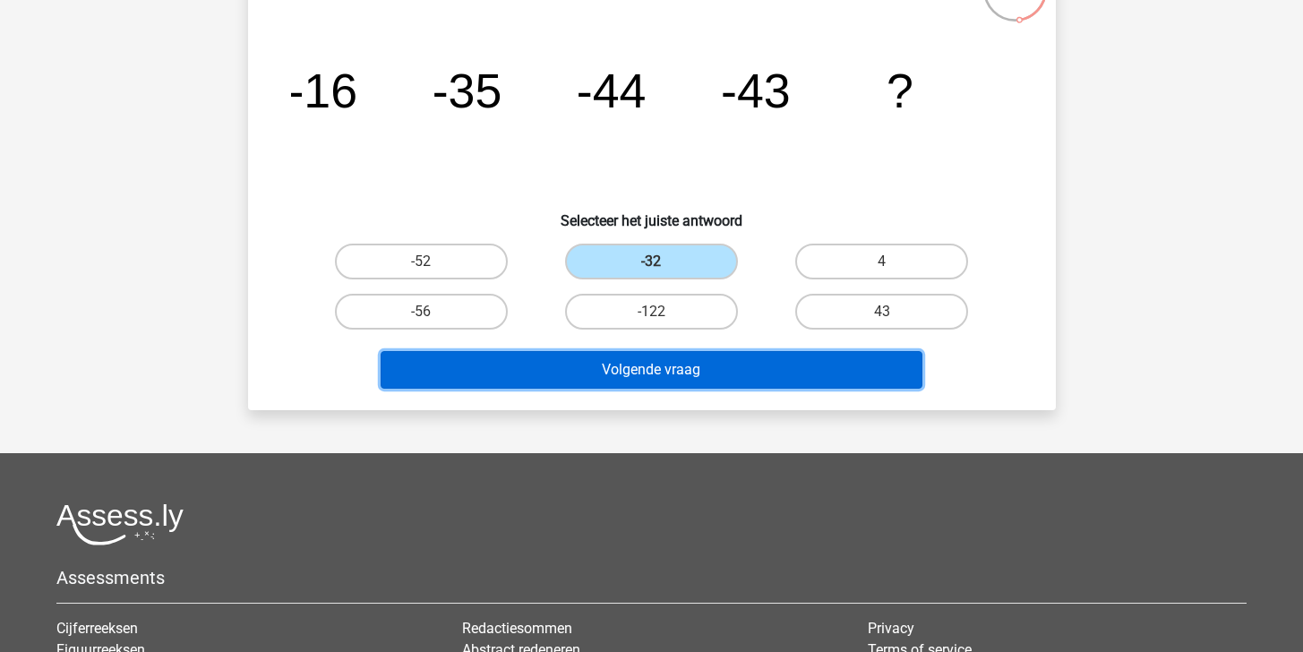
click at [703, 368] on button "Volgende vraag" at bounding box center [652, 370] width 542 height 38
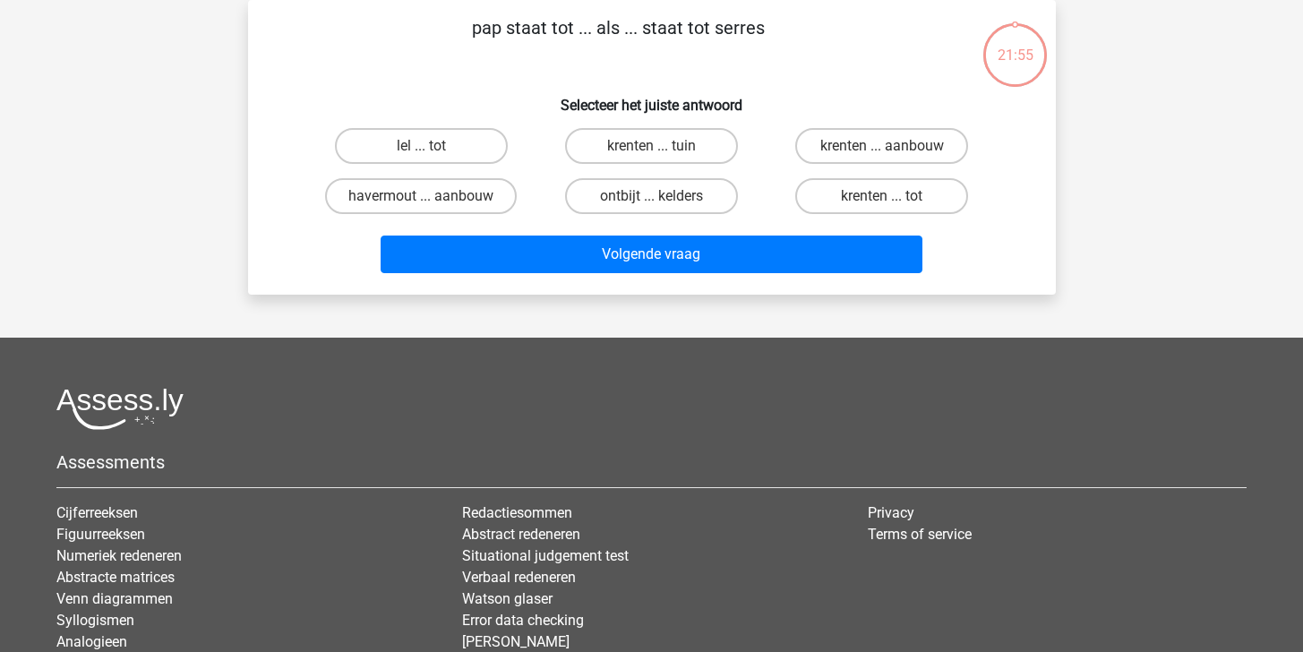
scroll to position [0, 0]
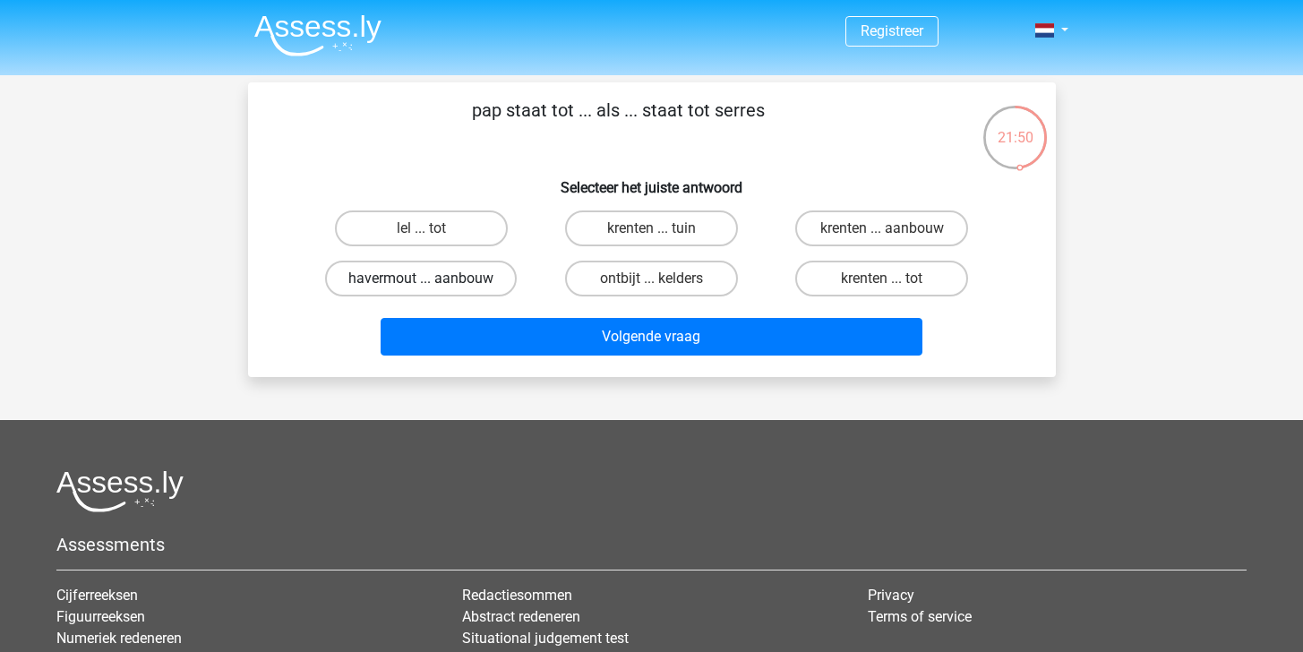
click at [424, 293] on label "havermout ... aanbouw" at bounding box center [421, 279] width 192 height 36
click at [424, 290] on input "havermout ... aanbouw" at bounding box center [427, 285] width 12 height 12
radio input "true"
click at [846, 224] on label "krenten ... aanbouw" at bounding box center [881, 228] width 173 height 36
click at [882, 228] on input "krenten ... aanbouw" at bounding box center [888, 234] width 12 height 12
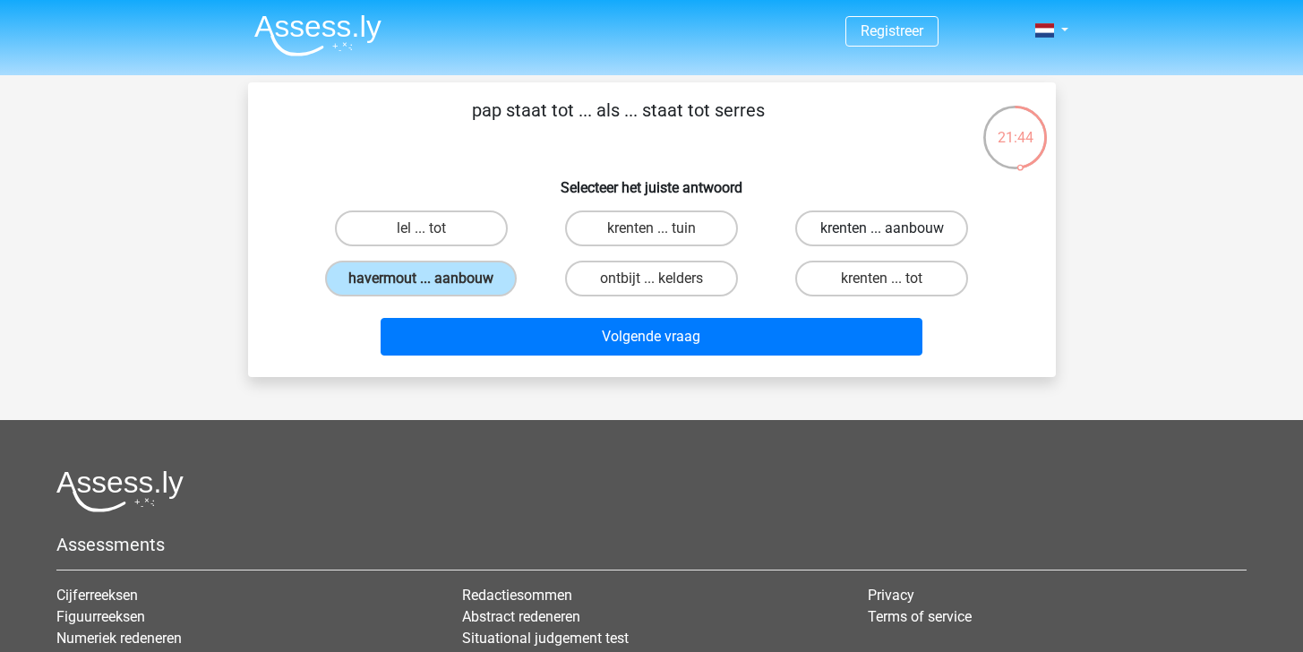
radio input "true"
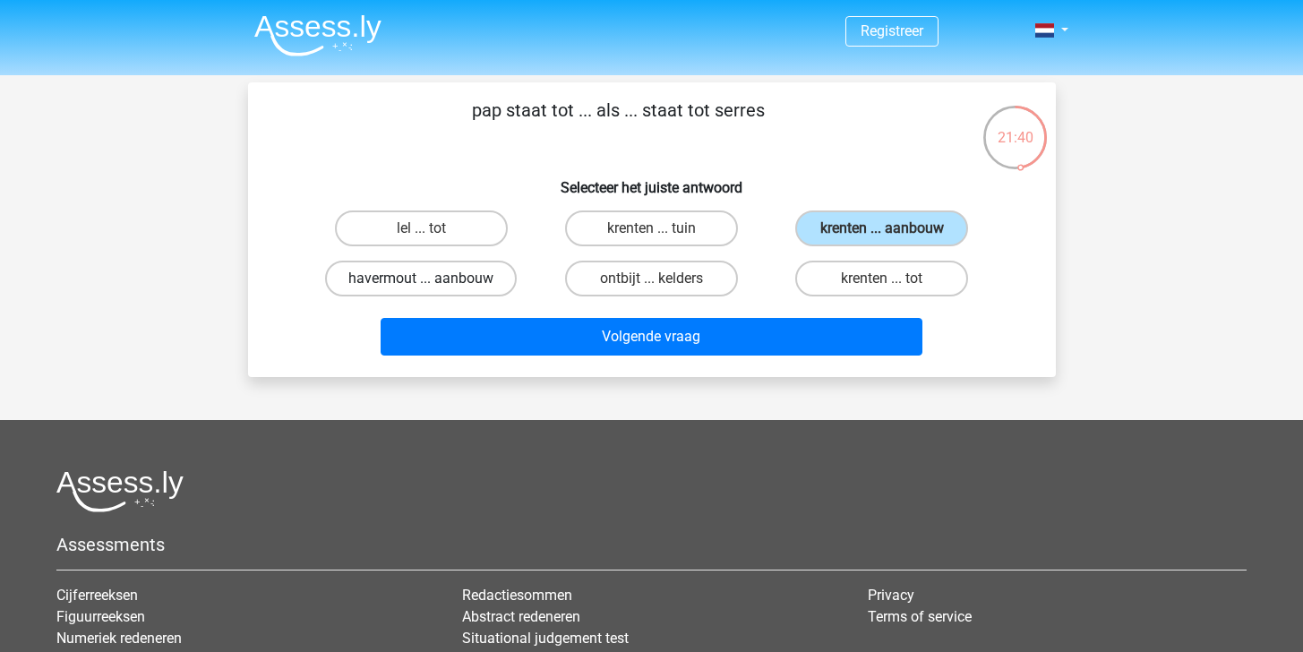
click at [426, 278] on label "havermout ... aanbouw" at bounding box center [421, 279] width 192 height 36
click at [426, 279] on input "havermout ... aanbouw" at bounding box center [427, 285] width 12 height 12
radio input "true"
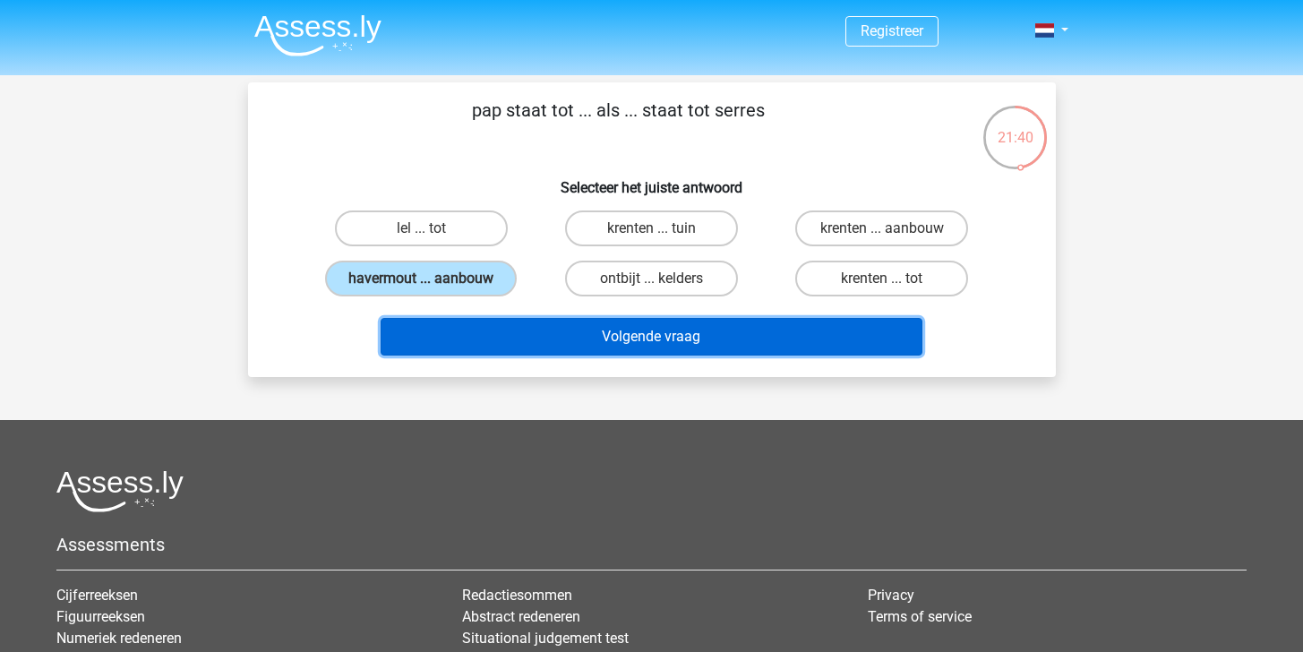
click at [539, 334] on button "Volgende vraag" at bounding box center [652, 337] width 542 height 38
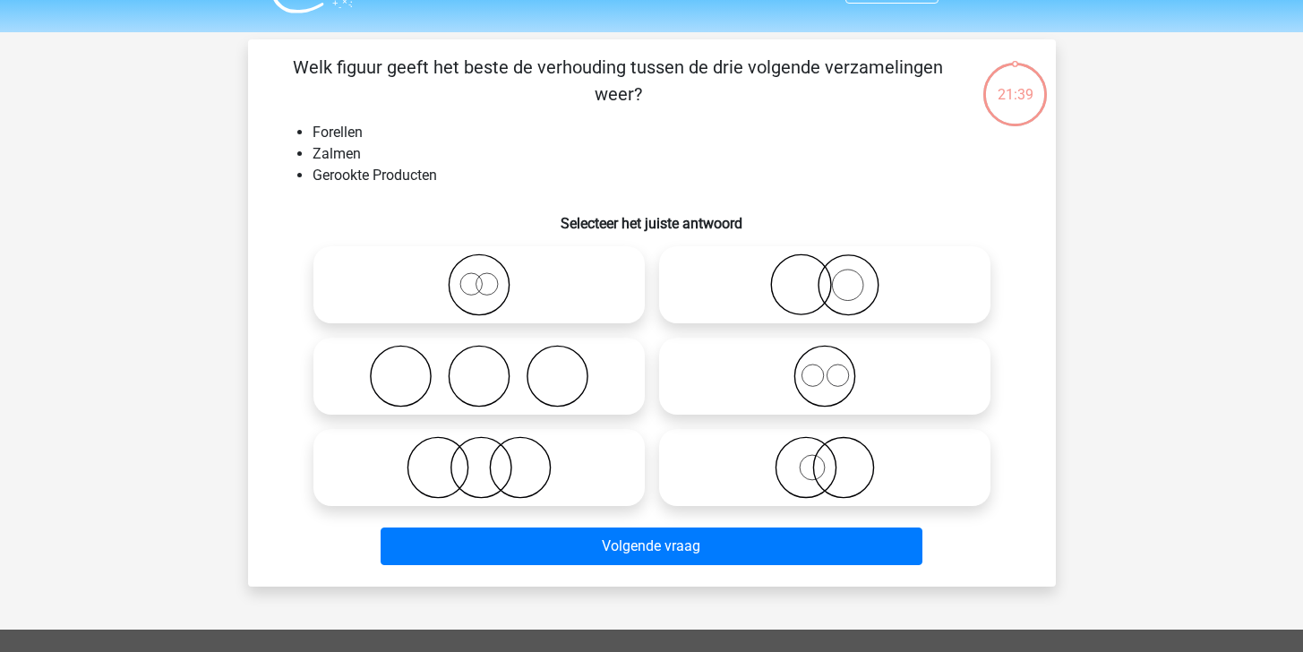
scroll to position [82, 0]
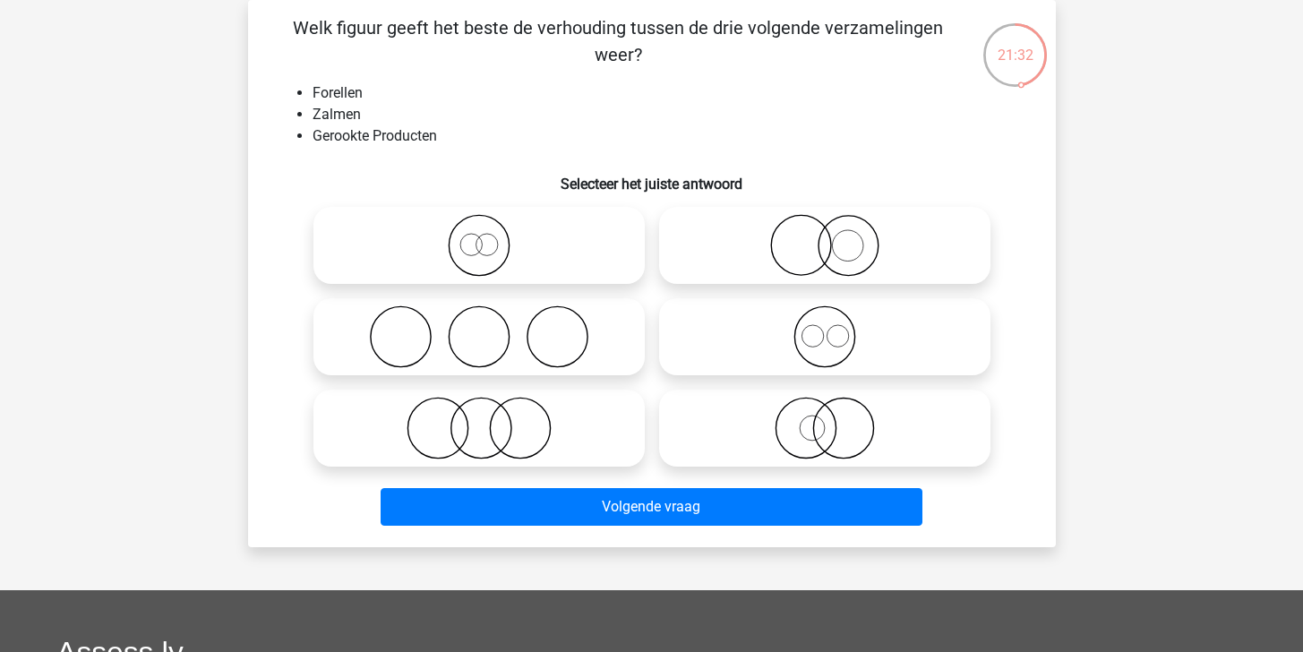
click at [714, 334] on icon at bounding box center [824, 336] width 317 height 63
click at [825, 328] on input "radio" at bounding box center [831, 322] width 12 height 12
radio input "true"
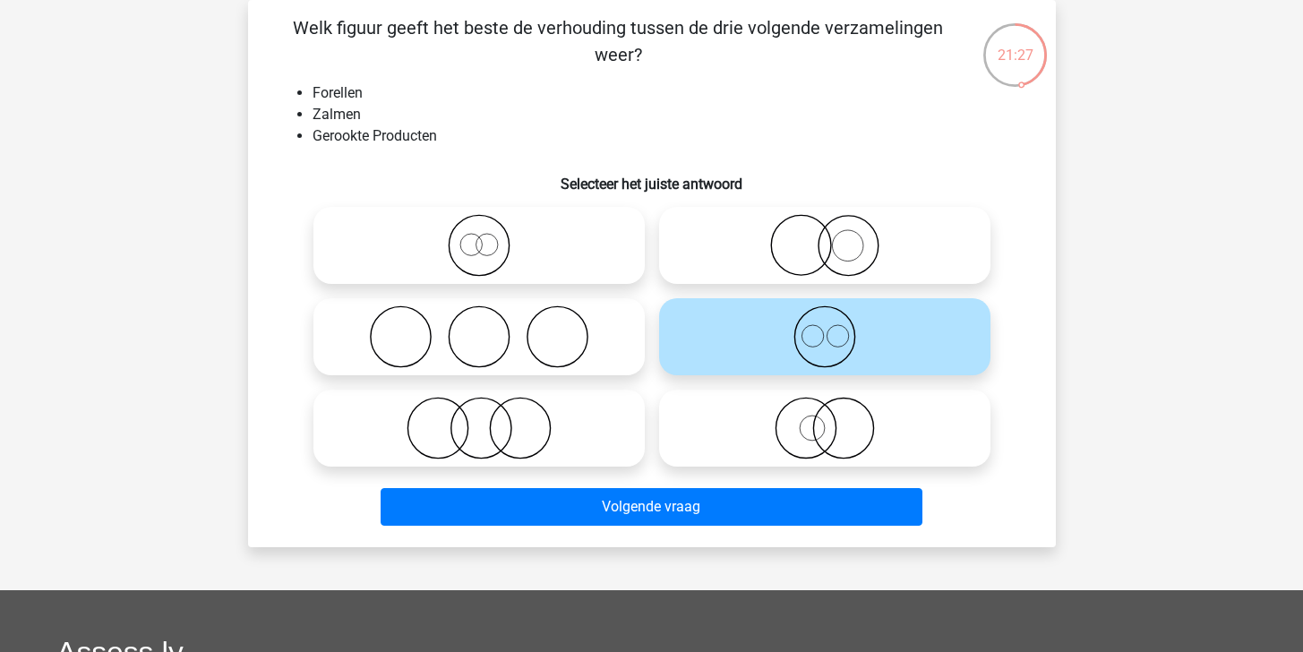
click at [757, 444] on icon at bounding box center [824, 428] width 317 height 63
click at [825, 419] on input "radio" at bounding box center [831, 414] width 12 height 12
radio input "true"
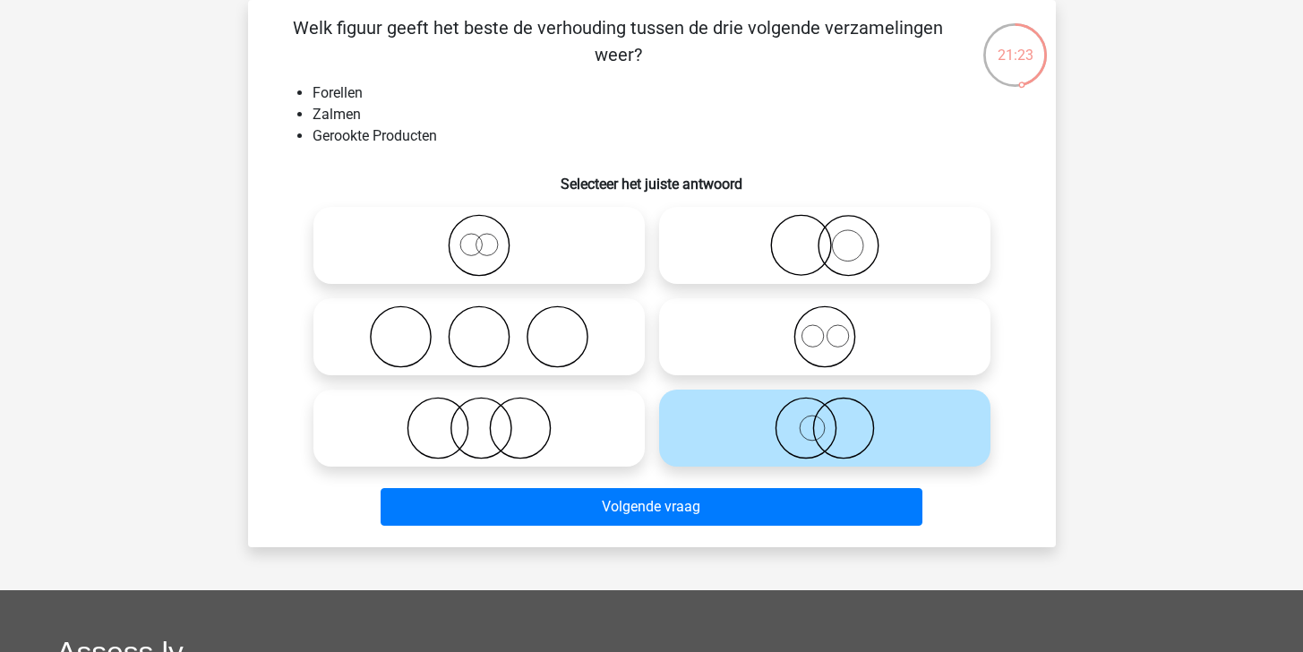
click at [556, 436] on icon at bounding box center [479, 428] width 317 height 63
click at [491, 419] on input "radio" at bounding box center [485, 414] width 12 height 12
radio input "true"
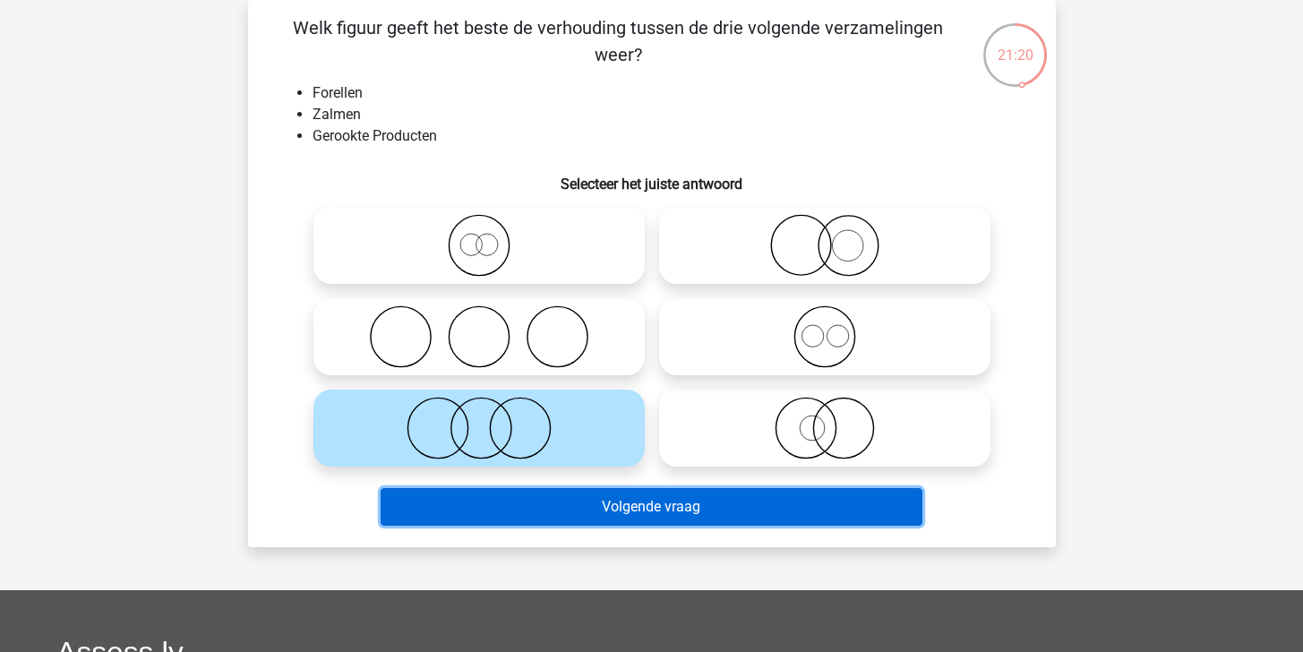
click at [629, 496] on button "Volgende vraag" at bounding box center [652, 507] width 542 height 38
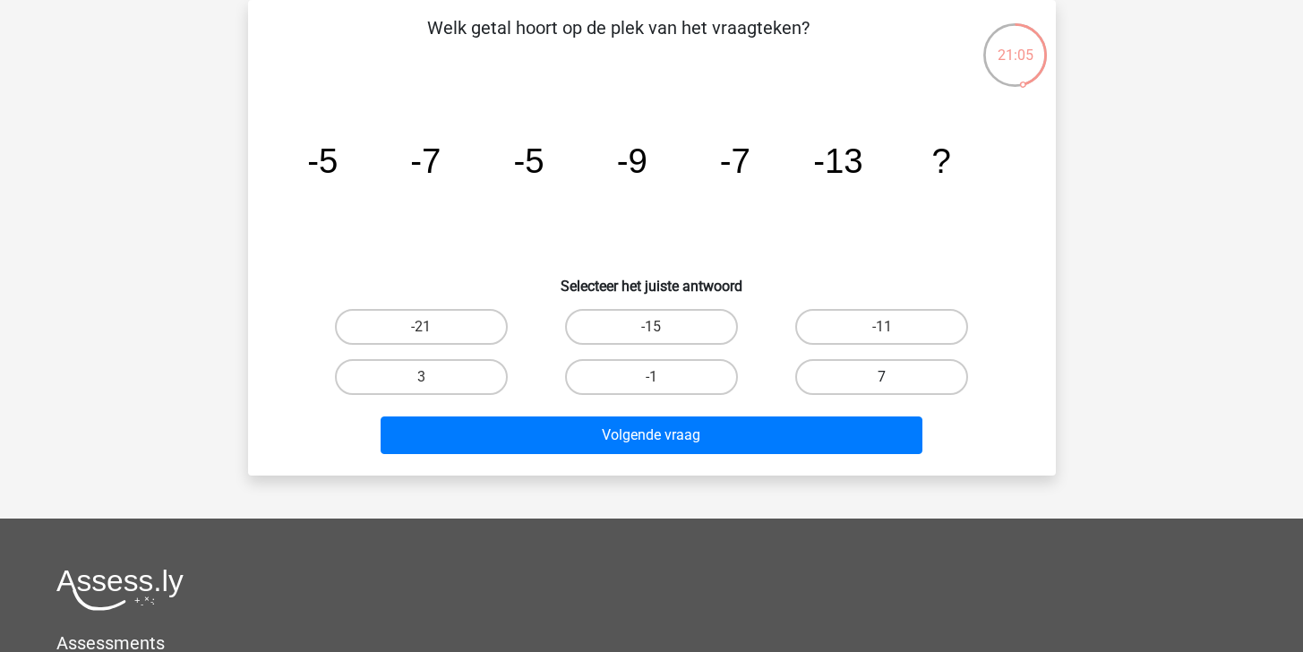
click at [814, 385] on label "7" at bounding box center [881, 377] width 173 height 36
click at [882, 385] on input "7" at bounding box center [888, 383] width 12 height 12
radio input "true"
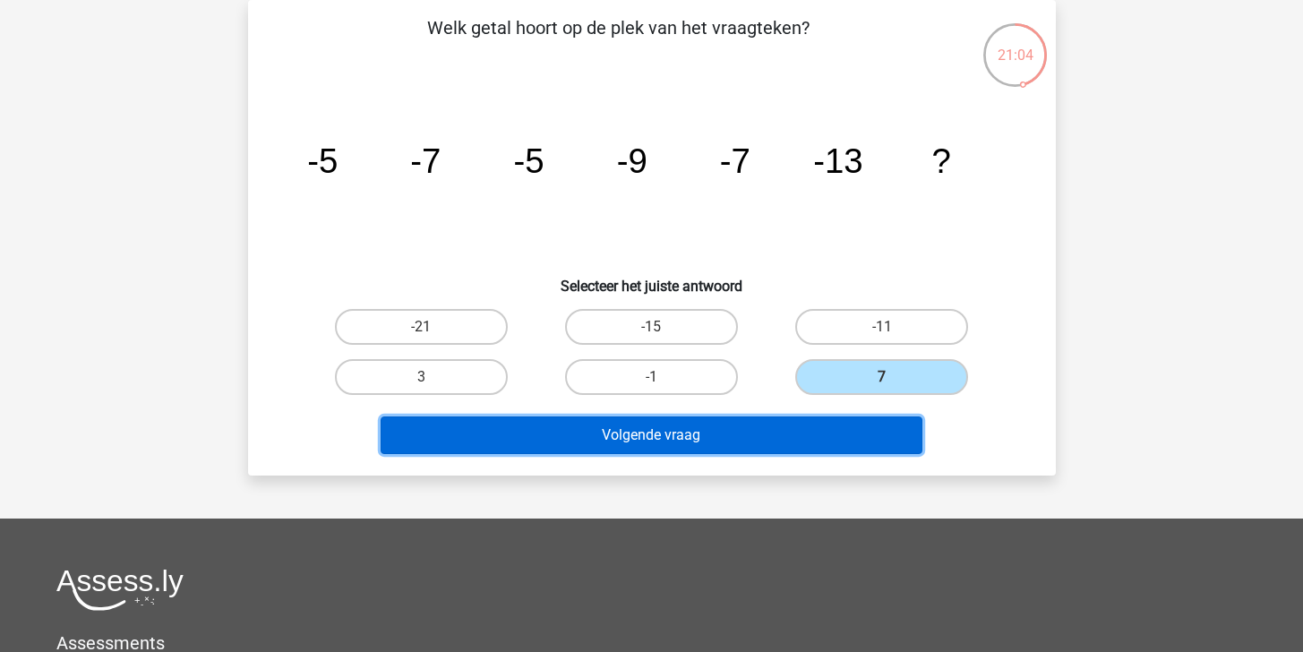
click at [816, 419] on button "Volgende vraag" at bounding box center [652, 436] width 542 height 38
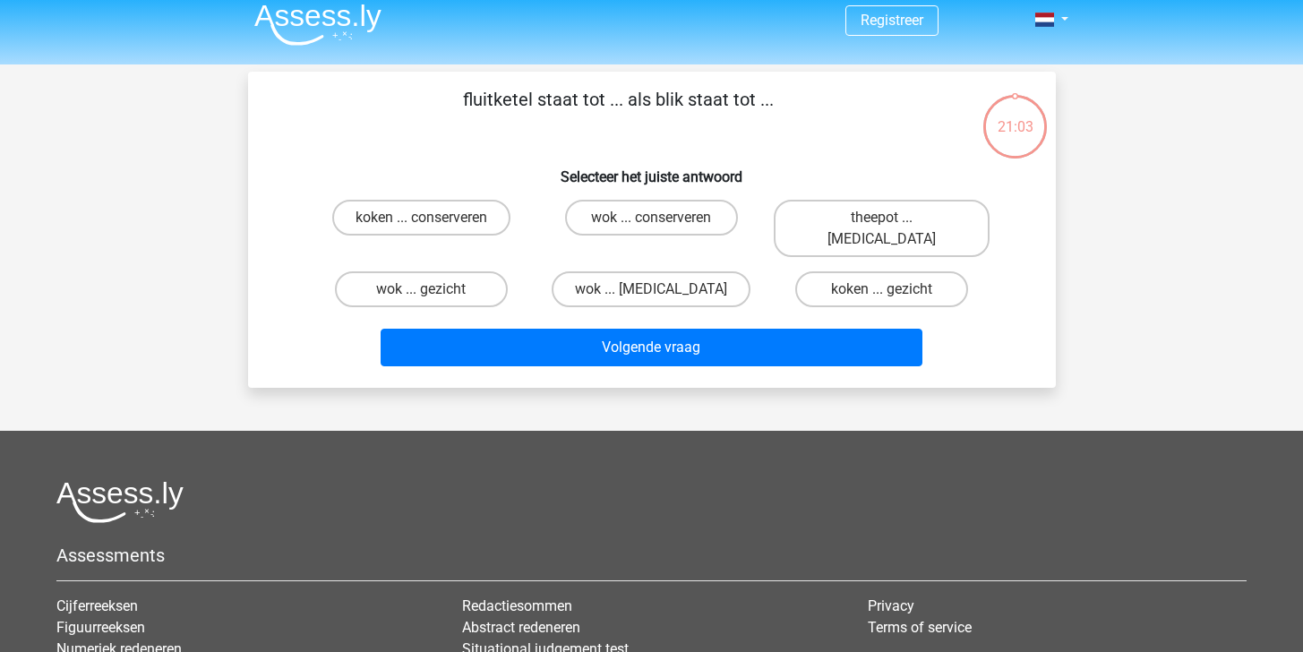
scroll to position [0, 0]
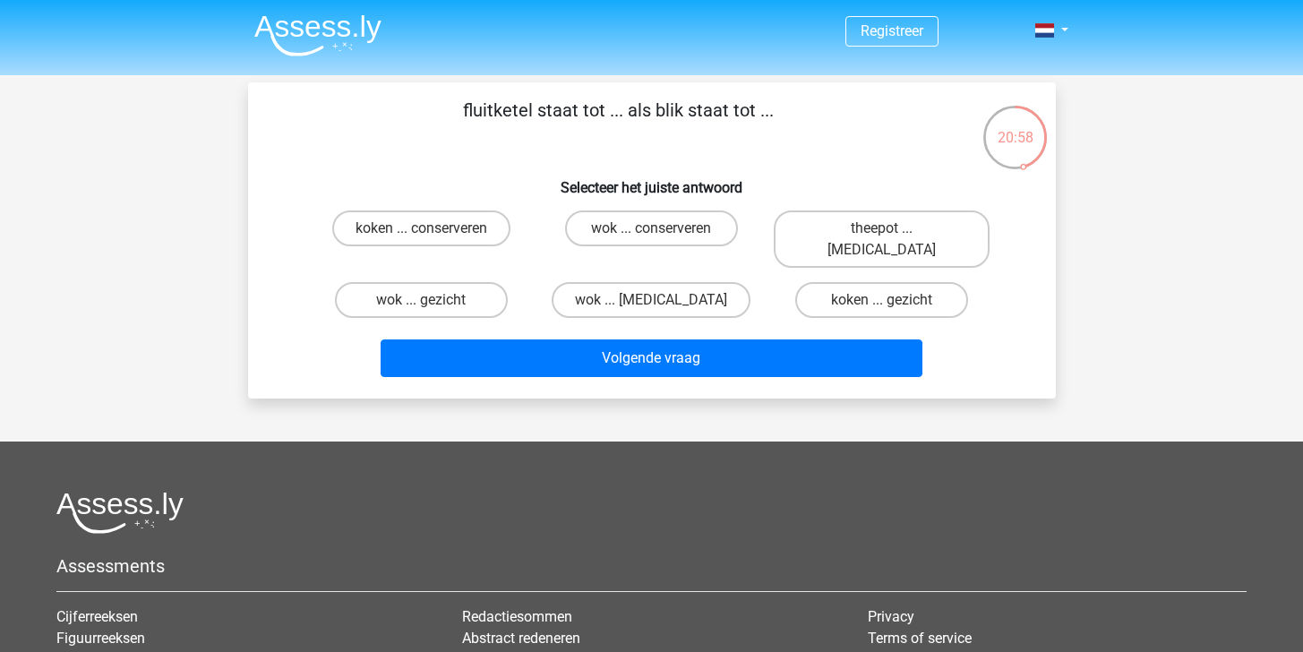
click at [883, 300] on input "koken ... gezicht" at bounding box center [888, 306] width 12 height 12
radio input "true"
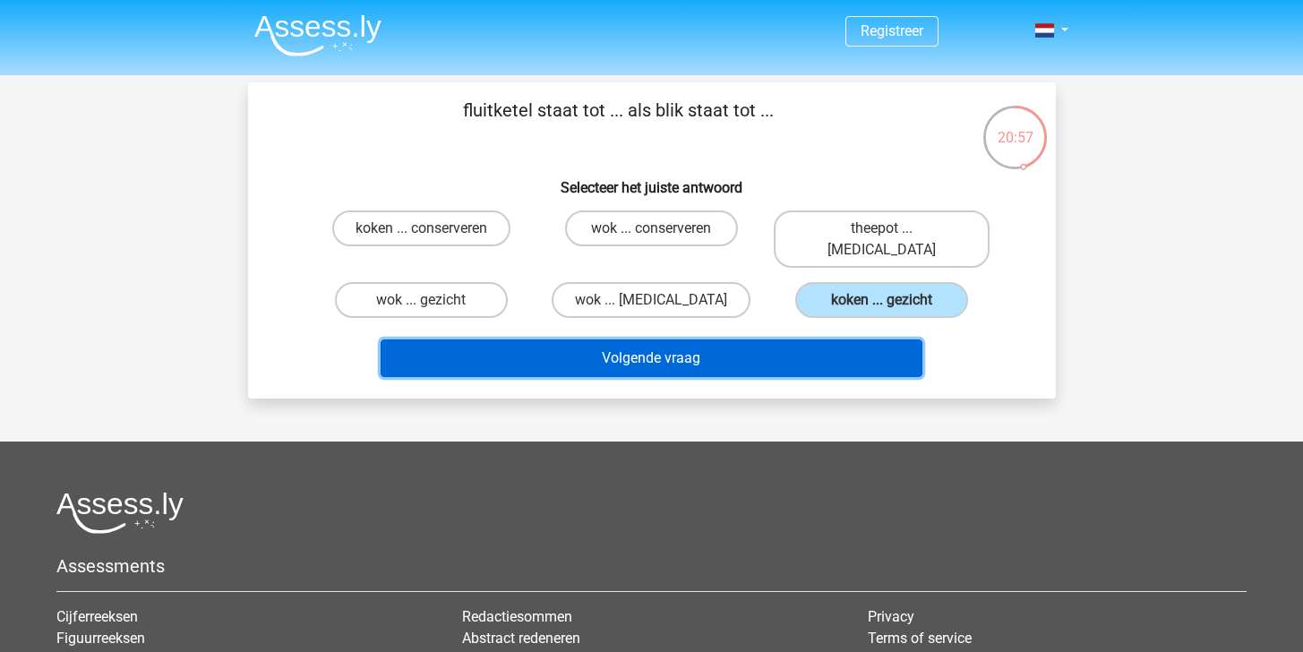
click at [830, 339] on button "Volgende vraag" at bounding box center [652, 358] width 542 height 38
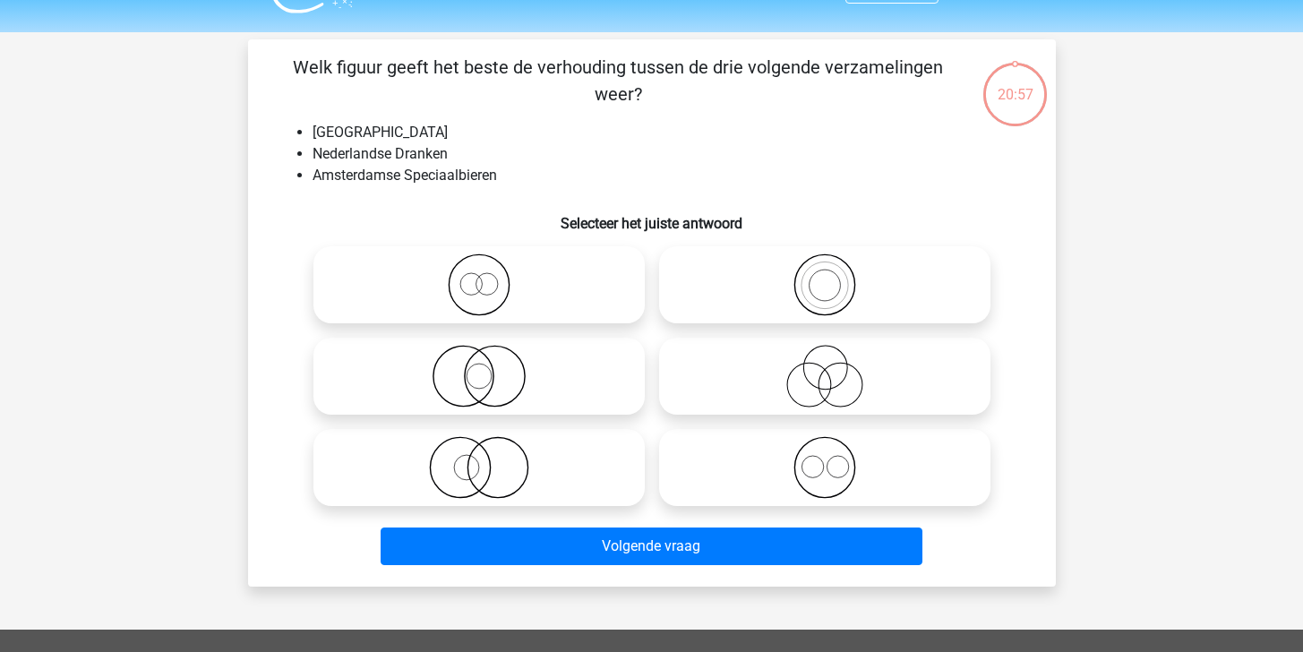
scroll to position [82, 0]
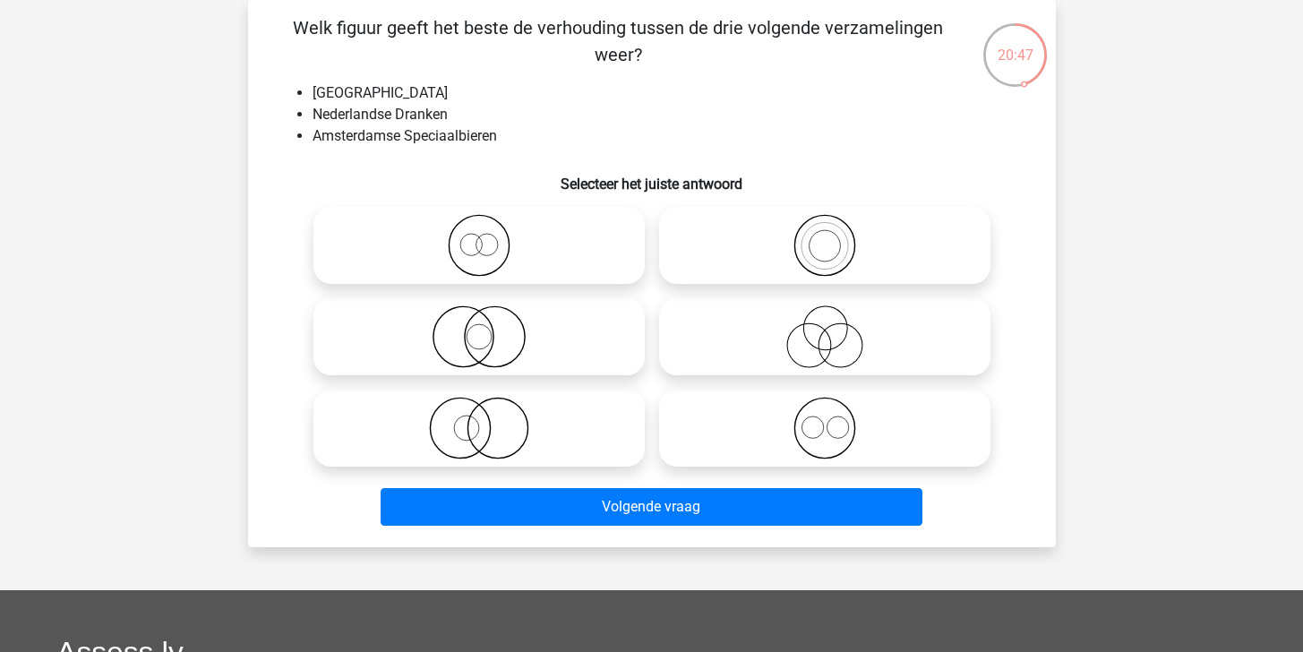
click at [818, 262] on icon at bounding box center [824, 245] width 317 height 63
click at [825, 236] on input "radio" at bounding box center [831, 231] width 12 height 12
radio input "true"
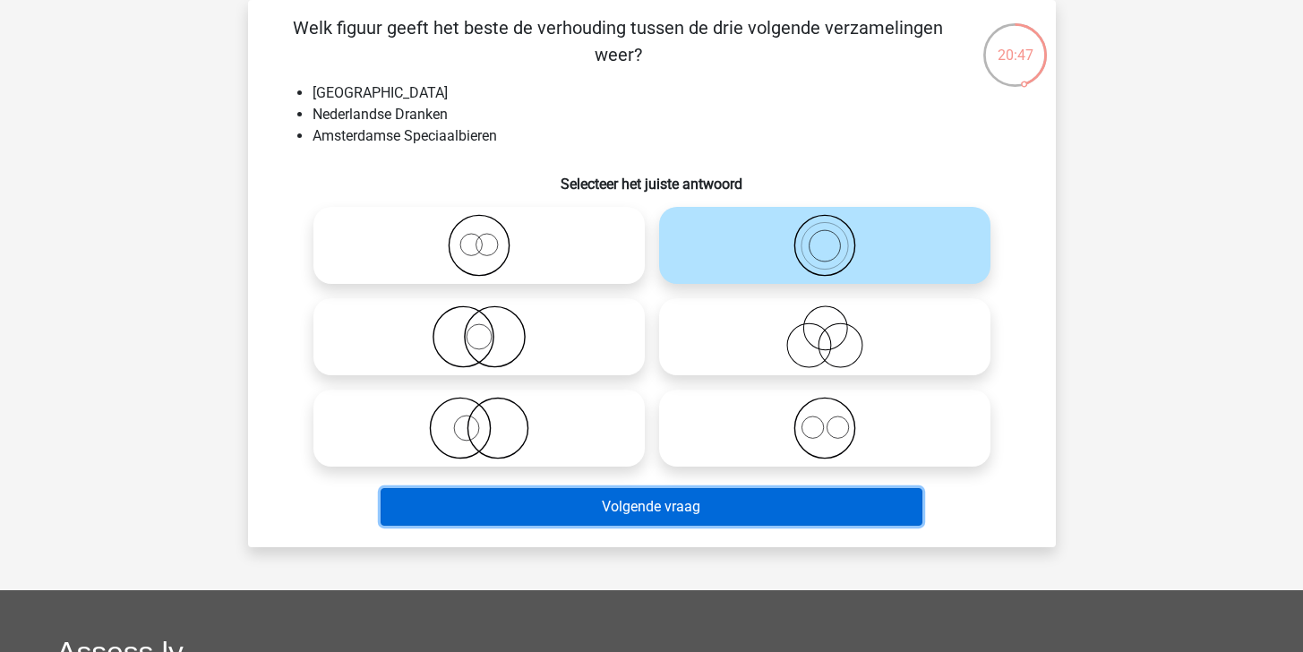
click at [750, 502] on button "Volgende vraag" at bounding box center [652, 507] width 542 height 38
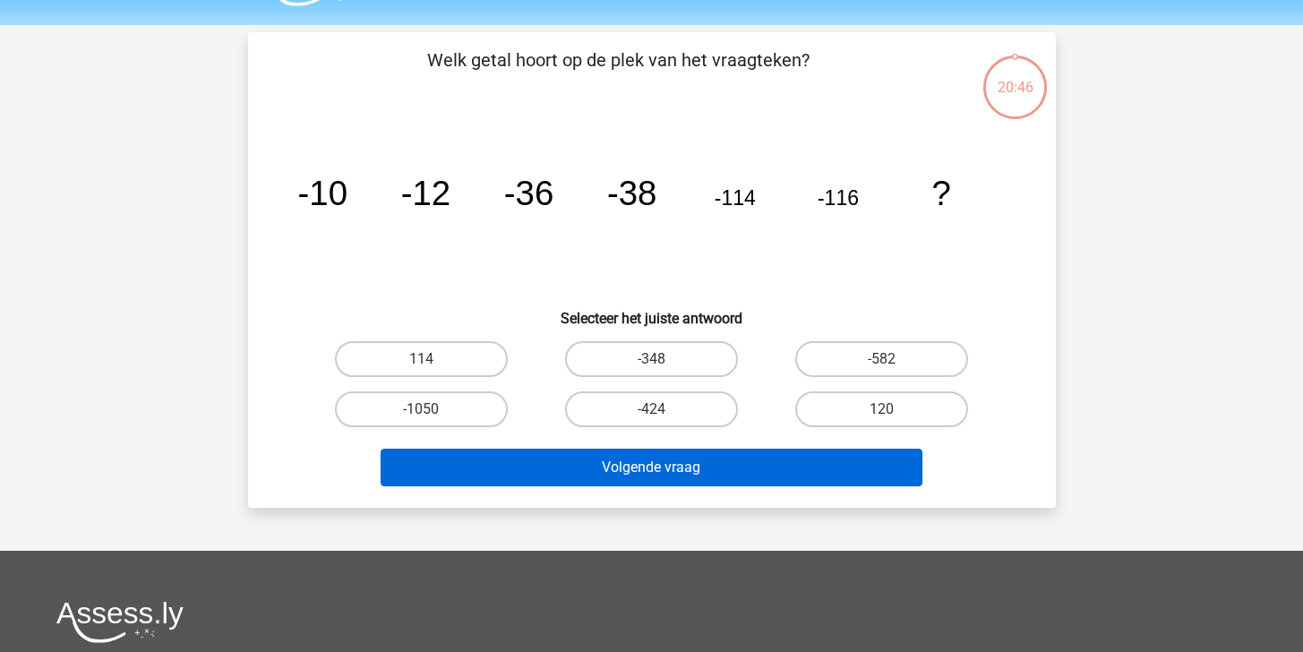
scroll to position [49, 0]
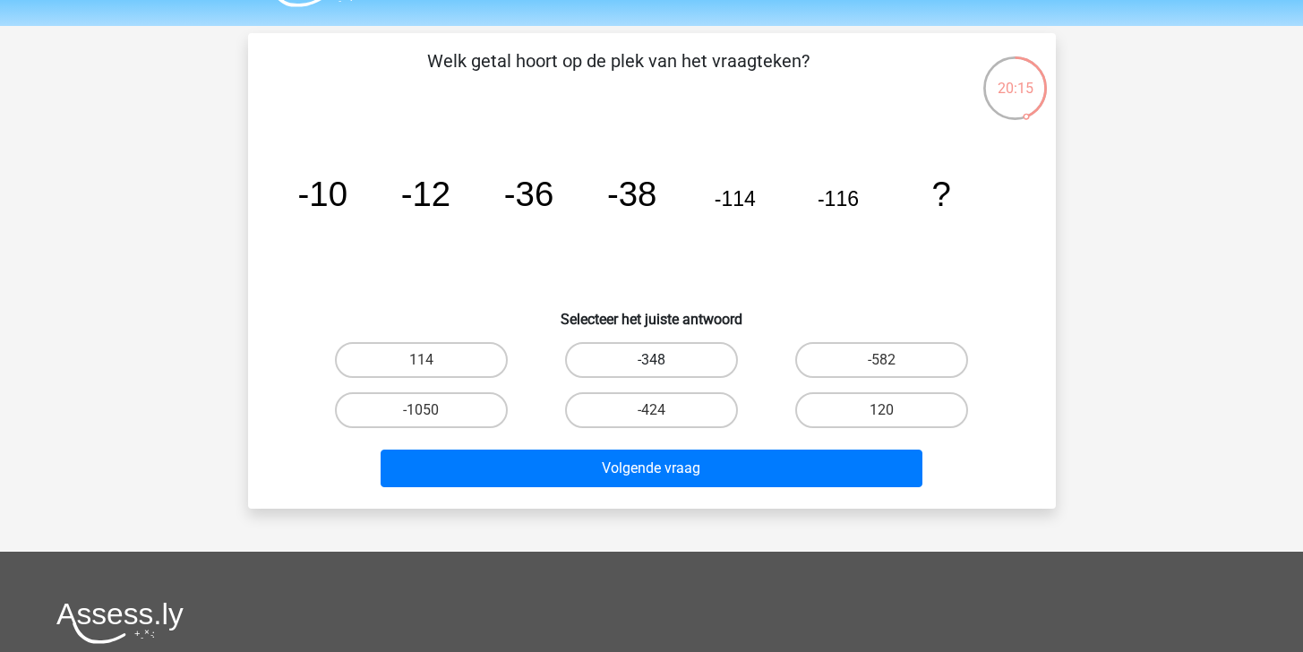
click at [693, 363] on label "-348" at bounding box center [651, 360] width 173 height 36
click at [663, 363] on input "-348" at bounding box center [657, 366] width 12 height 12
radio input "true"
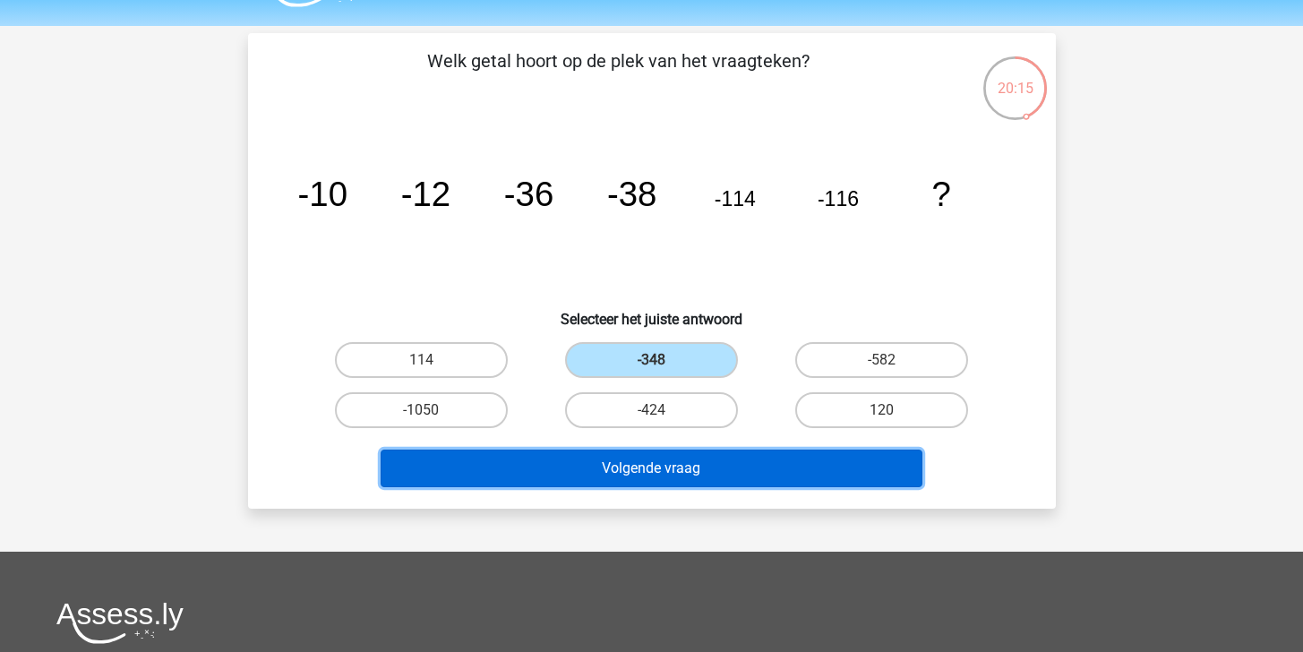
click at [706, 455] on button "Volgende vraag" at bounding box center [652, 469] width 542 height 38
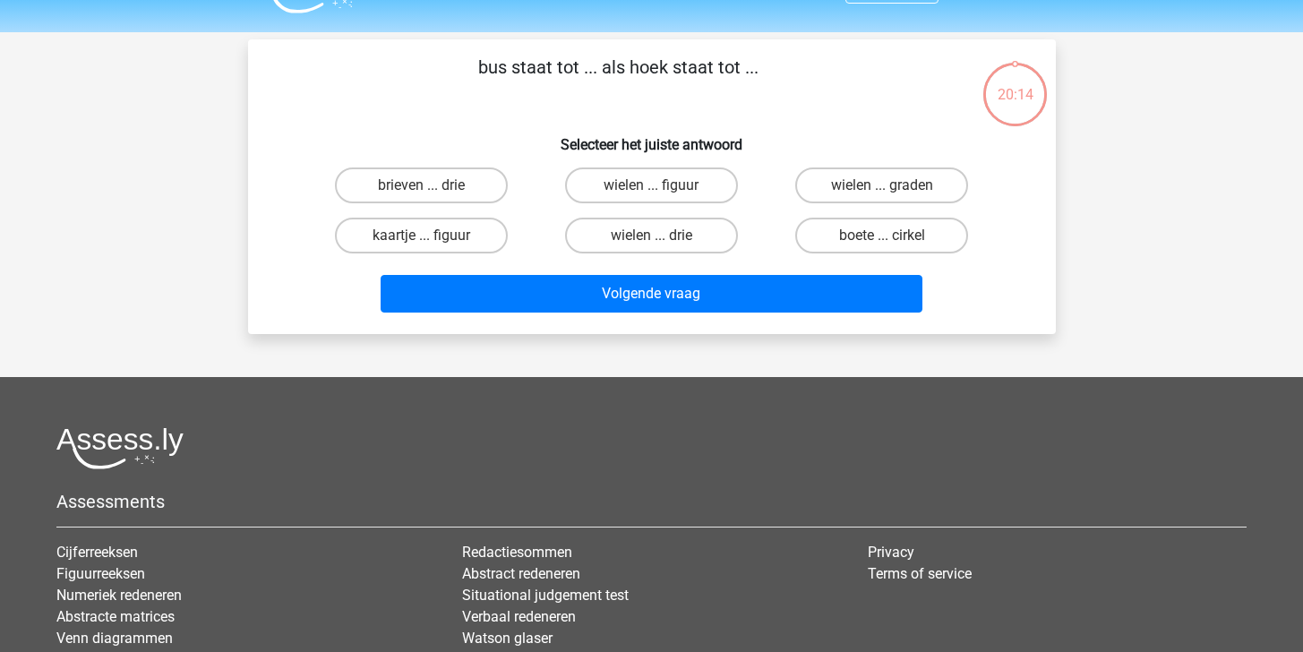
scroll to position [0, 0]
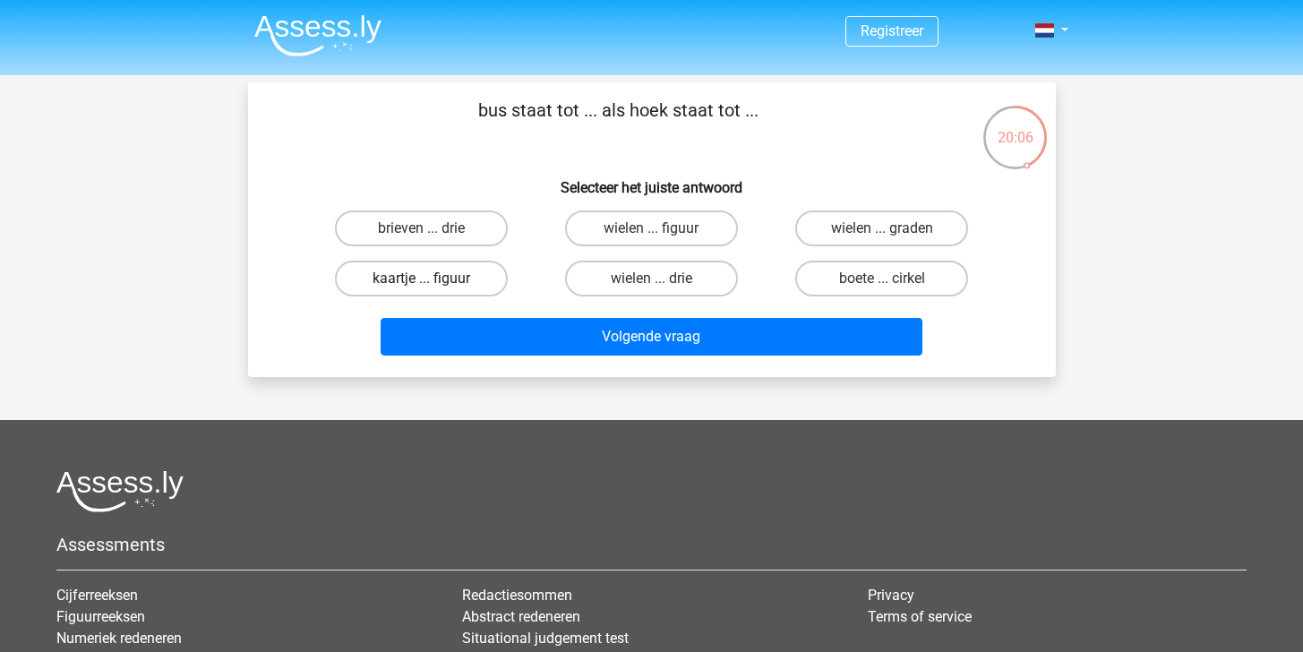
click at [449, 281] on label "kaartje ... figuur" at bounding box center [421, 279] width 173 height 36
click at [433, 281] on input "kaartje ... figuur" at bounding box center [427, 285] width 12 height 12
radio input "true"
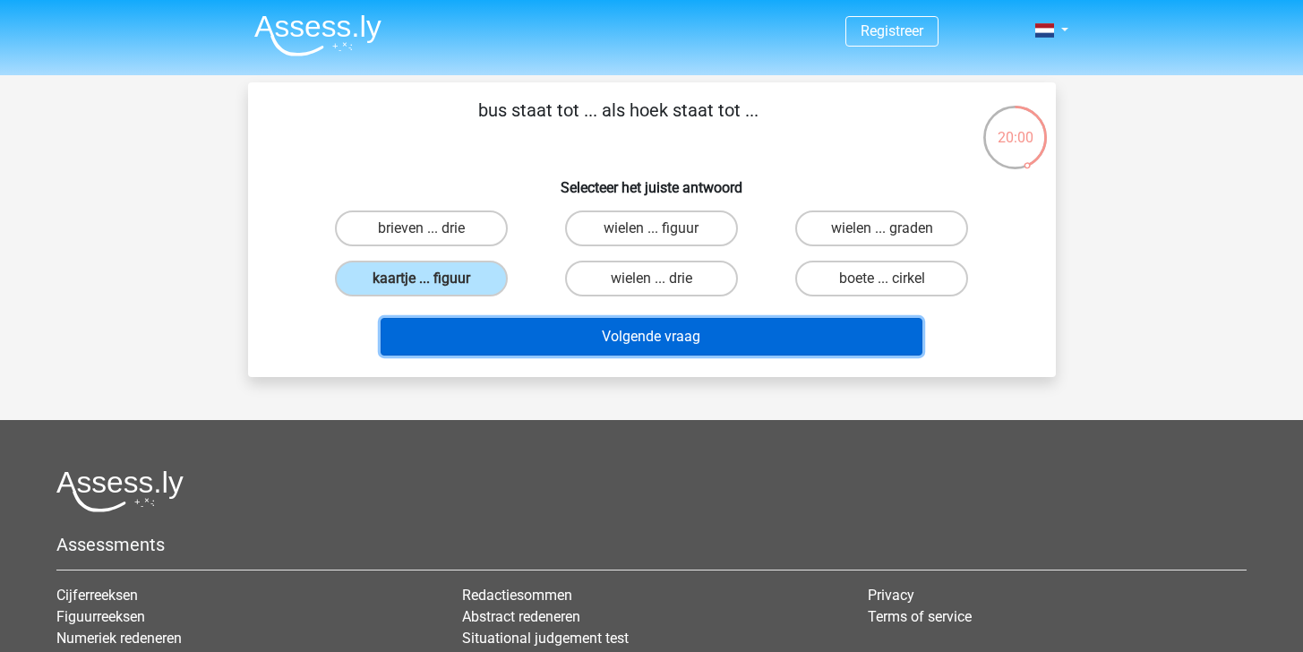
click at [535, 331] on button "Volgende vraag" at bounding box center [652, 337] width 542 height 38
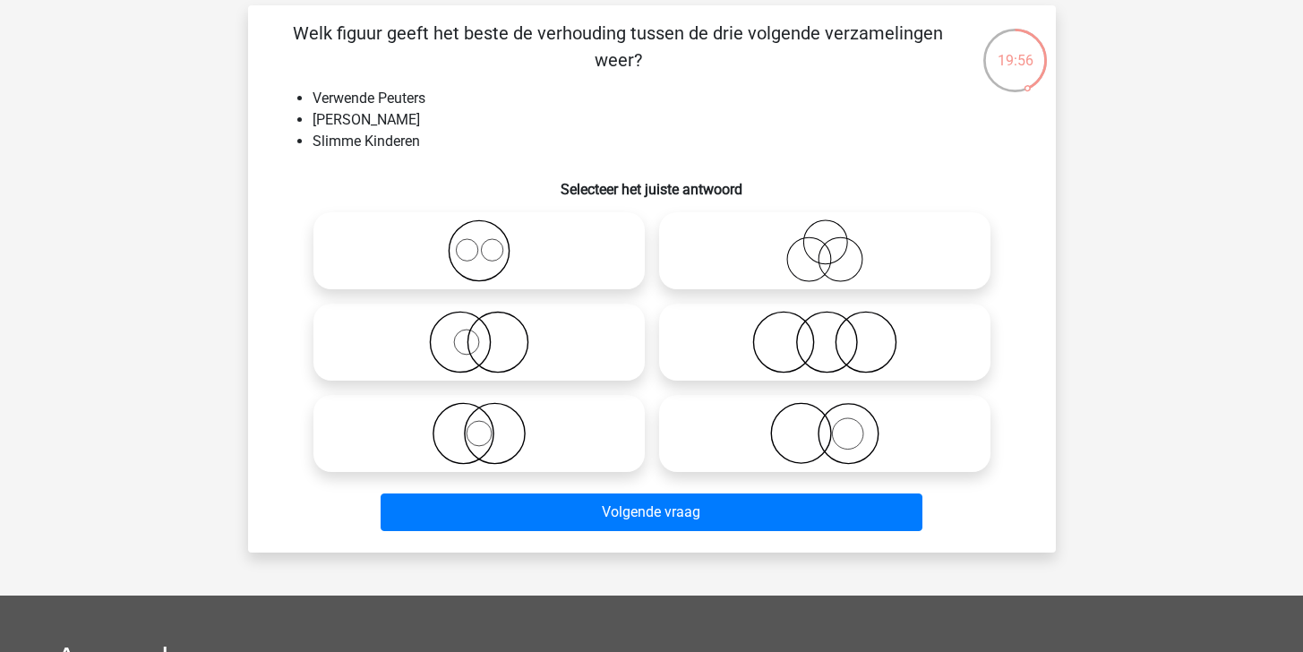
scroll to position [75, 0]
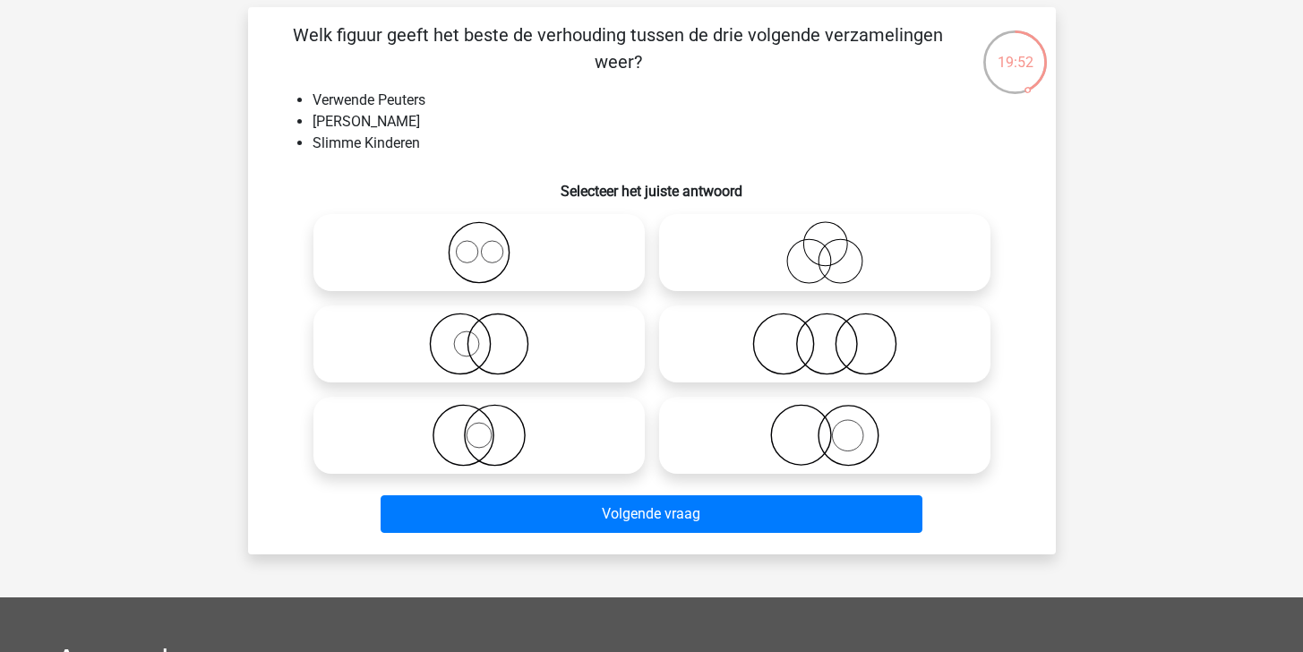
click at [840, 252] on icon at bounding box center [824, 252] width 317 height 63
click at [837, 244] on input "radio" at bounding box center [831, 238] width 12 height 12
radio input "true"
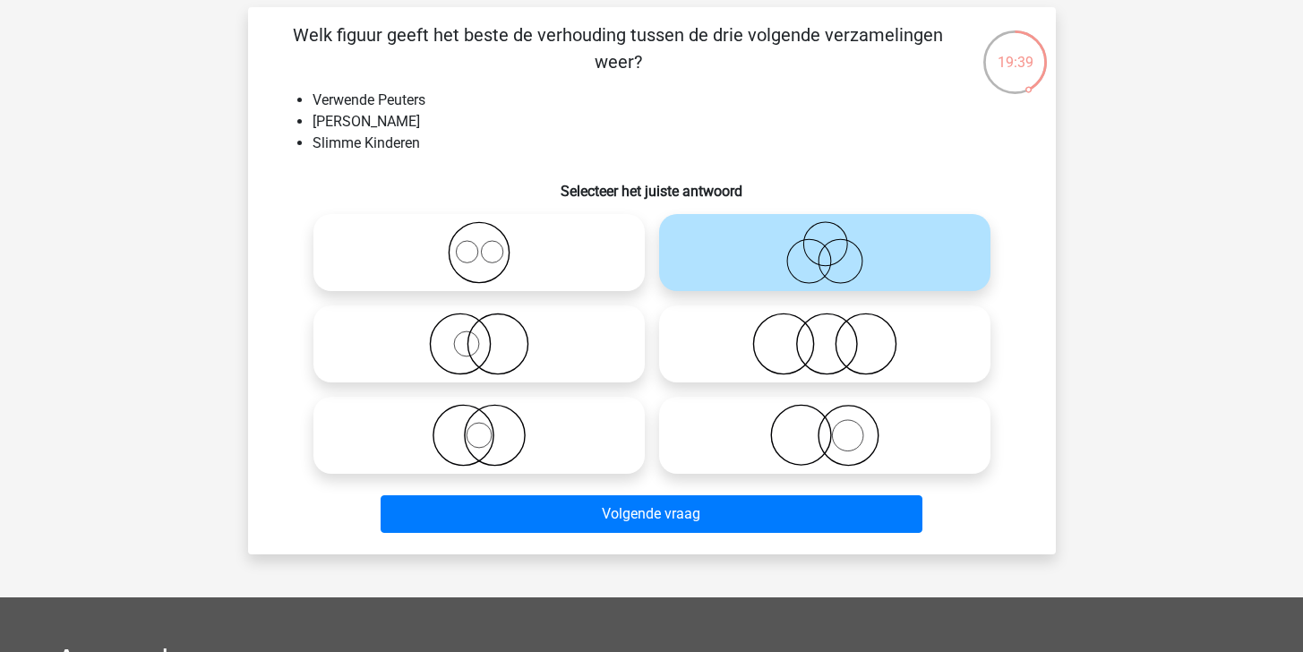
click at [846, 314] on icon at bounding box center [824, 344] width 317 height 63
click at [837, 323] on input "radio" at bounding box center [831, 329] width 12 height 12
radio input "true"
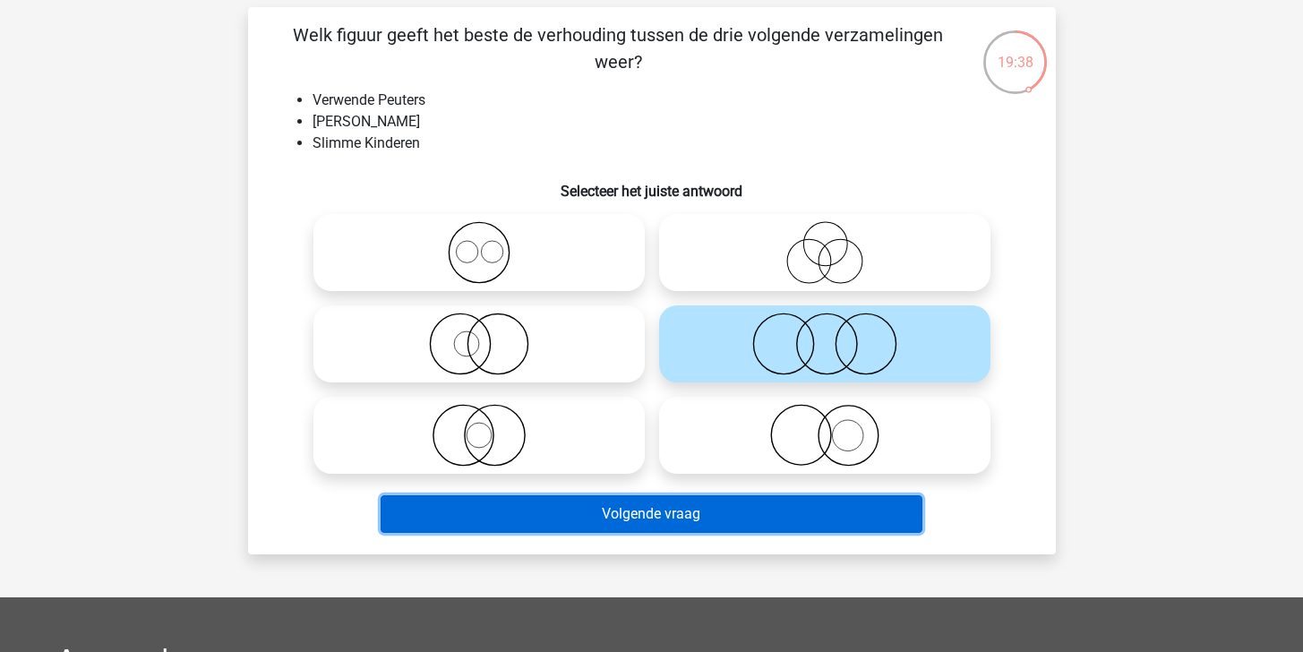
click at [863, 525] on button "Volgende vraag" at bounding box center [652, 514] width 542 height 38
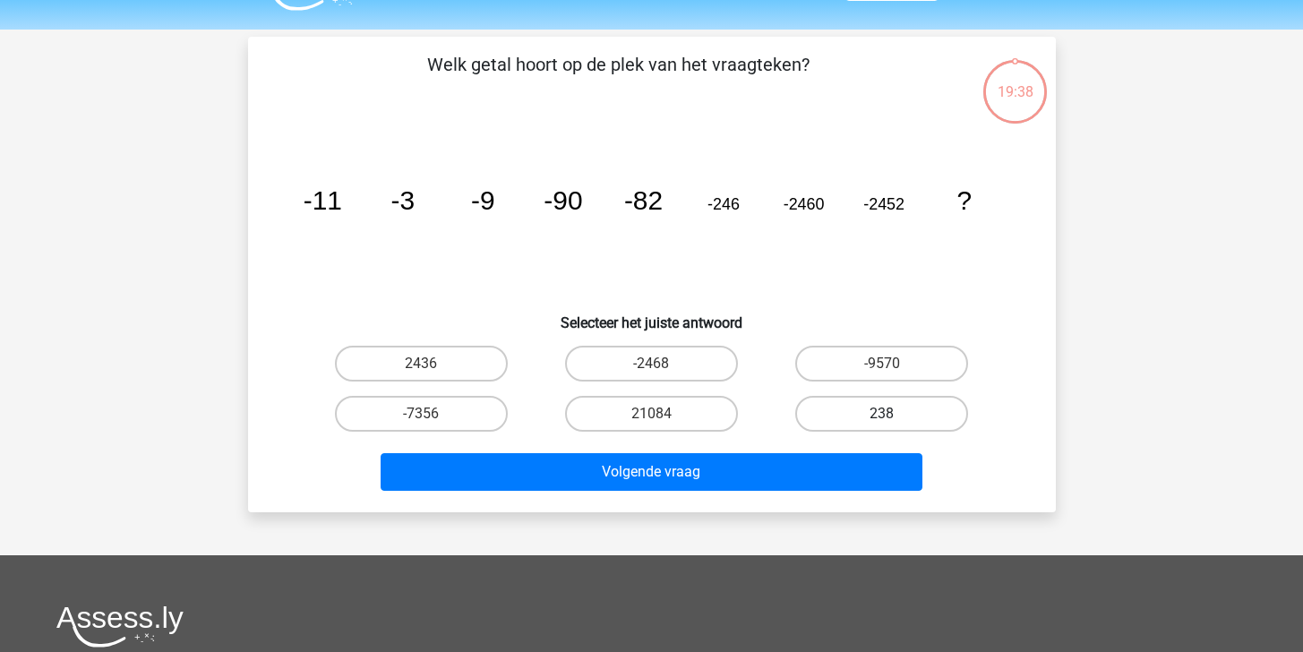
scroll to position [0, 0]
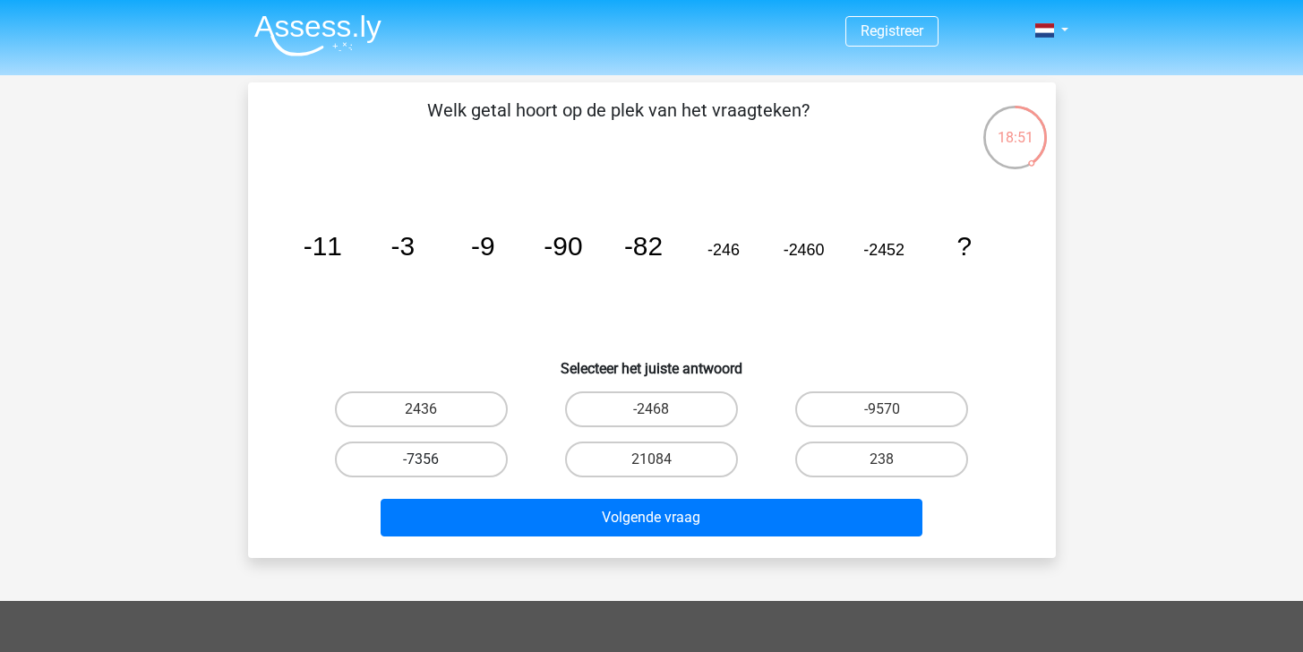
click at [465, 462] on label "-7356" at bounding box center [421, 460] width 173 height 36
click at [433, 462] on input "-7356" at bounding box center [427, 465] width 12 height 12
radio input "true"
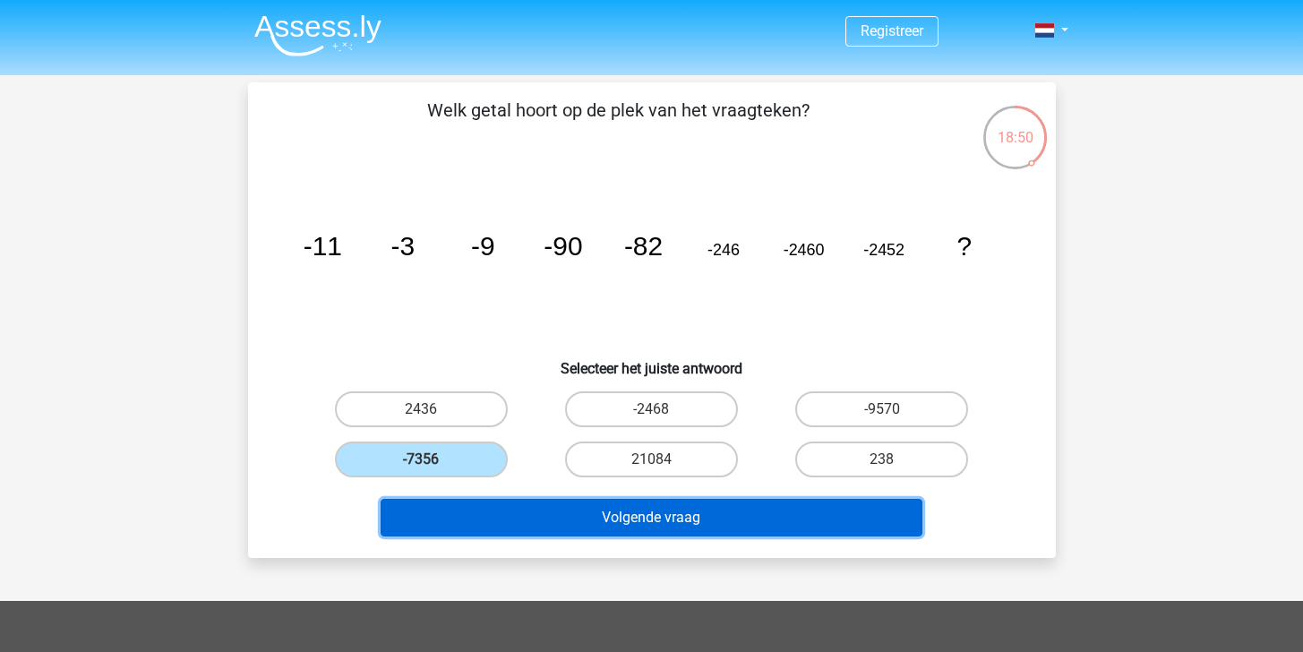
click at [559, 516] on button "Volgende vraag" at bounding box center [652, 518] width 542 height 38
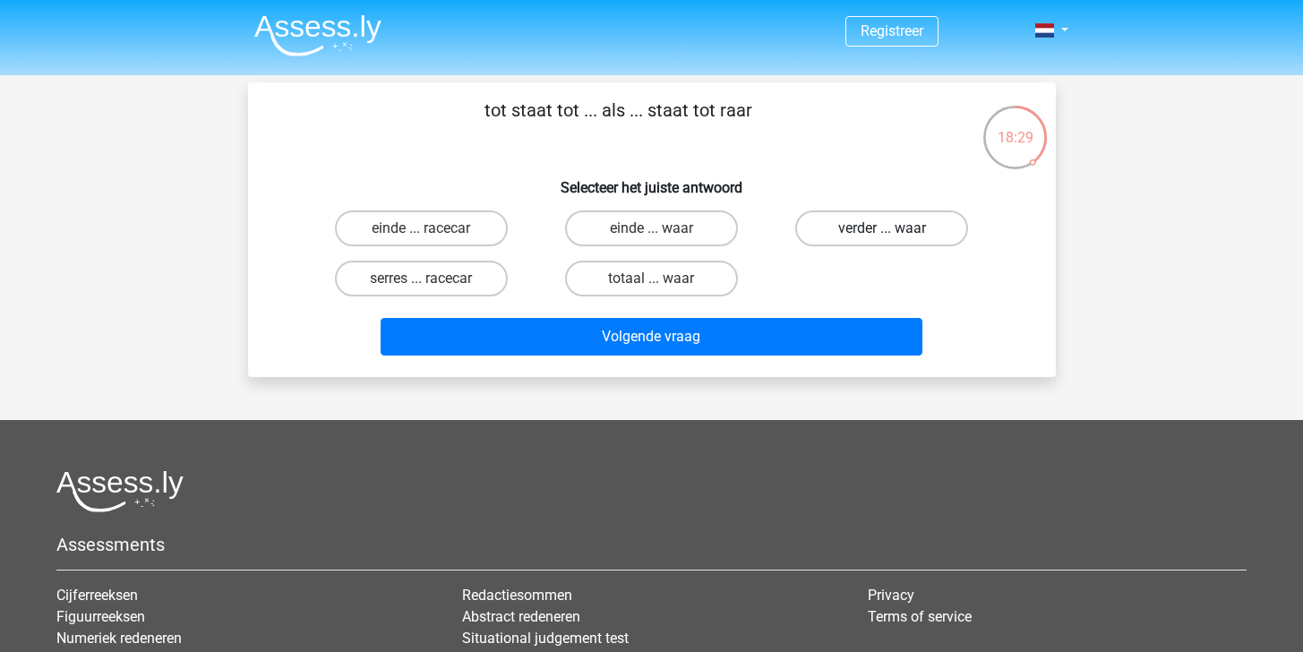
click at [808, 221] on label "verder ... waar" at bounding box center [881, 228] width 173 height 36
click at [882, 228] on input "verder ... waar" at bounding box center [888, 234] width 12 height 12
radio input "true"
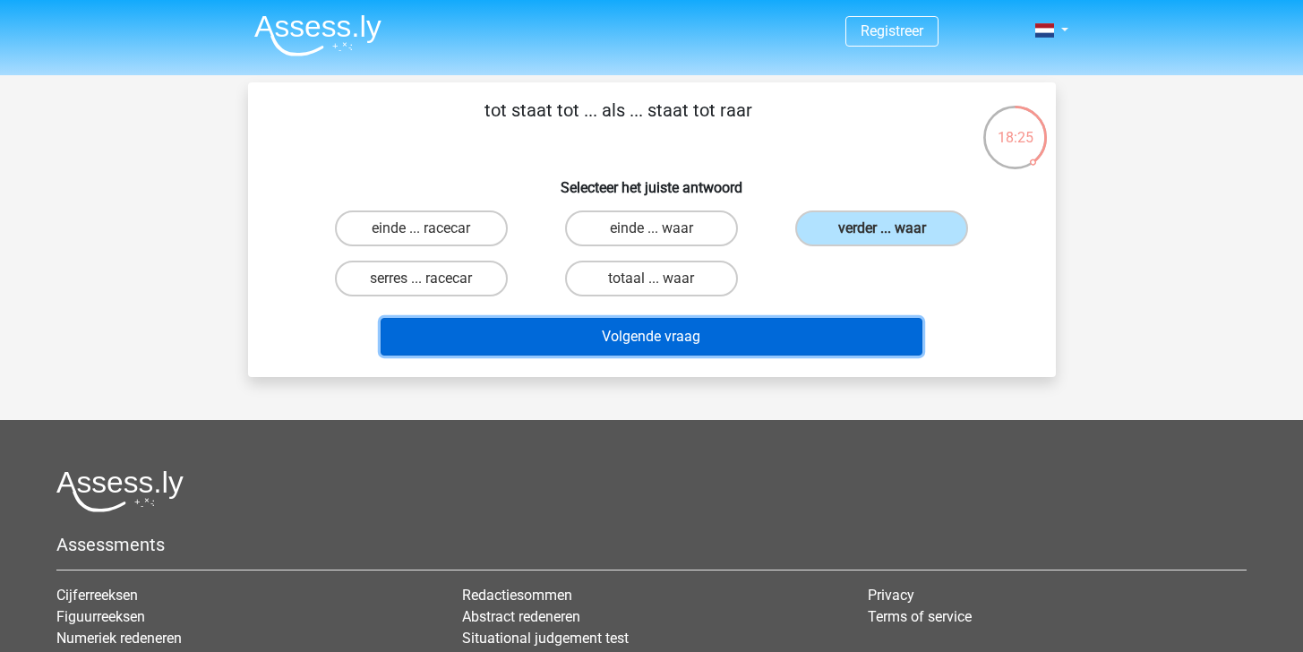
click at [726, 340] on button "Volgende vraag" at bounding box center [652, 337] width 542 height 38
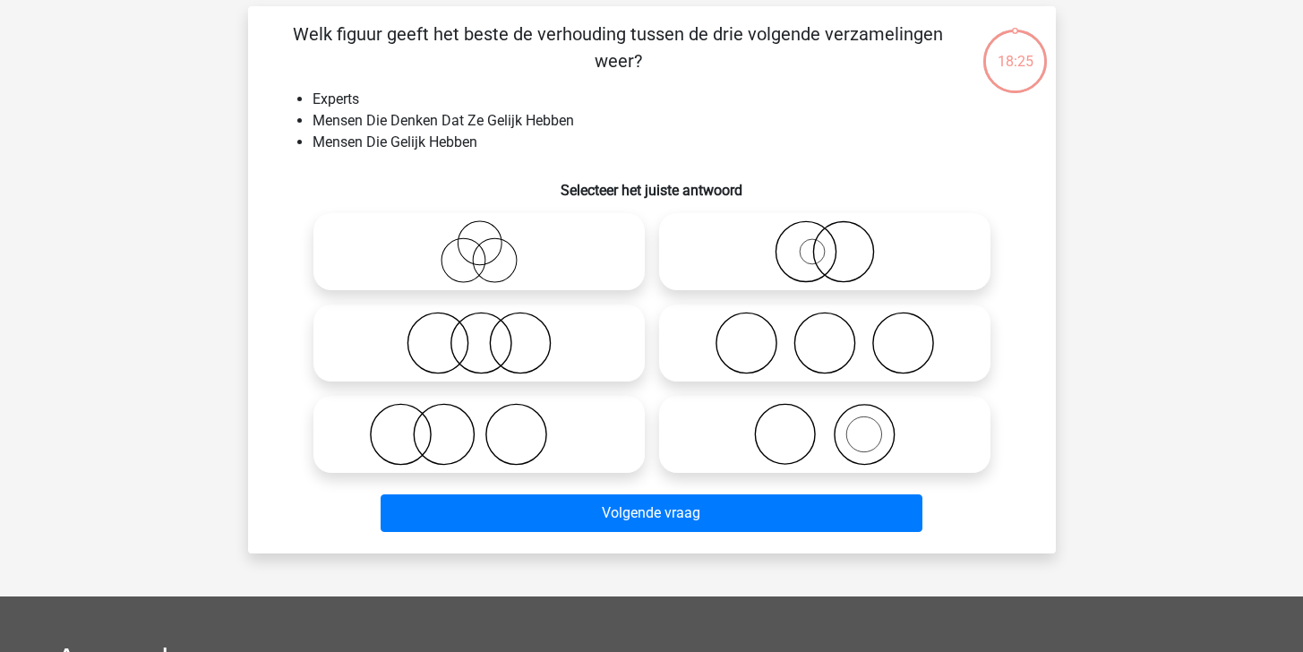
scroll to position [82, 0]
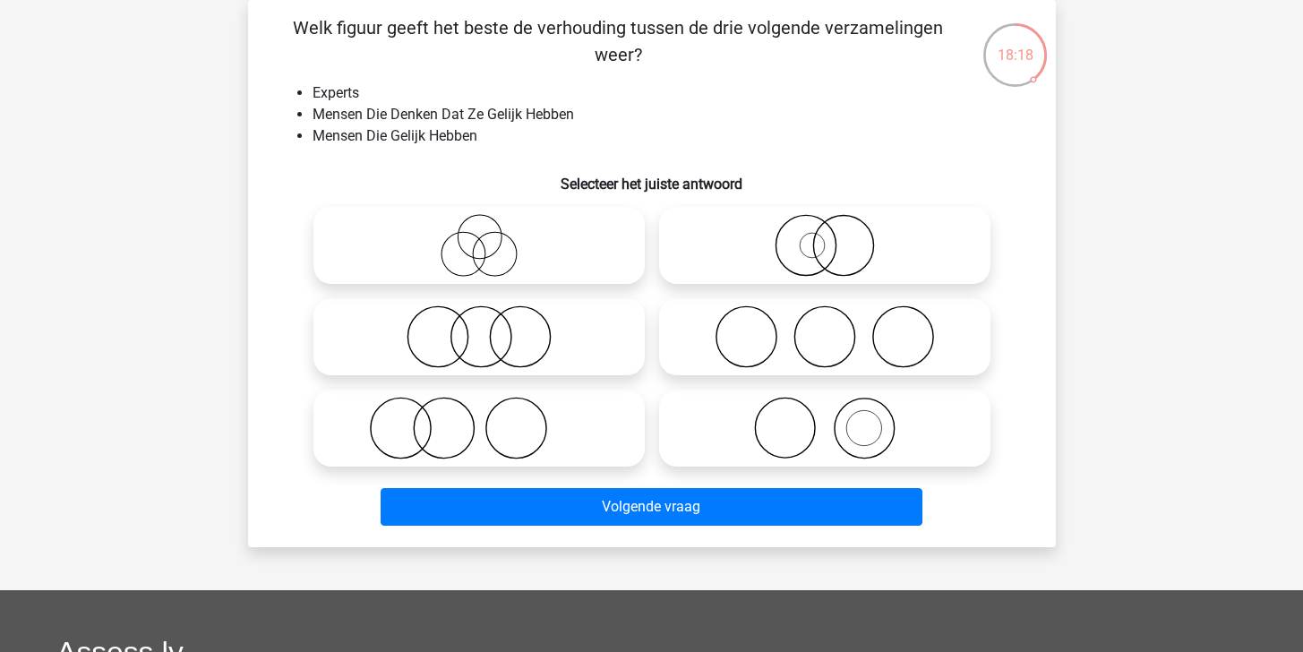
click at [535, 253] on icon at bounding box center [479, 245] width 317 height 63
click at [491, 236] on input "radio" at bounding box center [485, 231] width 12 height 12
radio input "true"
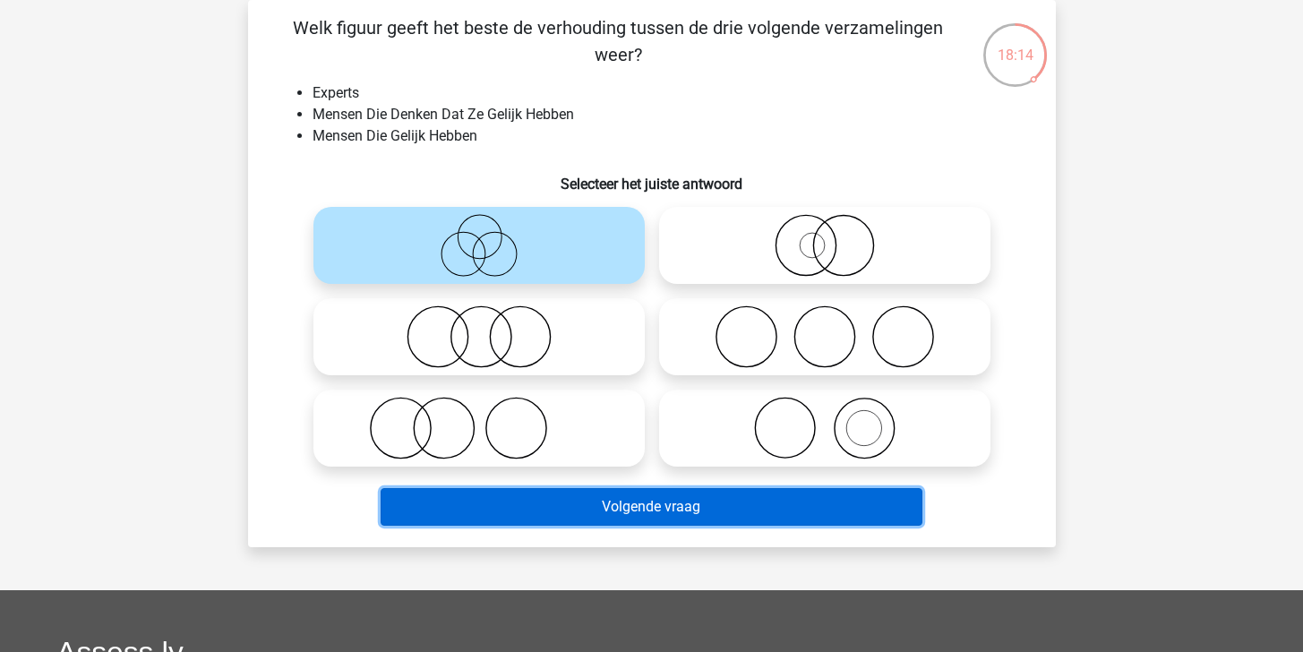
click at [760, 496] on button "Volgende vraag" at bounding box center [652, 507] width 542 height 38
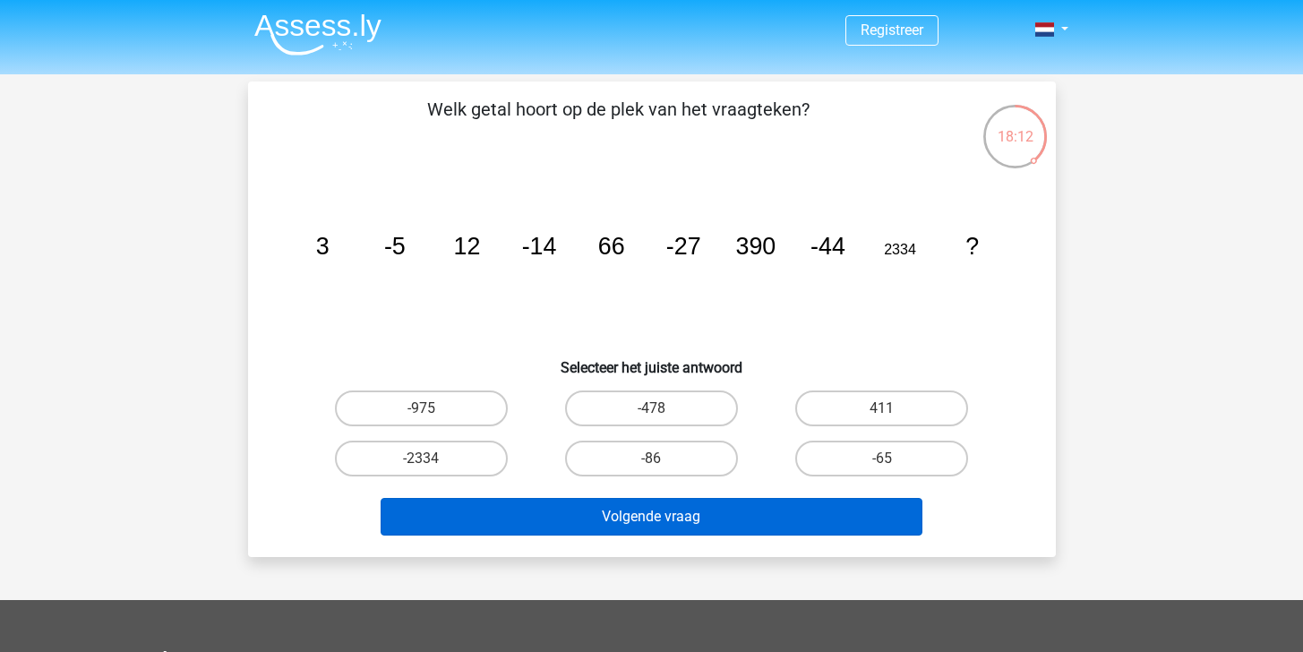
scroll to position [0, 0]
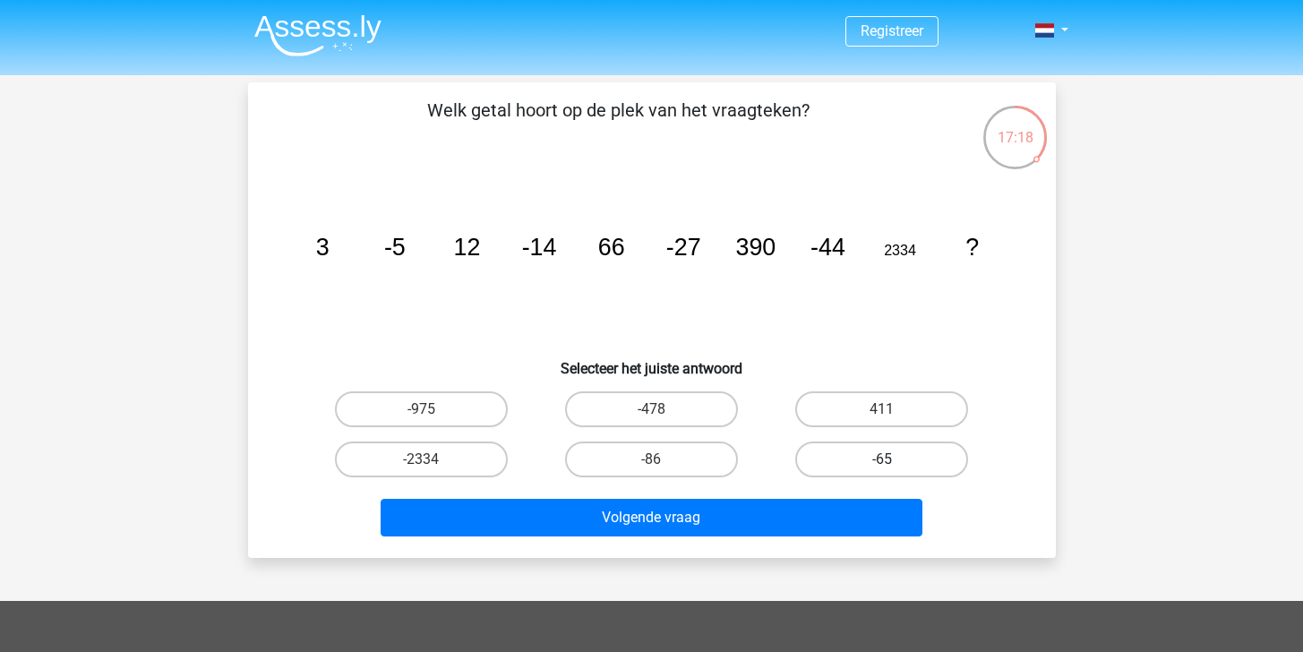
click at [815, 464] on label "-65" at bounding box center [881, 460] width 173 height 36
click at [882, 464] on input "-65" at bounding box center [888, 465] width 12 height 12
radio input "true"
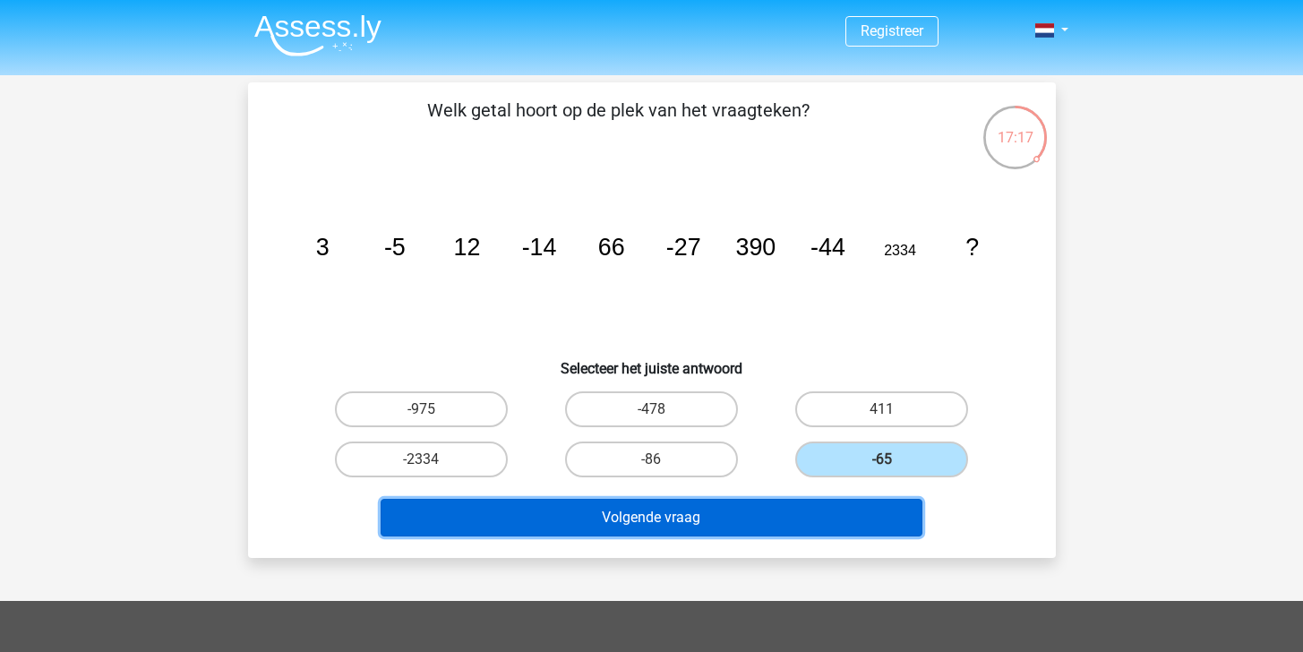
click at [795, 521] on button "Volgende vraag" at bounding box center [652, 518] width 542 height 38
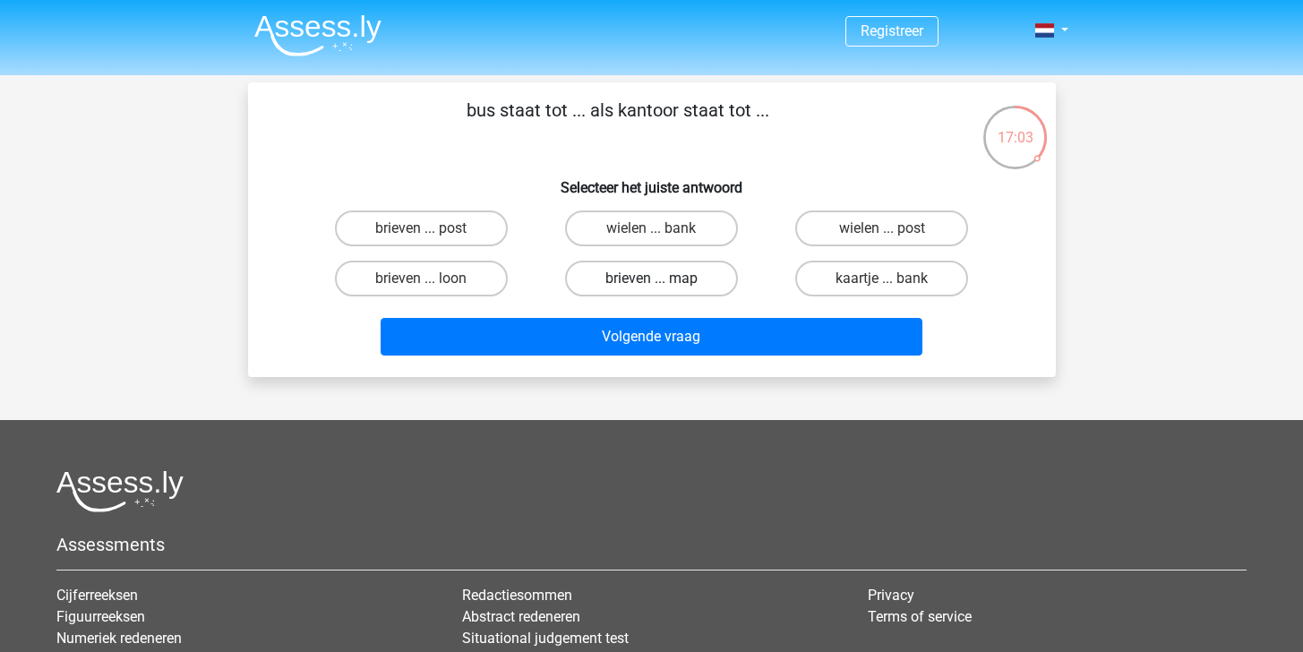
click at [680, 282] on label "brieven ... map" at bounding box center [651, 279] width 173 height 36
click at [663, 282] on input "brieven ... map" at bounding box center [657, 285] width 12 height 12
radio input "true"
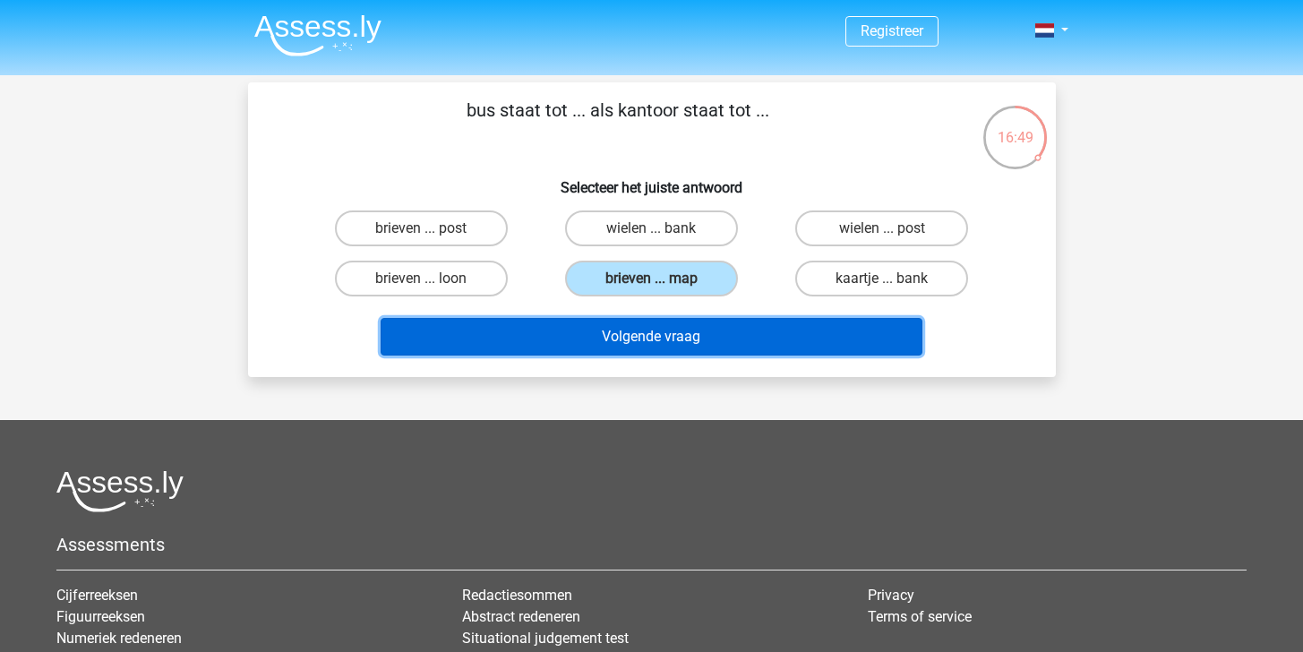
click at [687, 348] on button "Volgende vraag" at bounding box center [652, 337] width 542 height 38
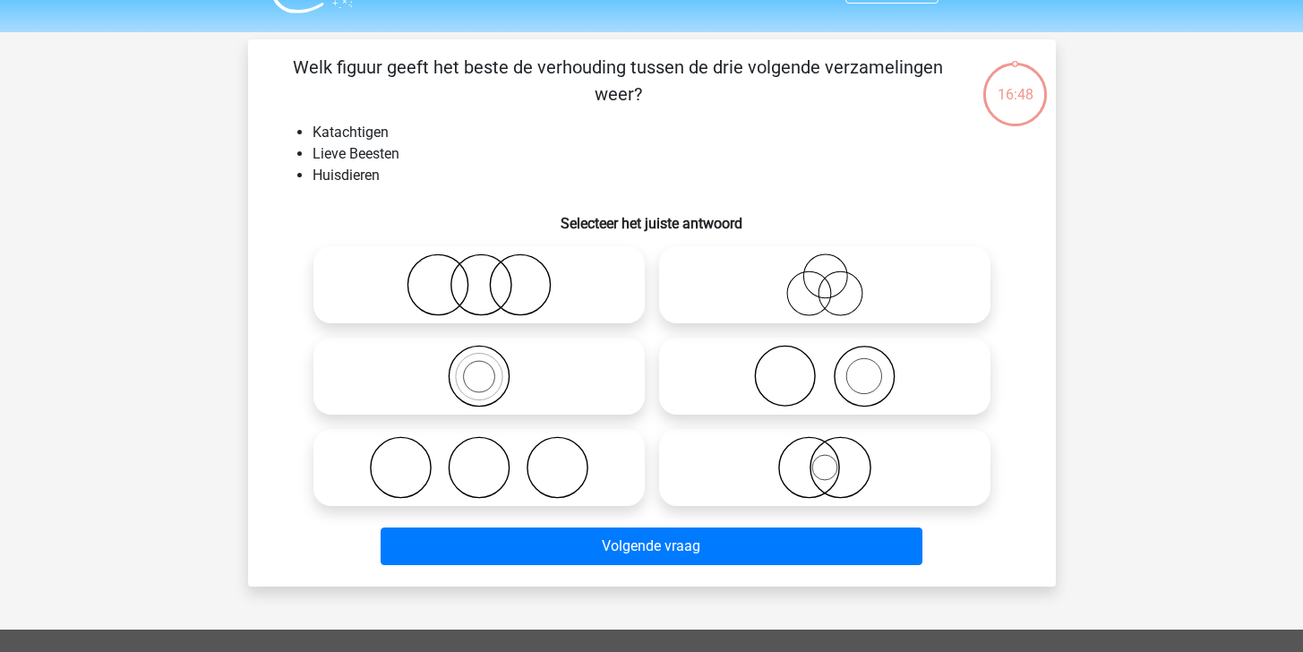
scroll to position [82, 0]
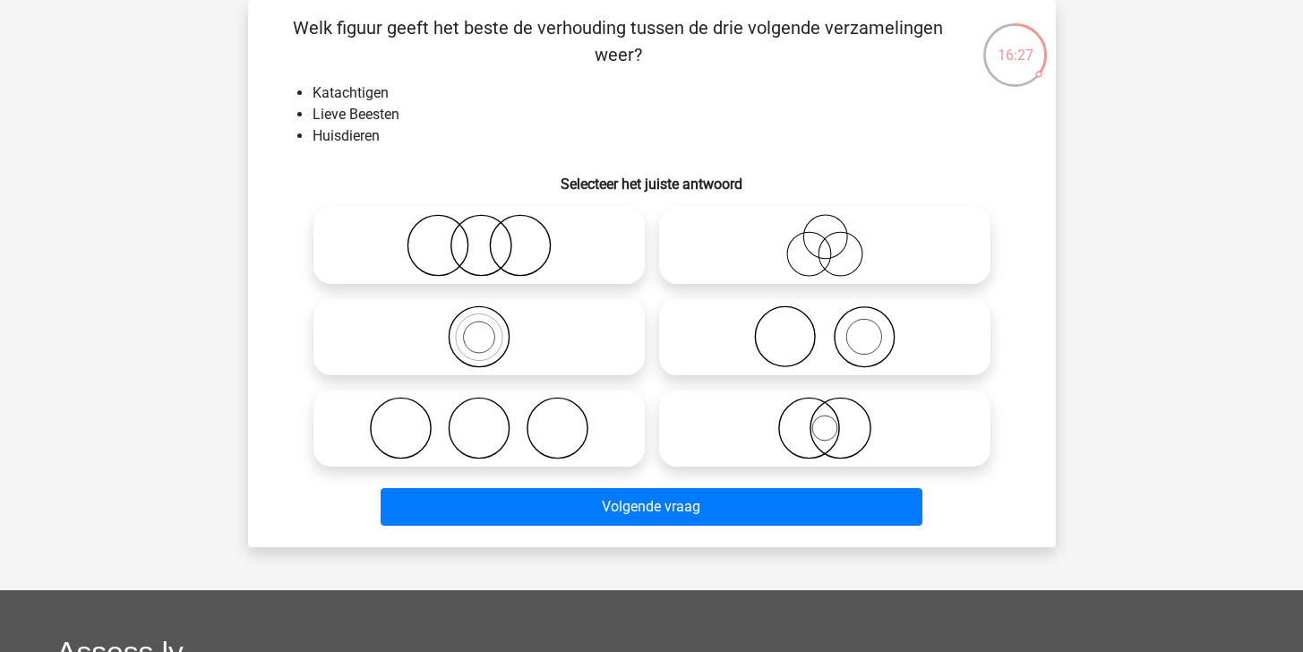
click at [779, 455] on icon at bounding box center [824, 428] width 317 height 63
click at [825, 419] on input "radio" at bounding box center [831, 414] width 12 height 12
radio input "true"
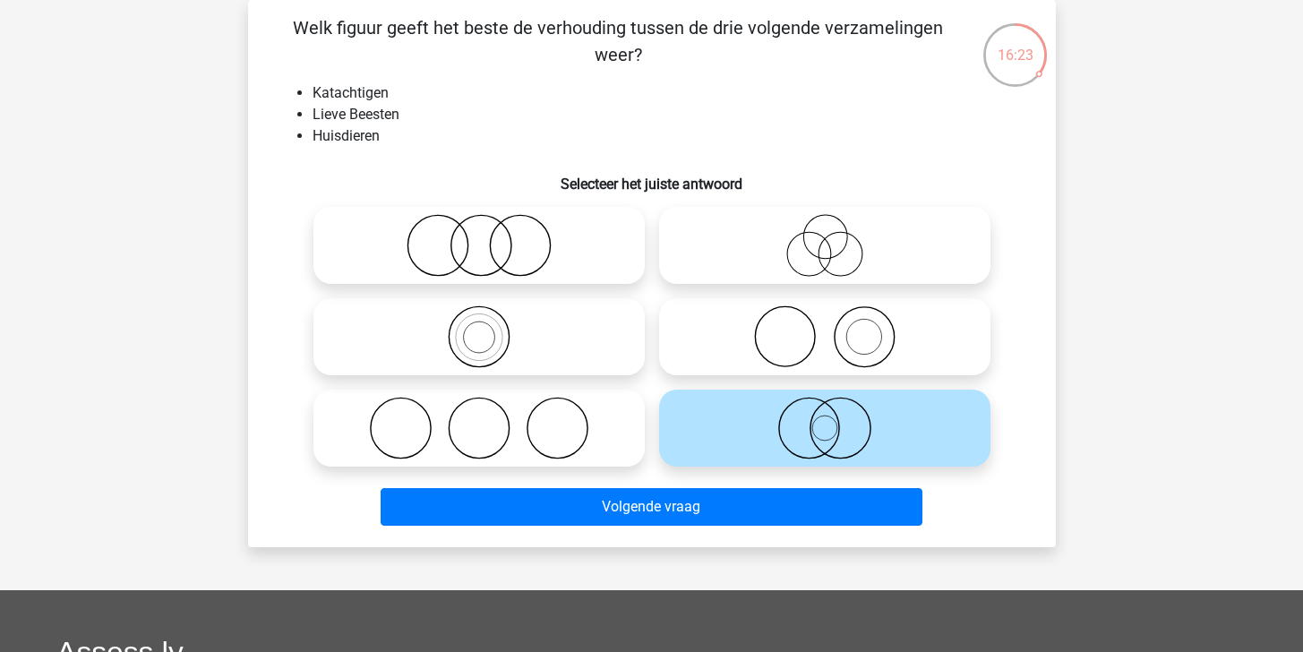
click at [589, 256] on icon at bounding box center [479, 245] width 317 height 63
click at [491, 236] on input "radio" at bounding box center [485, 231] width 12 height 12
radio input "true"
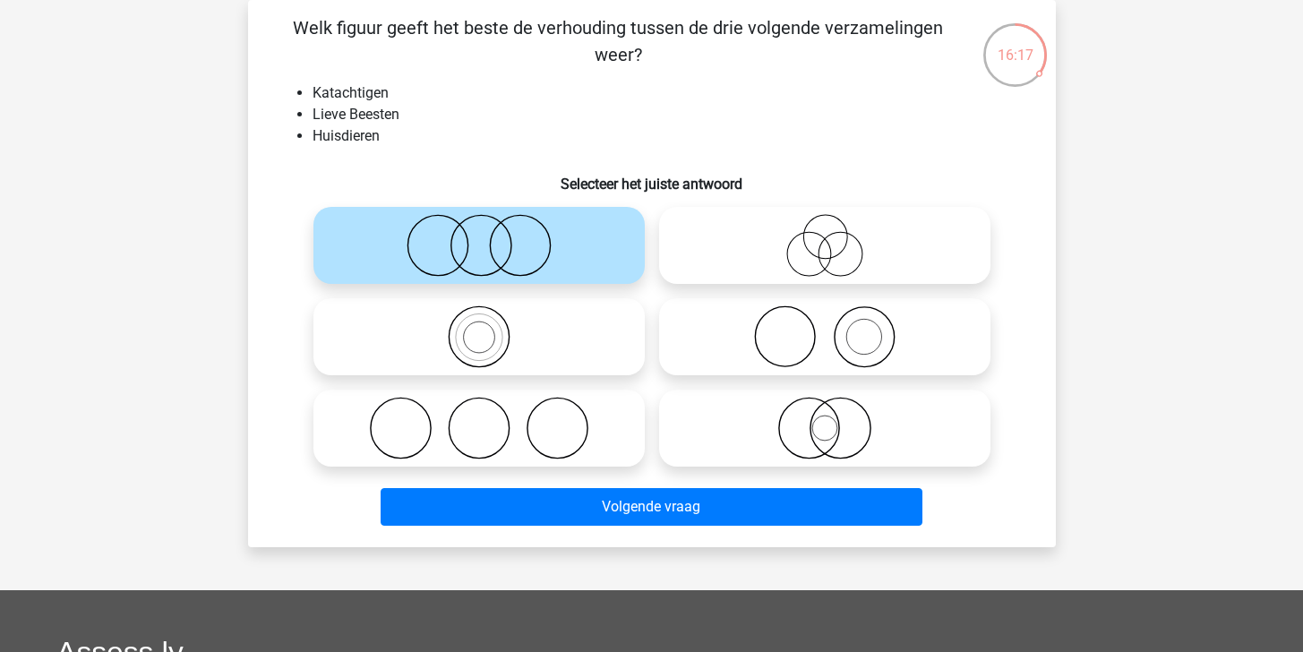
click at [775, 230] on icon at bounding box center [824, 245] width 317 height 63
click at [825, 230] on input "radio" at bounding box center [831, 231] width 12 height 12
radio input "true"
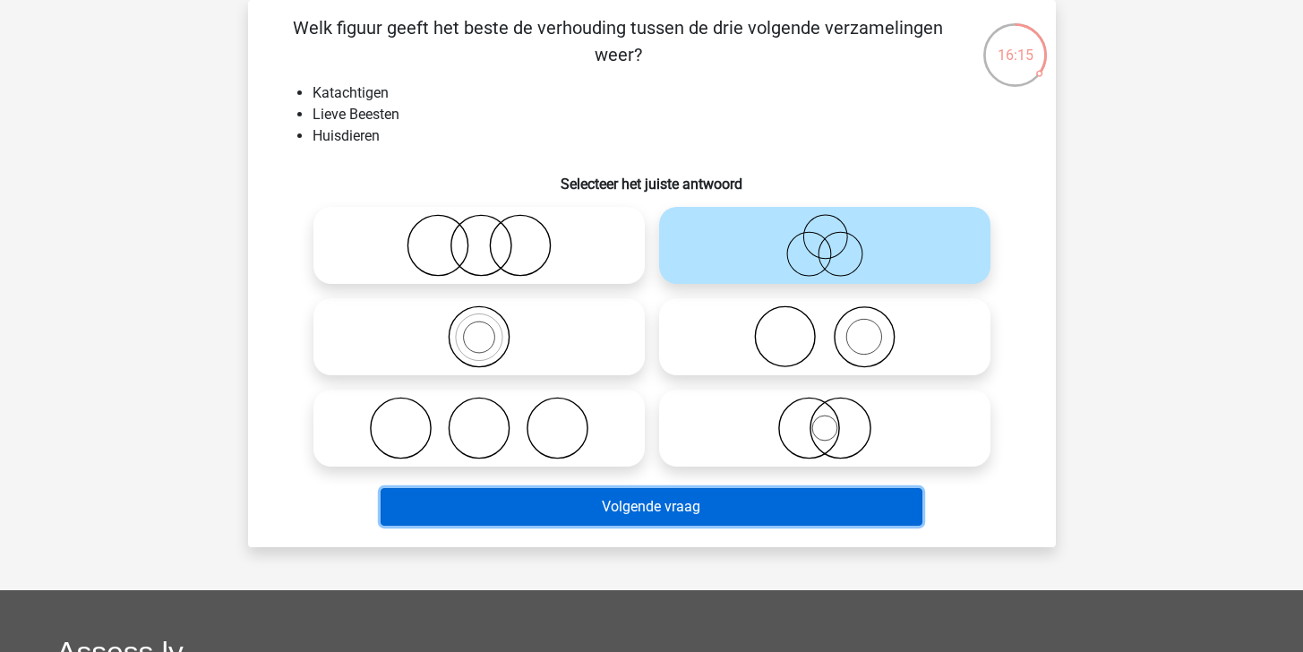
click at [785, 516] on button "Volgende vraag" at bounding box center [652, 507] width 542 height 38
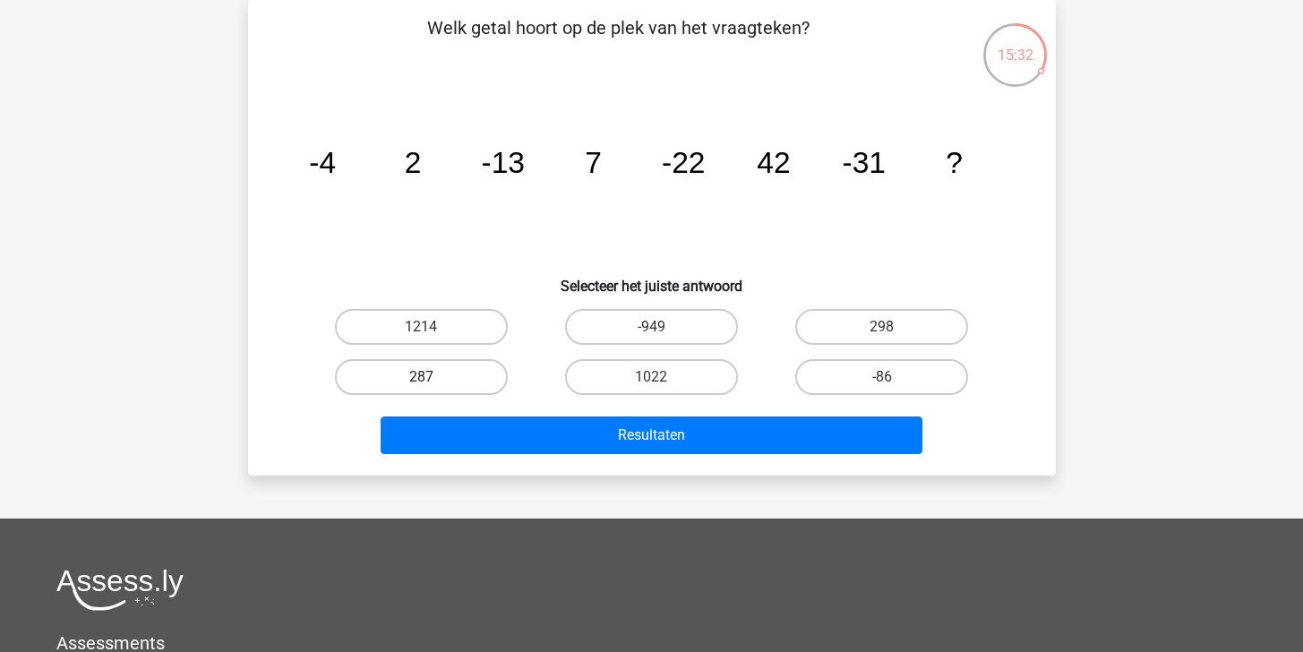
click at [466, 370] on label "287" at bounding box center [421, 377] width 173 height 36
click at [433, 377] on input "287" at bounding box center [427, 383] width 12 height 12
radio input "true"
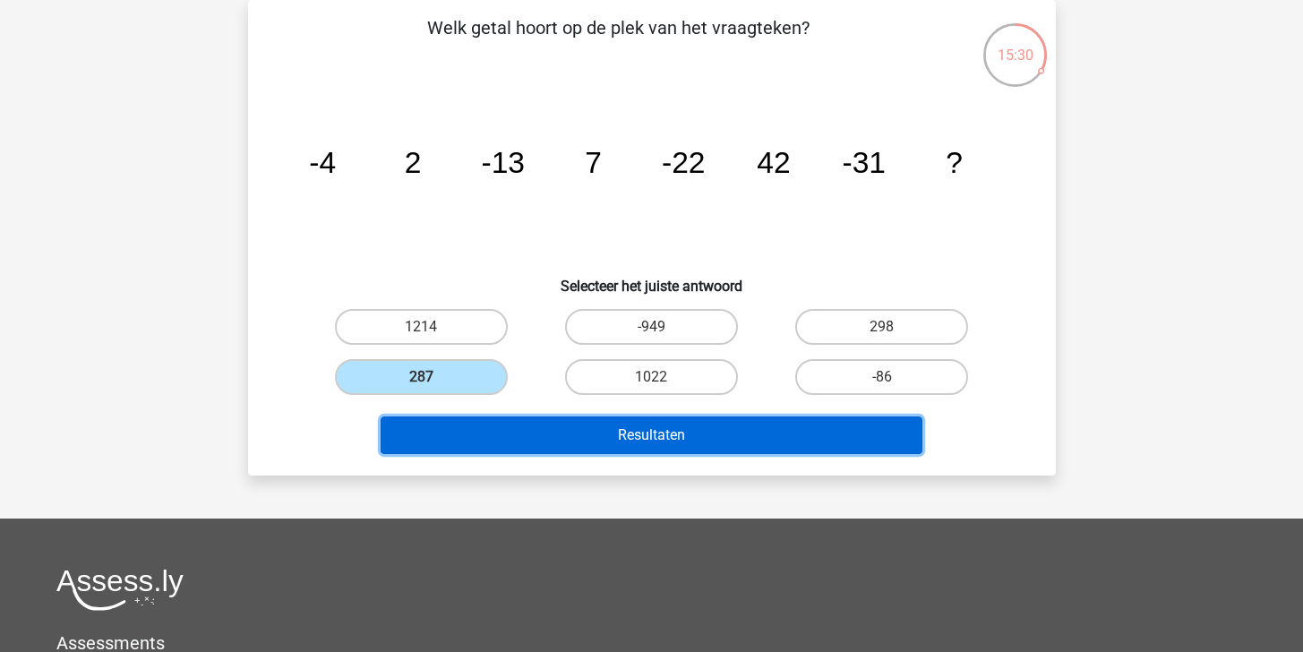
click at [601, 418] on button "Resultaten" at bounding box center [652, 436] width 542 height 38
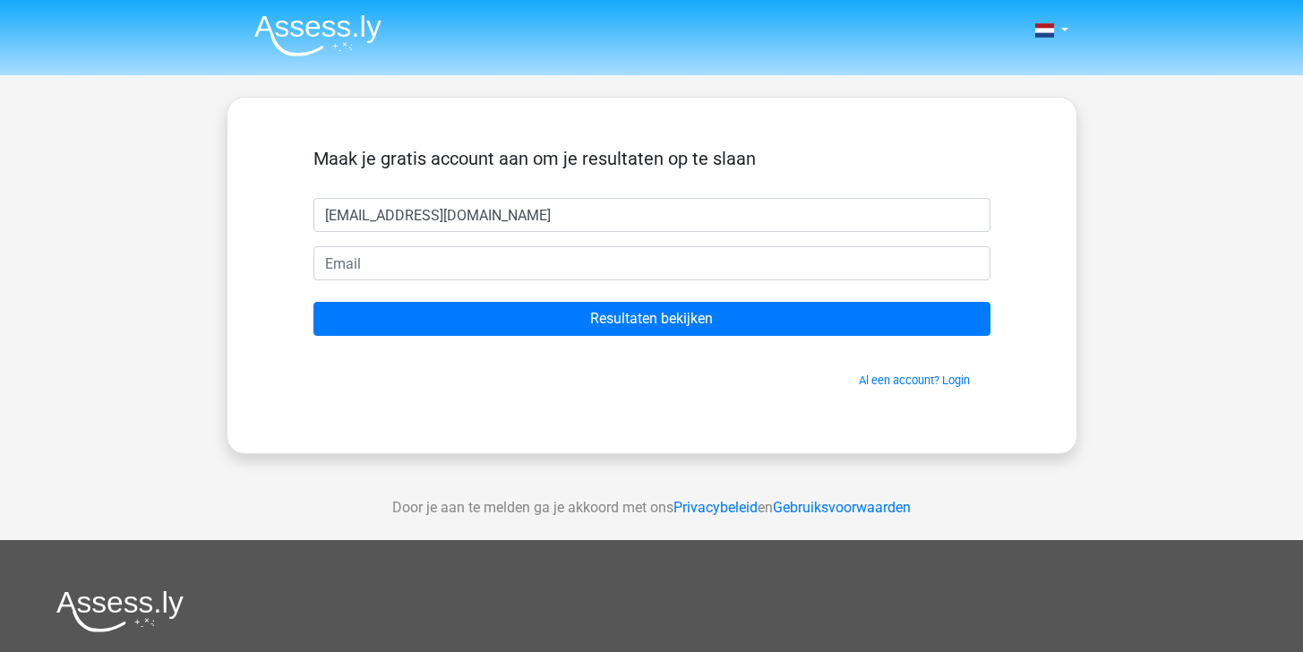
type input "[EMAIL_ADDRESS][DOMAIN_NAME]"
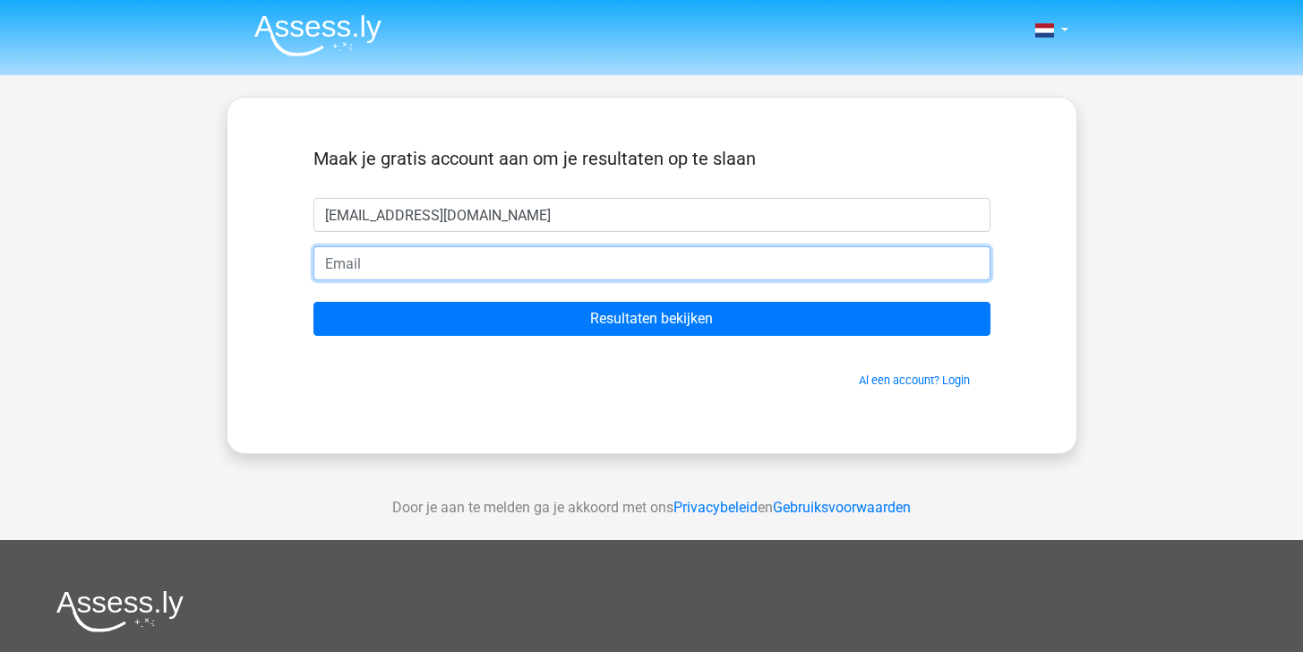
type input "H"
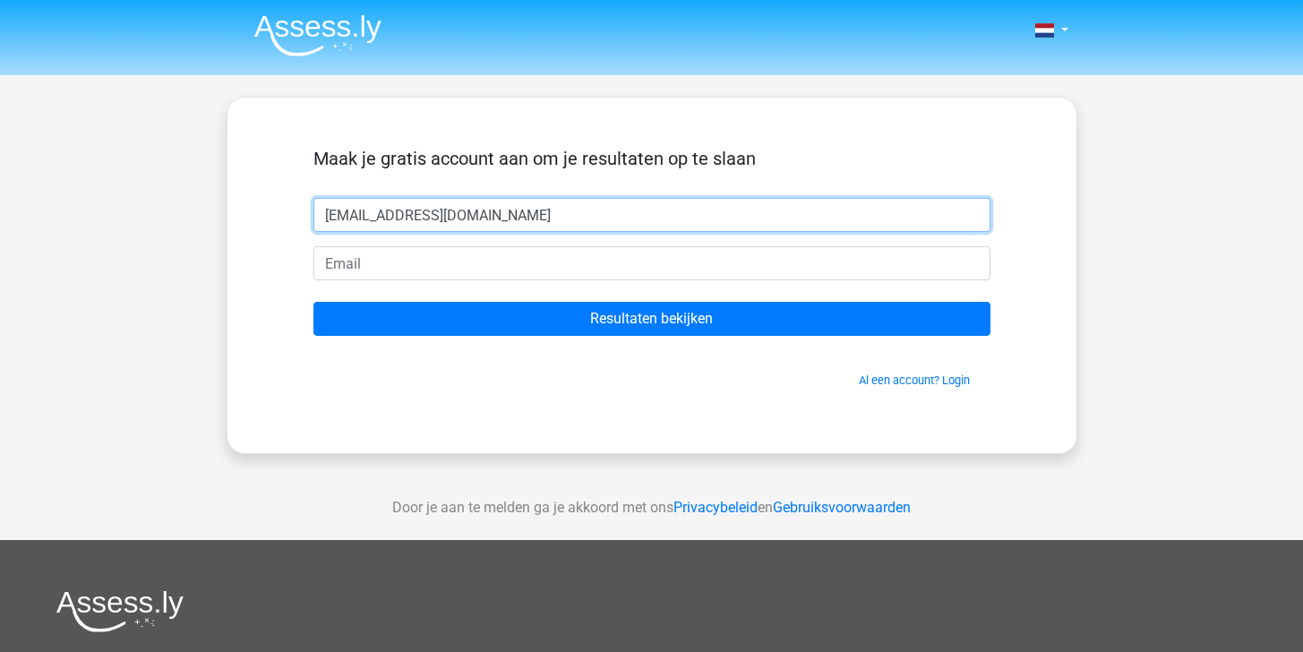
click at [485, 215] on input "[EMAIL_ADDRESS][DOMAIN_NAME]" at bounding box center [651, 215] width 677 height 34
click at [485, 215] on input "j.vantilburgj@gmail.com" at bounding box center [651, 215] width 677 height 34
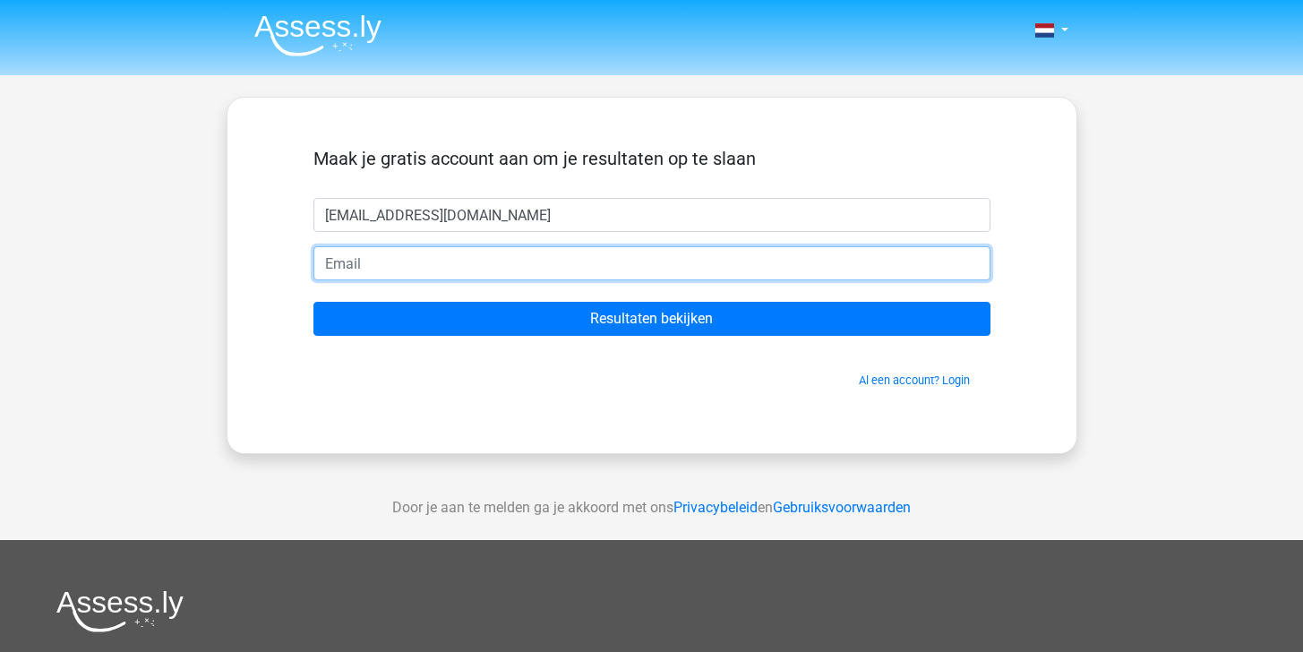
click at [475, 253] on input "email" at bounding box center [651, 263] width 677 height 34
paste input "j.vantilburgj@gmail.com"
type input "j.vantilburgj@gmail.com"
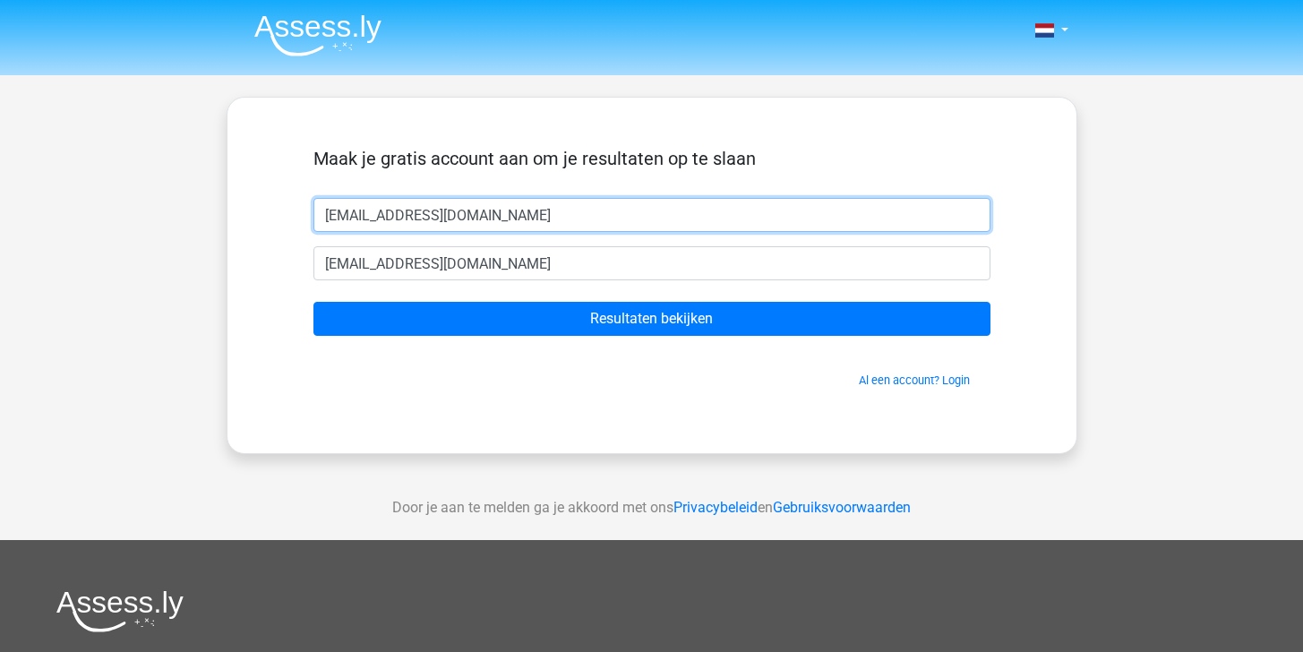
click at [472, 207] on input "j.vantilburgj@gmail.com" at bounding box center [651, 215] width 677 height 34
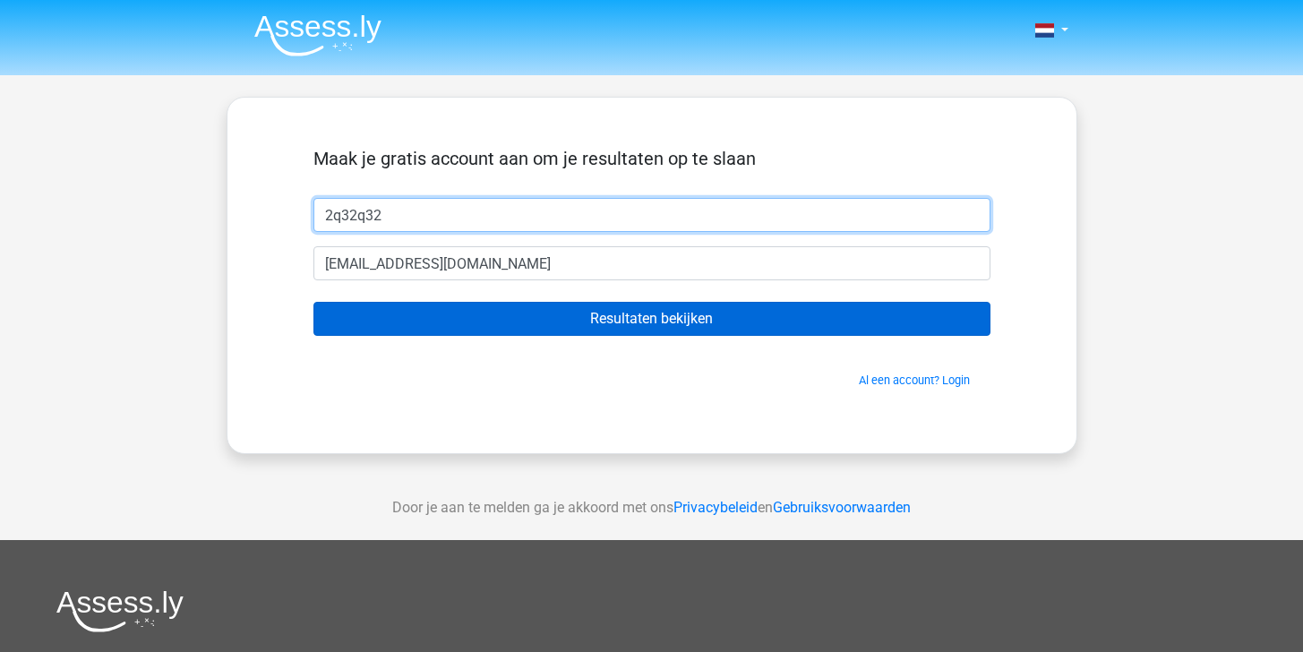
type input "2q32q32"
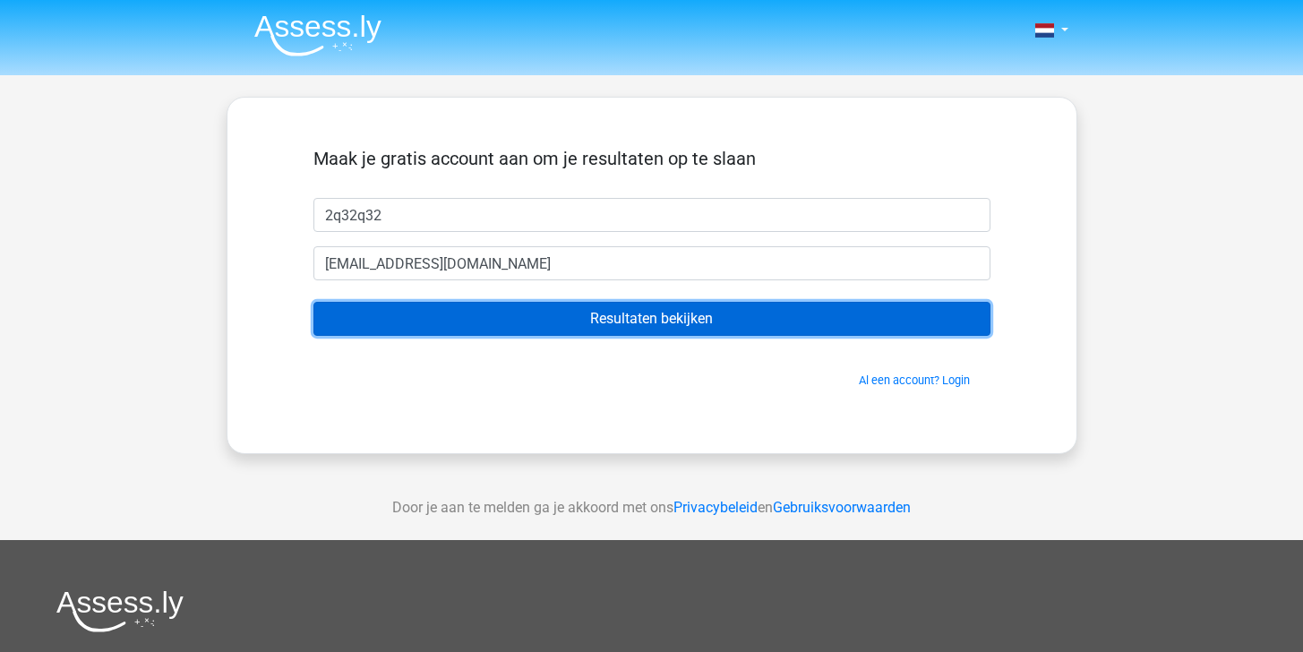
click at [489, 307] on input "Resultaten bekijken" at bounding box center [651, 319] width 677 height 34
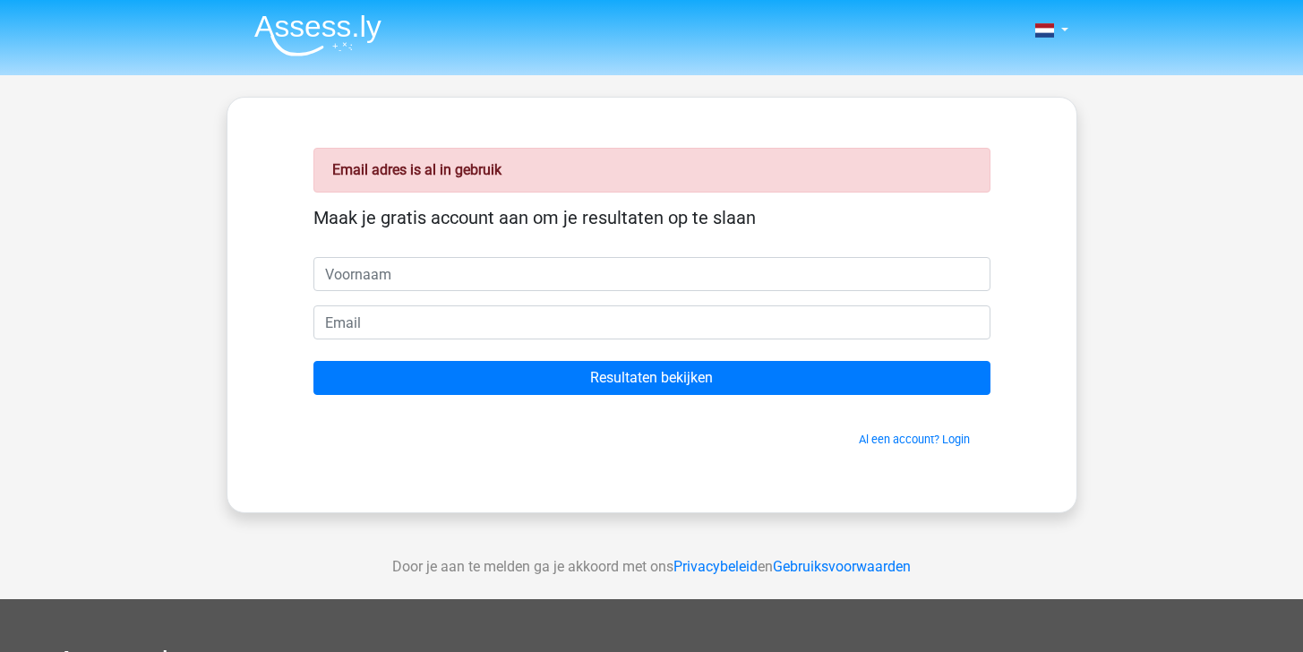
click at [483, 277] on input "text" at bounding box center [651, 274] width 677 height 34
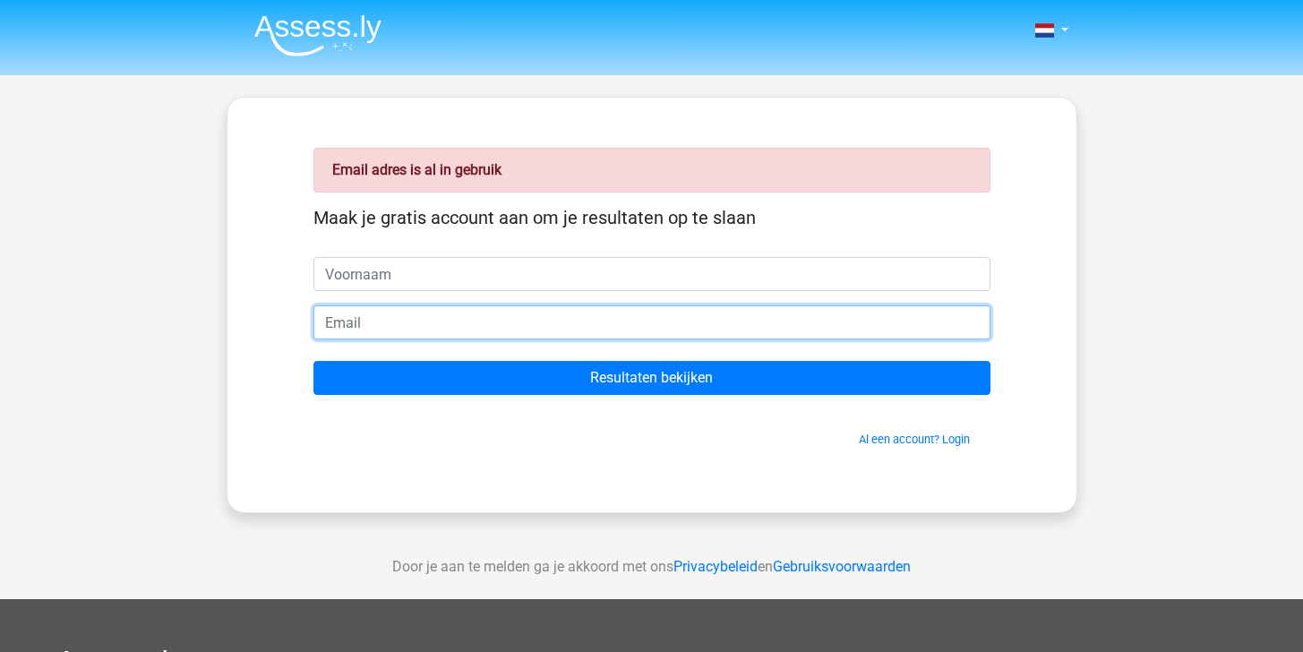
click at [379, 321] on input "email" at bounding box center [651, 322] width 677 height 34
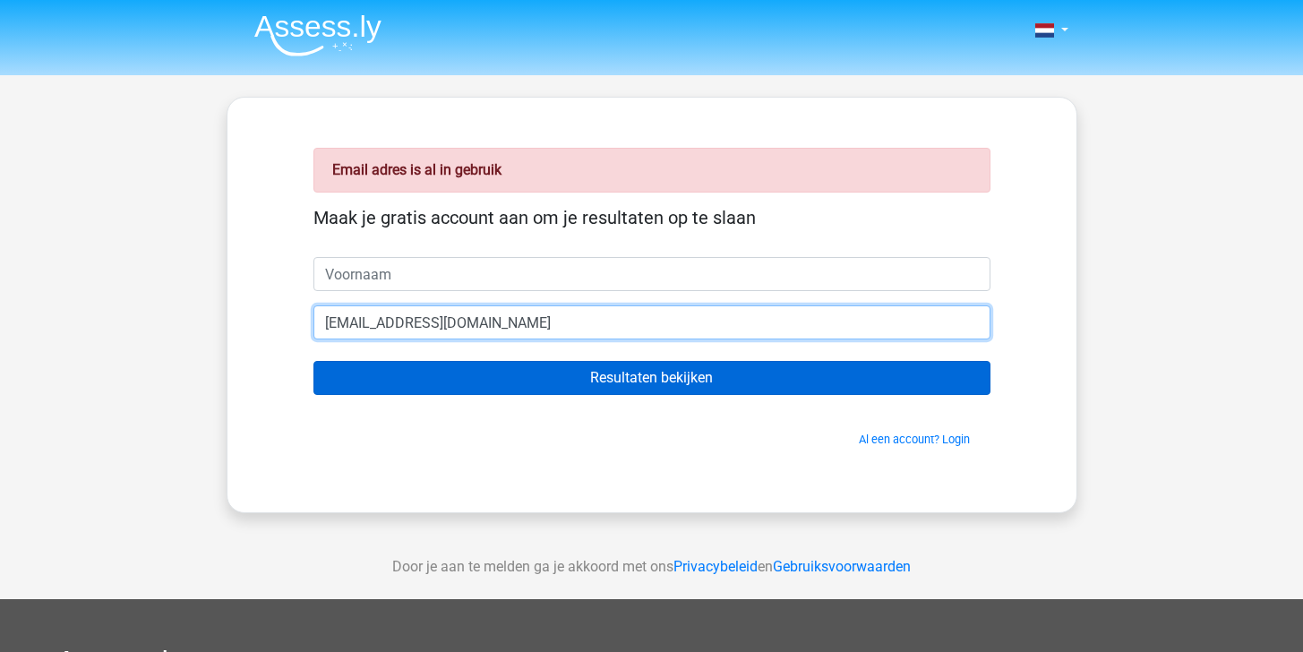
type input "[EMAIL_ADDRESS][DOMAIN_NAME]"
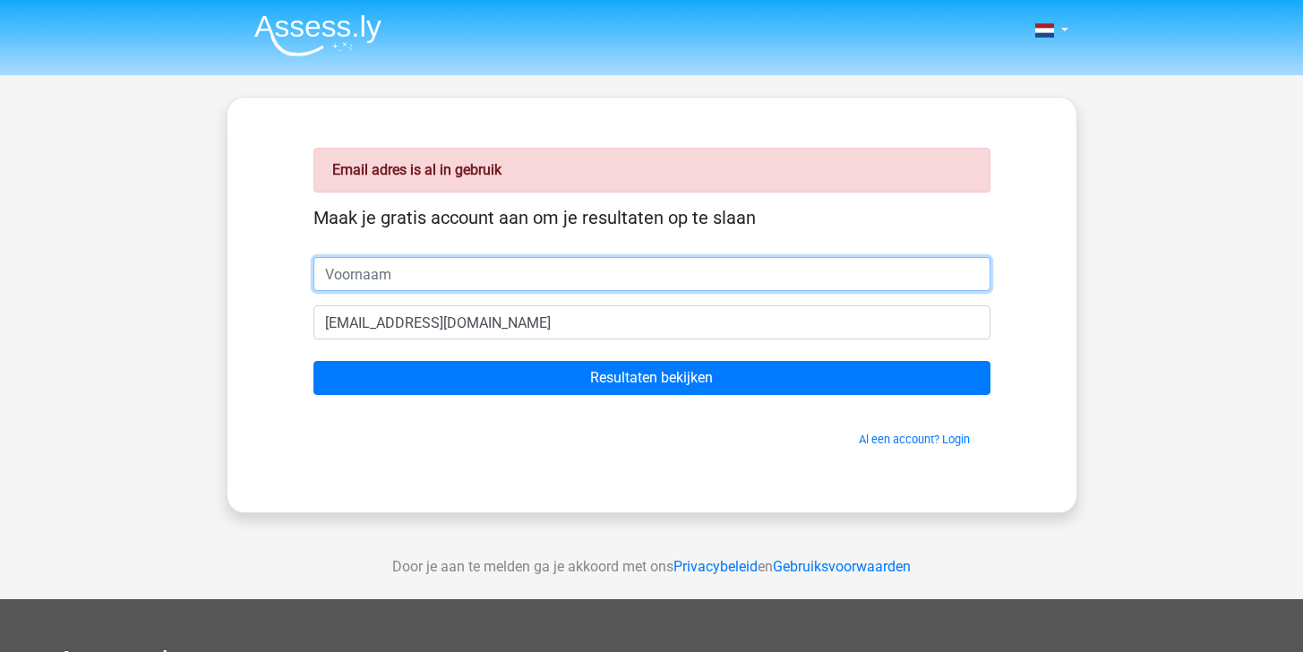
click at [399, 284] on input "text" at bounding box center [651, 274] width 677 height 34
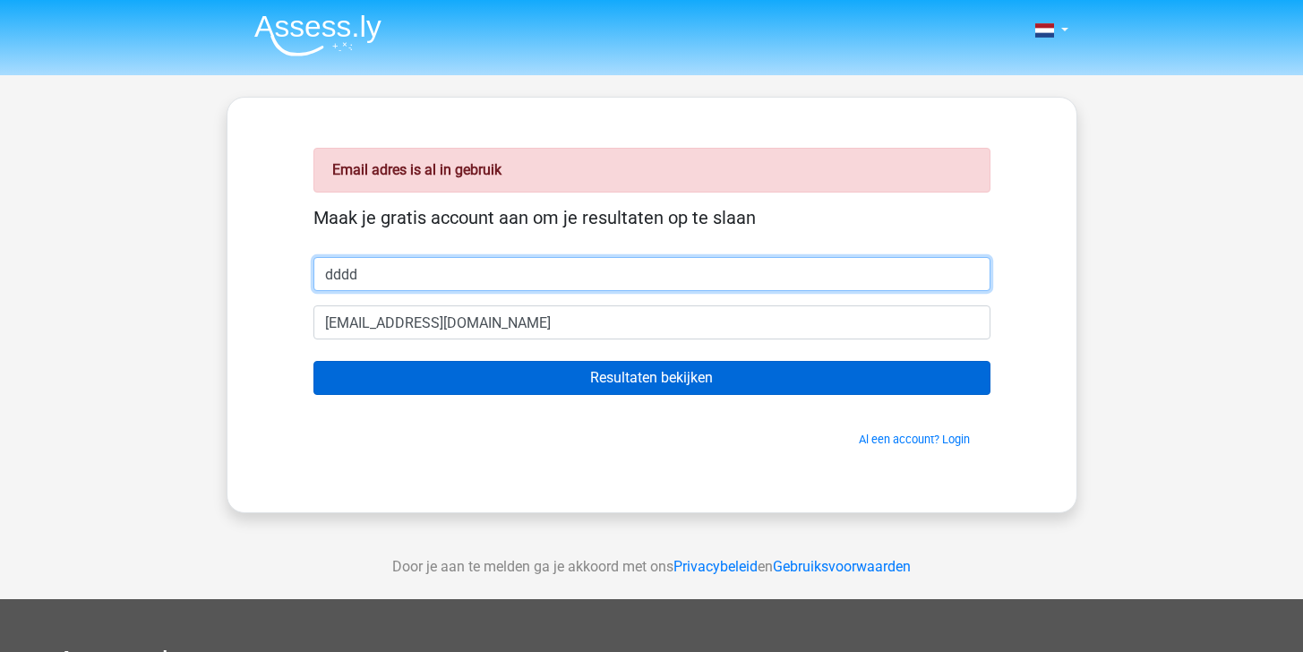
type input "dddd"
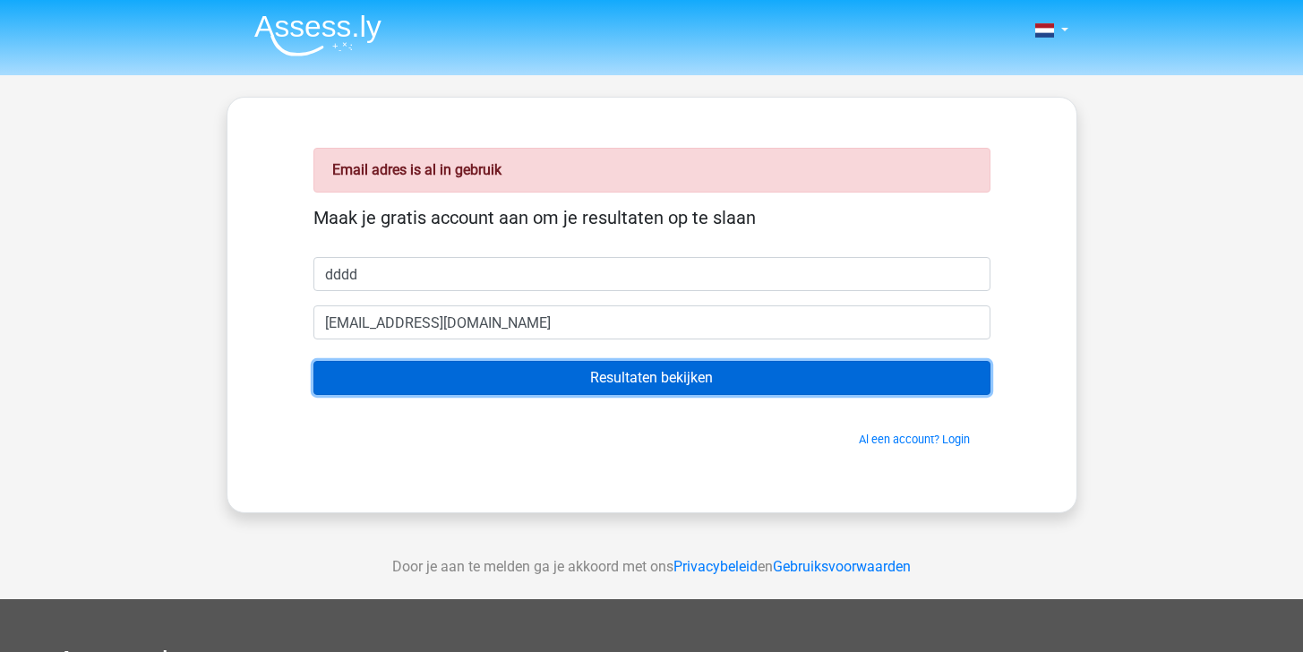
click at [427, 374] on input "Resultaten bekijken" at bounding box center [651, 378] width 677 height 34
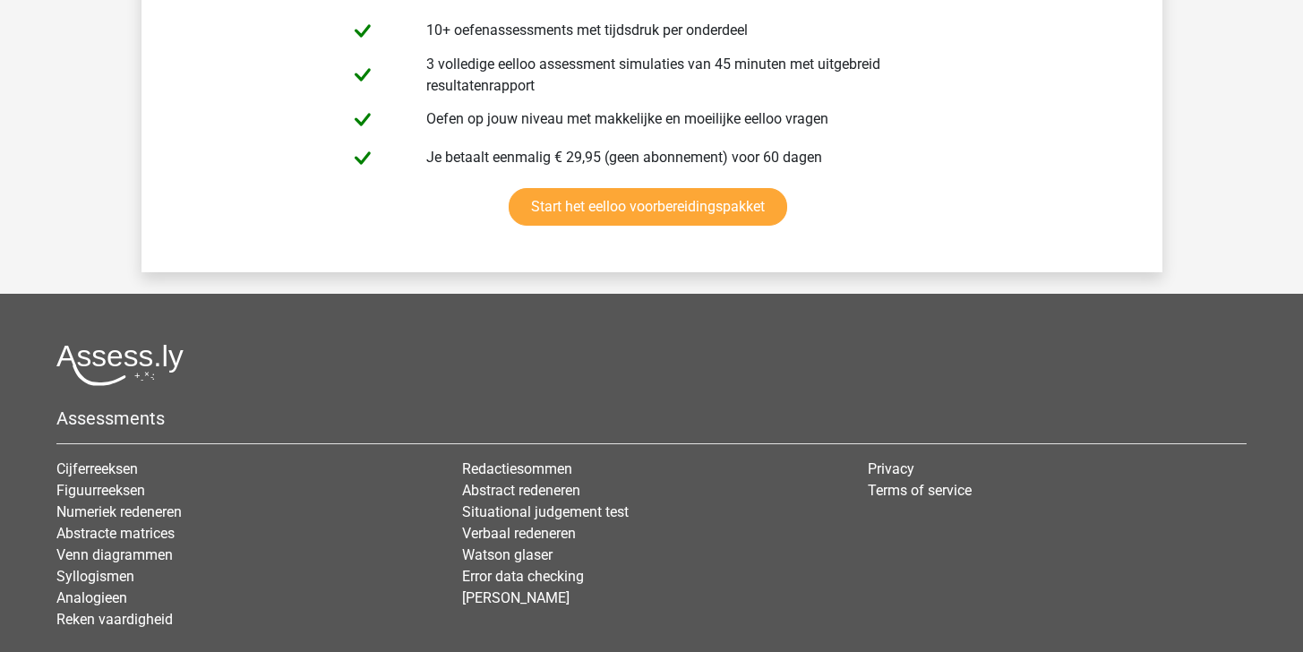
scroll to position [6302, 0]
